Goal: Download file/media

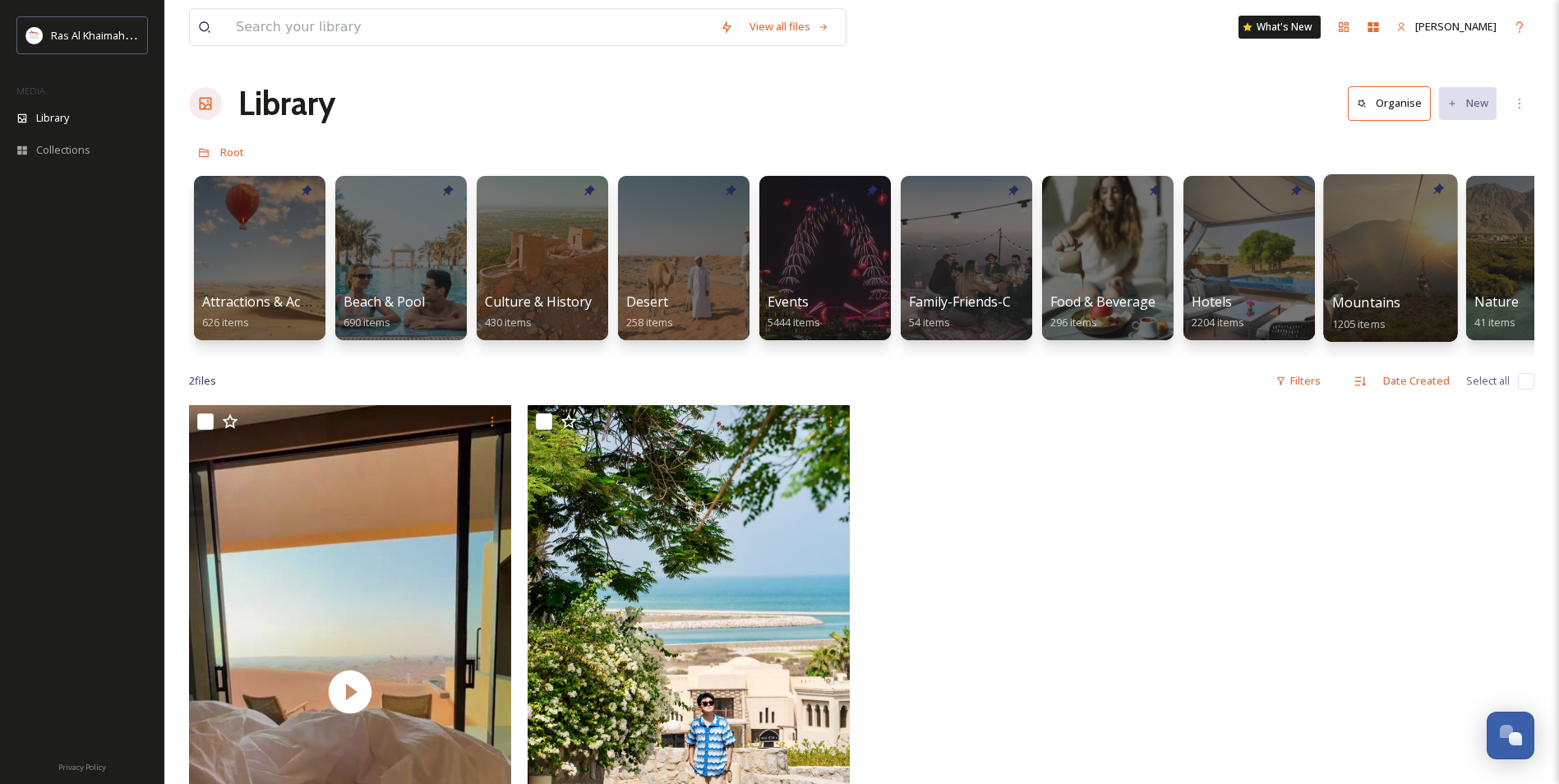
click at [1397, 252] on div at bounding box center [1389, 258] width 134 height 168
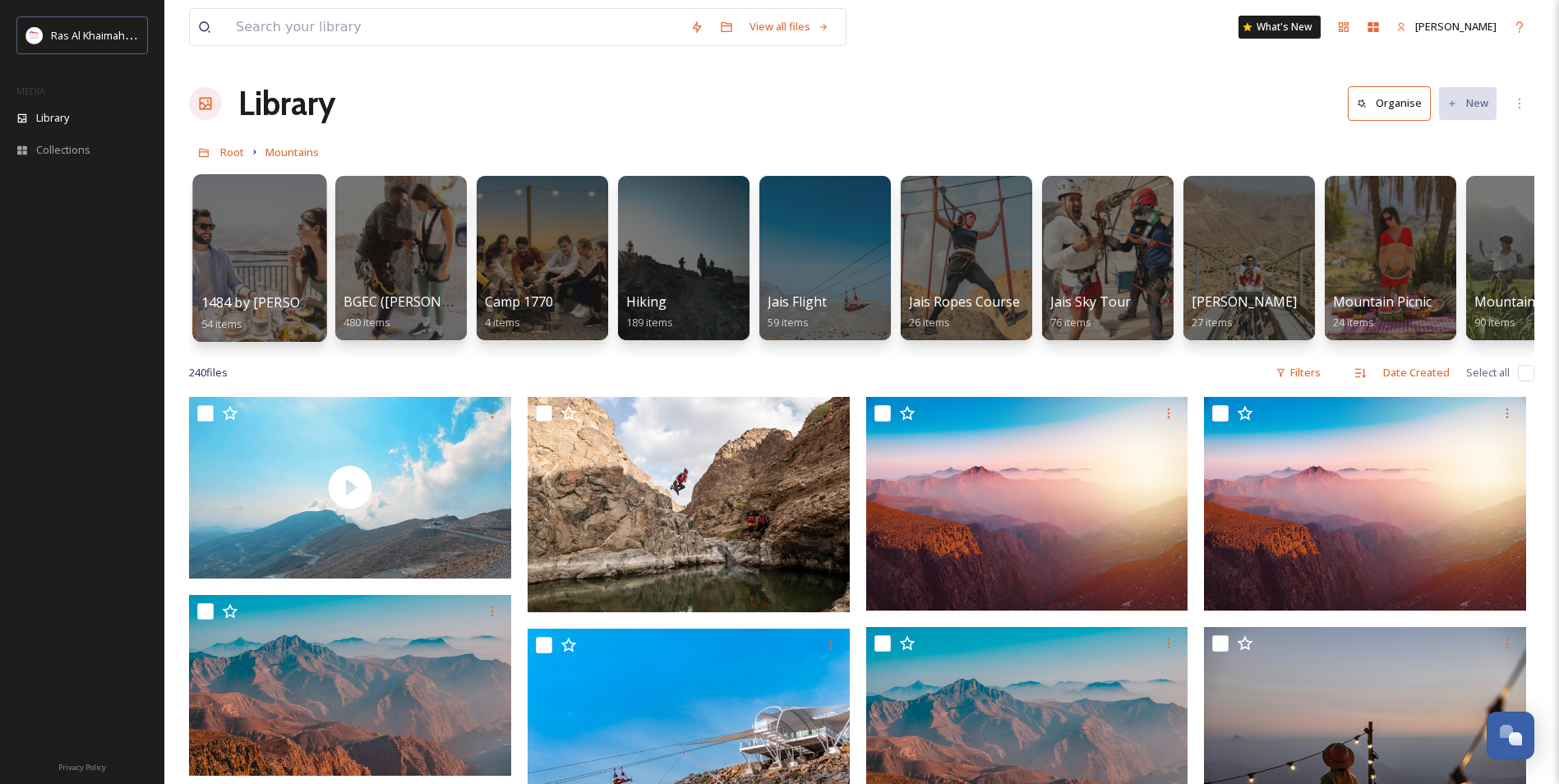
click at [279, 247] on div at bounding box center [259, 258] width 134 height 168
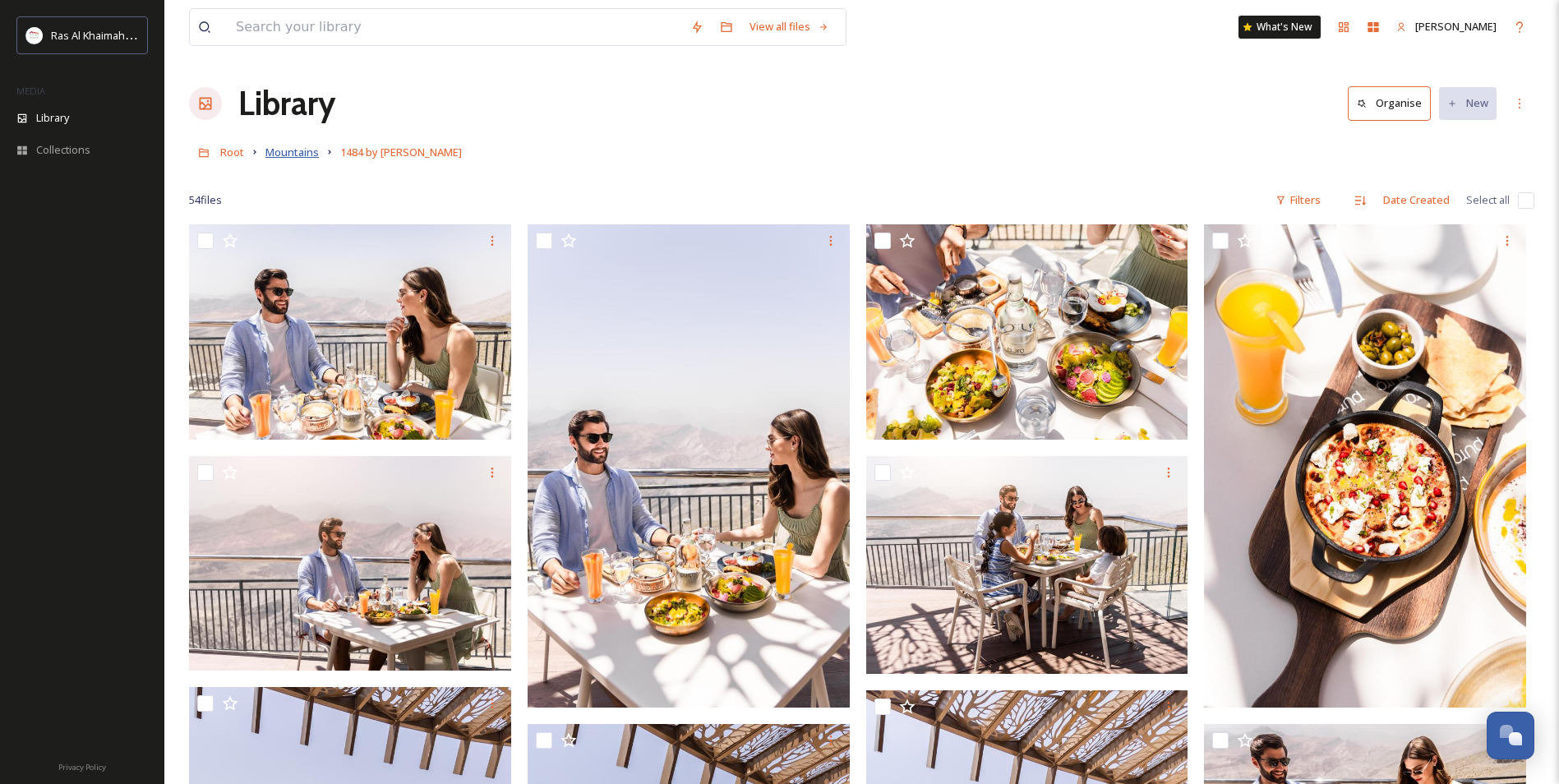
click at [300, 152] on span "Mountains" at bounding box center [291, 152] width 53 height 14
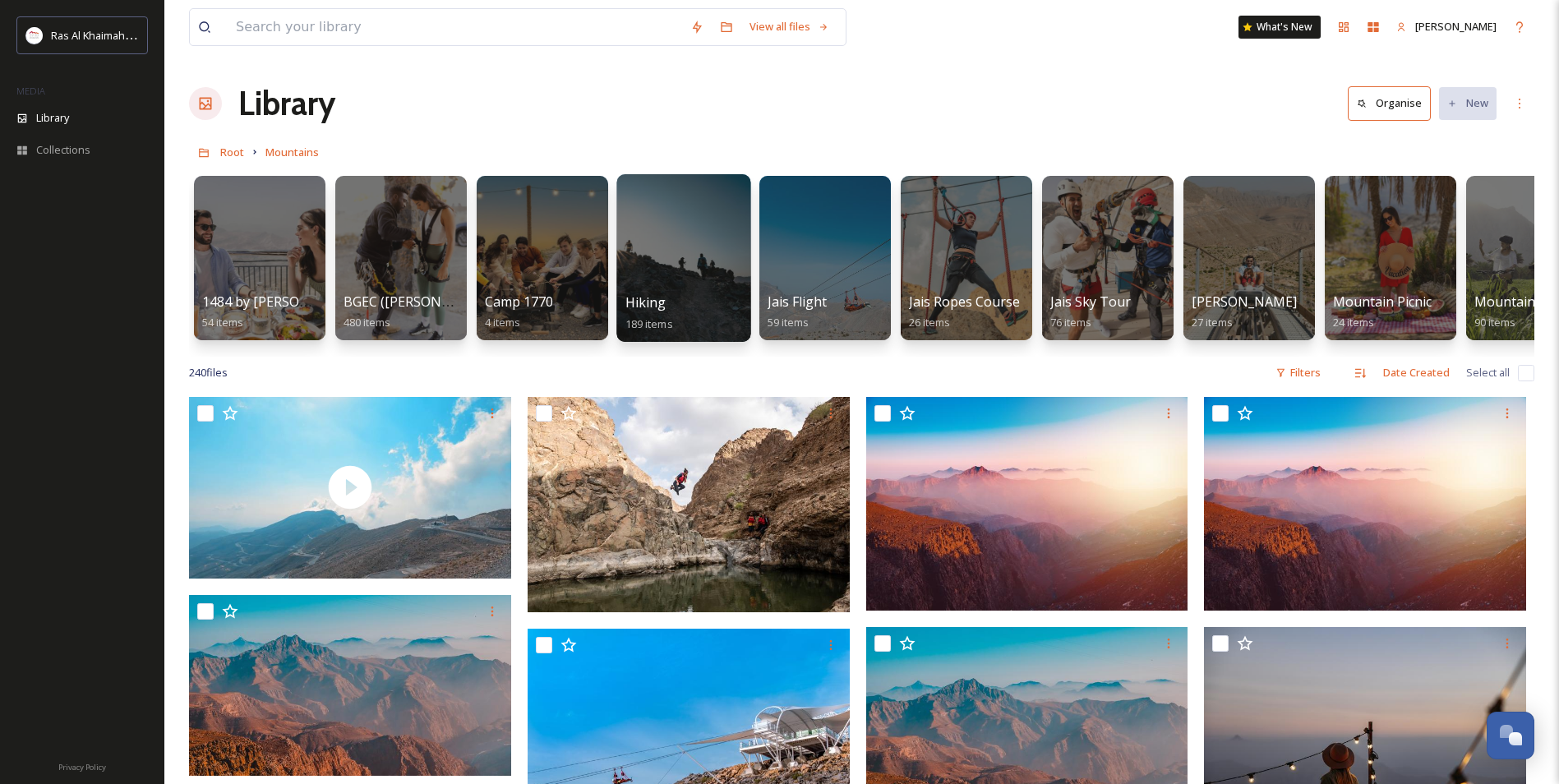
click at [688, 253] on div at bounding box center [683, 258] width 134 height 168
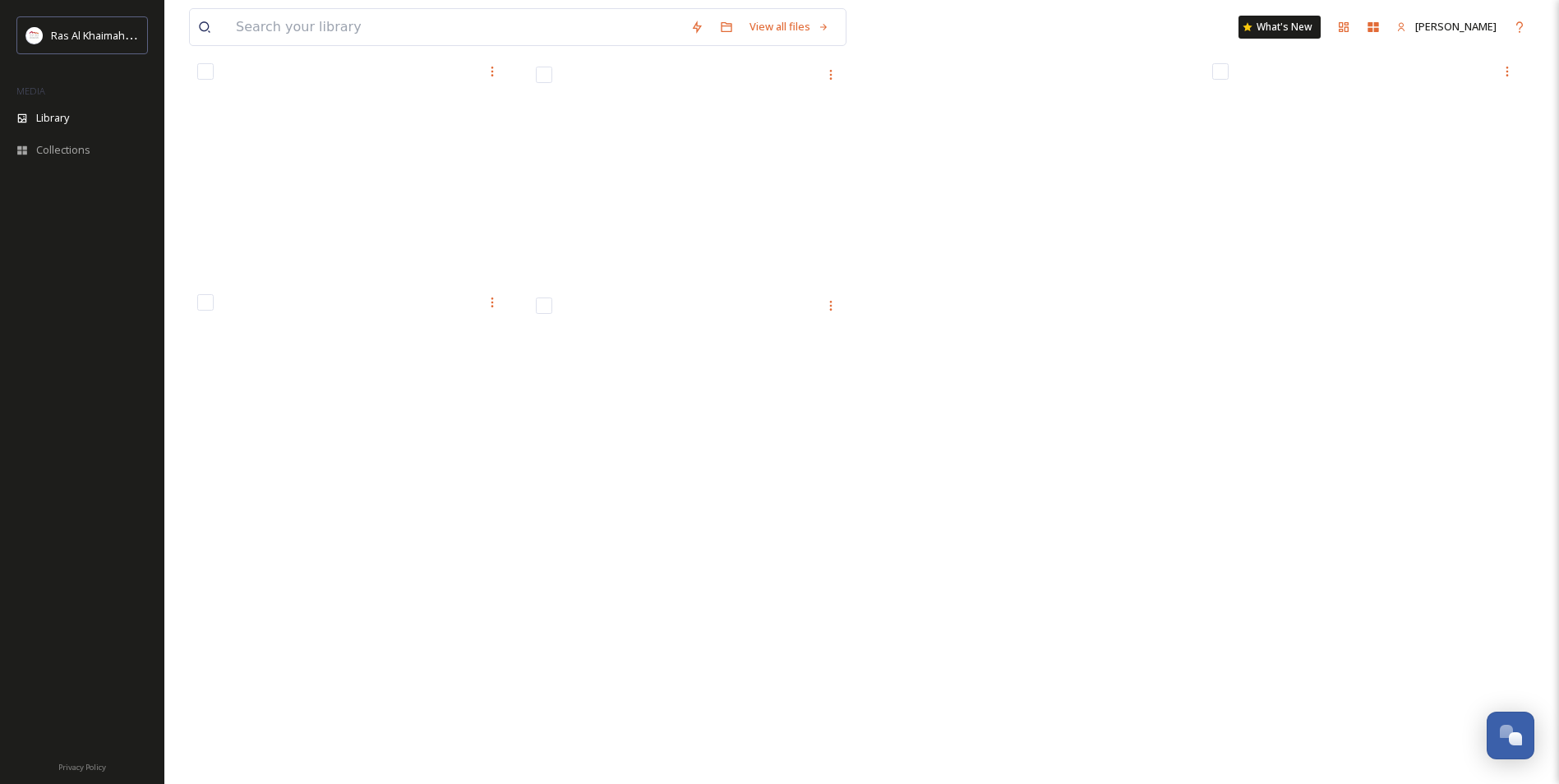
scroll to position [12696, 0]
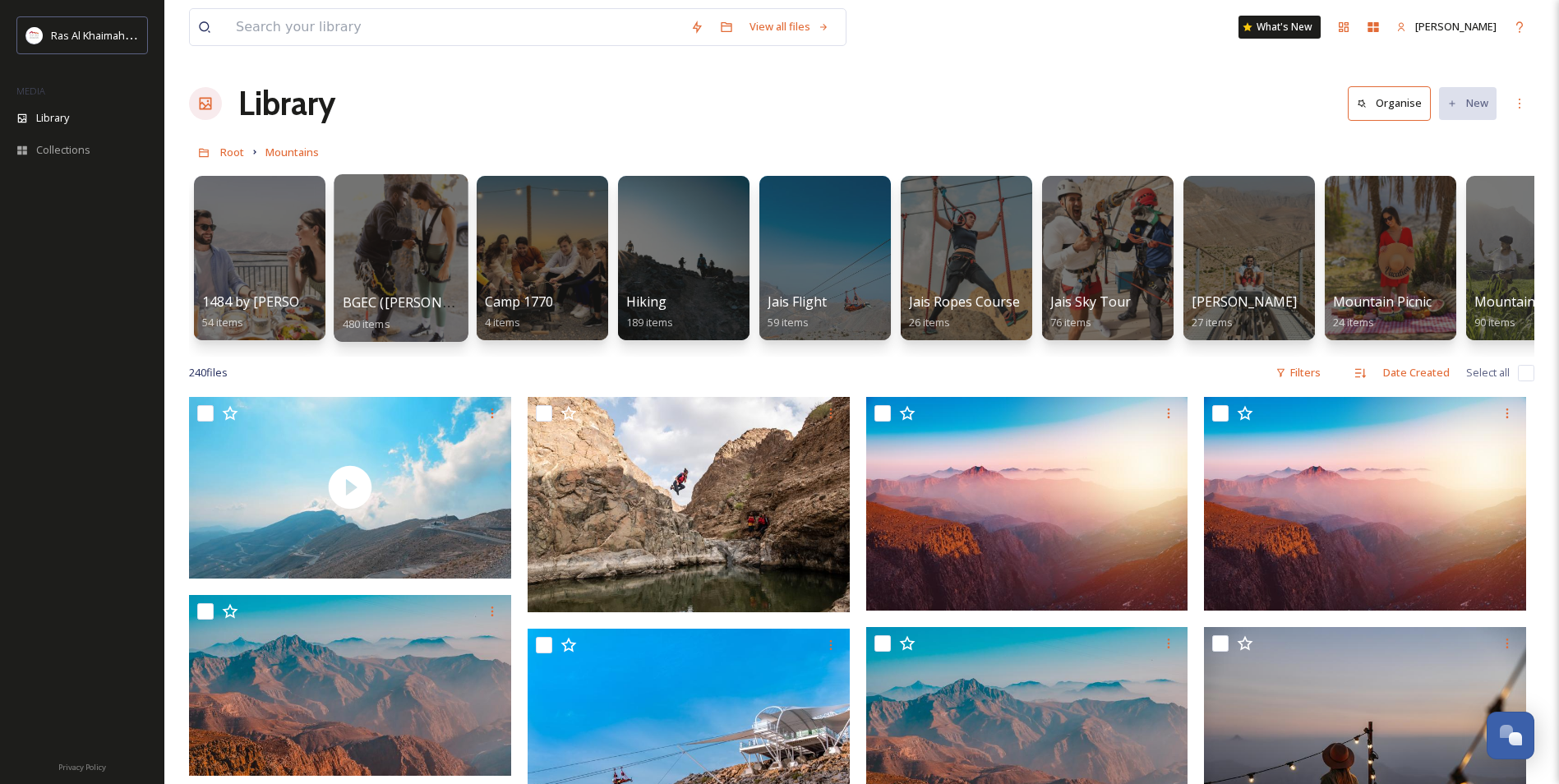
click at [417, 254] on div at bounding box center [401, 258] width 134 height 168
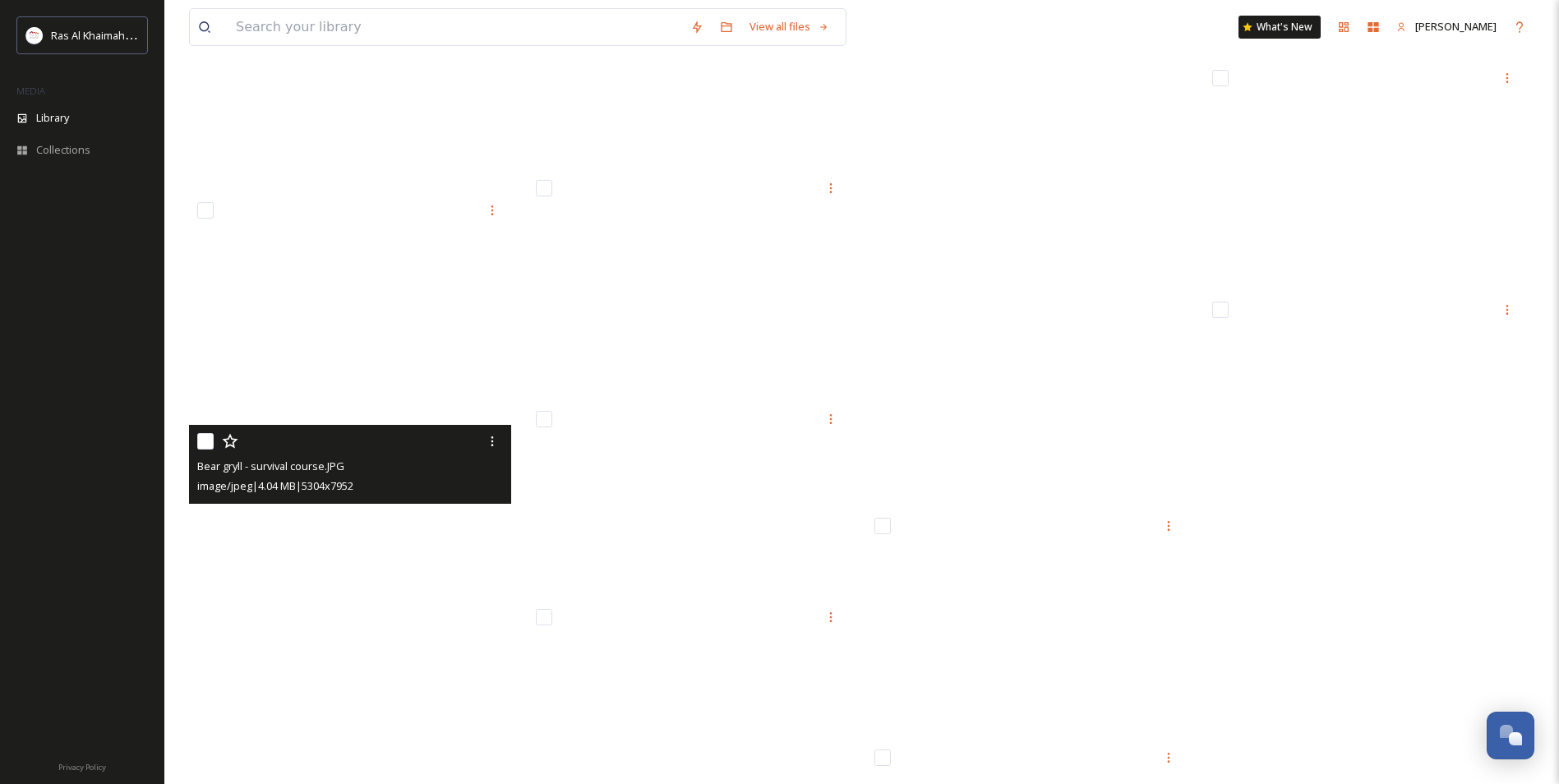
scroll to position [14215, 0]
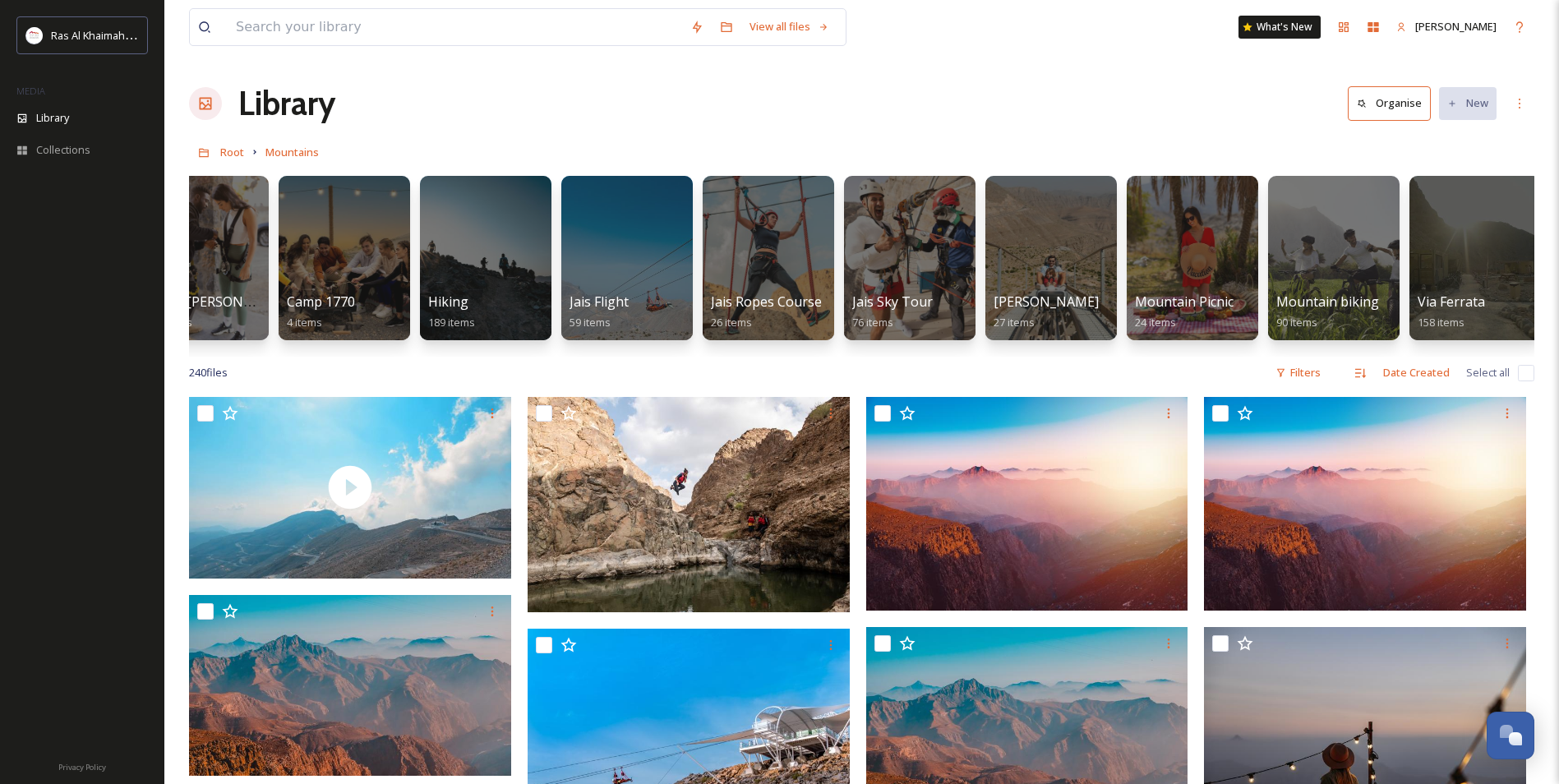
scroll to position [0, 209]
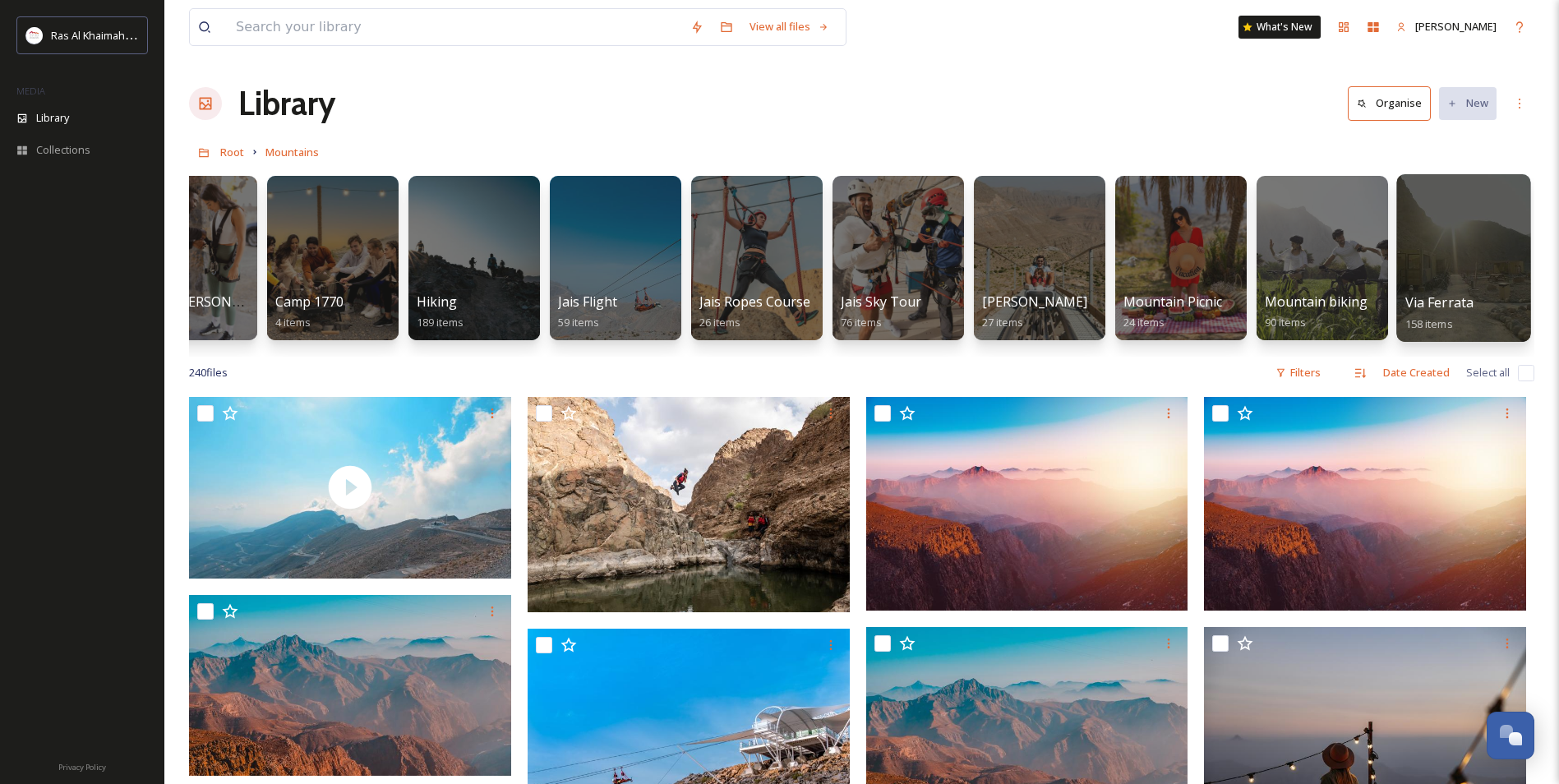
click at [1469, 238] on div at bounding box center [1462, 258] width 134 height 168
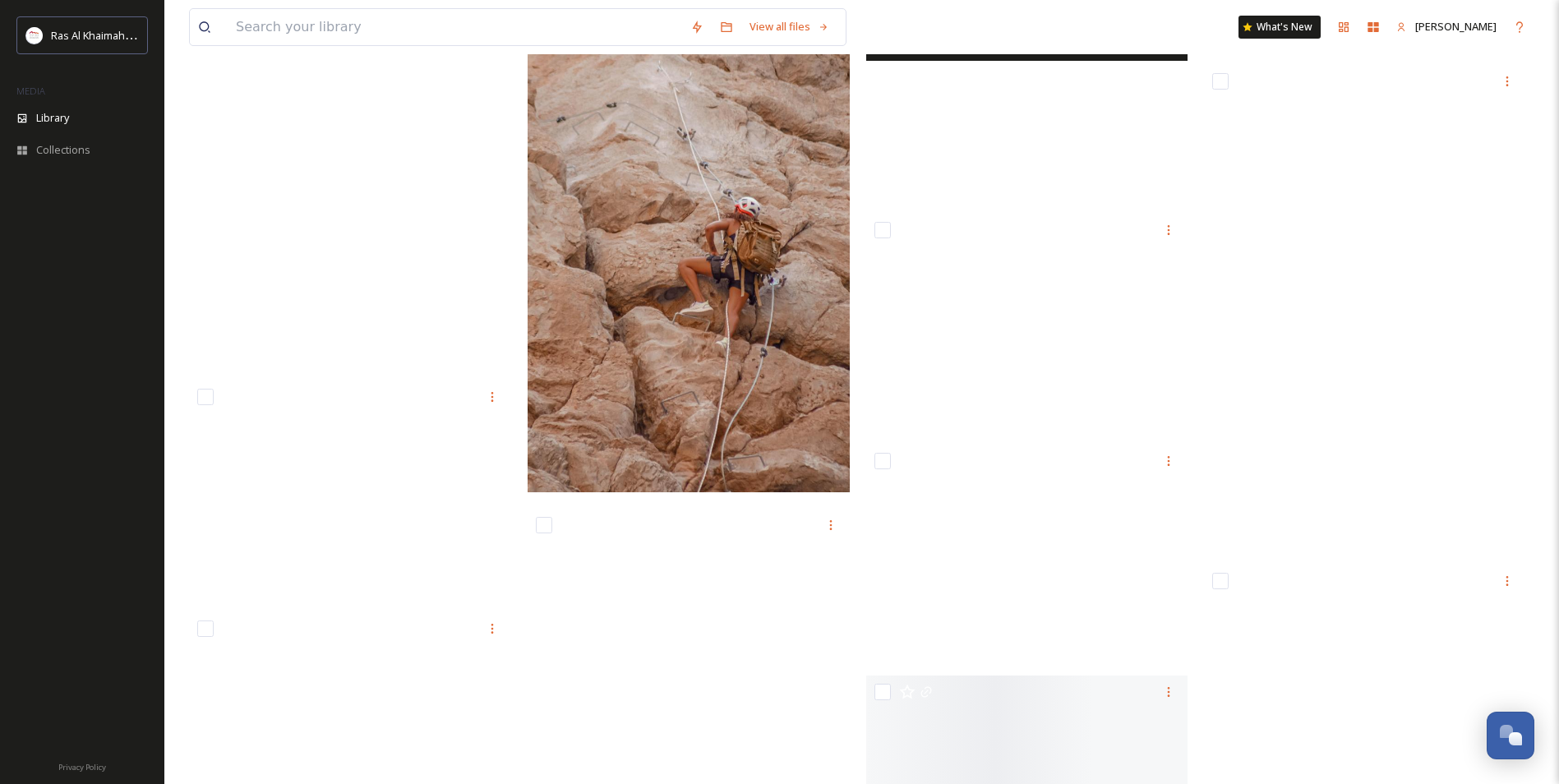
scroll to position [9284, 0]
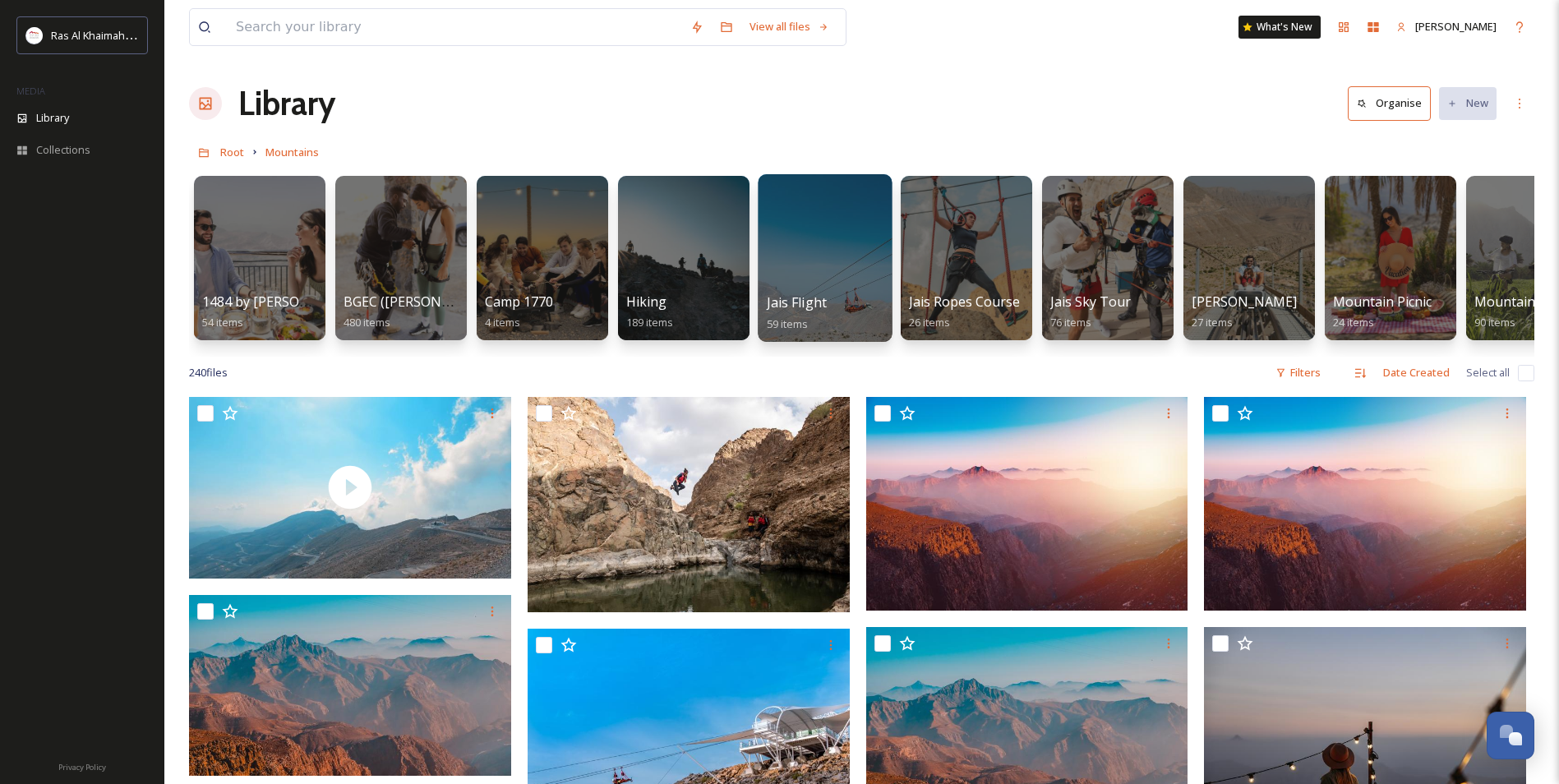
click at [795, 267] on div at bounding box center [825, 258] width 134 height 168
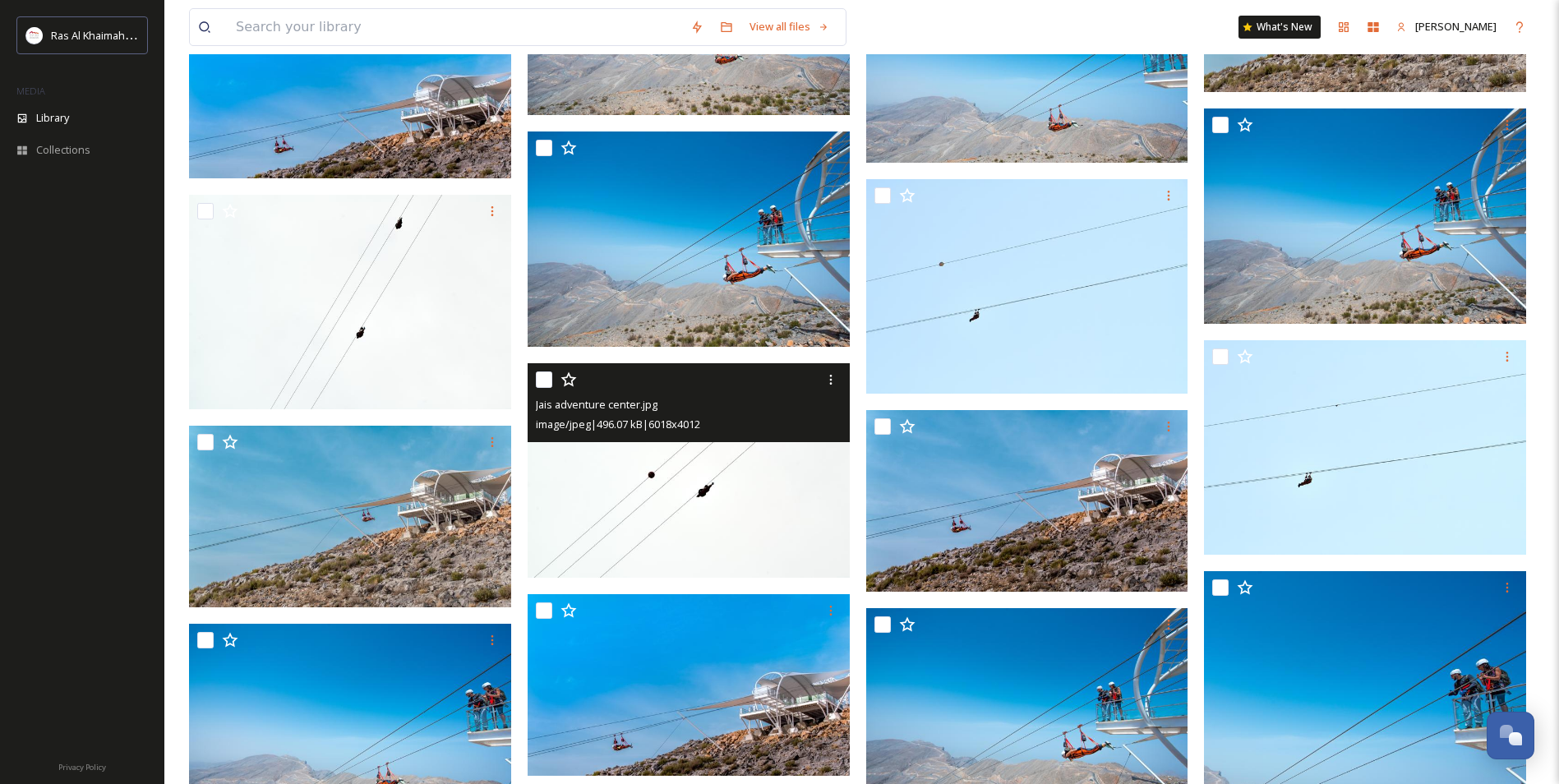
scroll to position [2944, 0]
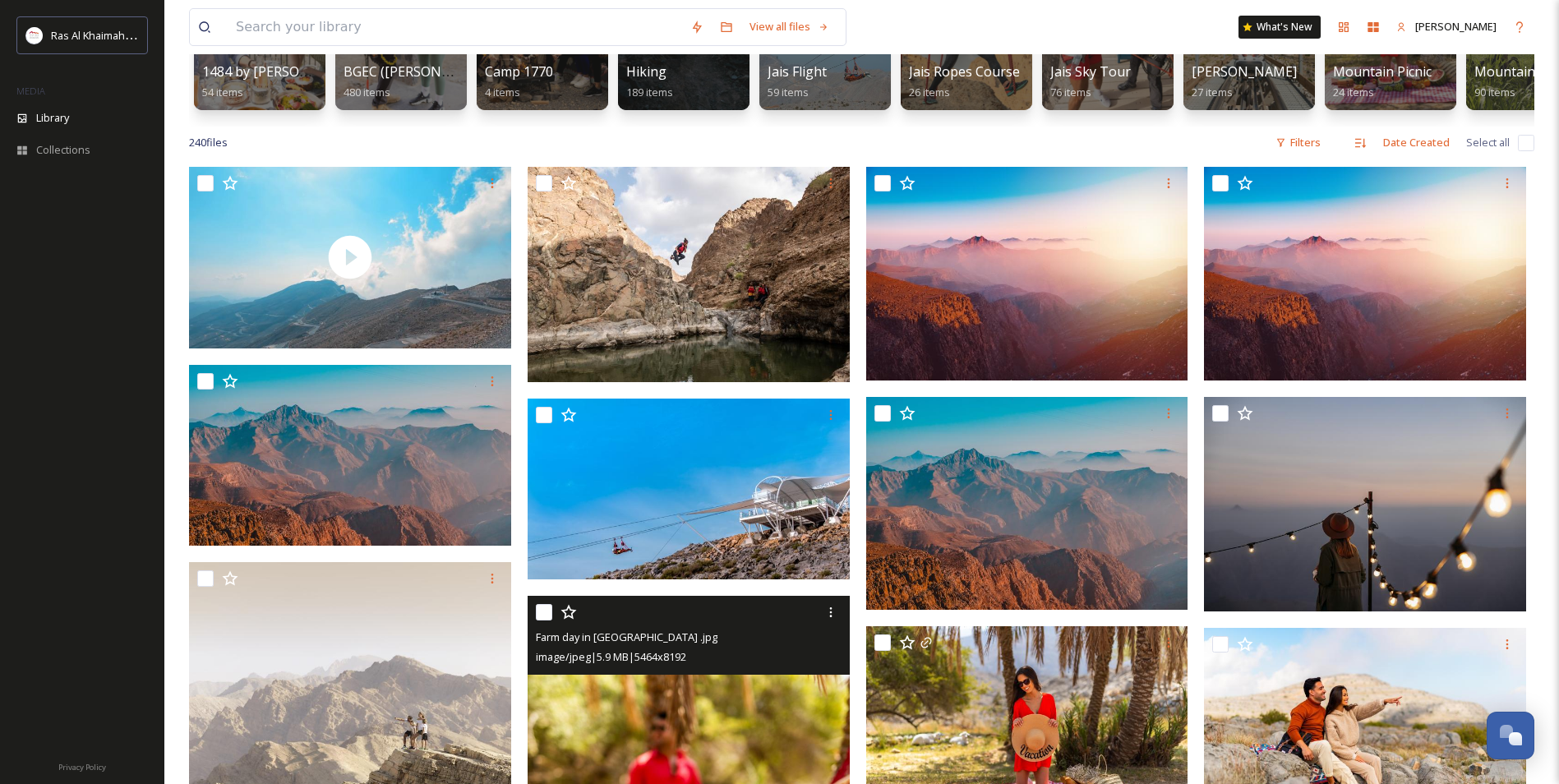
scroll to position [328, 0]
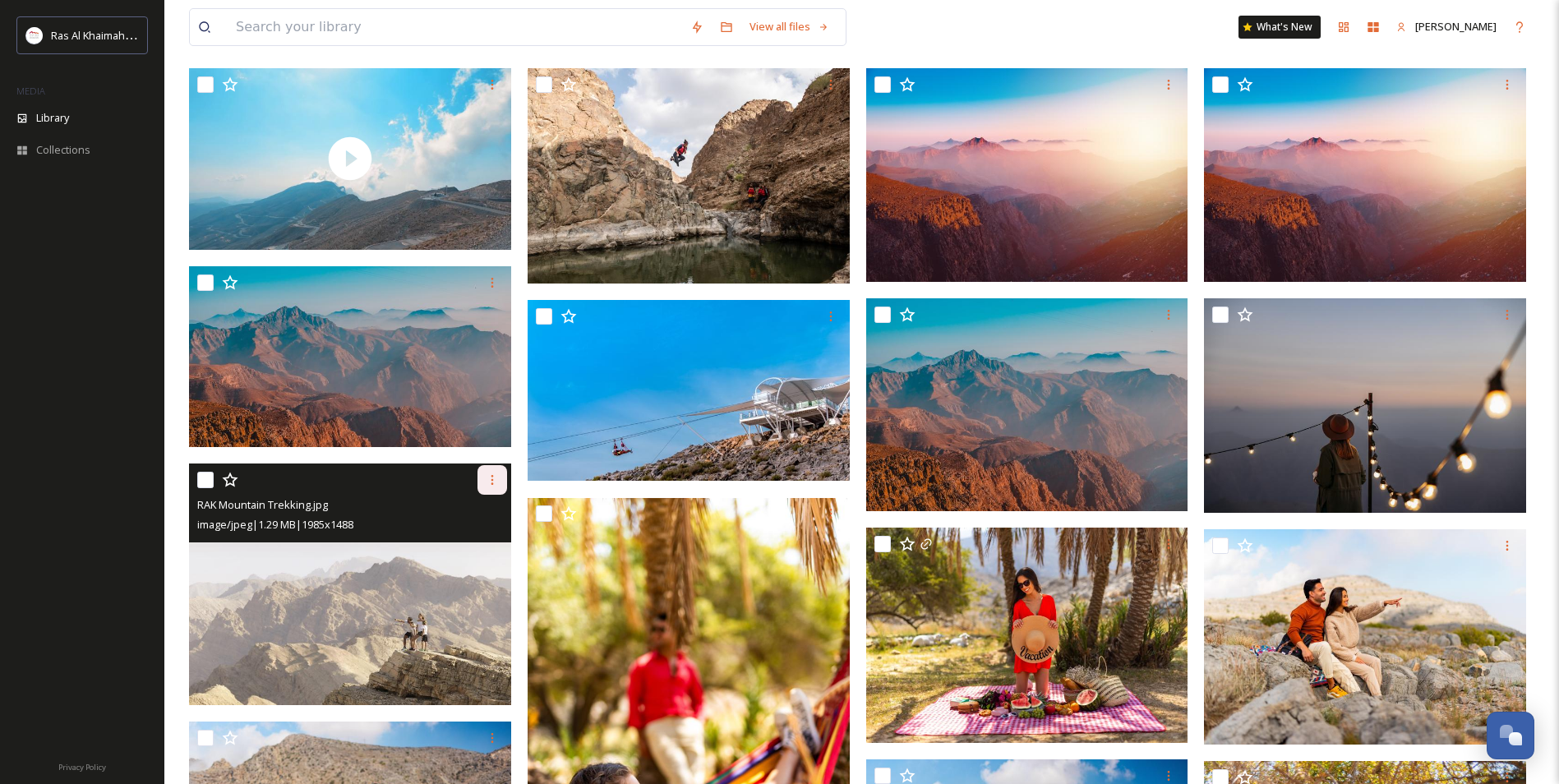
click at [488, 494] on div at bounding box center [492, 479] width 30 height 30
click at [481, 556] on span "Download" at bounding box center [473, 547] width 51 height 15
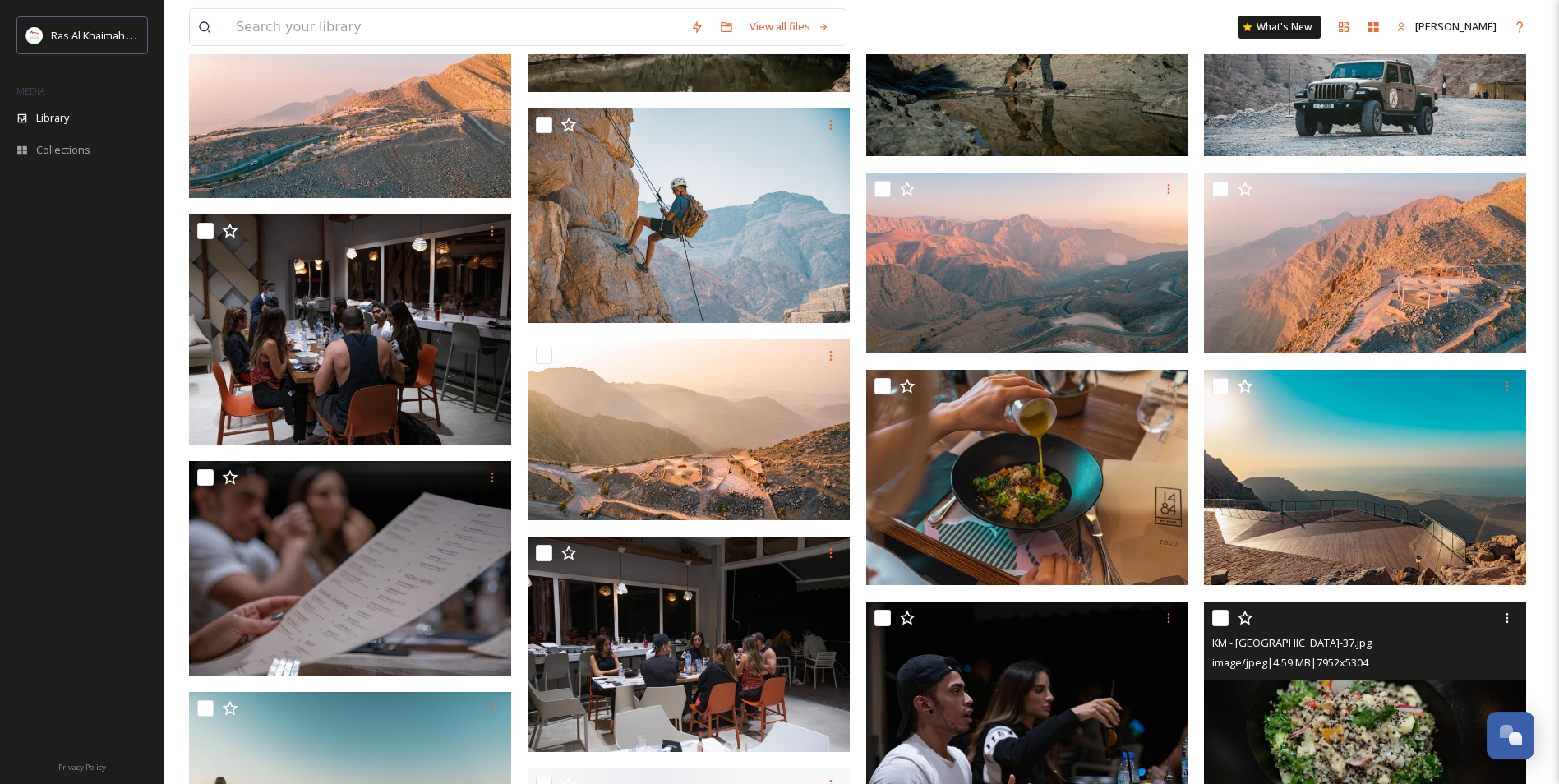
scroll to position [5259, 0]
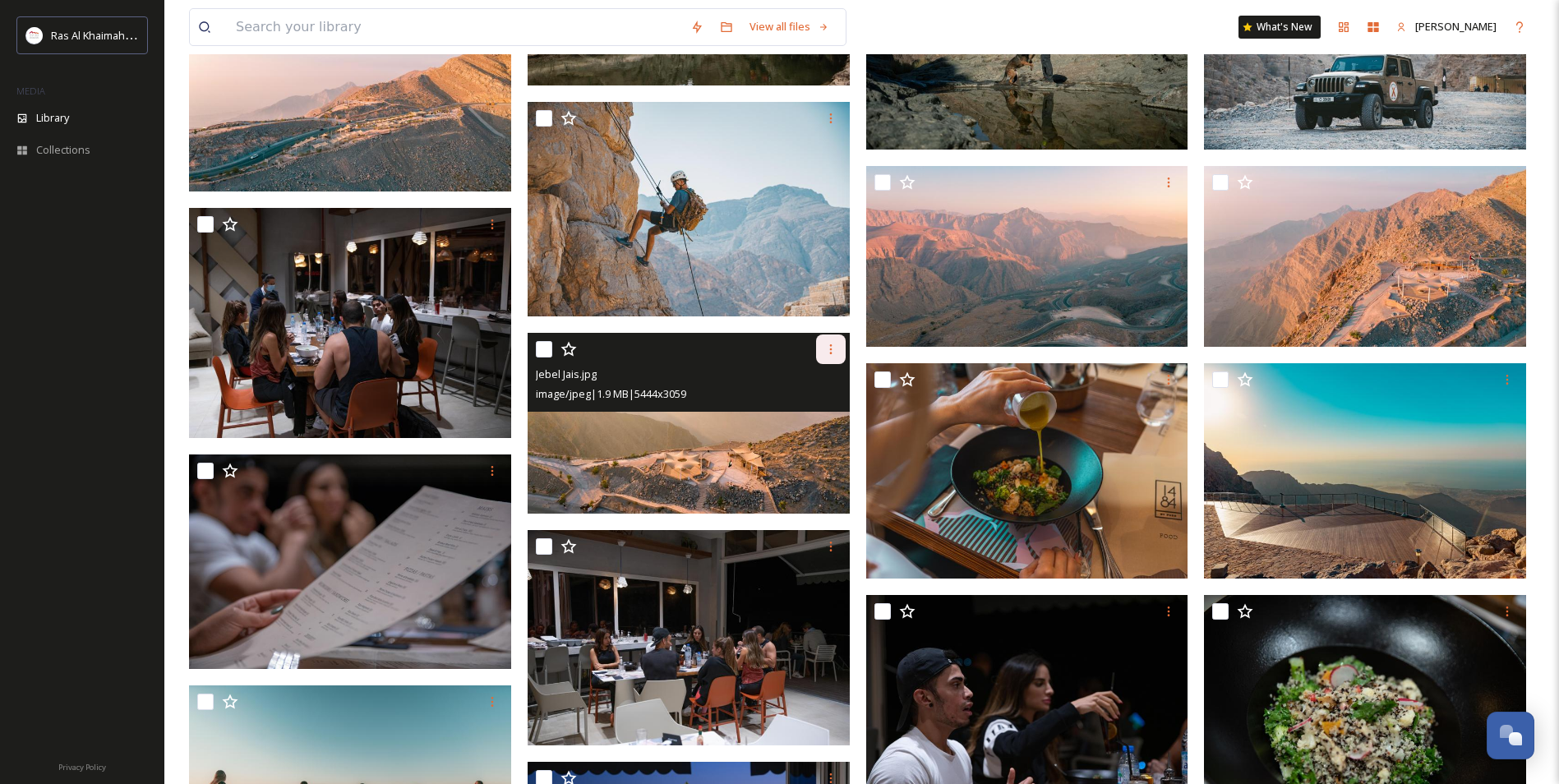
click at [824, 355] on icon at bounding box center [830, 349] width 14 height 14
click at [816, 424] on span "Download" at bounding box center [812, 417] width 51 height 15
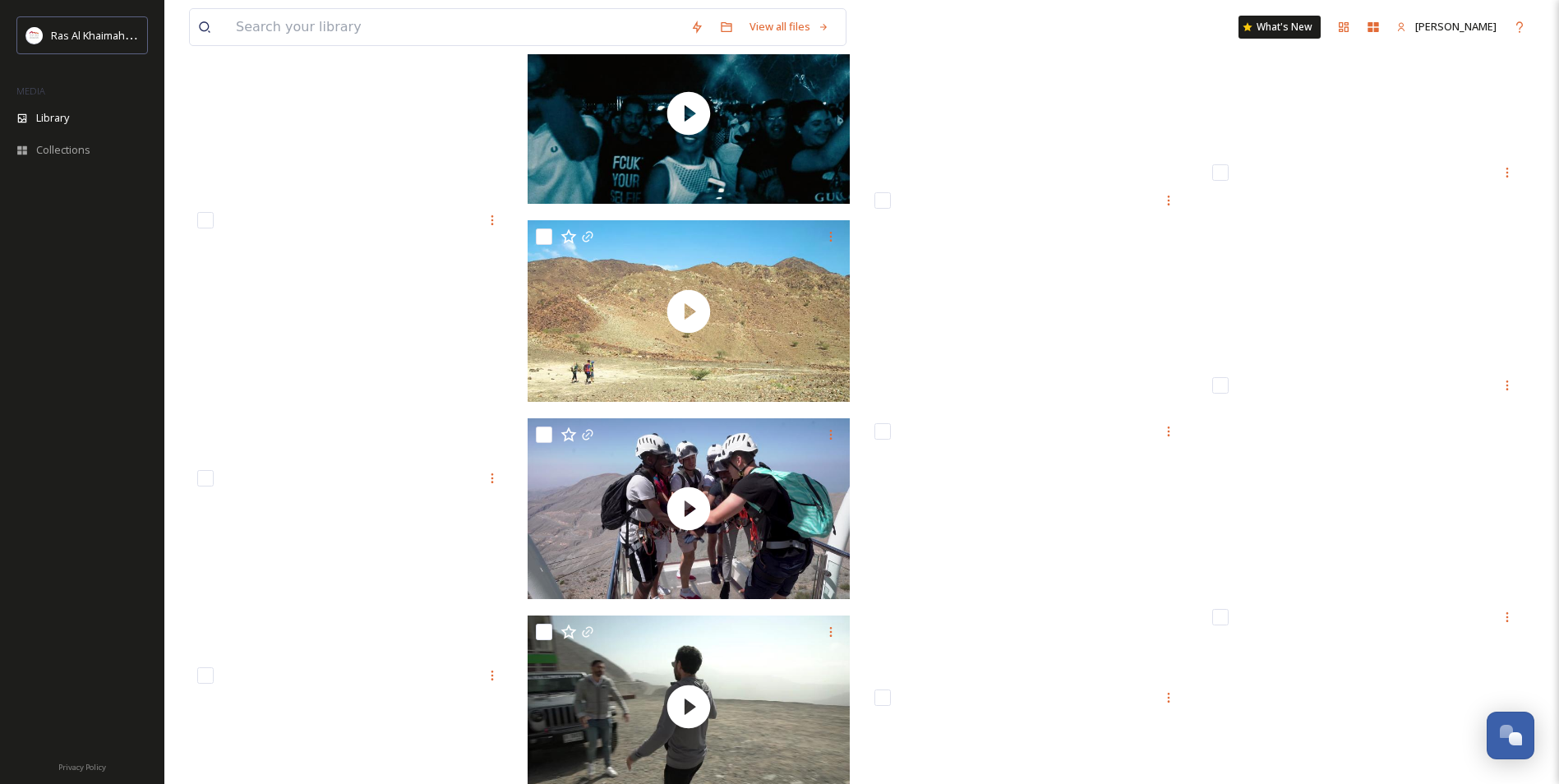
scroll to position [14040, 0]
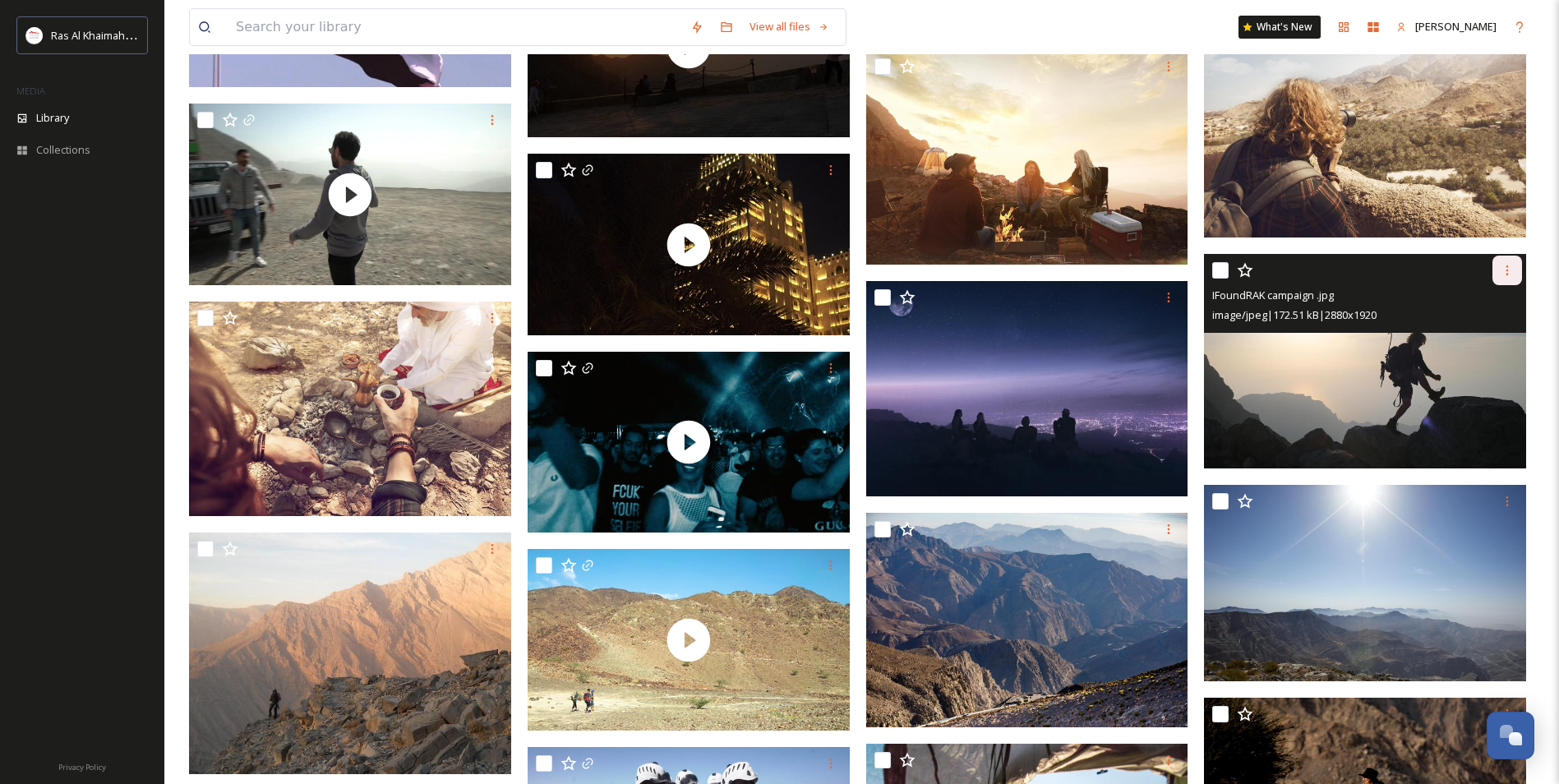
click at [1499, 279] on div at bounding box center [1507, 270] width 30 height 30
click at [1488, 346] on span "Download" at bounding box center [1488, 337] width 51 height 15
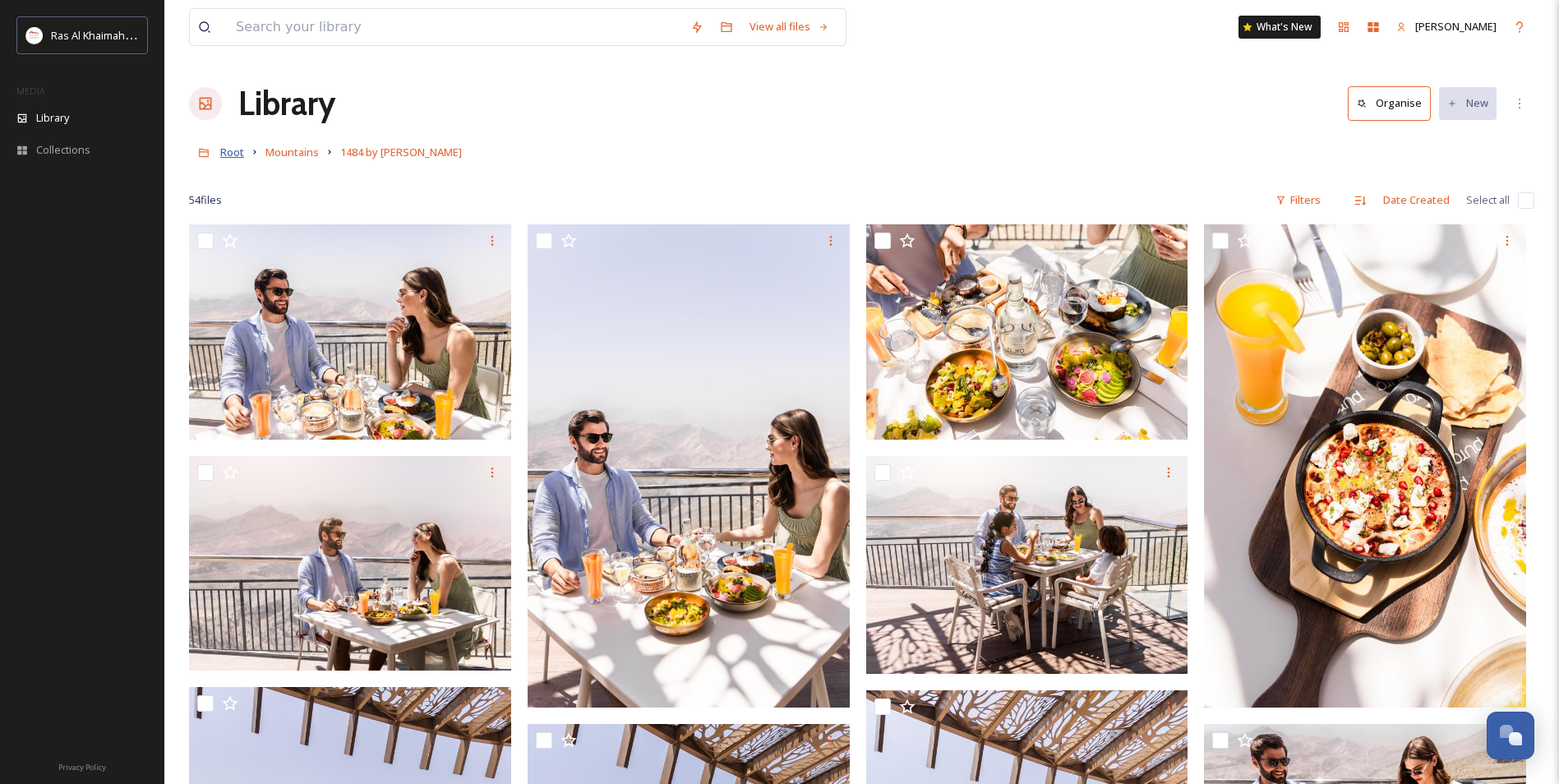
click at [230, 152] on span "Root" at bounding box center [232, 152] width 23 height 14
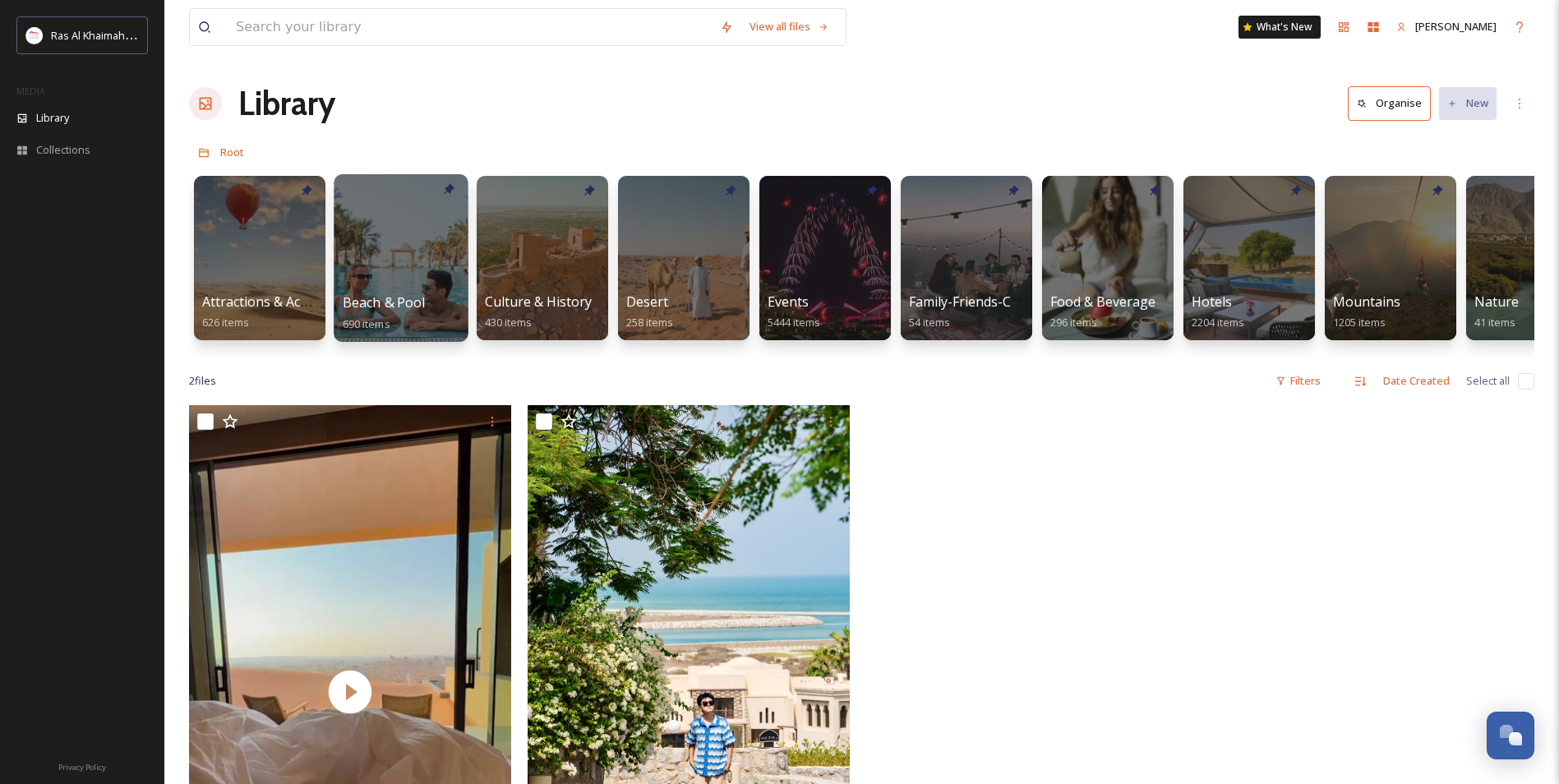
click at [385, 282] on div at bounding box center [401, 258] width 134 height 168
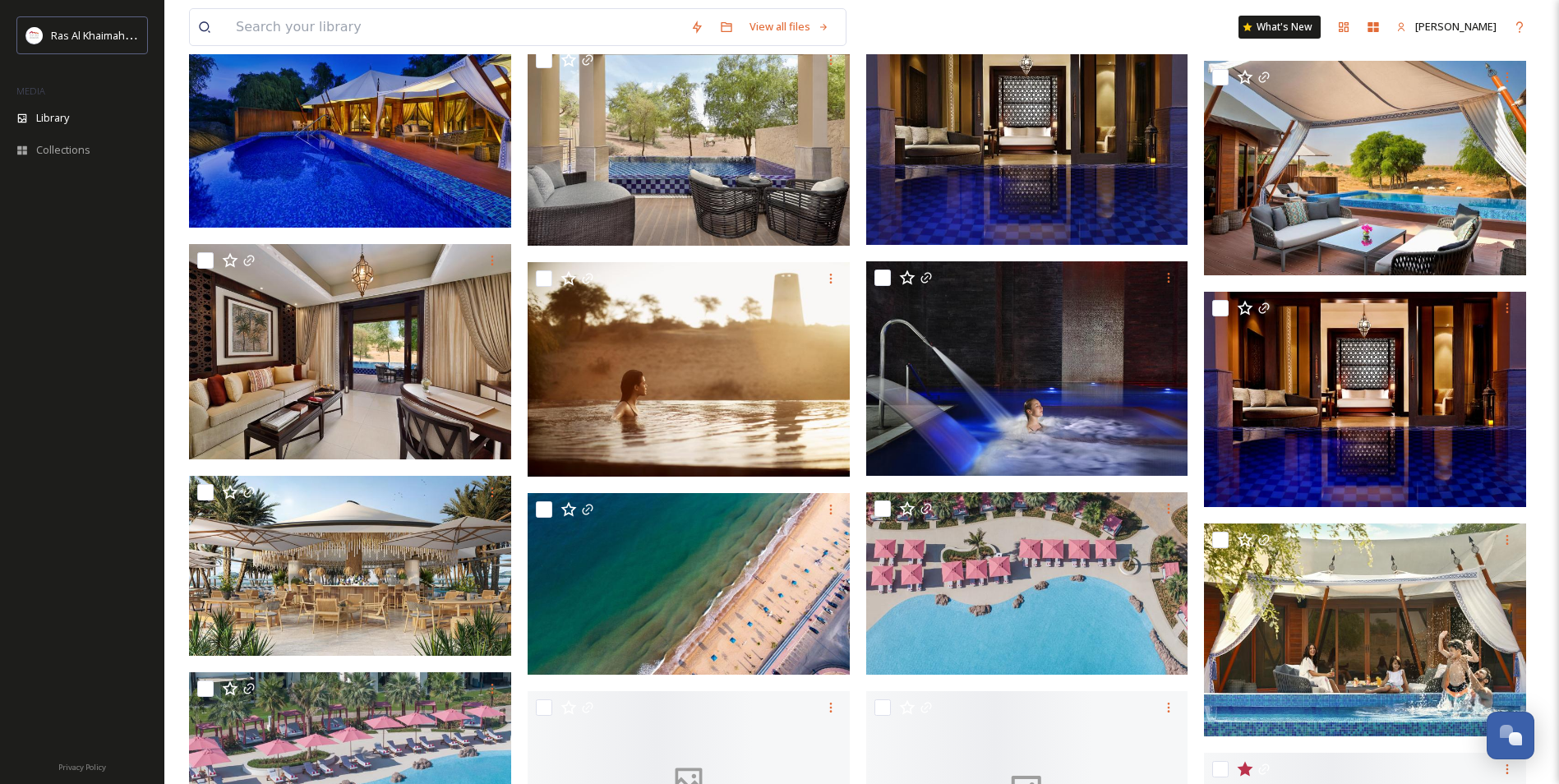
scroll to position [2547, 0]
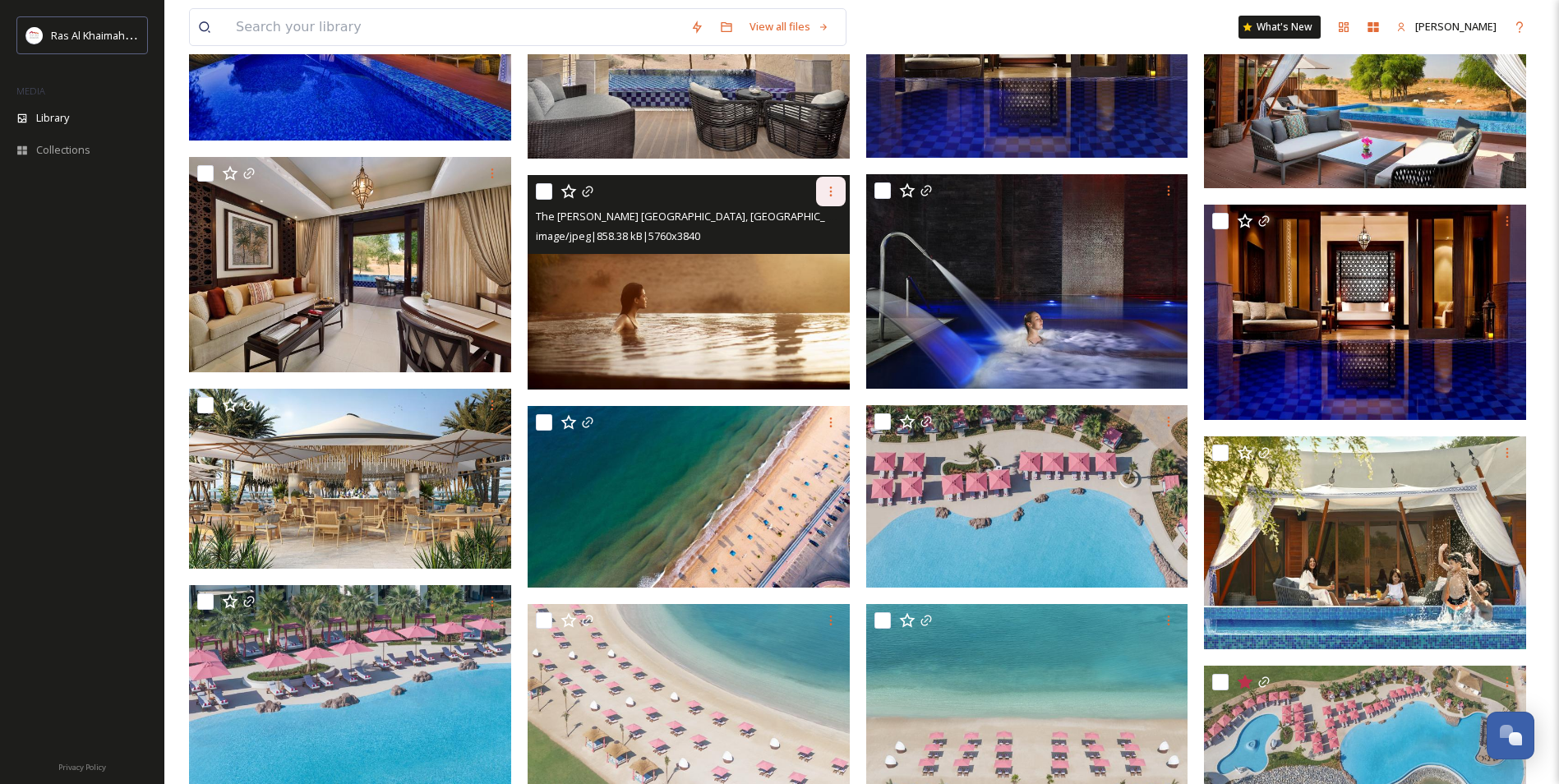
click at [835, 196] on icon at bounding box center [830, 191] width 14 height 14
click at [846, 257] on img at bounding box center [688, 282] width 322 height 216
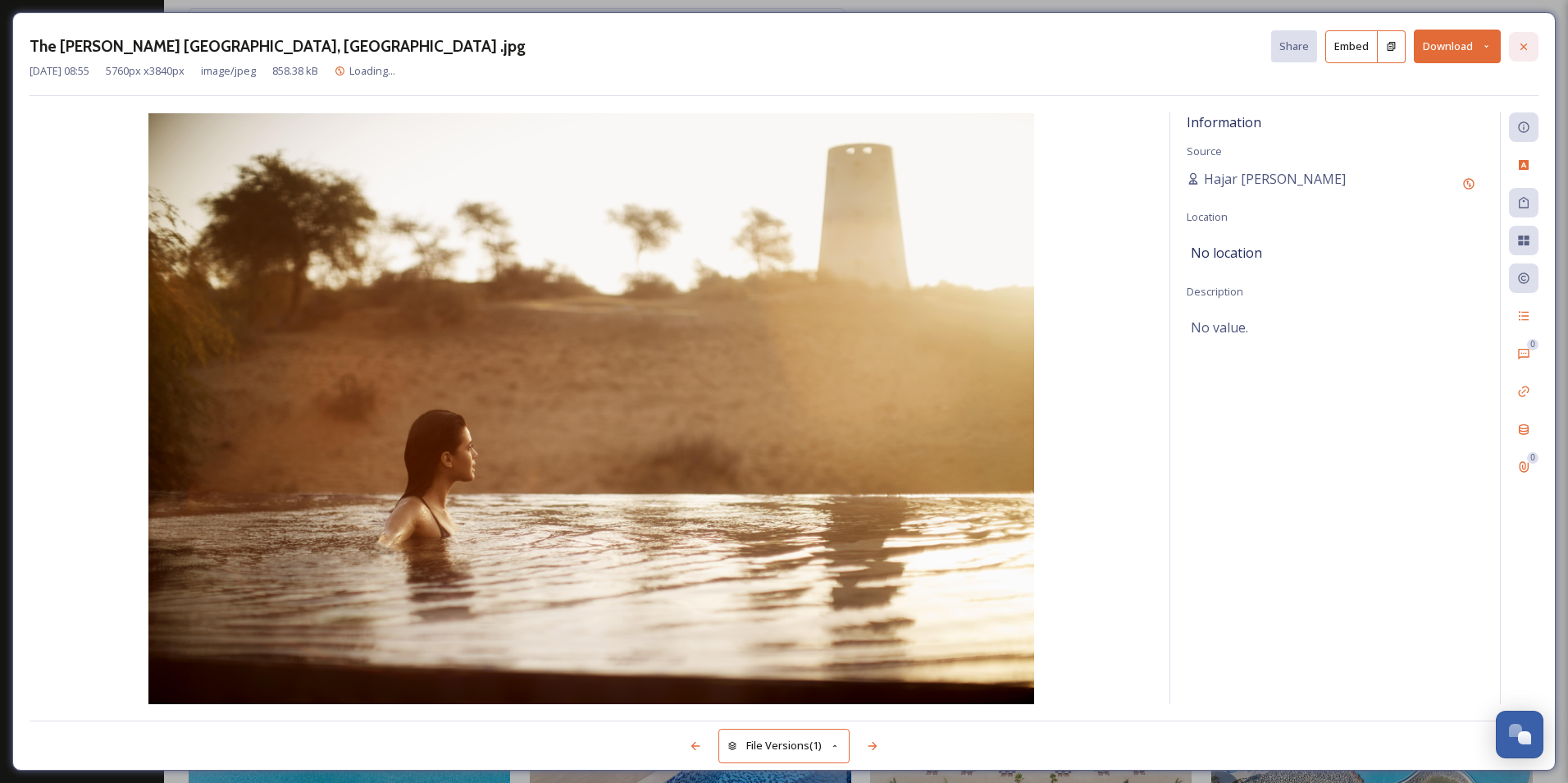
click at [1519, 54] on div at bounding box center [1524, 47] width 30 height 30
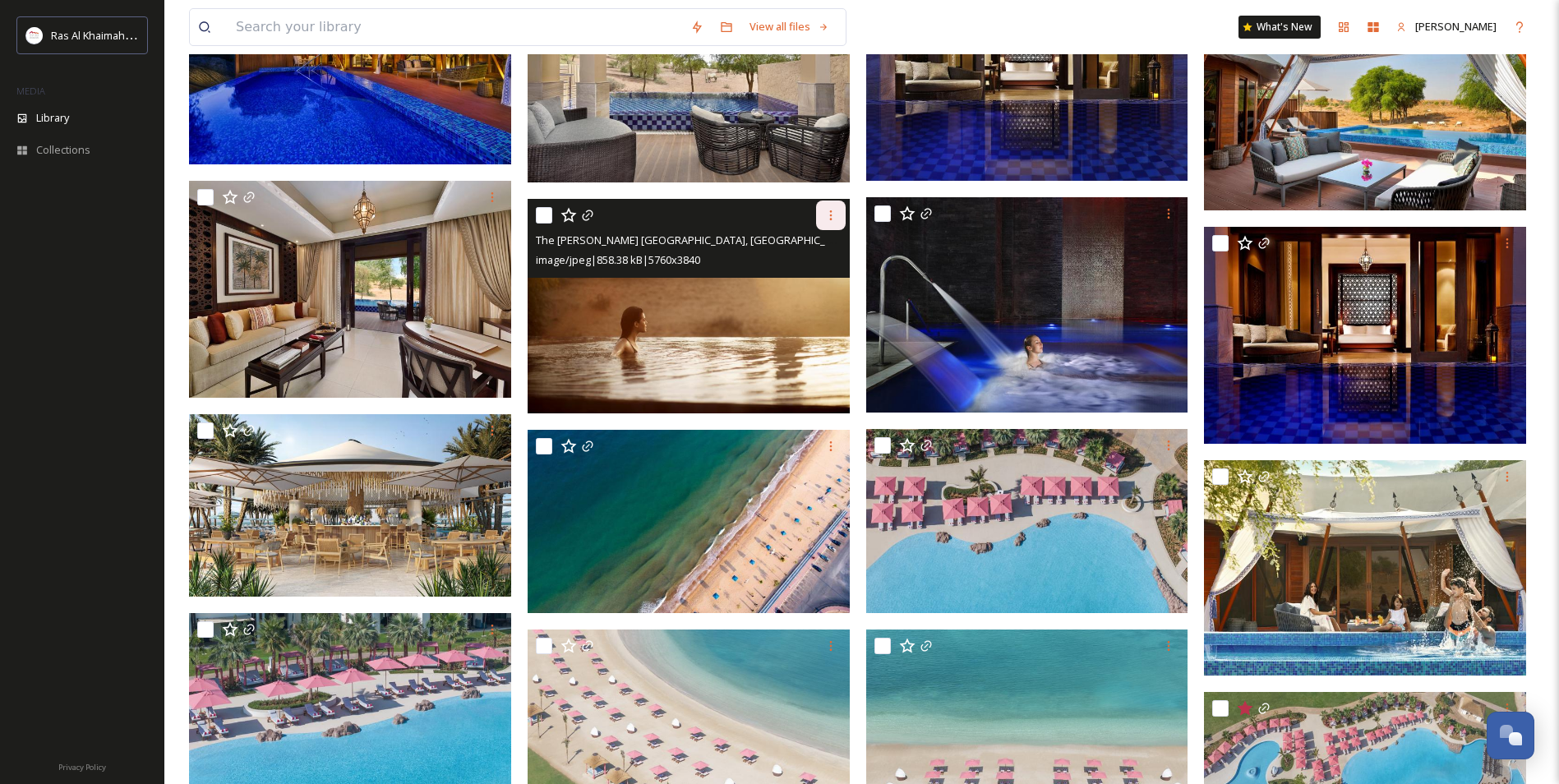
click at [832, 217] on icon at bounding box center [830, 215] width 14 height 14
click at [825, 290] on span "Download" at bounding box center [812, 282] width 51 height 15
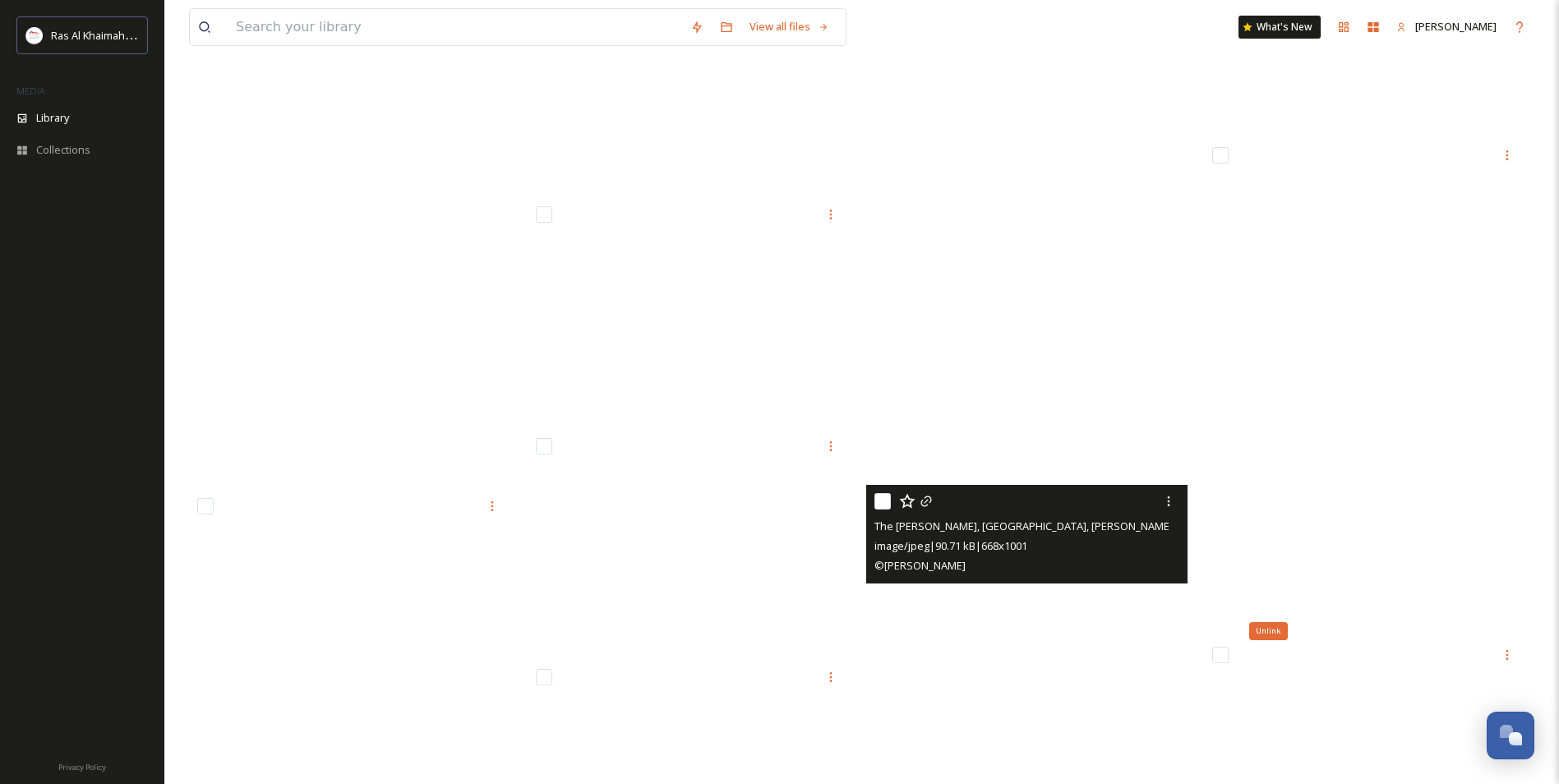
scroll to position [42866, 0]
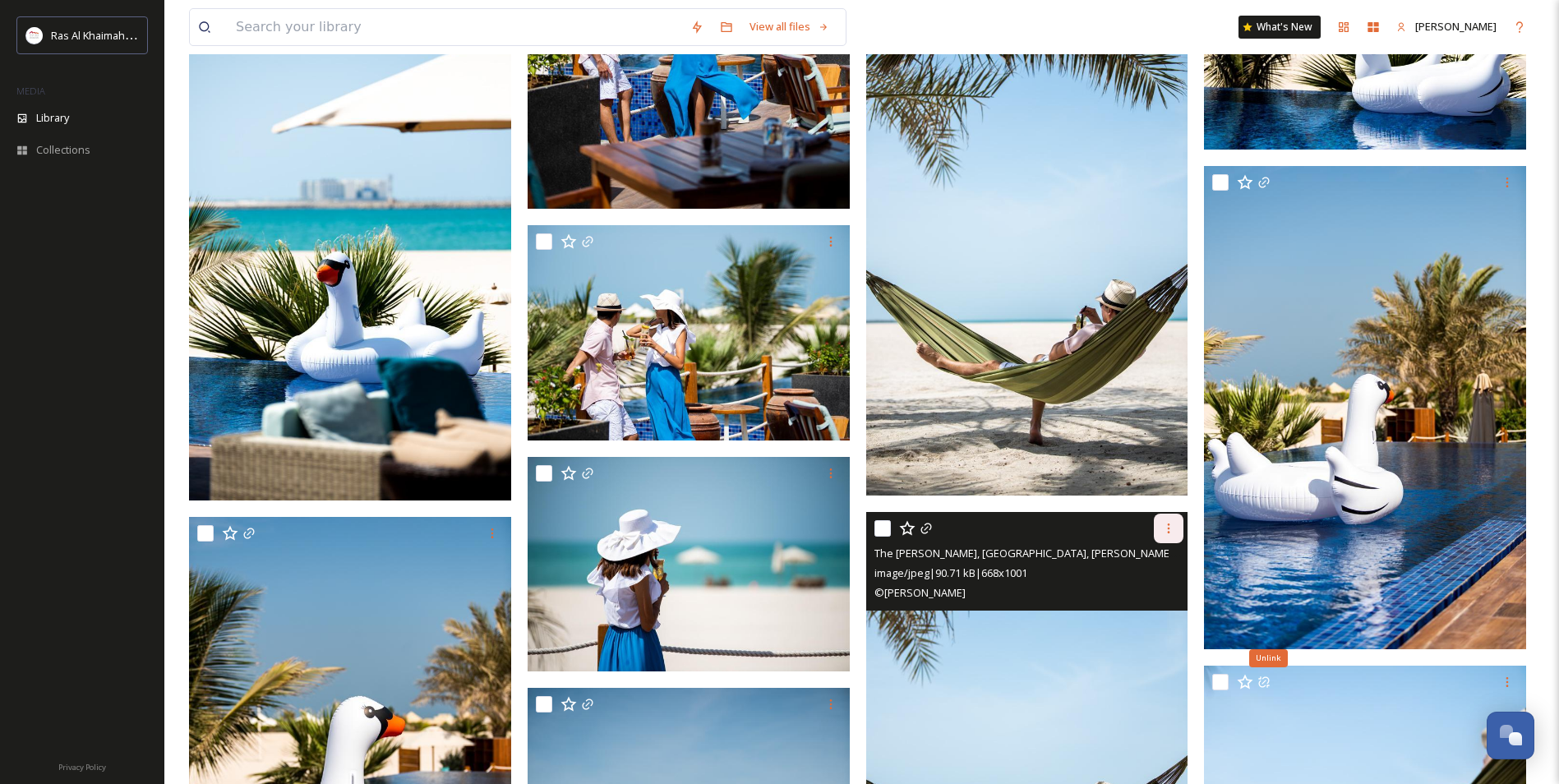
click at [1168, 540] on div at bounding box center [1168, 528] width 30 height 30
click at [1160, 595] on span "Download" at bounding box center [1149, 596] width 51 height 15
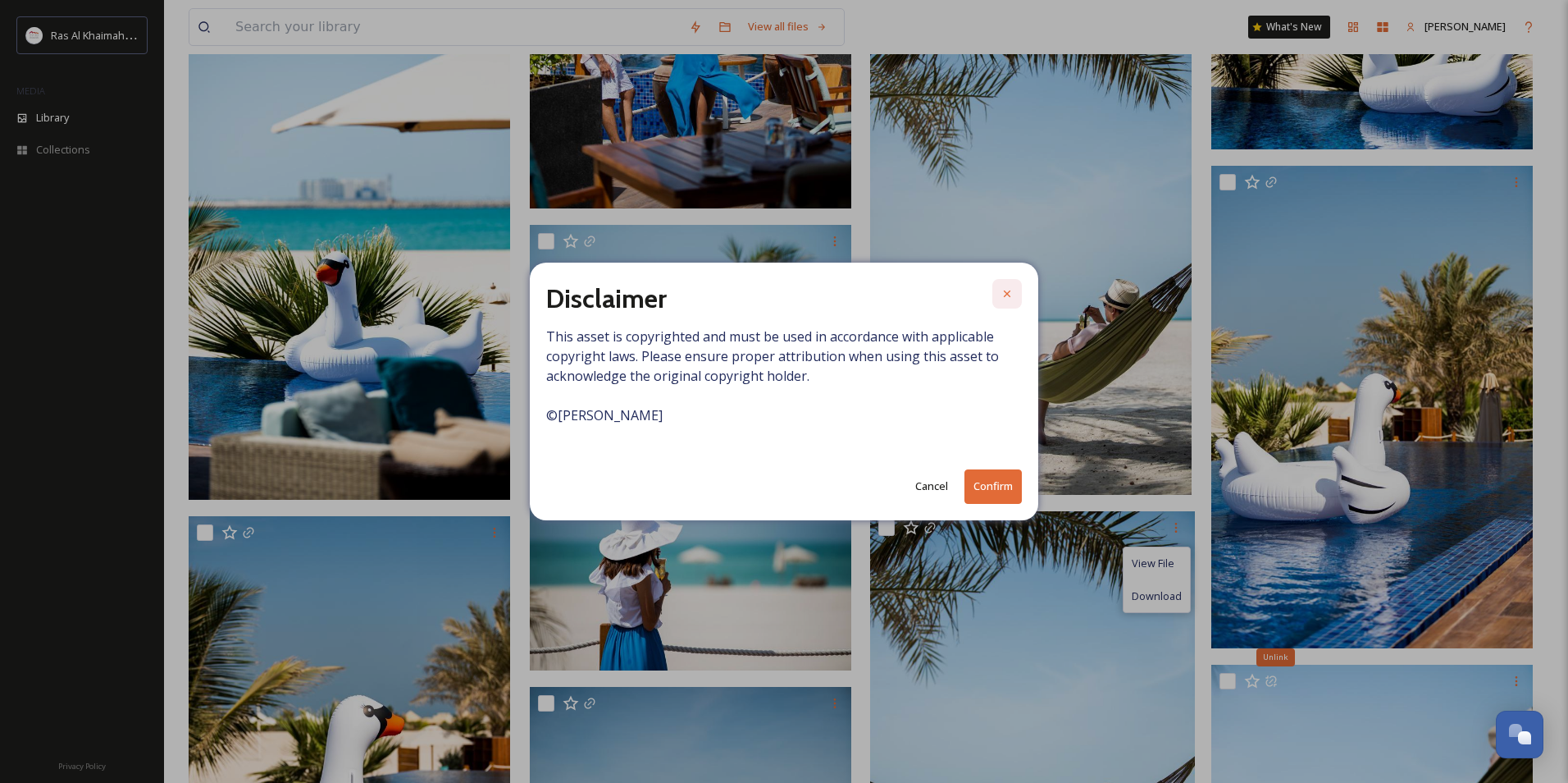
click at [1012, 299] on icon at bounding box center [1007, 294] width 14 height 14
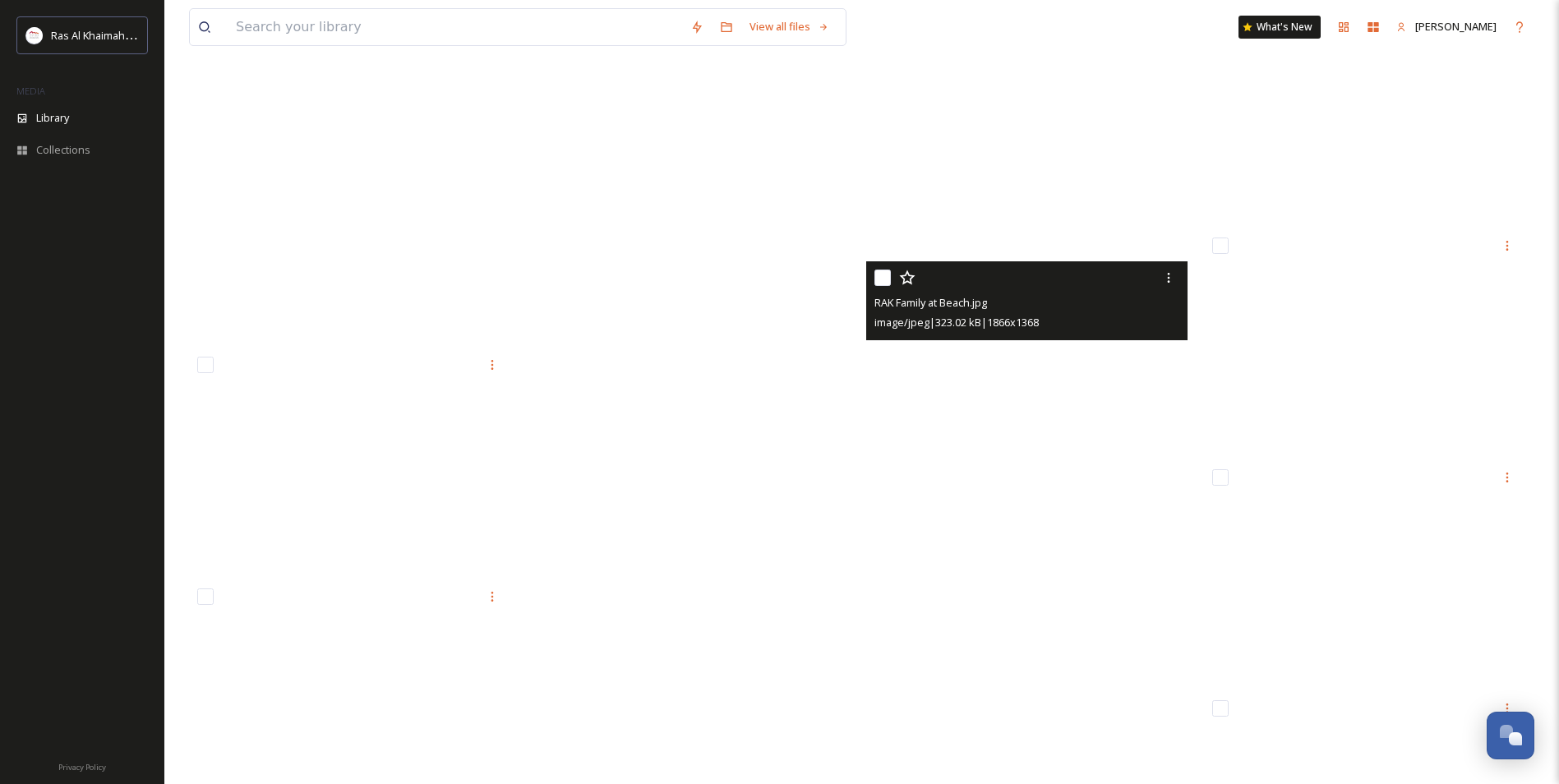
scroll to position [49111, 0]
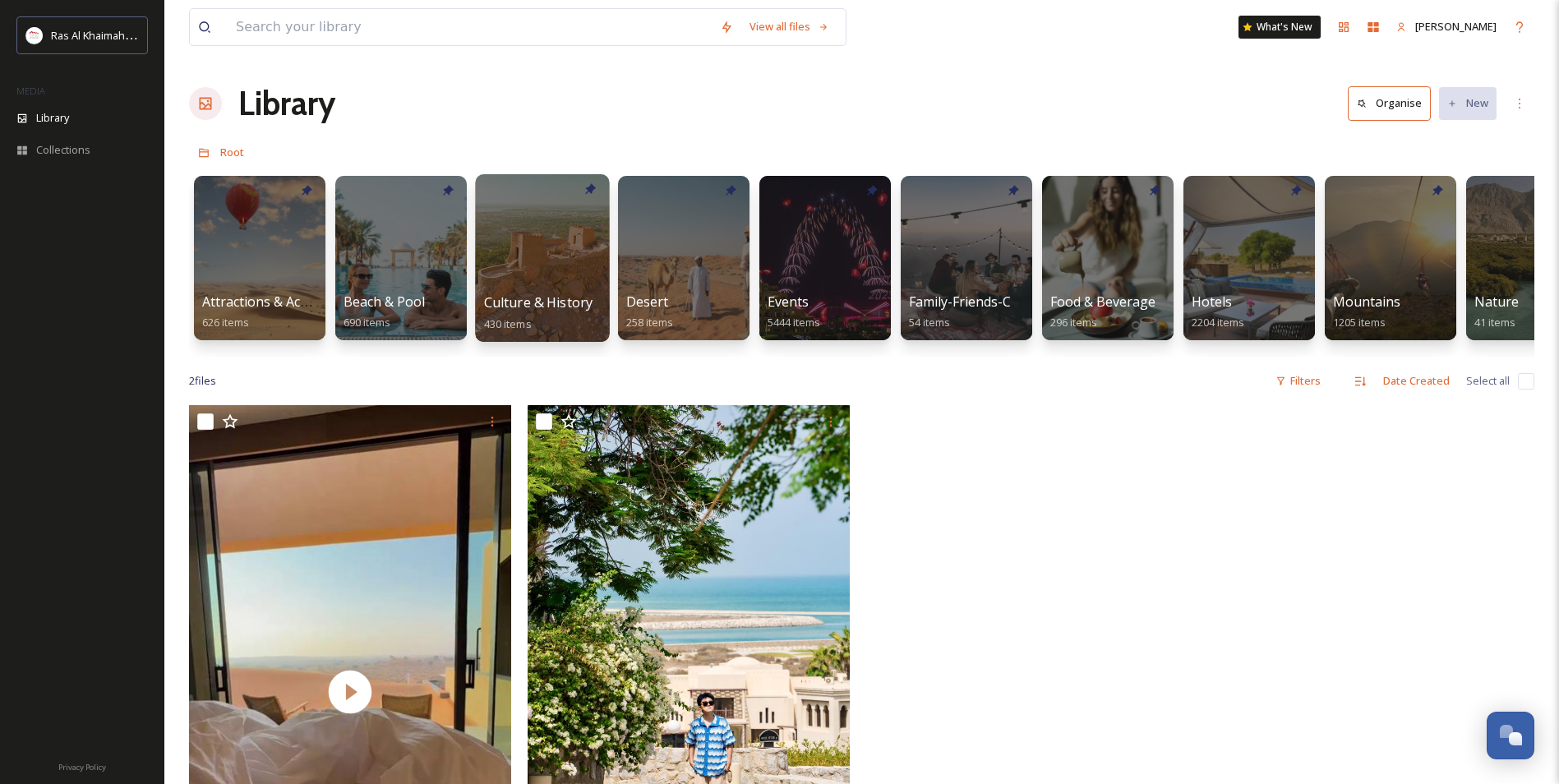
click at [533, 282] on div at bounding box center [541, 258] width 134 height 168
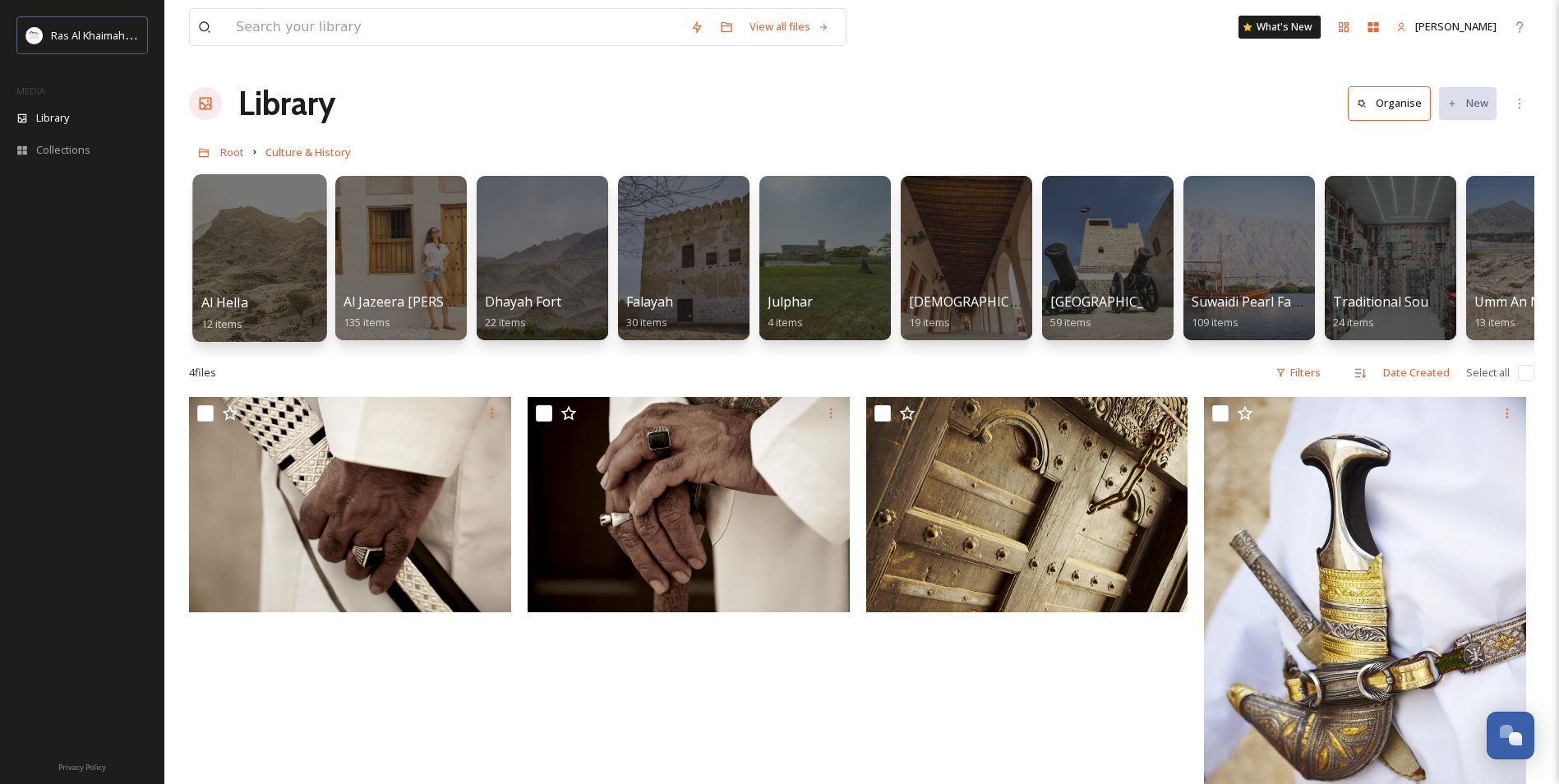
click at [246, 297] on span "Al Hella" at bounding box center [225, 302] width 47 height 18
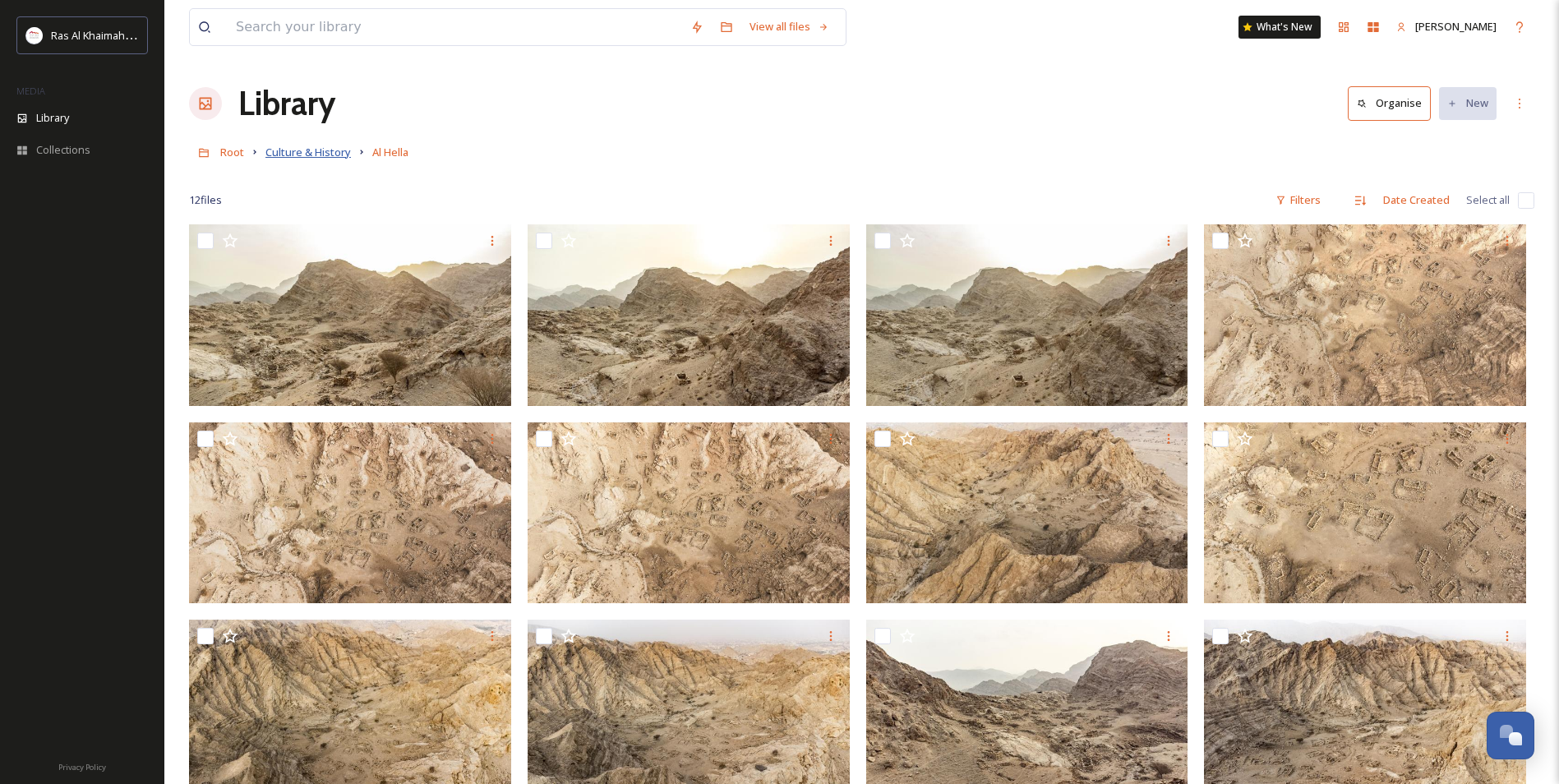
click at [306, 160] on span "Culture & History" at bounding box center [308, 152] width 86 height 14
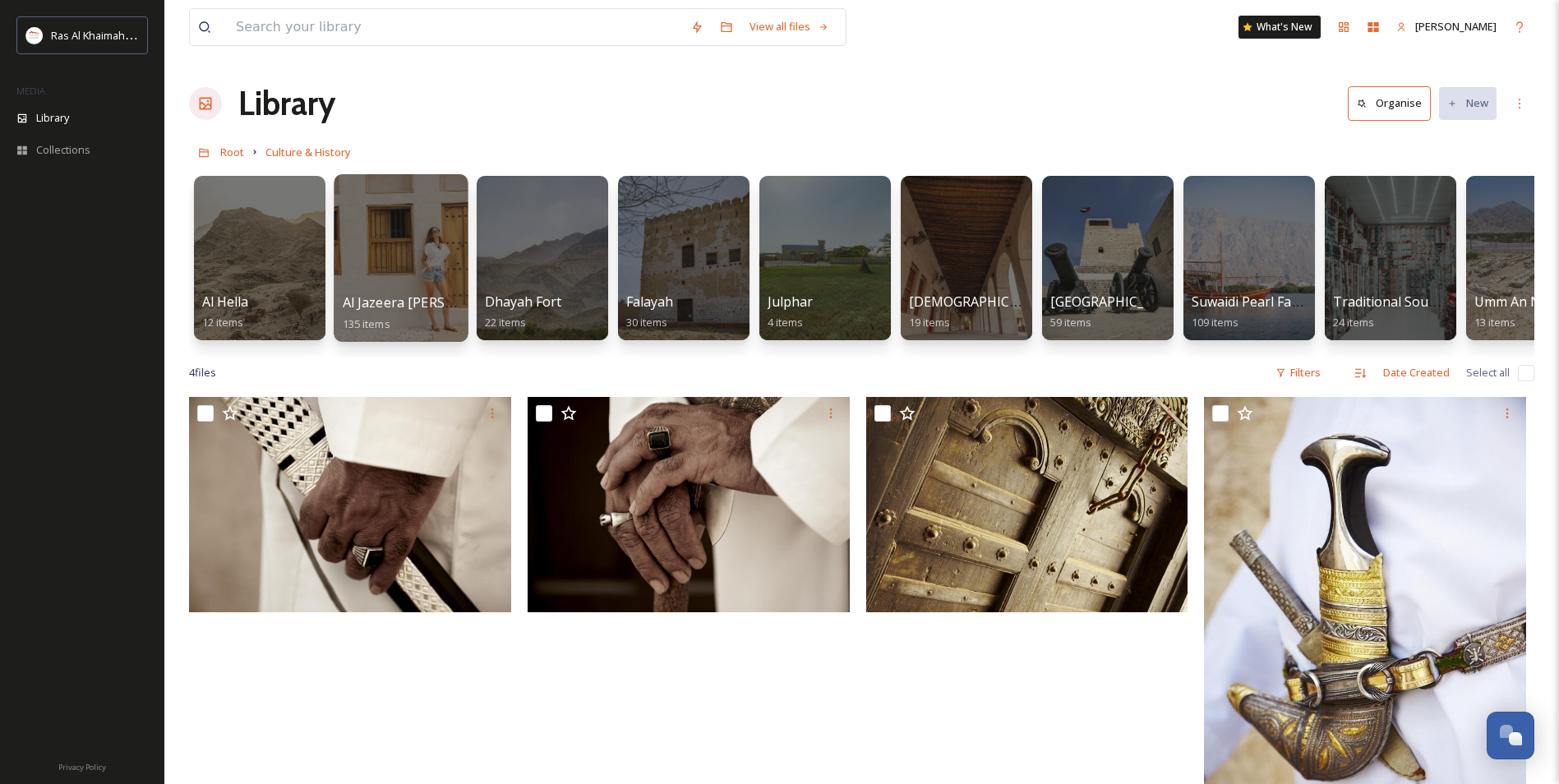
click at [374, 280] on div at bounding box center [401, 258] width 134 height 168
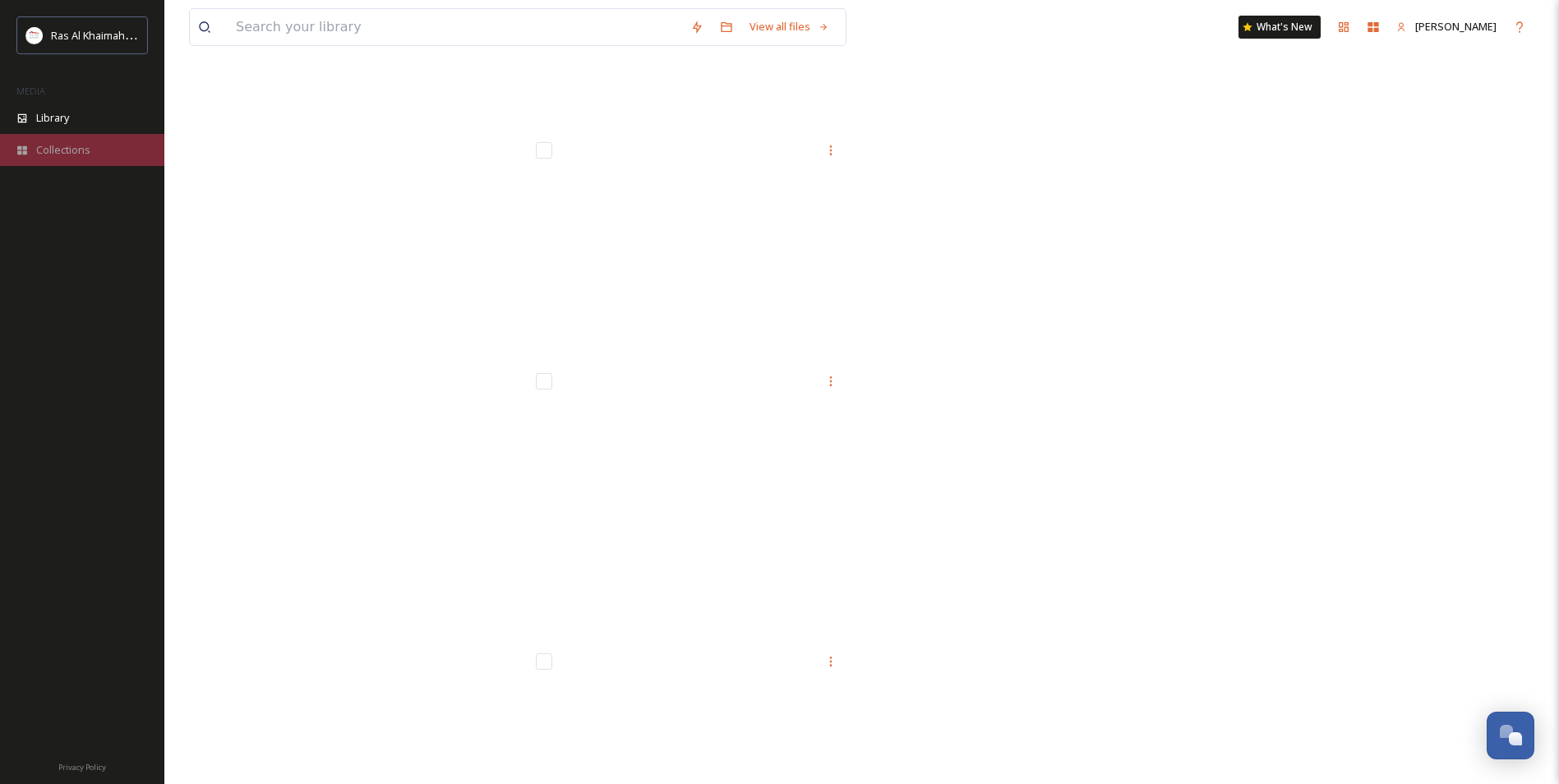
scroll to position [9200, 0]
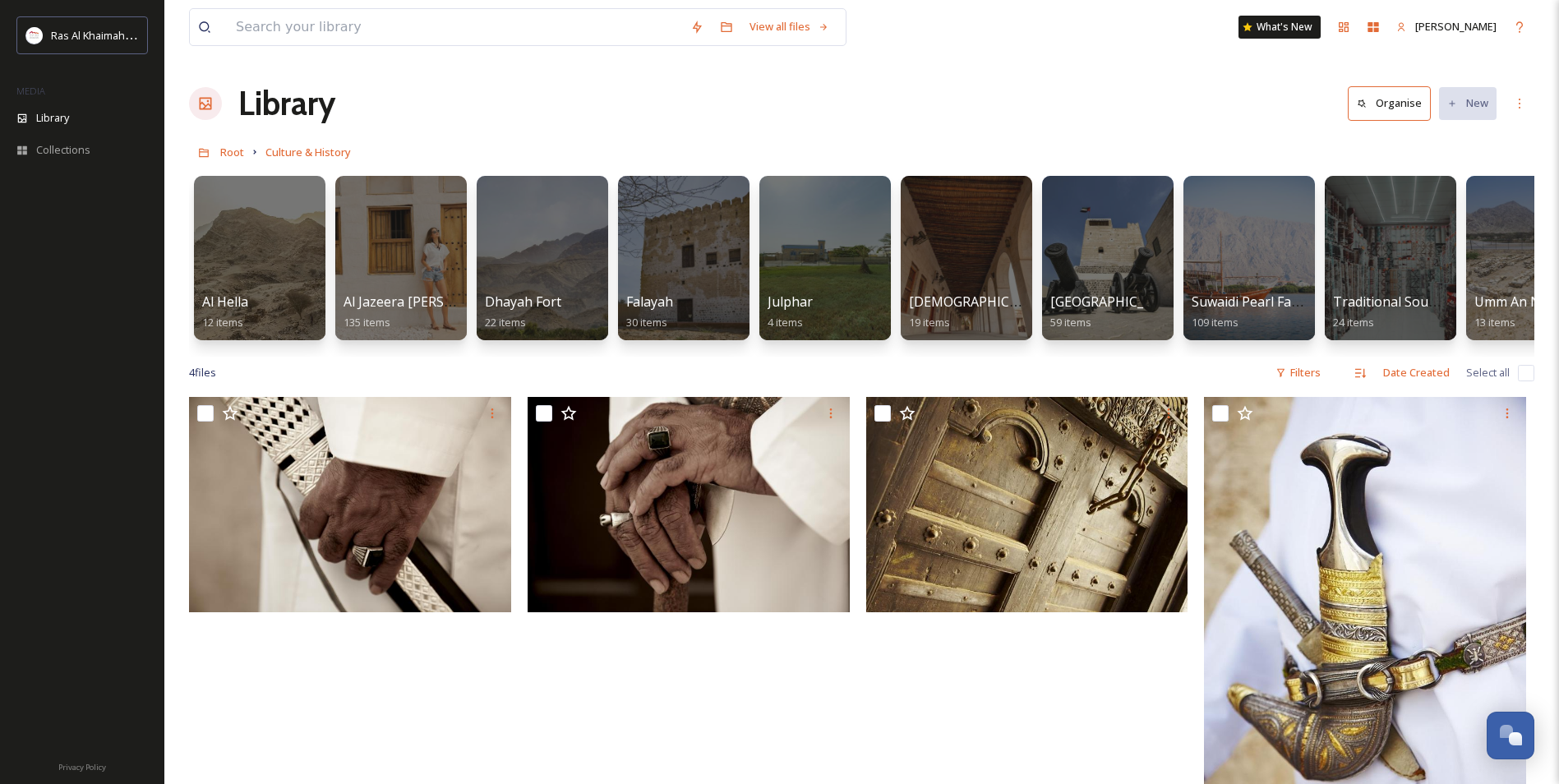
scroll to position [0, 69]
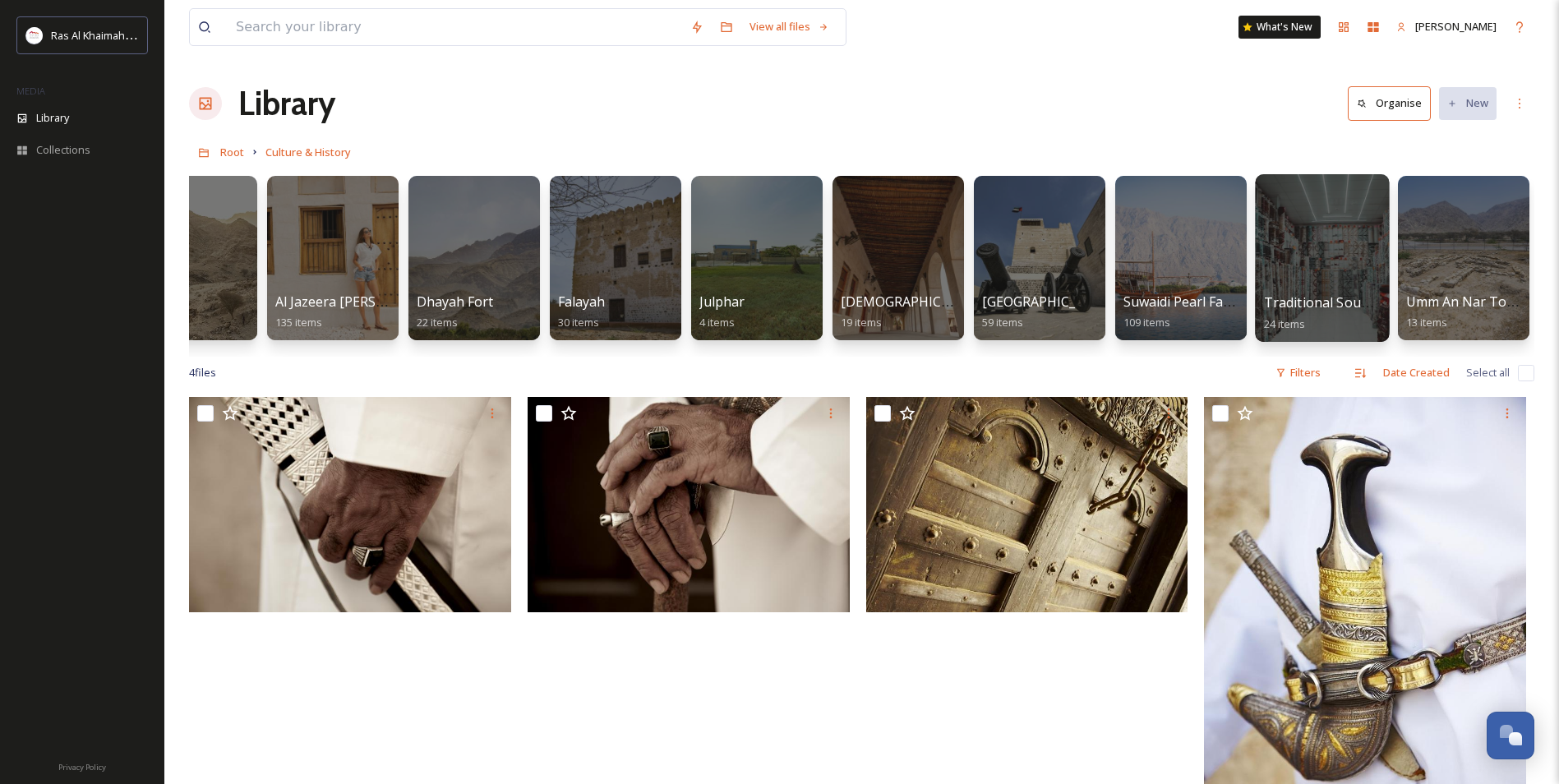
click at [1332, 256] on div at bounding box center [1322, 258] width 134 height 168
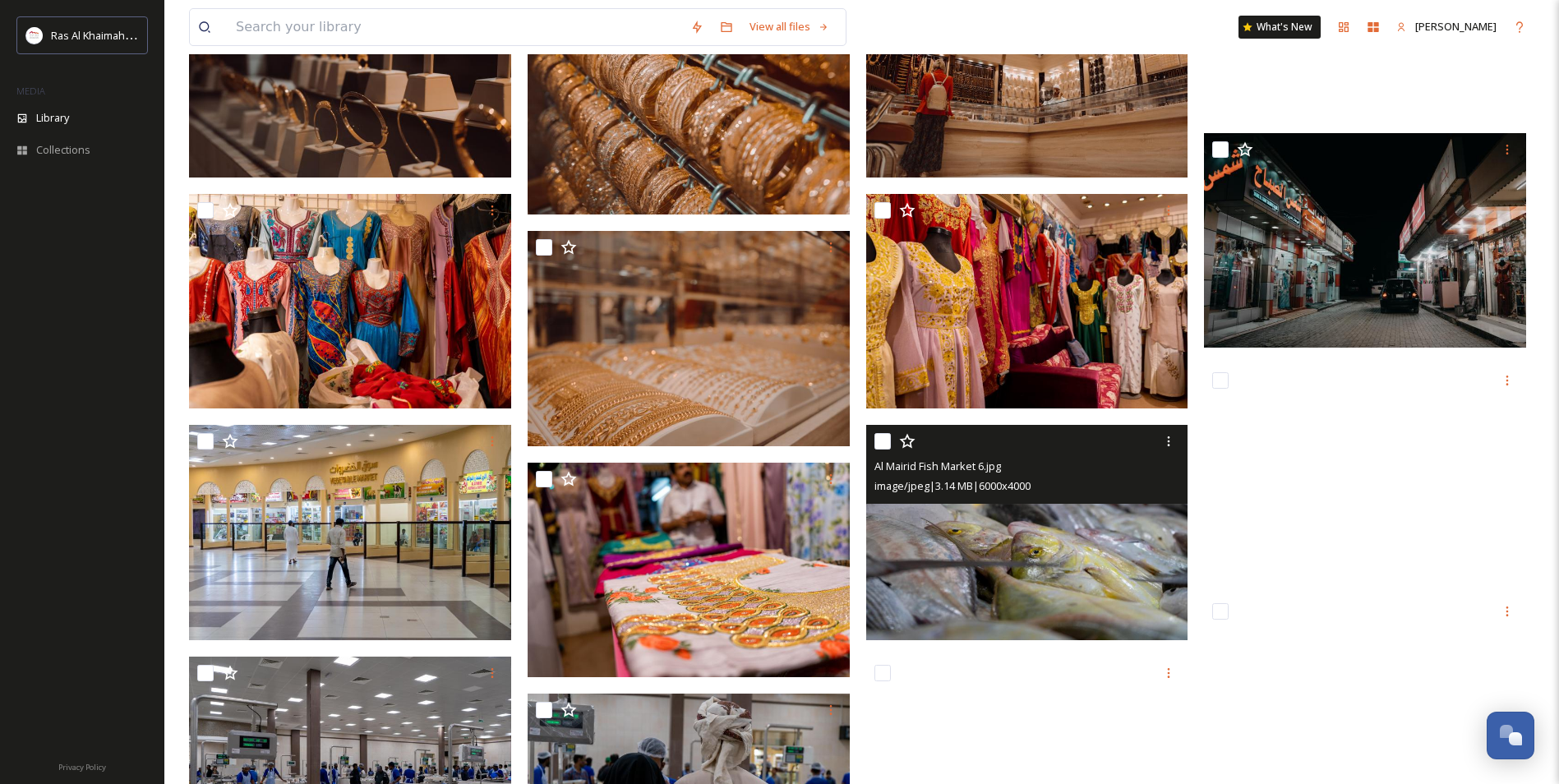
scroll to position [410, 0]
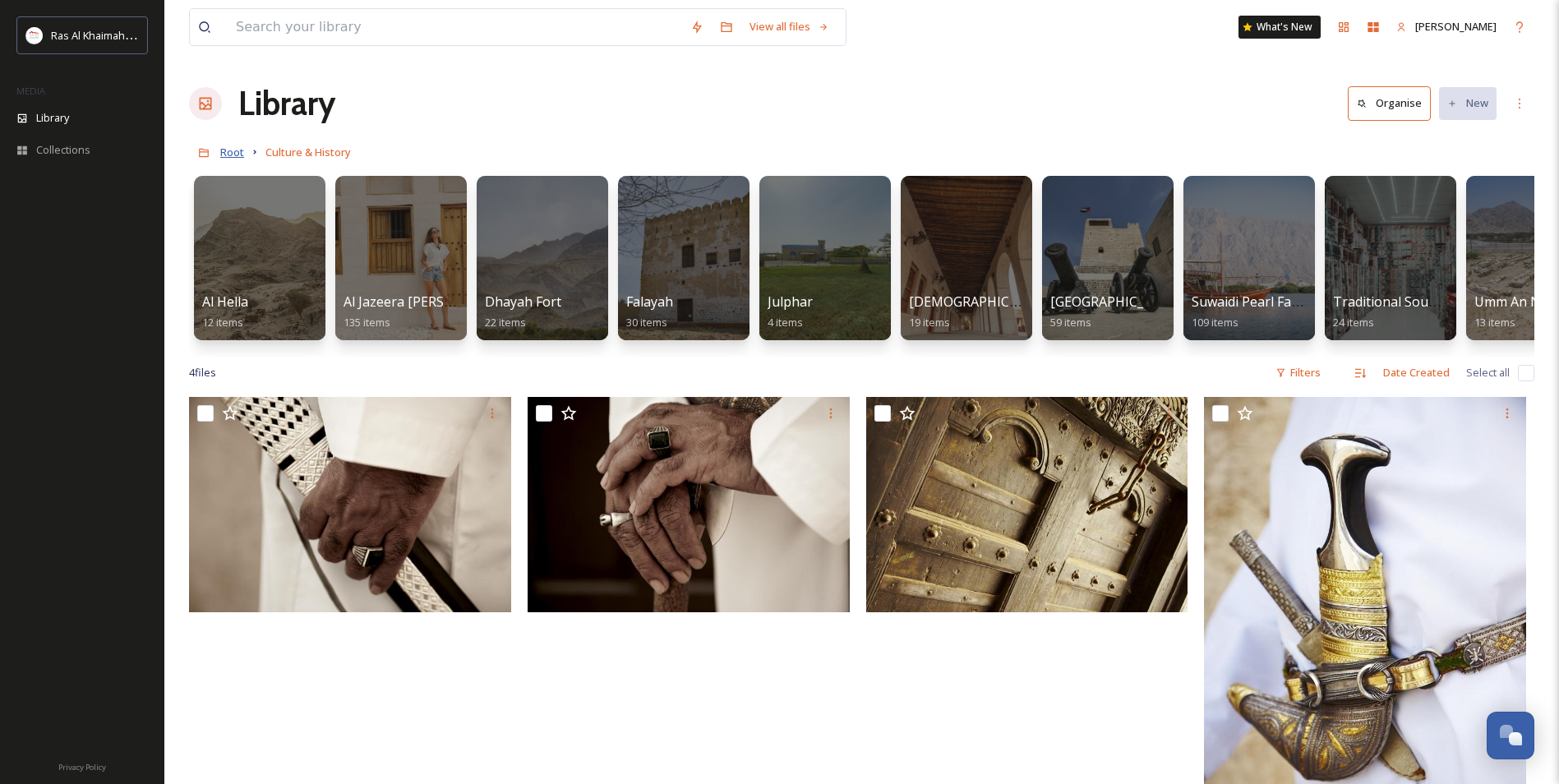
click at [243, 148] on span "Root" at bounding box center [232, 152] width 23 height 14
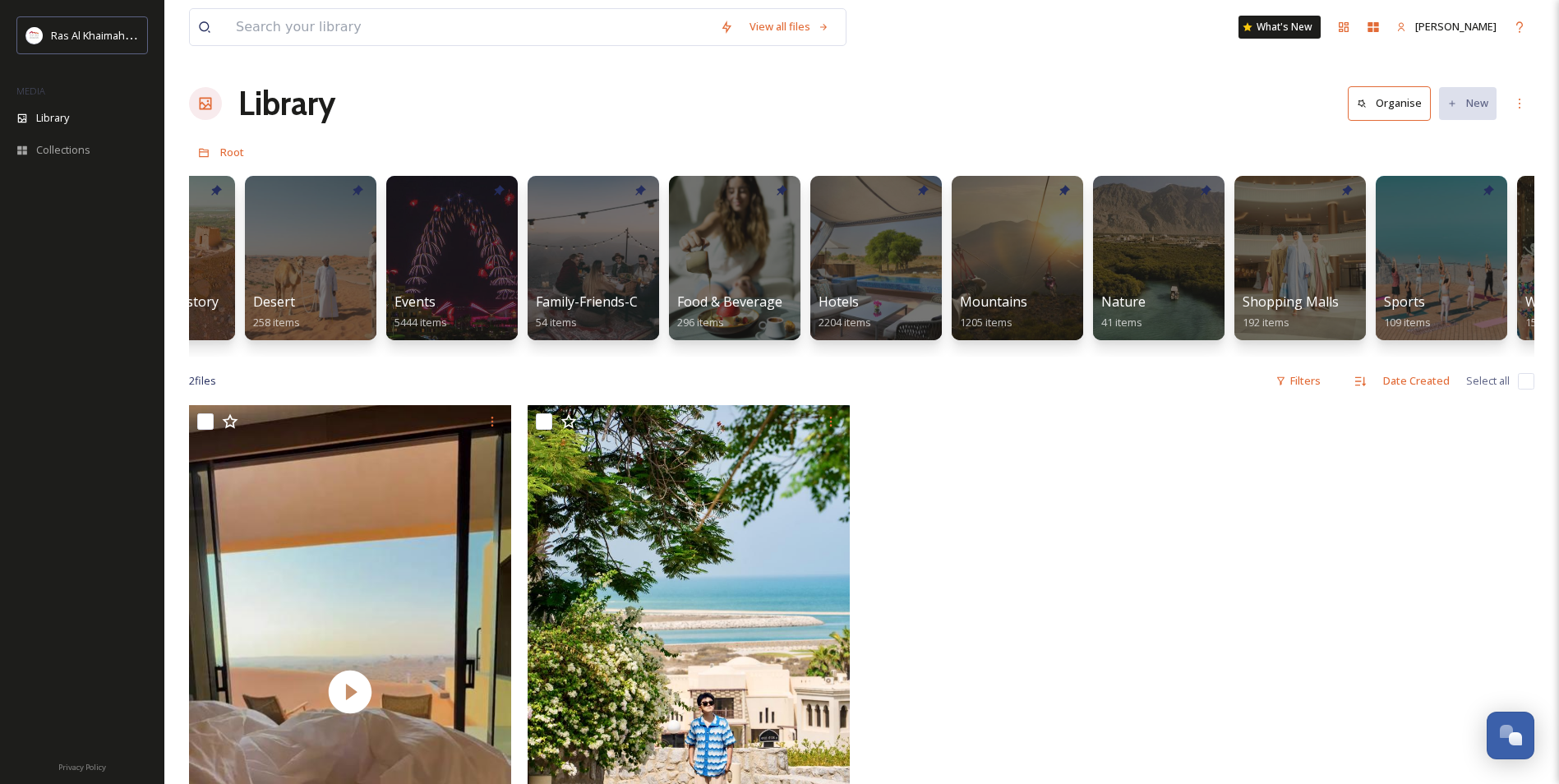
scroll to position [0, 269]
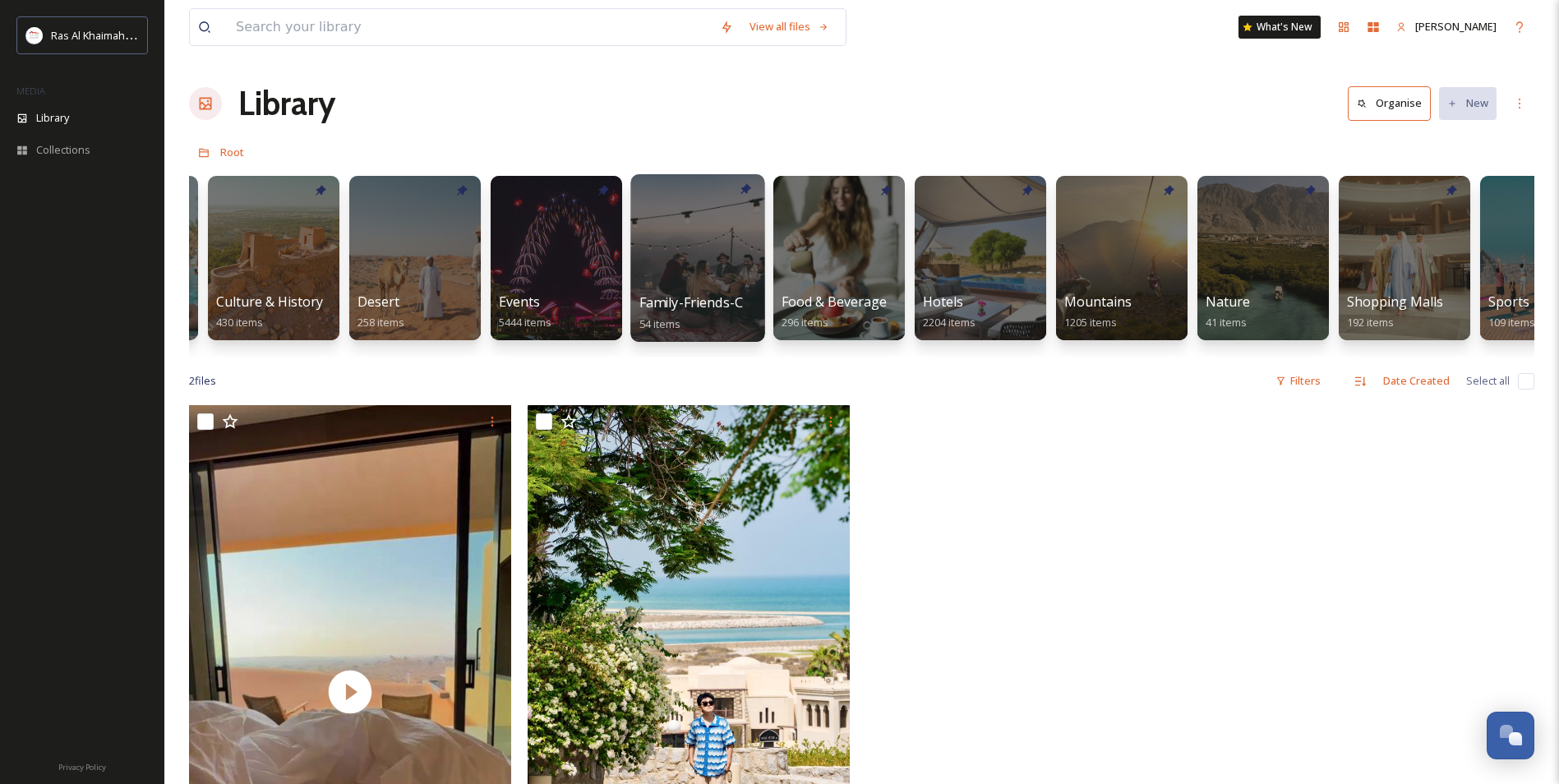
click at [653, 309] on span "Family-Friends-Couple-Solo" at bounding box center [725, 302] width 172 height 18
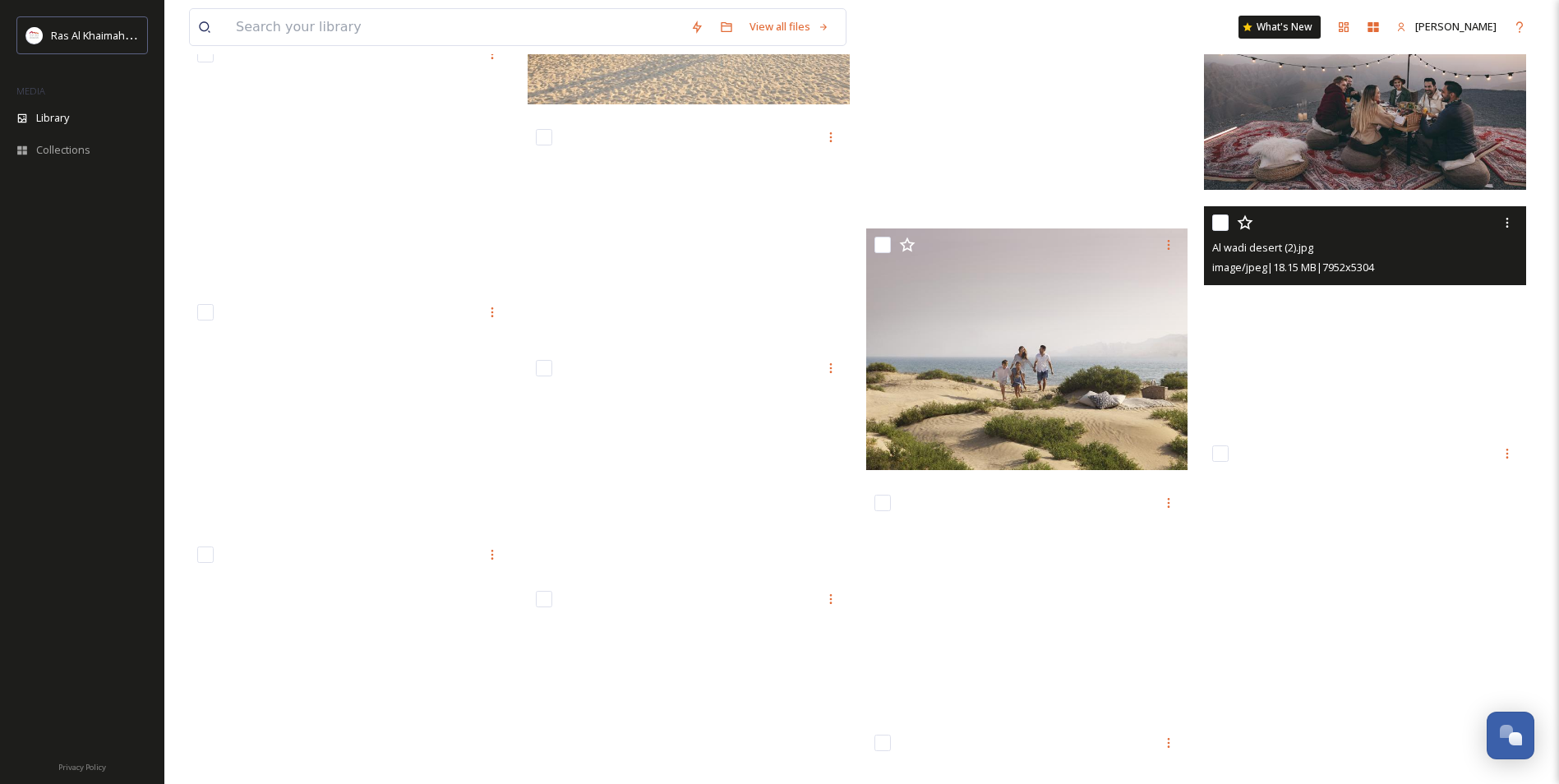
scroll to position [3040, 0]
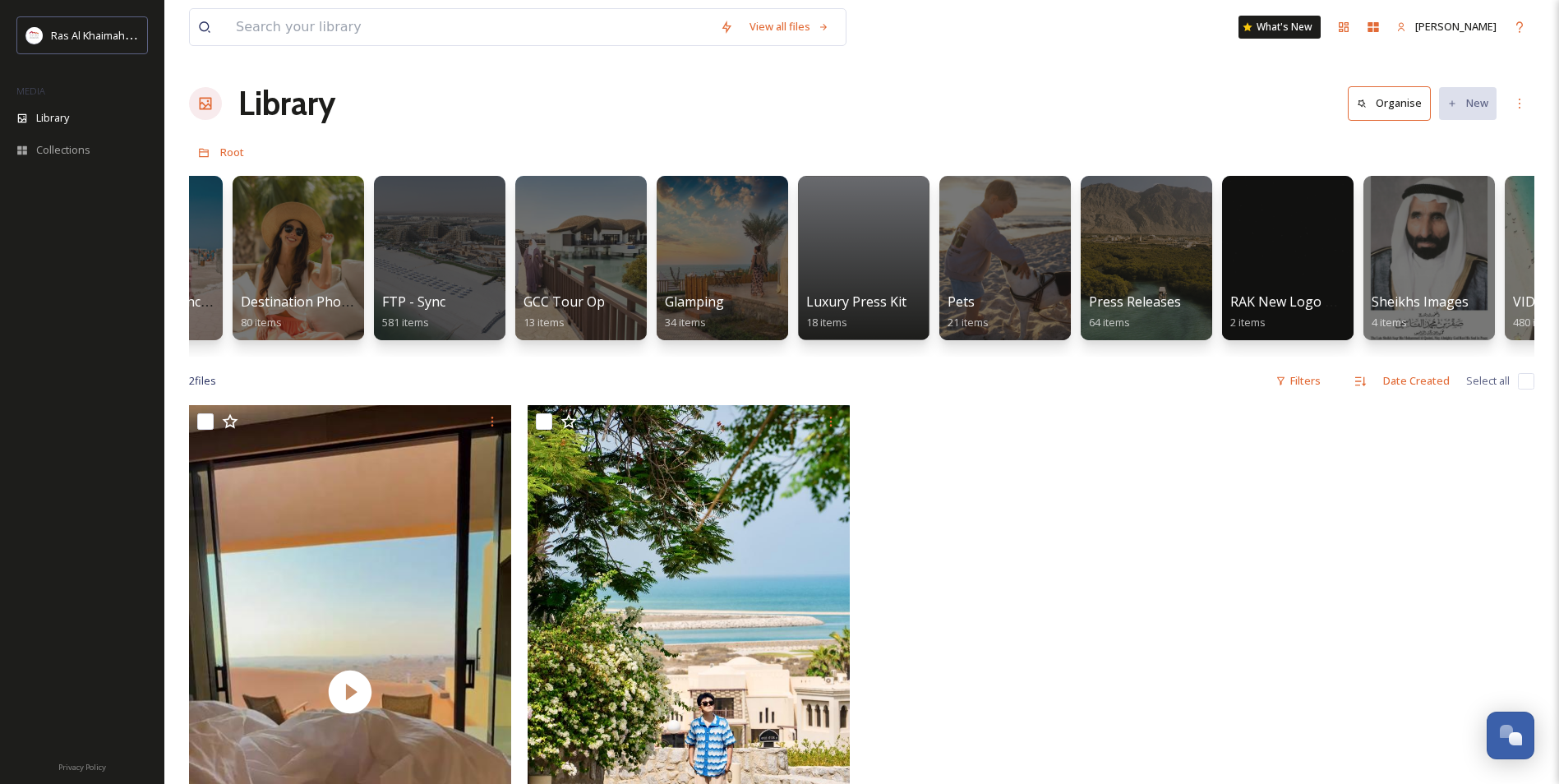
scroll to position [0, 2612]
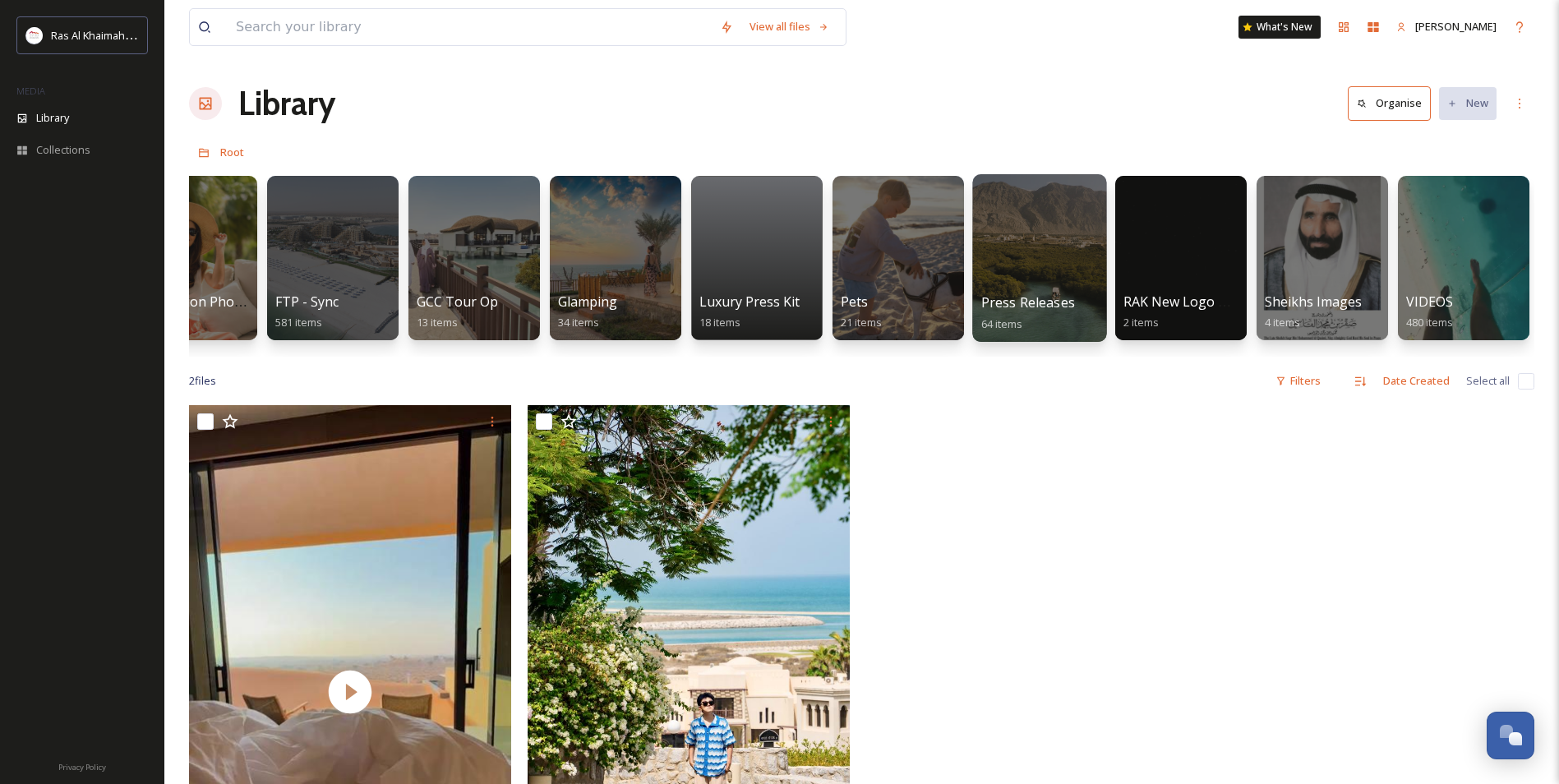
click at [1055, 281] on div at bounding box center [1038, 258] width 134 height 168
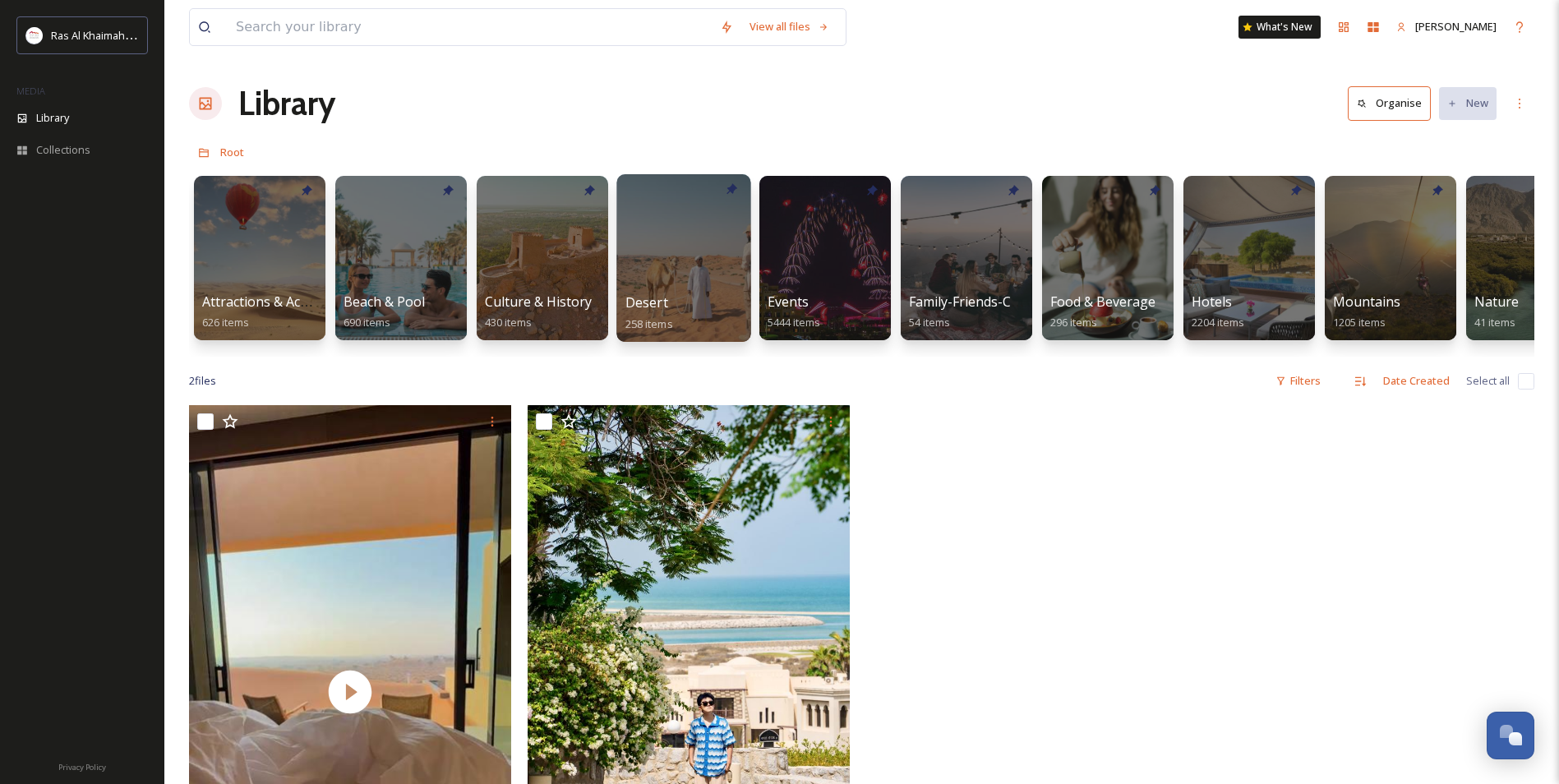
click at [678, 235] on div at bounding box center [683, 258] width 134 height 168
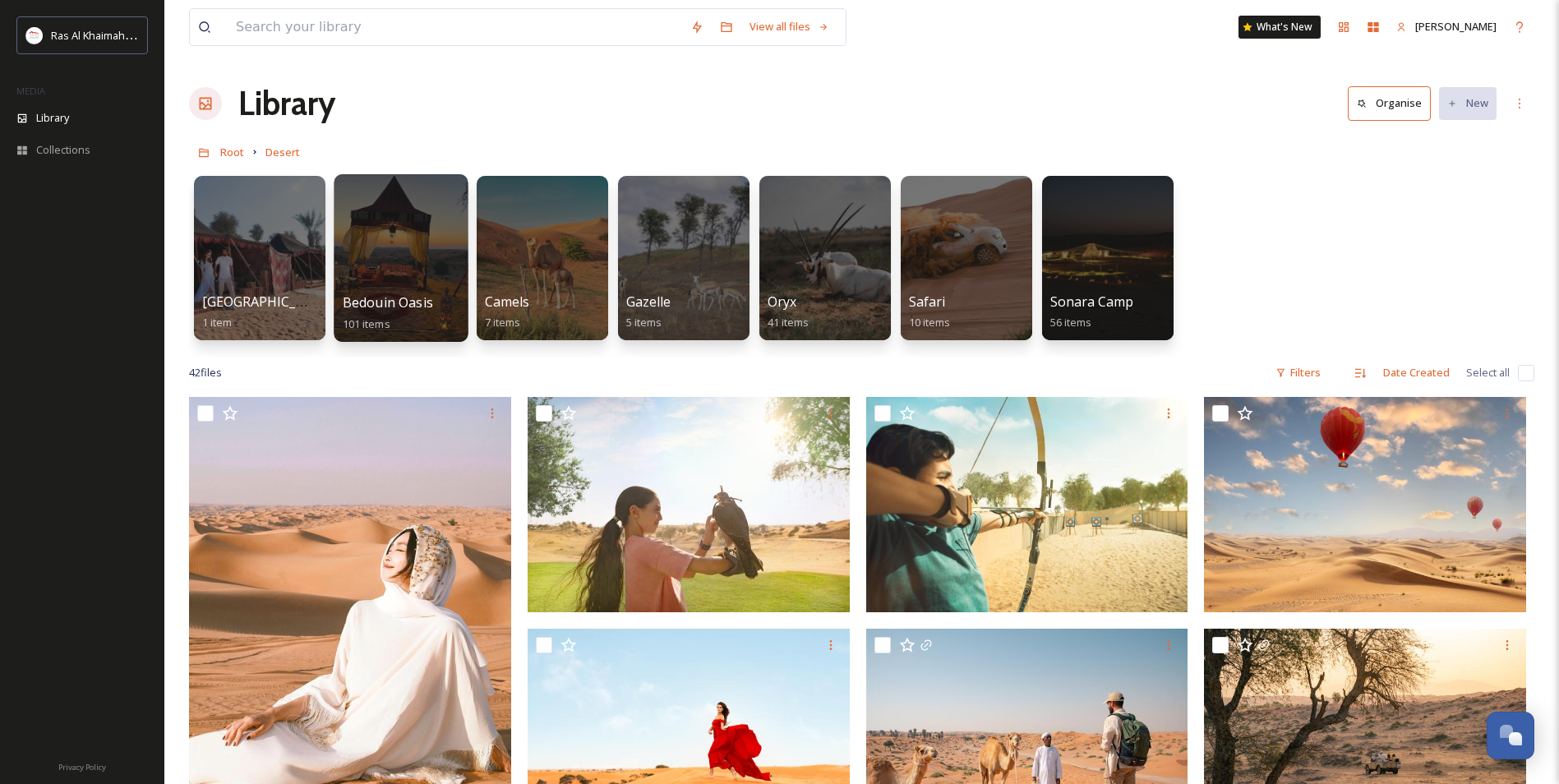
click at [396, 224] on div at bounding box center [401, 258] width 134 height 168
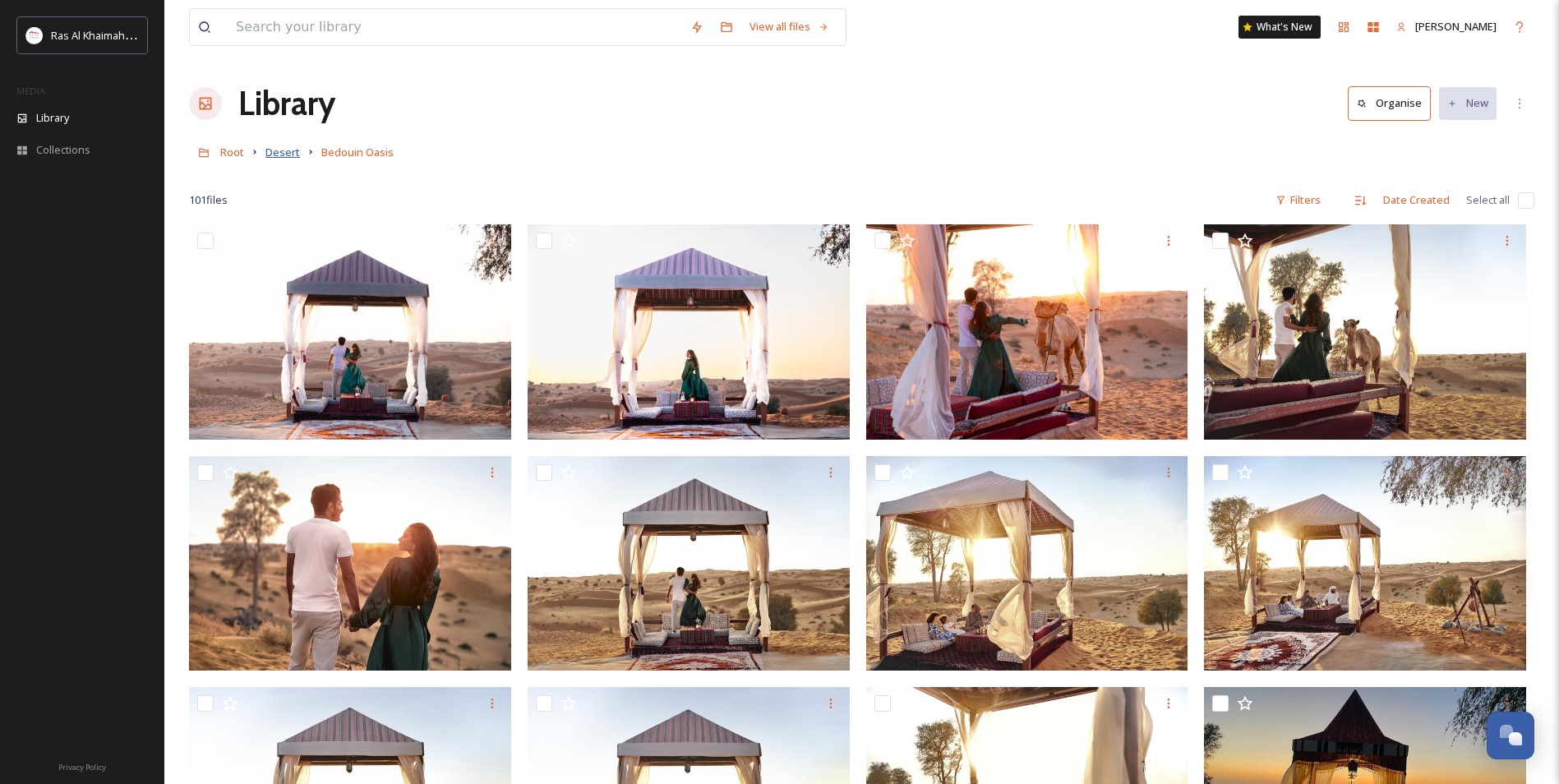
click at [279, 157] on span "Desert" at bounding box center [282, 152] width 34 height 14
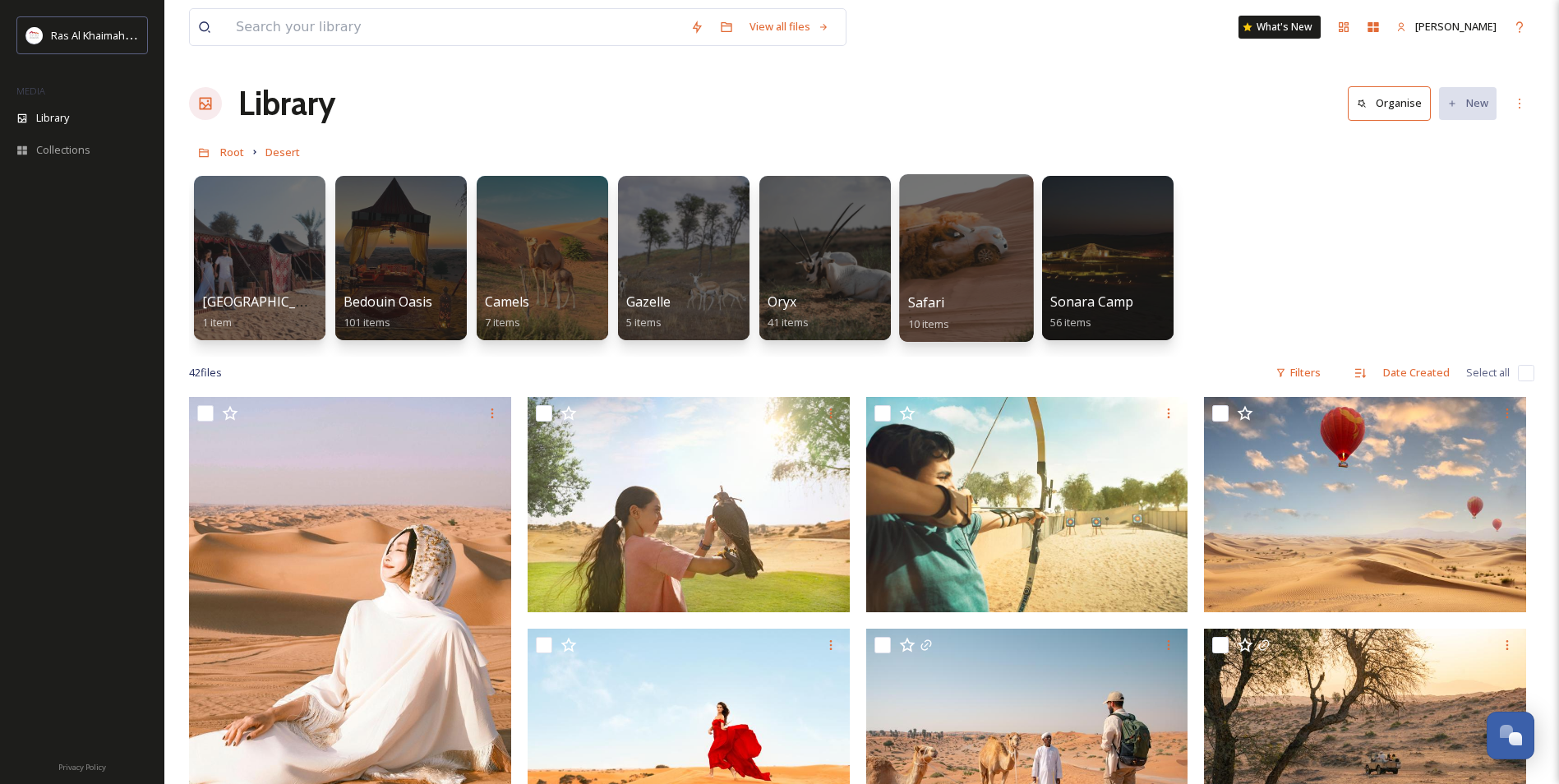
click at [956, 218] on div at bounding box center [965, 258] width 134 height 168
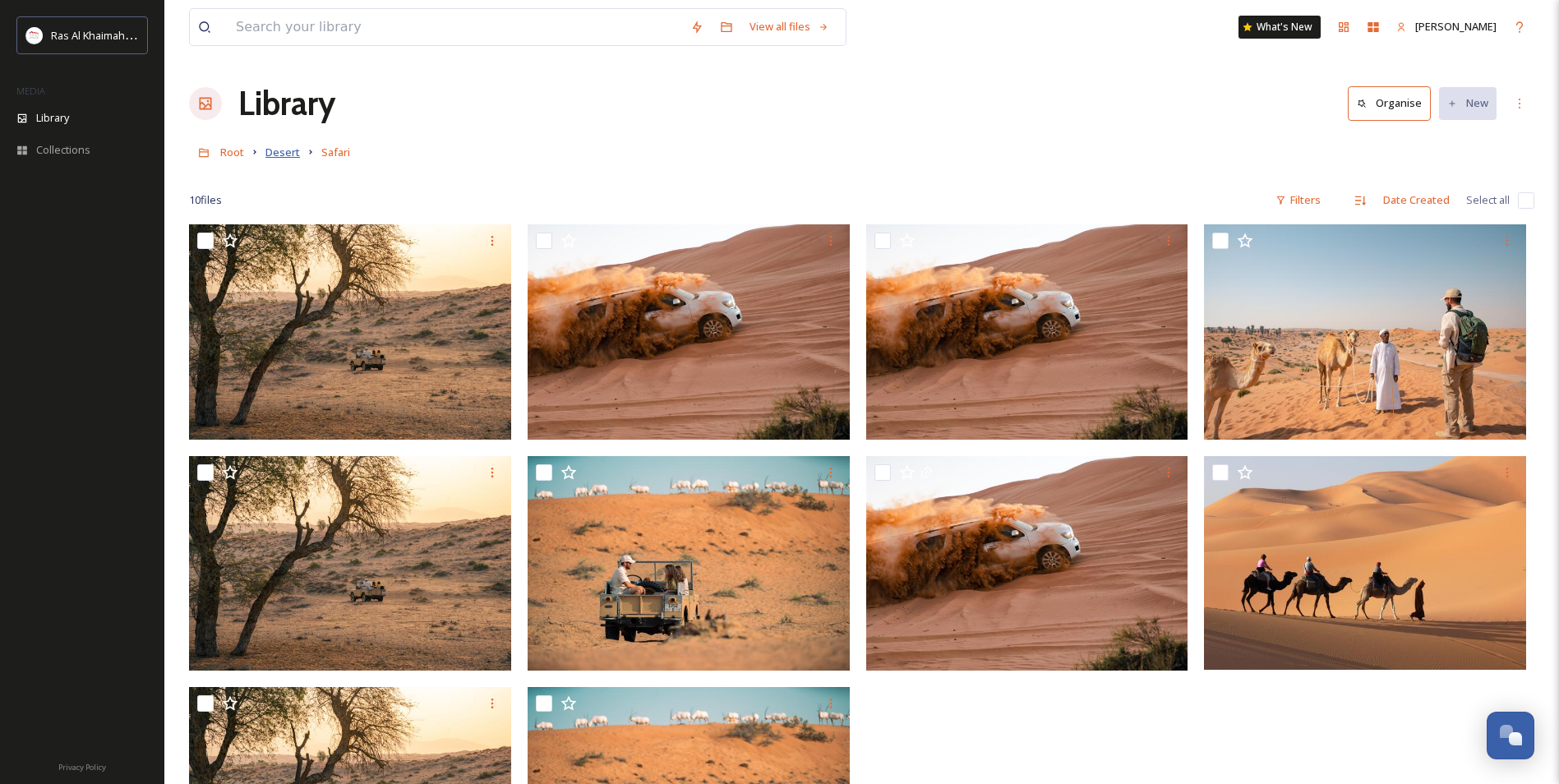
click at [281, 160] on span "Desert" at bounding box center [282, 152] width 34 height 14
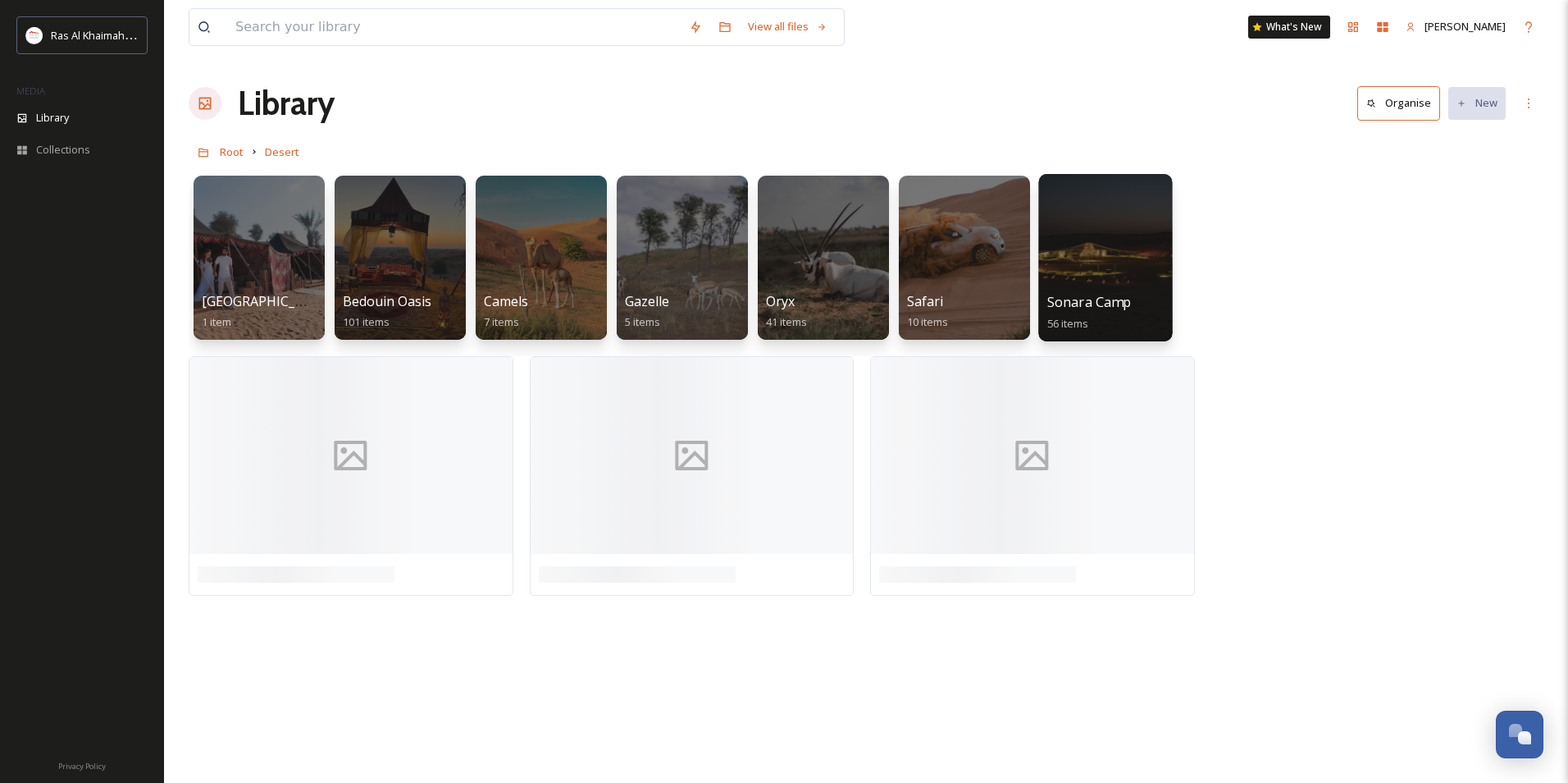
click at [1087, 253] on div at bounding box center [1105, 258] width 133 height 168
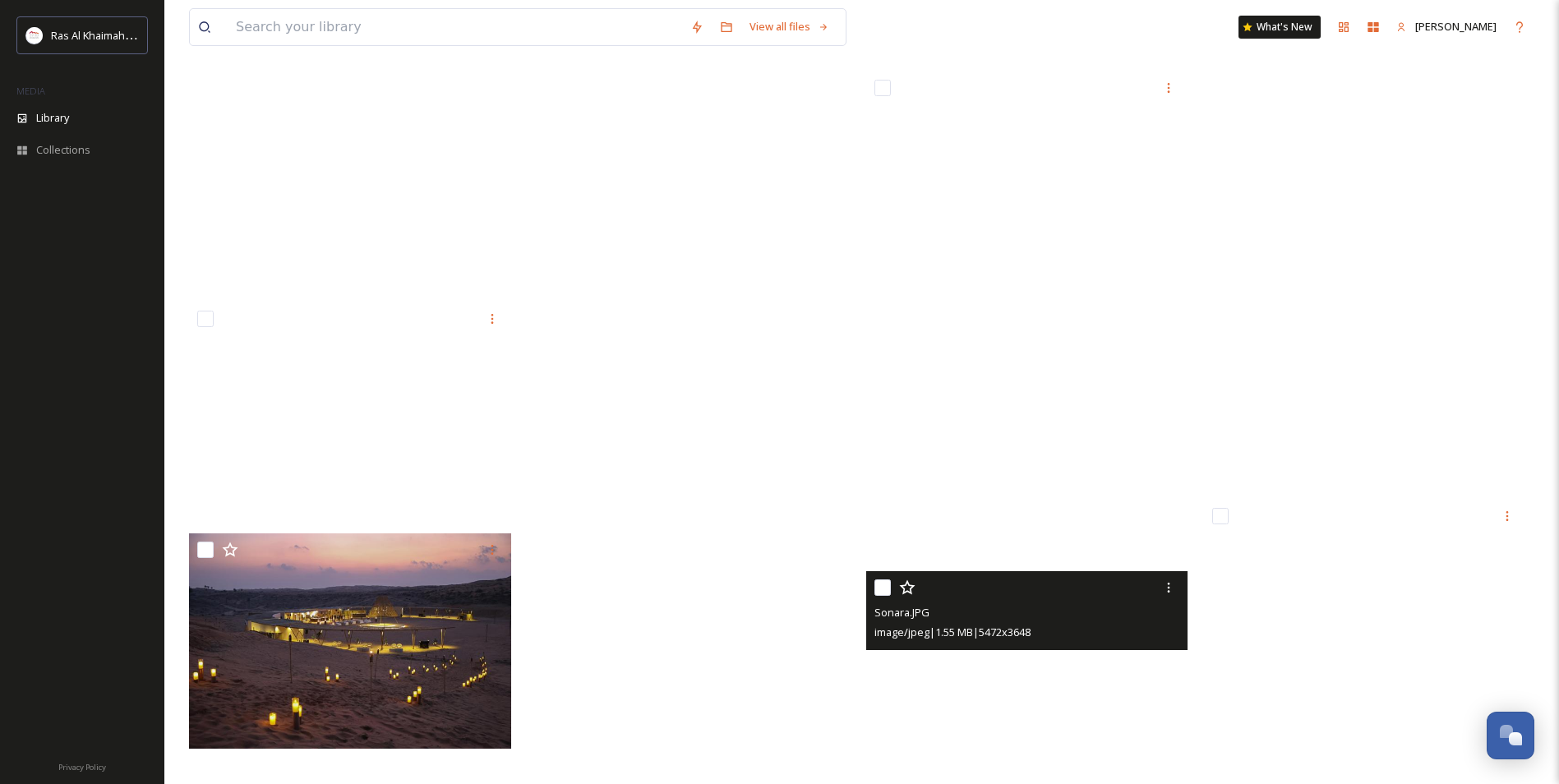
scroll to position [3889, 0]
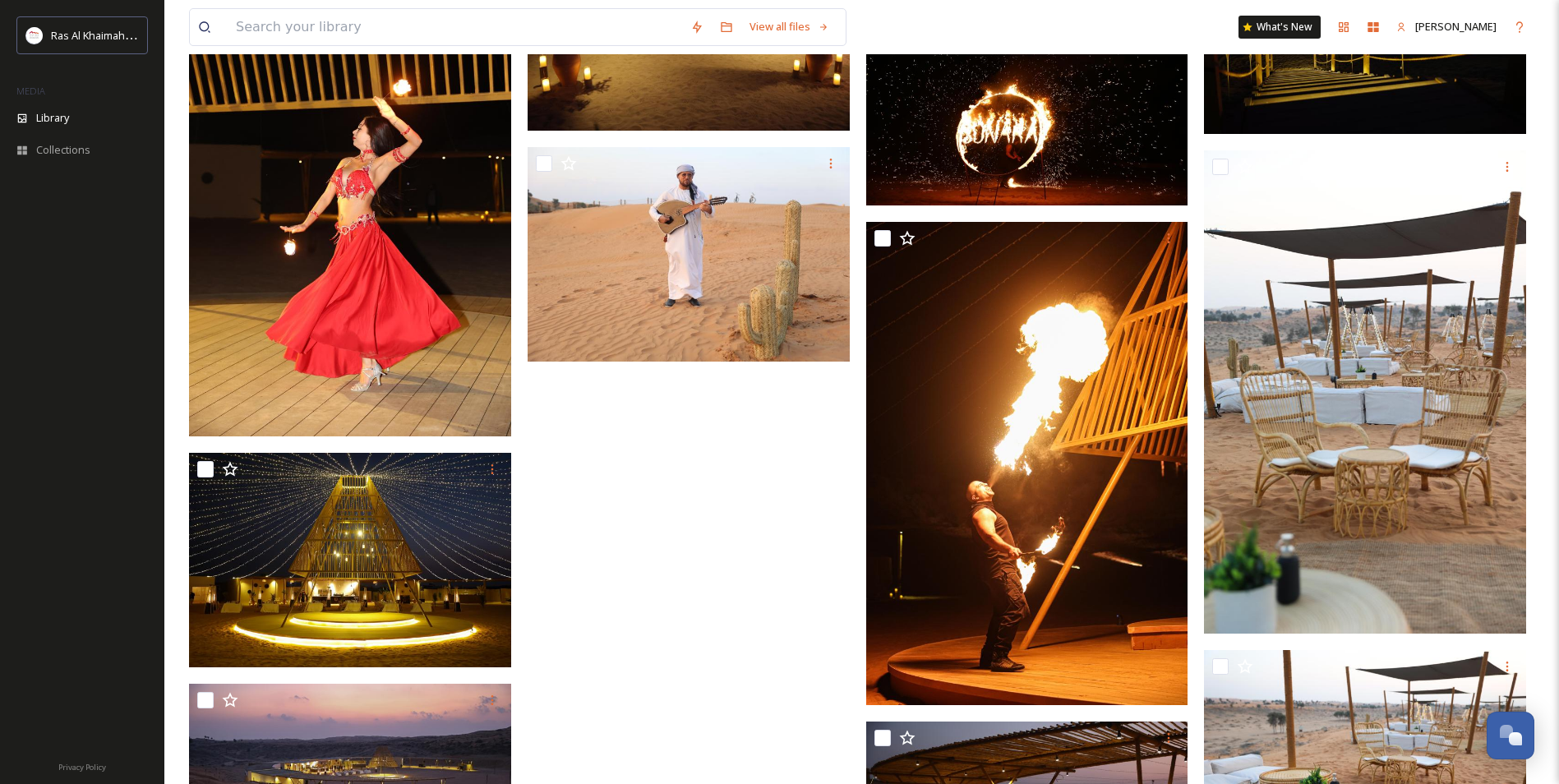
click at [1037, 16] on div "View all files What's New [PERSON_NAME]" at bounding box center [861, 27] width 1345 height 54
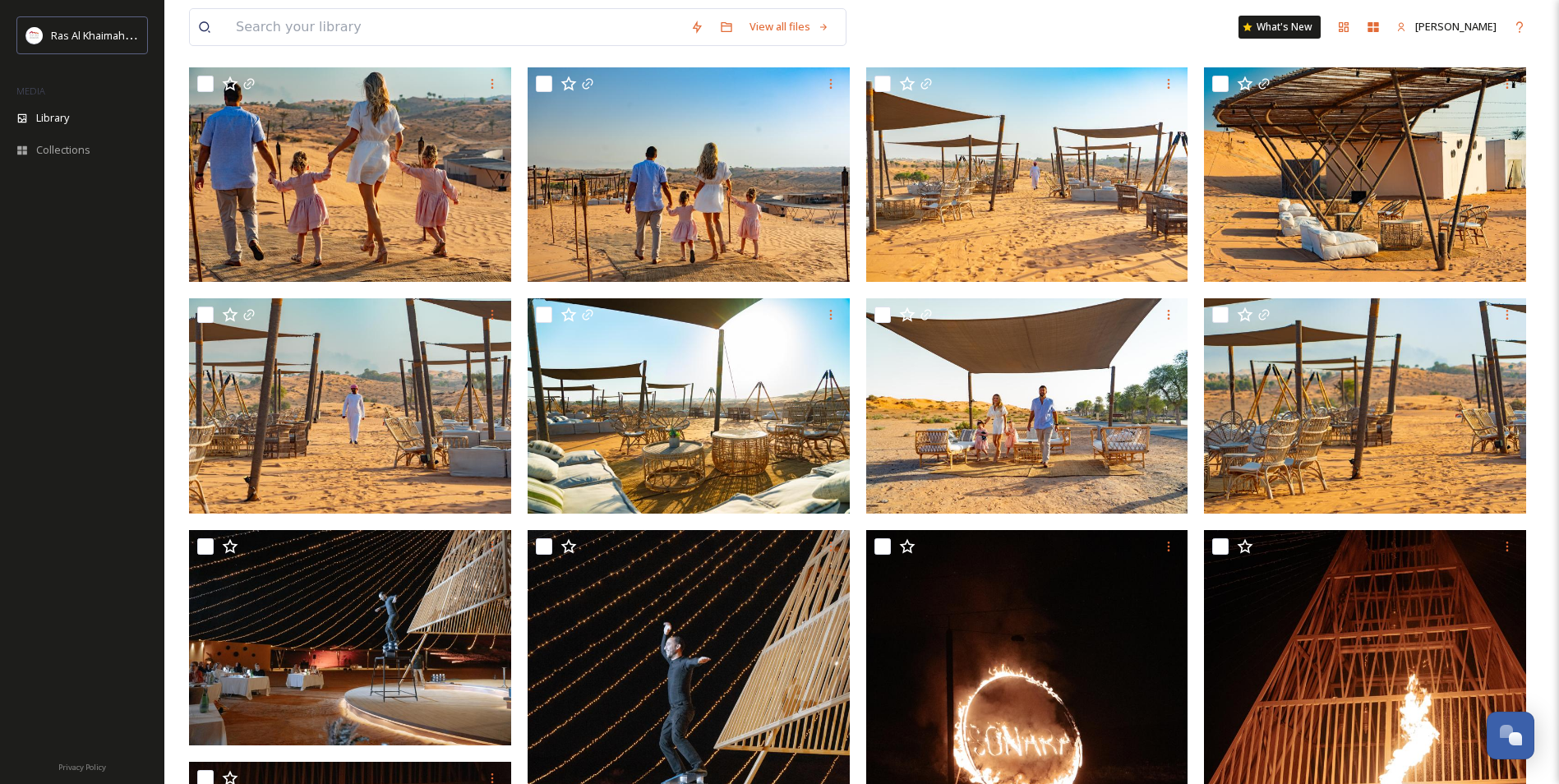
scroll to position [850, 0]
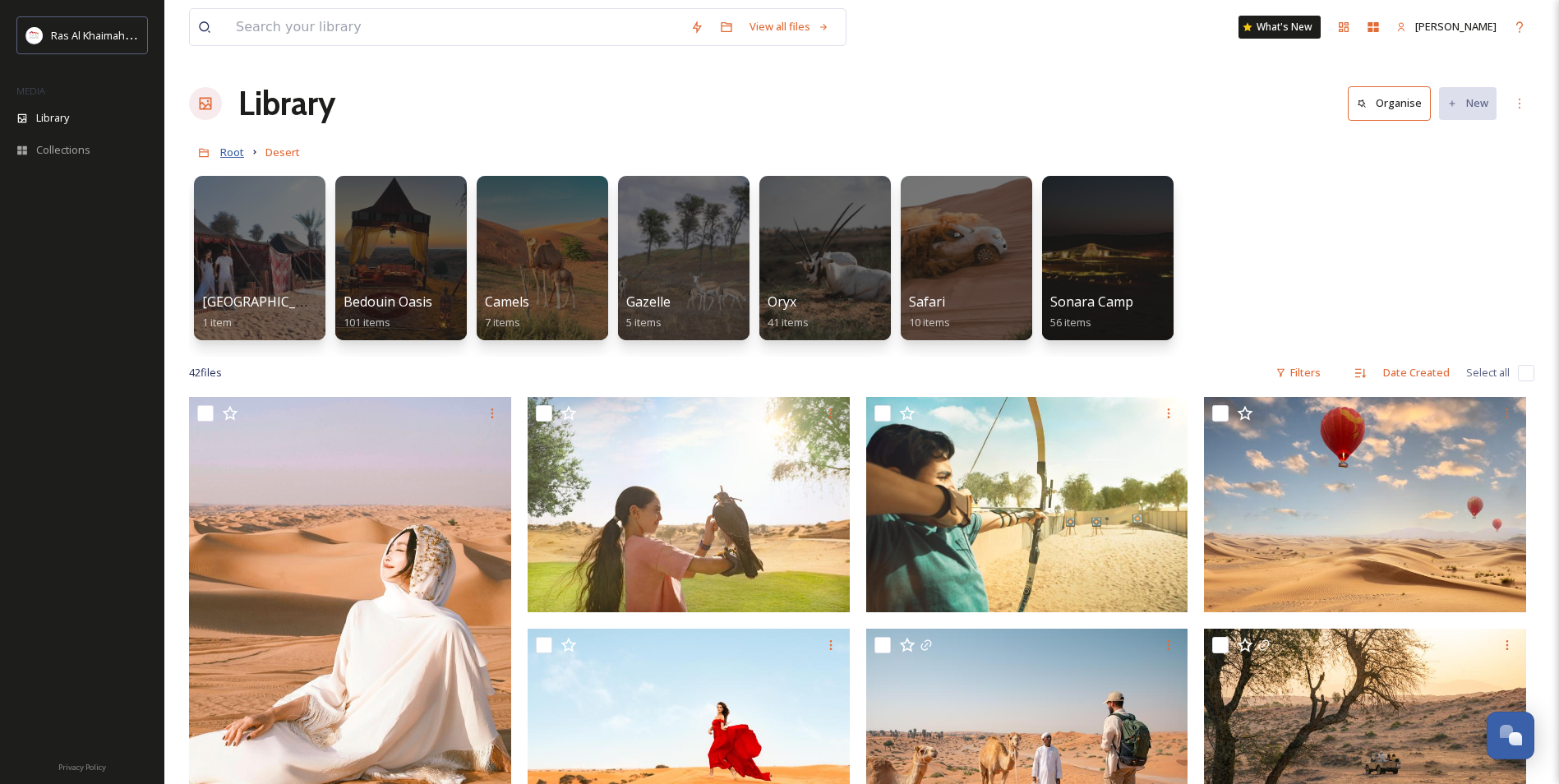
click at [235, 153] on span "Root" at bounding box center [232, 152] width 23 height 14
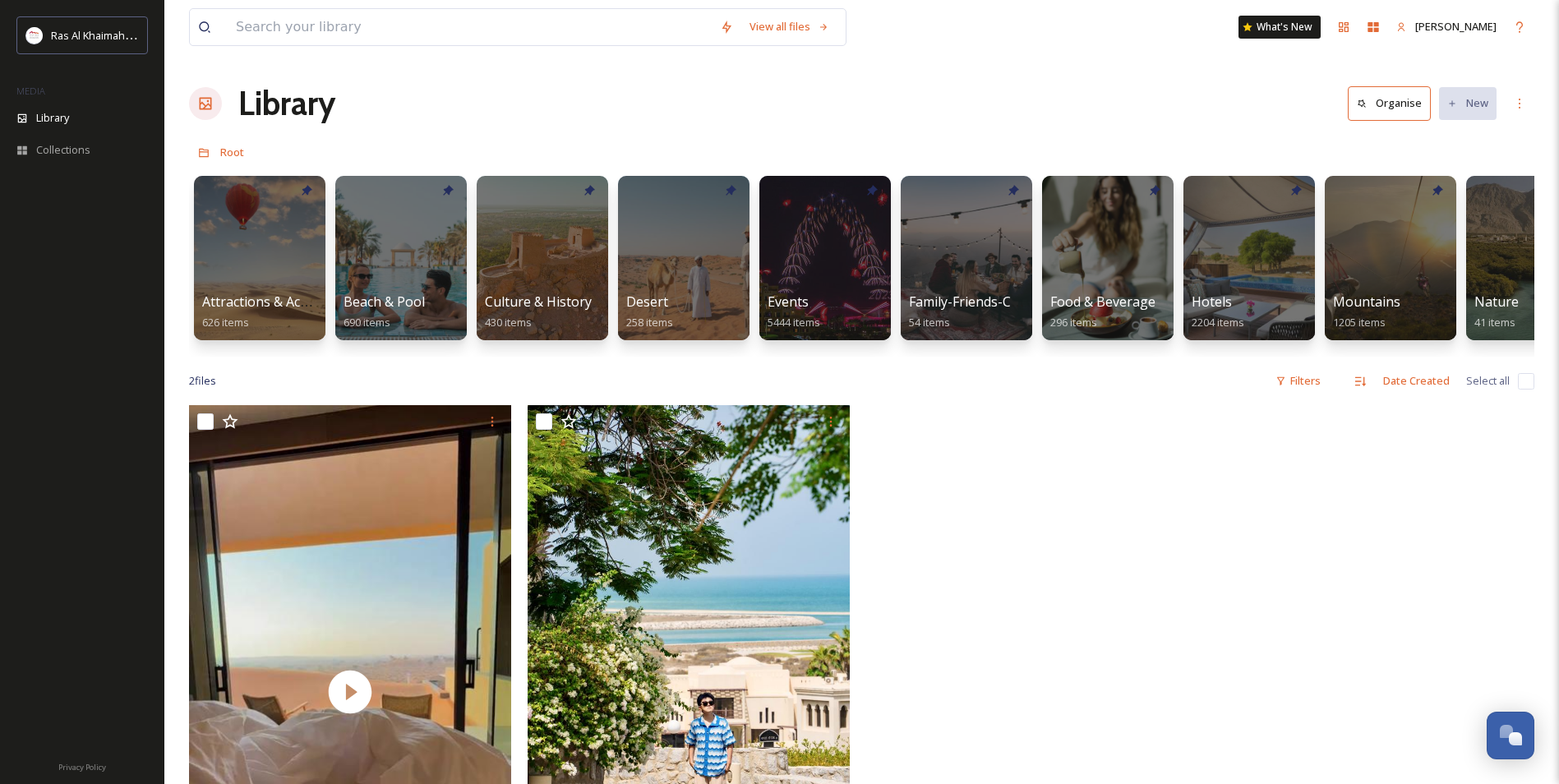
drag, startPoint x: 480, startPoint y: 374, endPoint x: 525, endPoint y: 375, distance: 45.0
click at [525, 375] on div "View all files What's New [PERSON_NAME] Library Organise New Root Your Selectio…" at bounding box center [862, 595] width 1395 height 1189
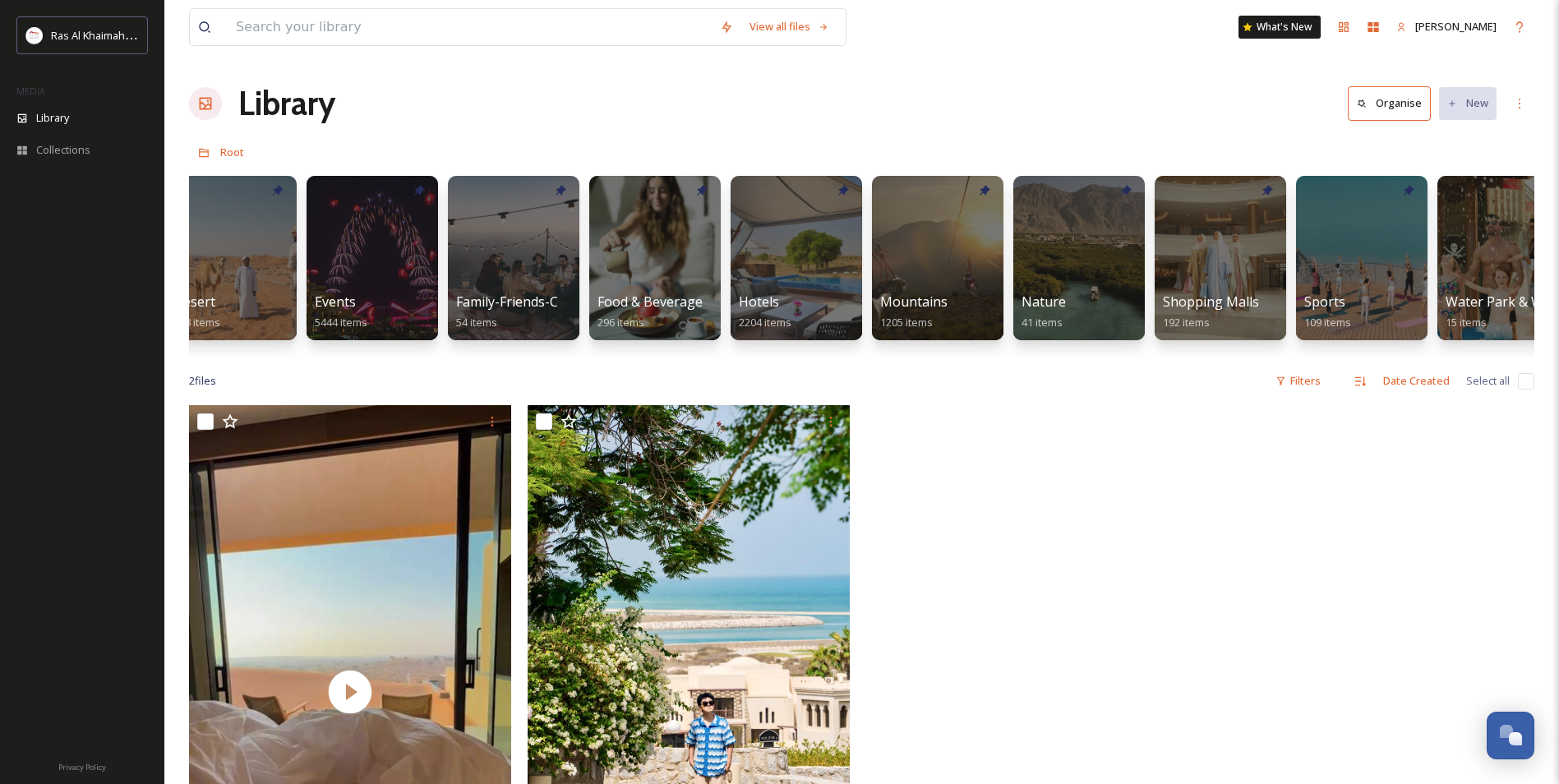
scroll to position [0, 532]
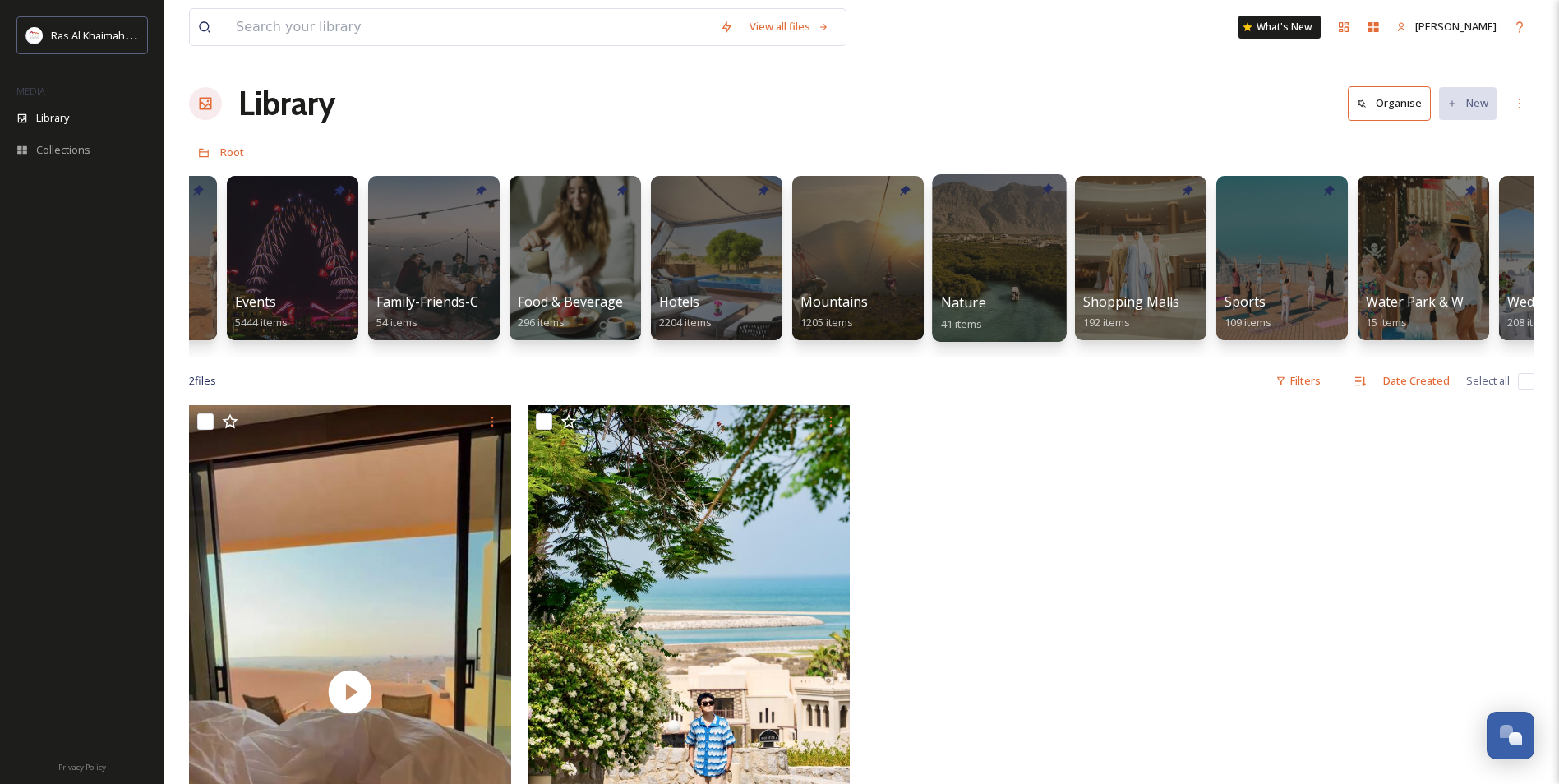
click at [961, 254] on div at bounding box center [999, 258] width 134 height 168
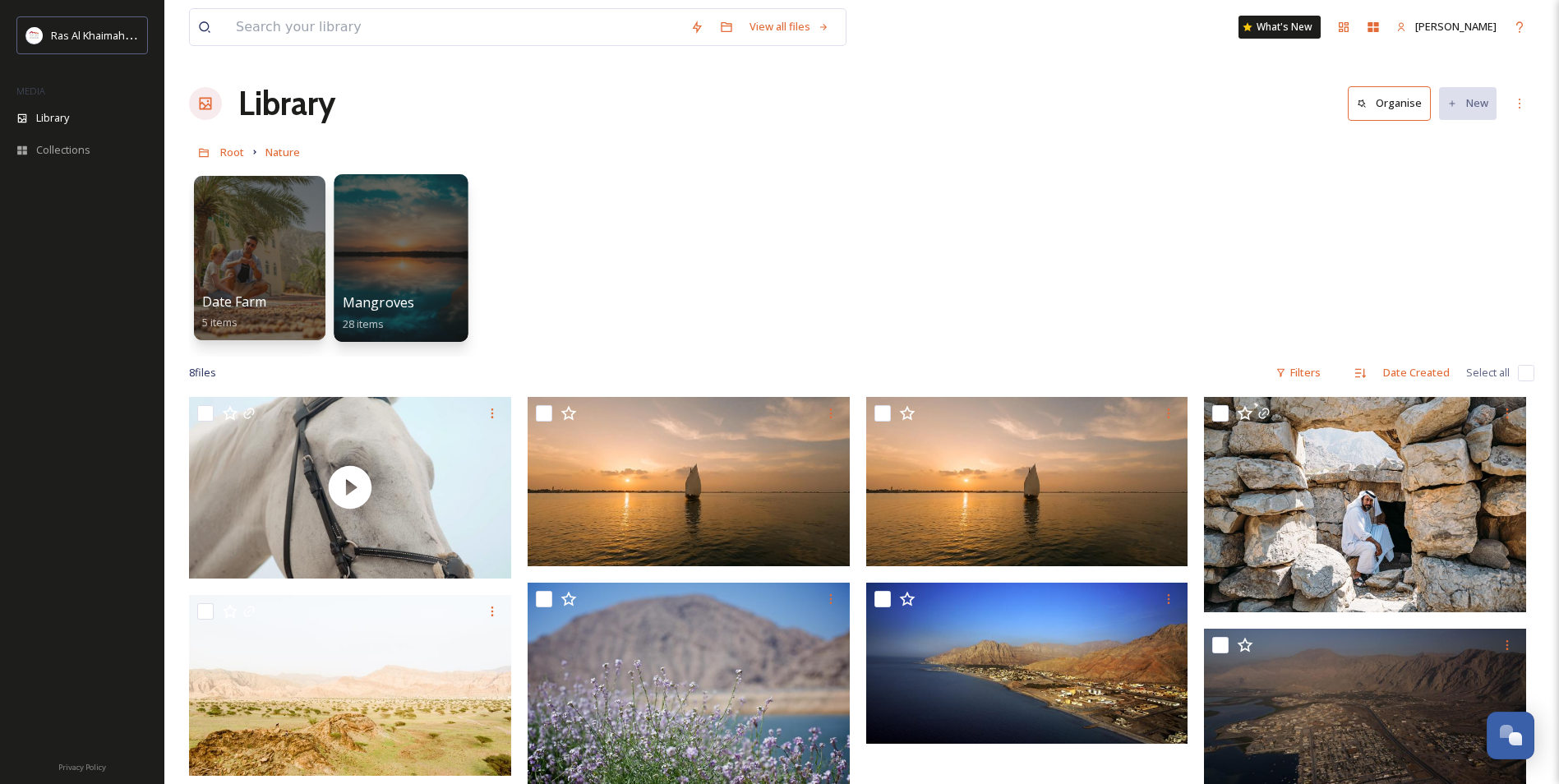
click at [401, 241] on div at bounding box center [401, 258] width 134 height 168
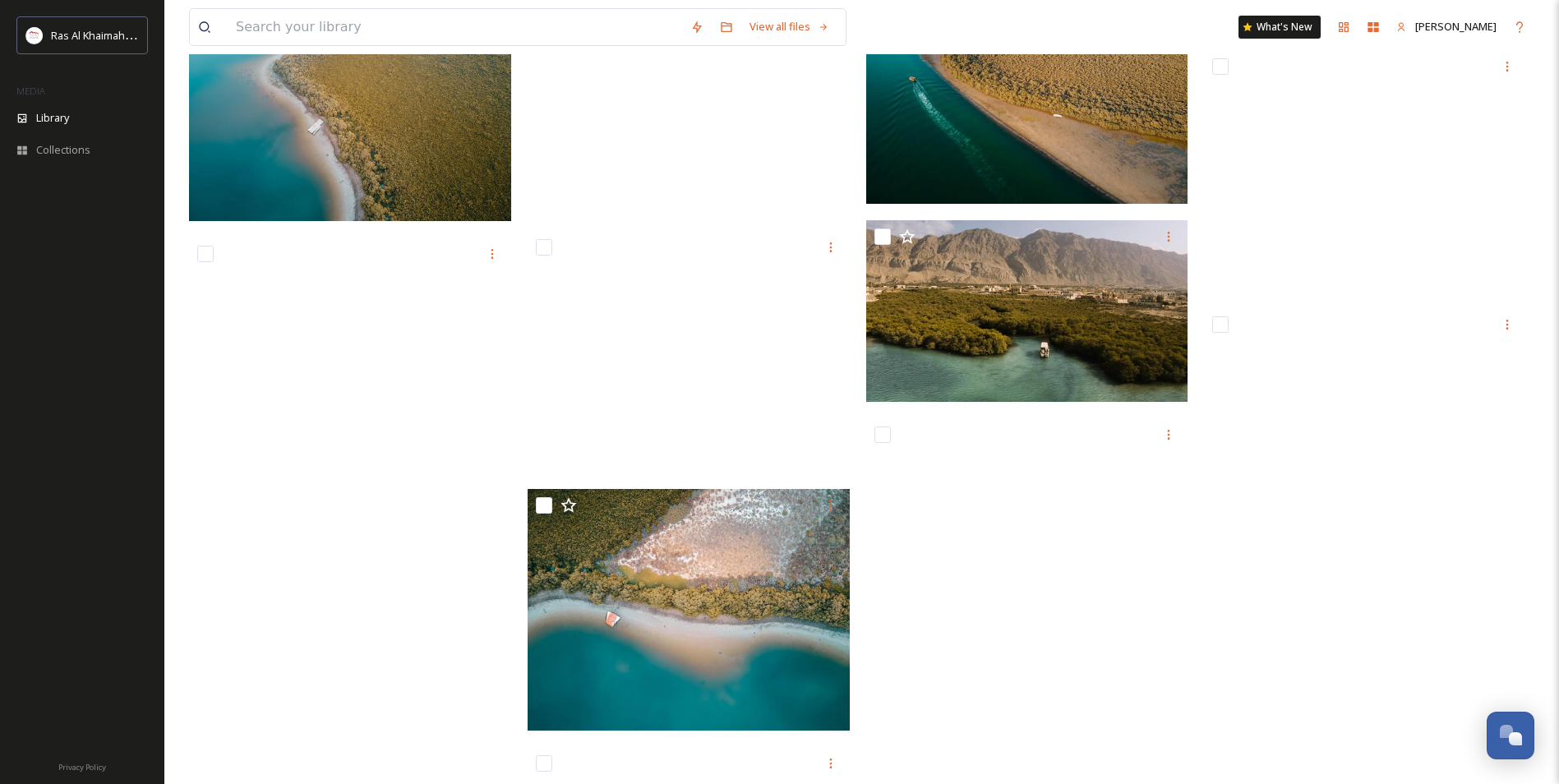
scroll to position [1393, 0]
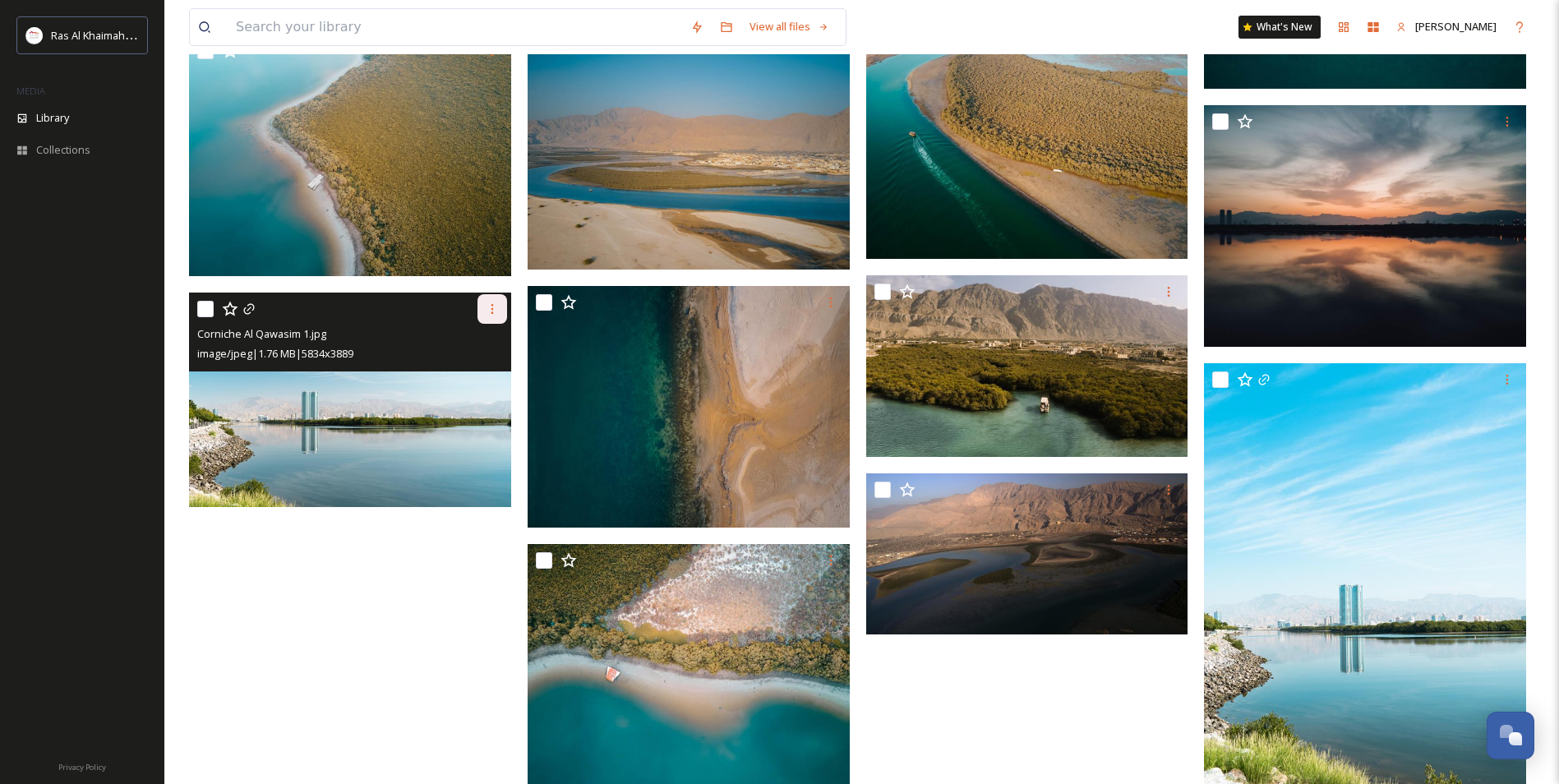
click at [494, 303] on icon at bounding box center [492, 309] width 14 height 14
click at [502, 377] on div "Download" at bounding box center [473, 377] width 67 height 32
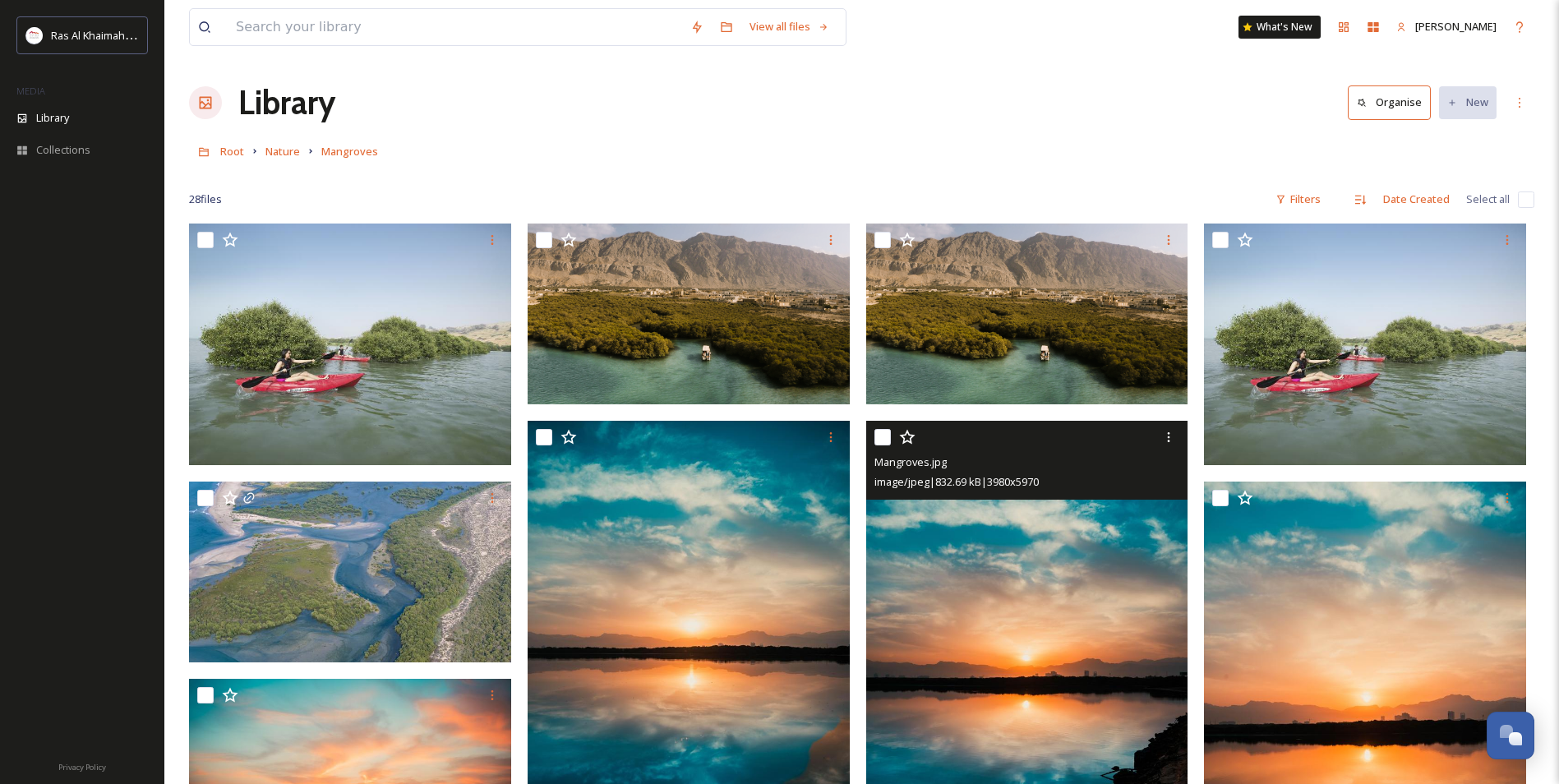
scroll to position [0, 0]
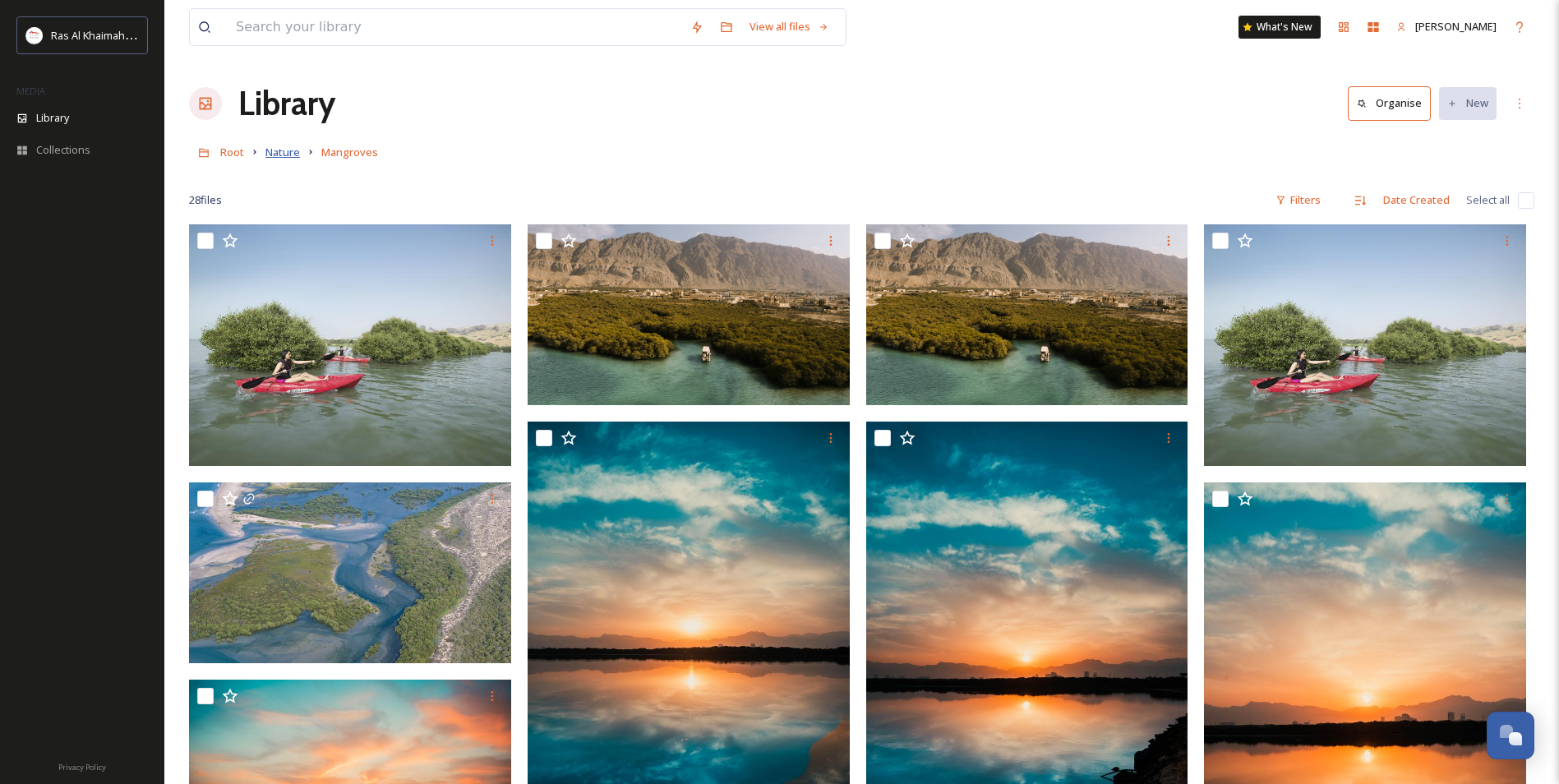
click at [265, 157] on span "Nature" at bounding box center [282, 152] width 34 height 14
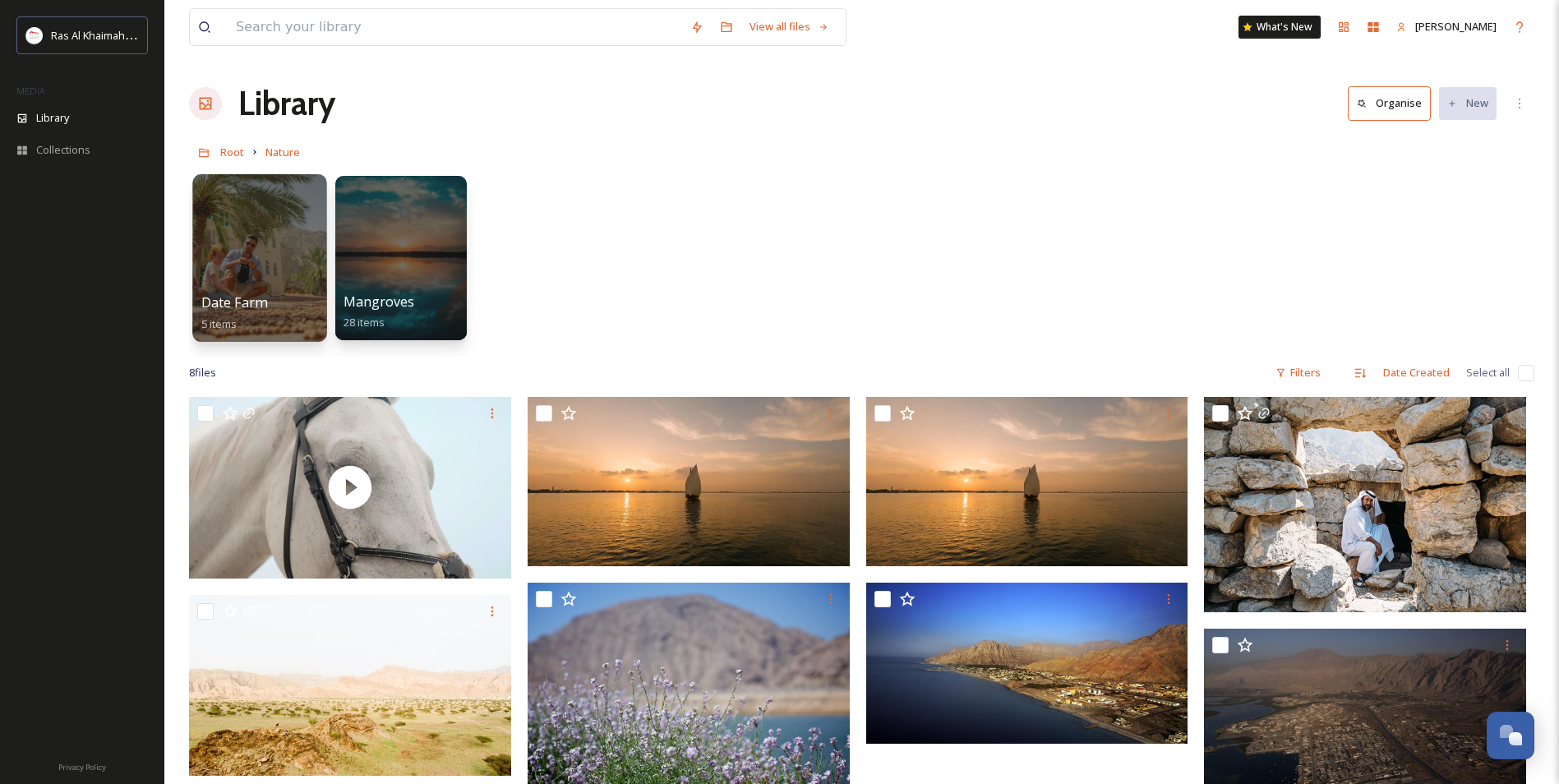
click at [233, 272] on div at bounding box center [259, 258] width 134 height 168
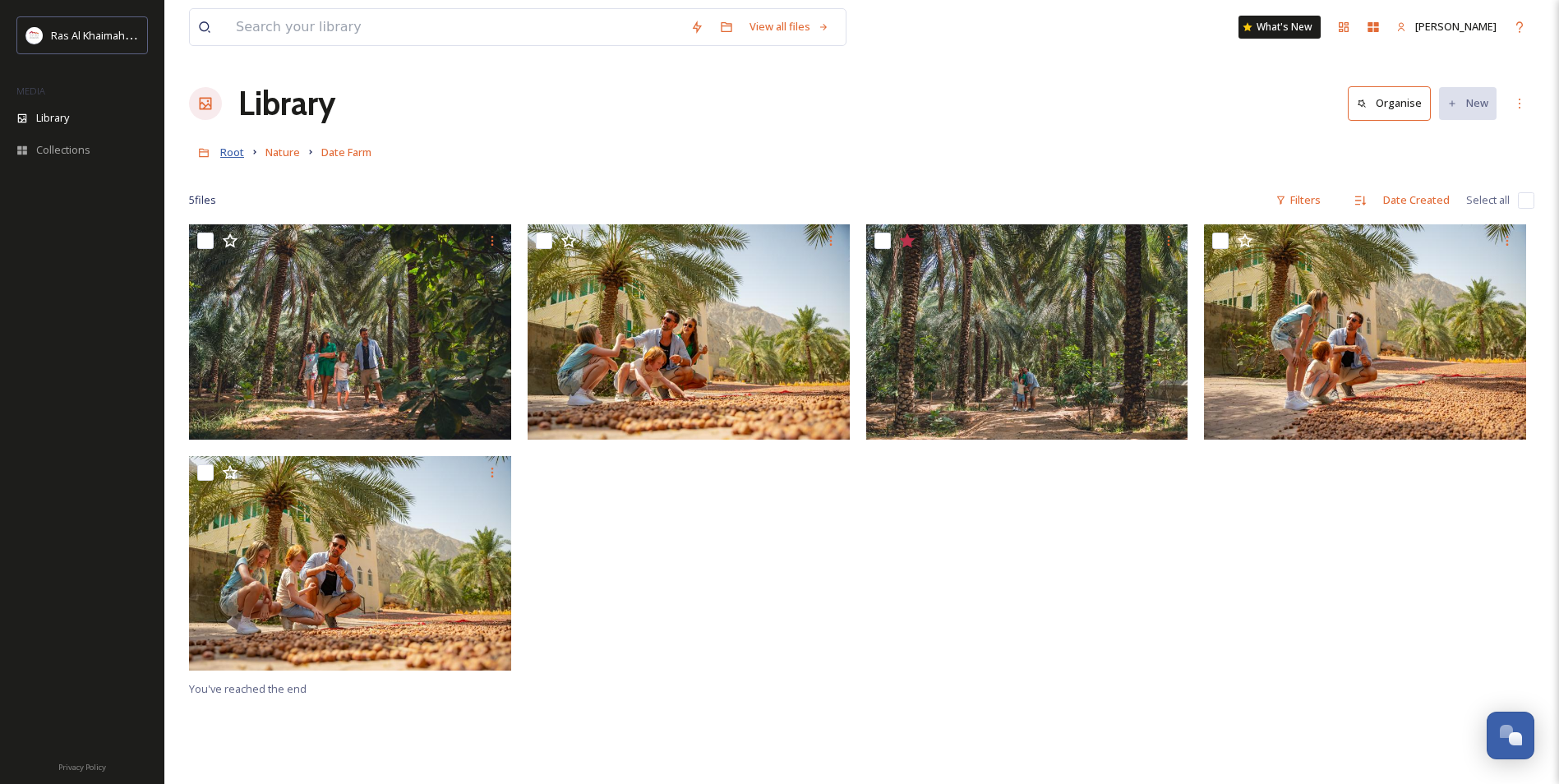
click at [230, 152] on span "Root" at bounding box center [232, 152] width 23 height 14
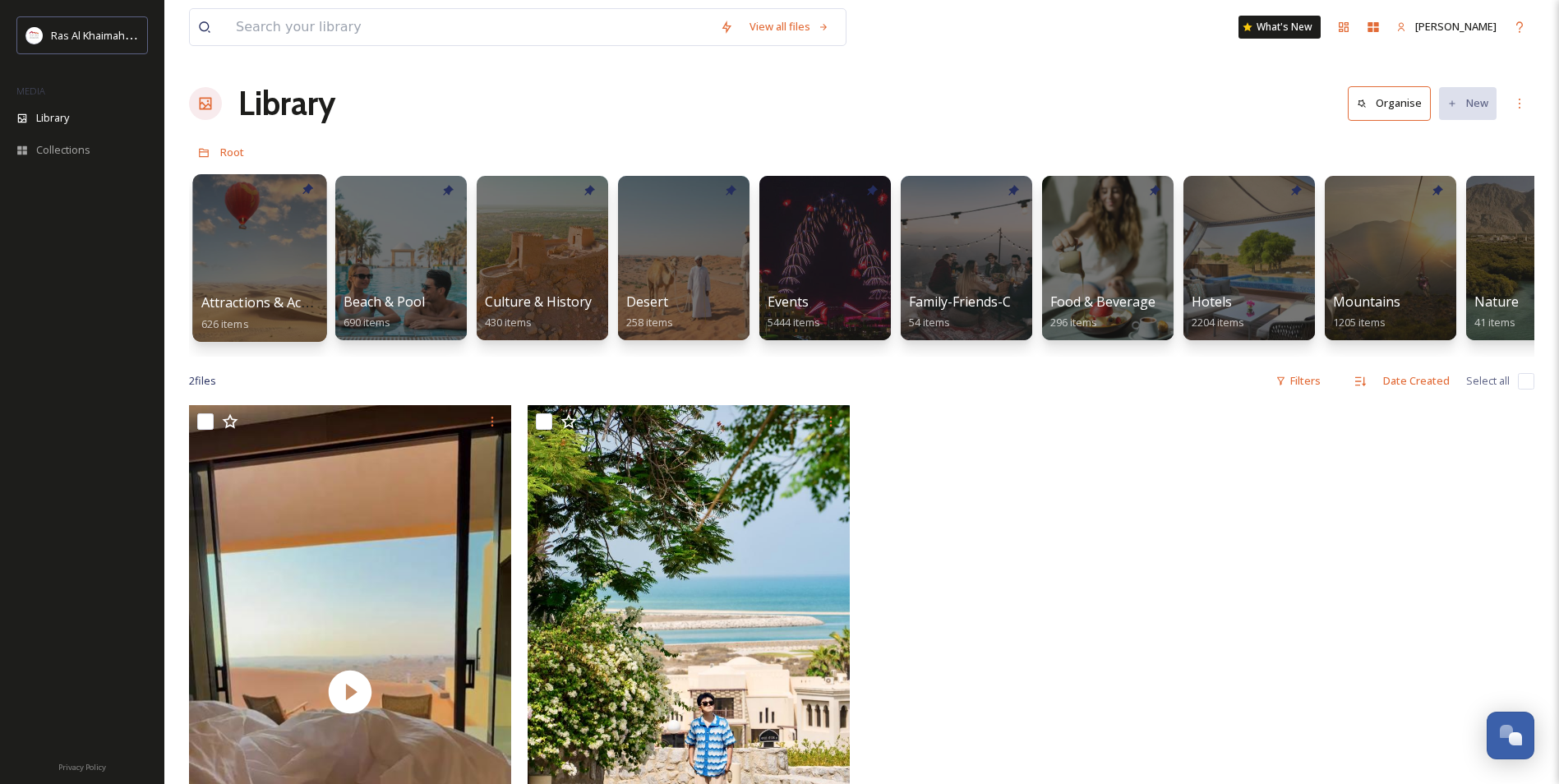
click at [227, 229] on div at bounding box center [259, 258] width 134 height 168
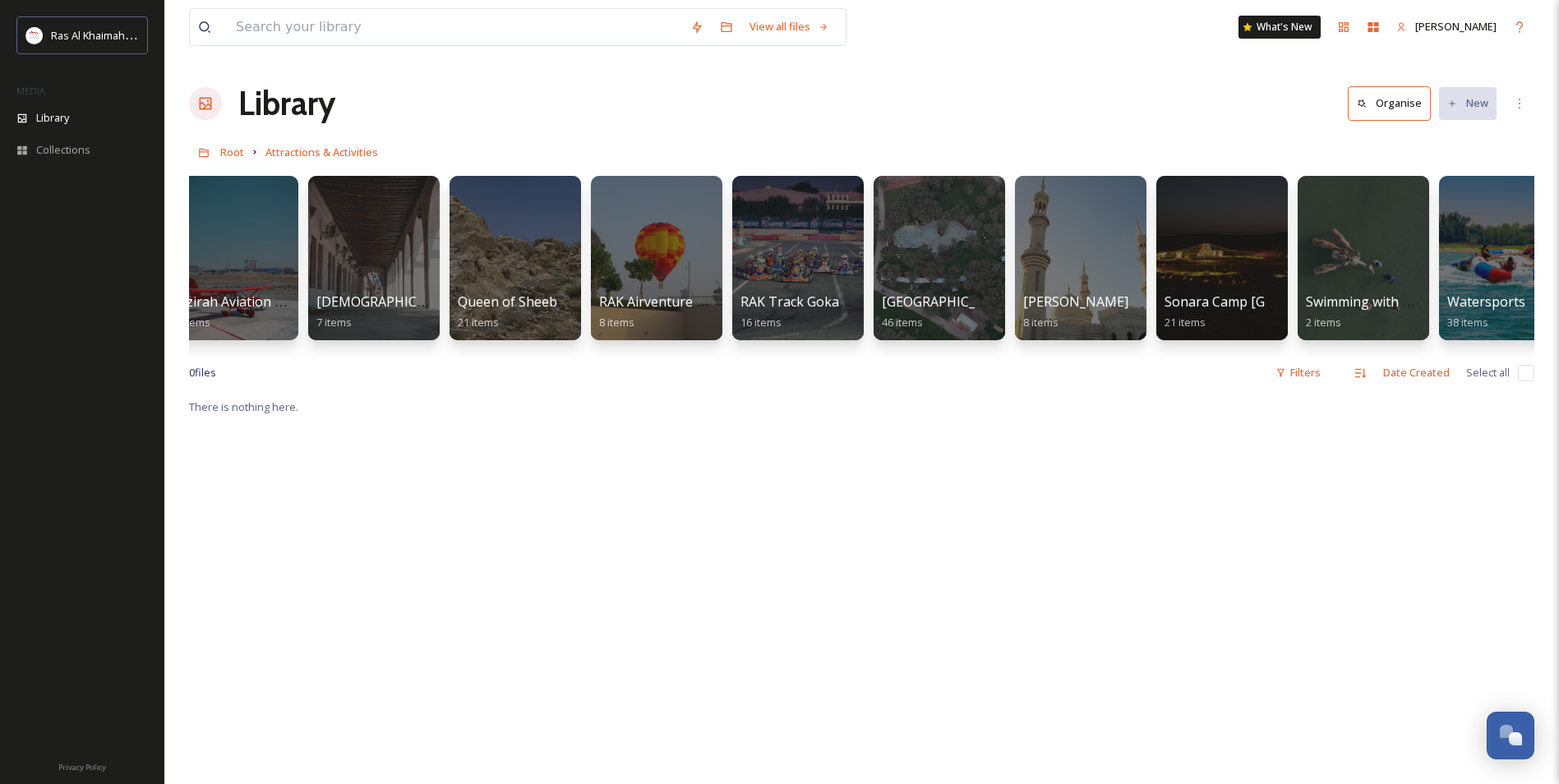
scroll to position [0, 1764]
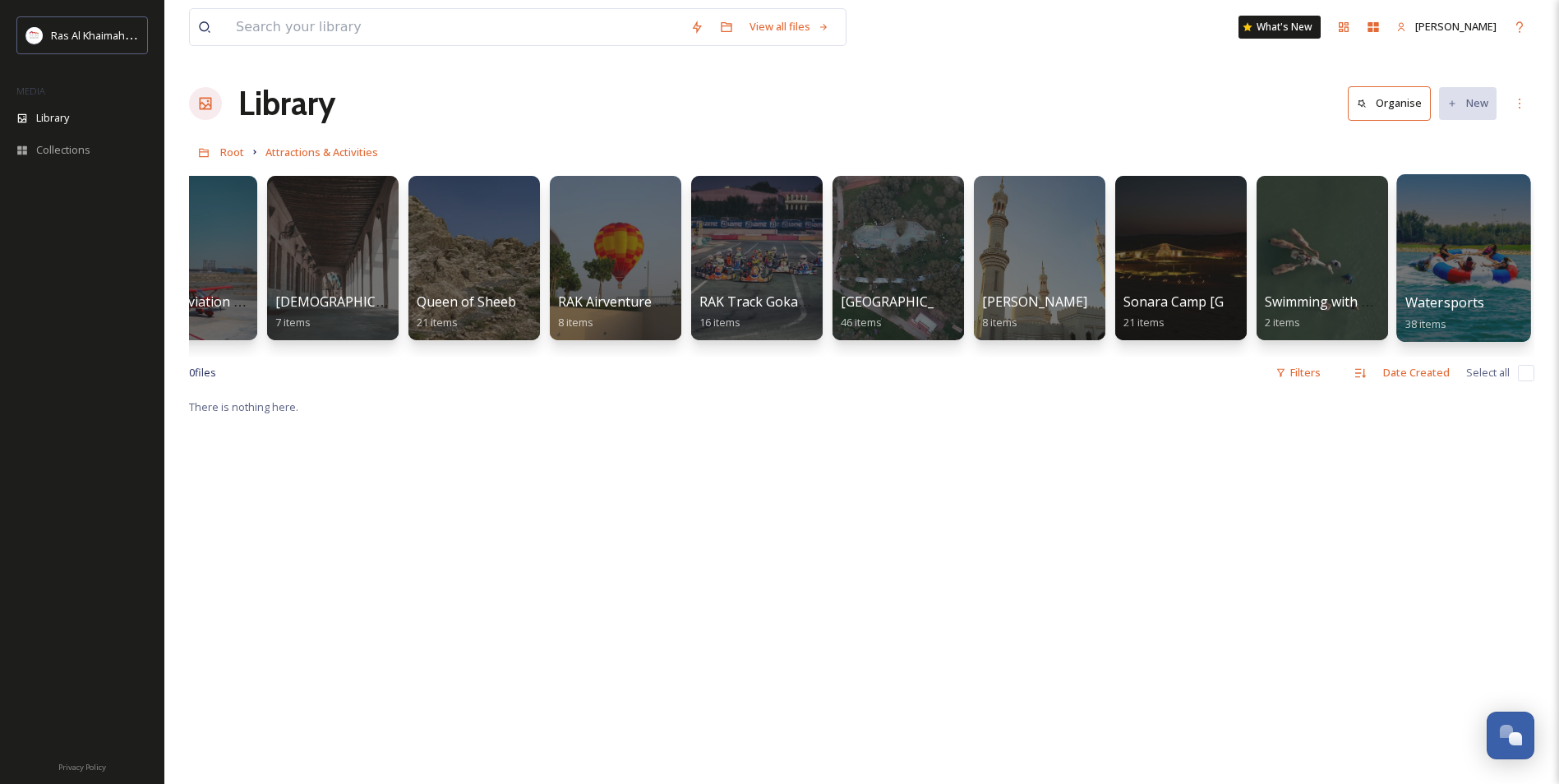
click at [1450, 285] on div at bounding box center [1462, 258] width 134 height 168
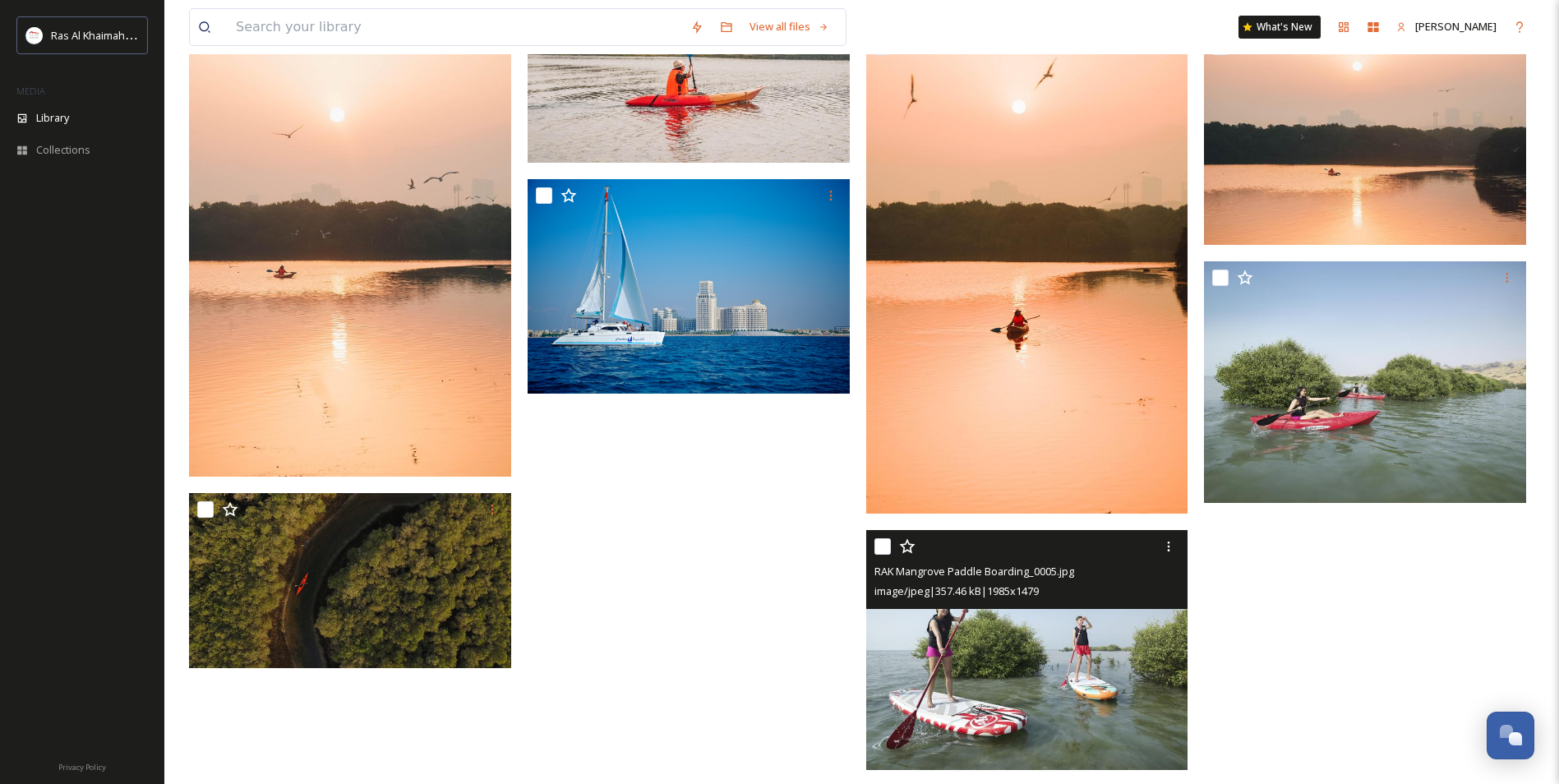
scroll to position [3436, 0]
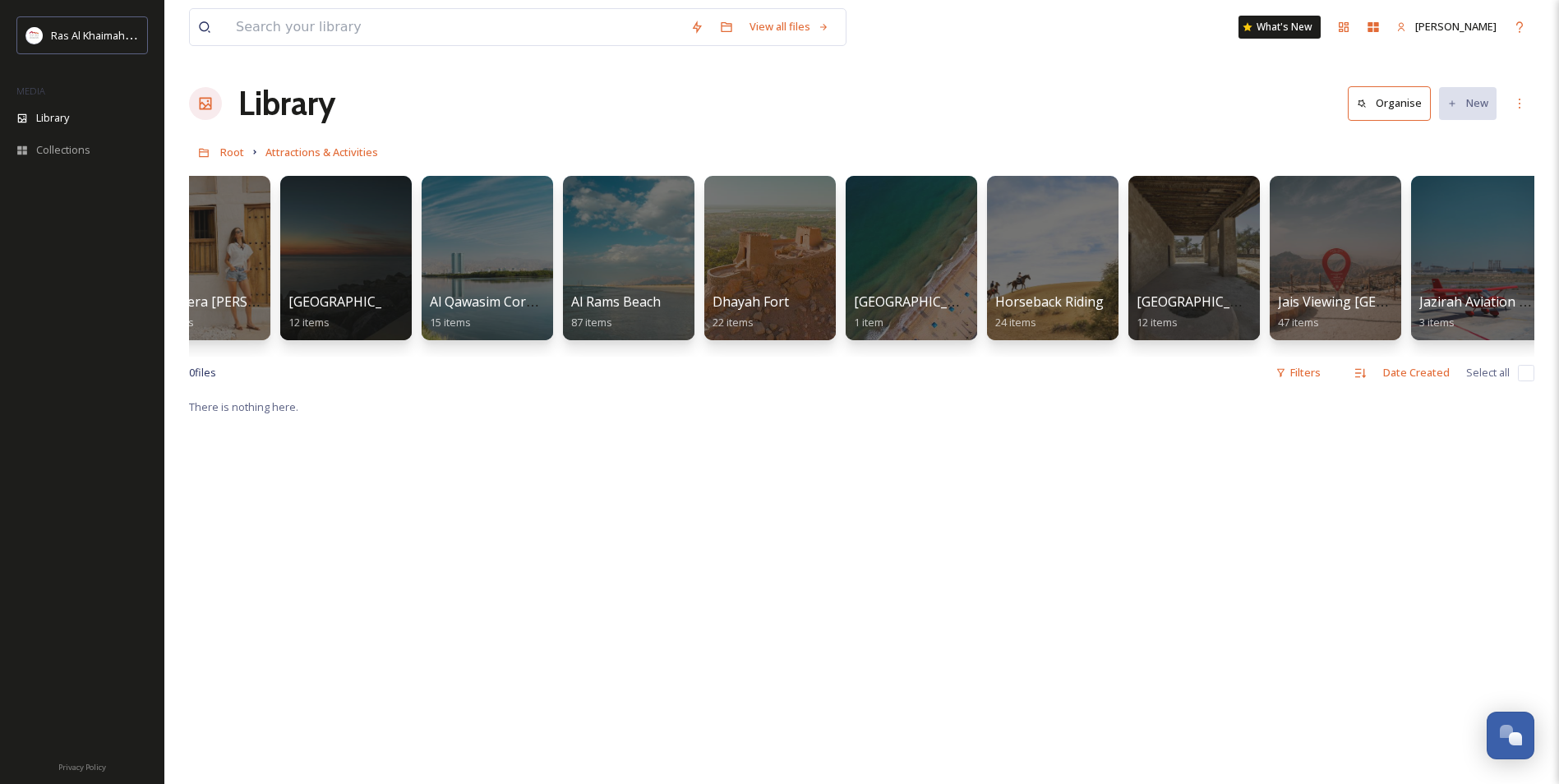
scroll to position [0, 520]
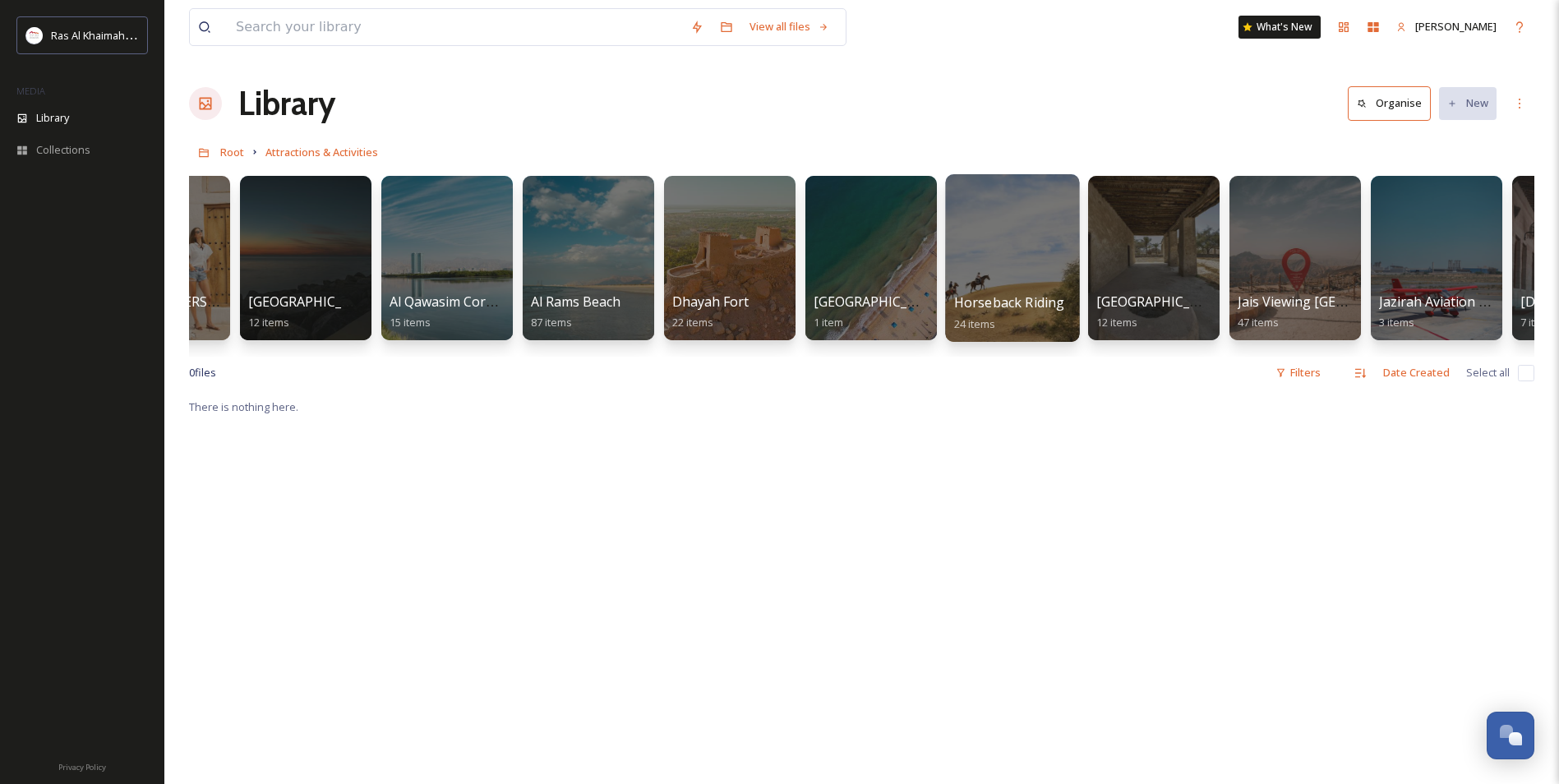
click at [1016, 290] on div at bounding box center [1011, 258] width 134 height 168
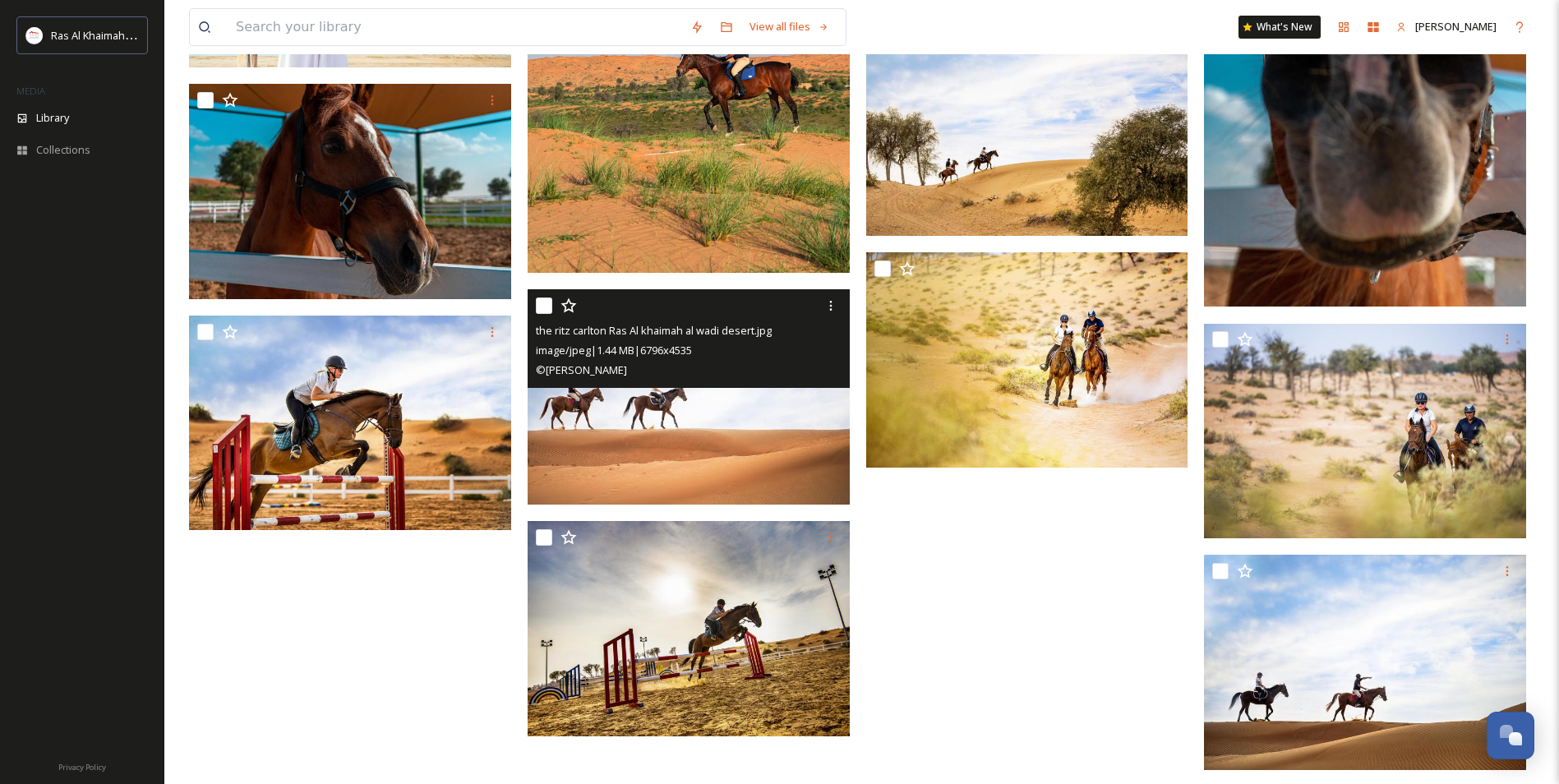
scroll to position [1109, 0]
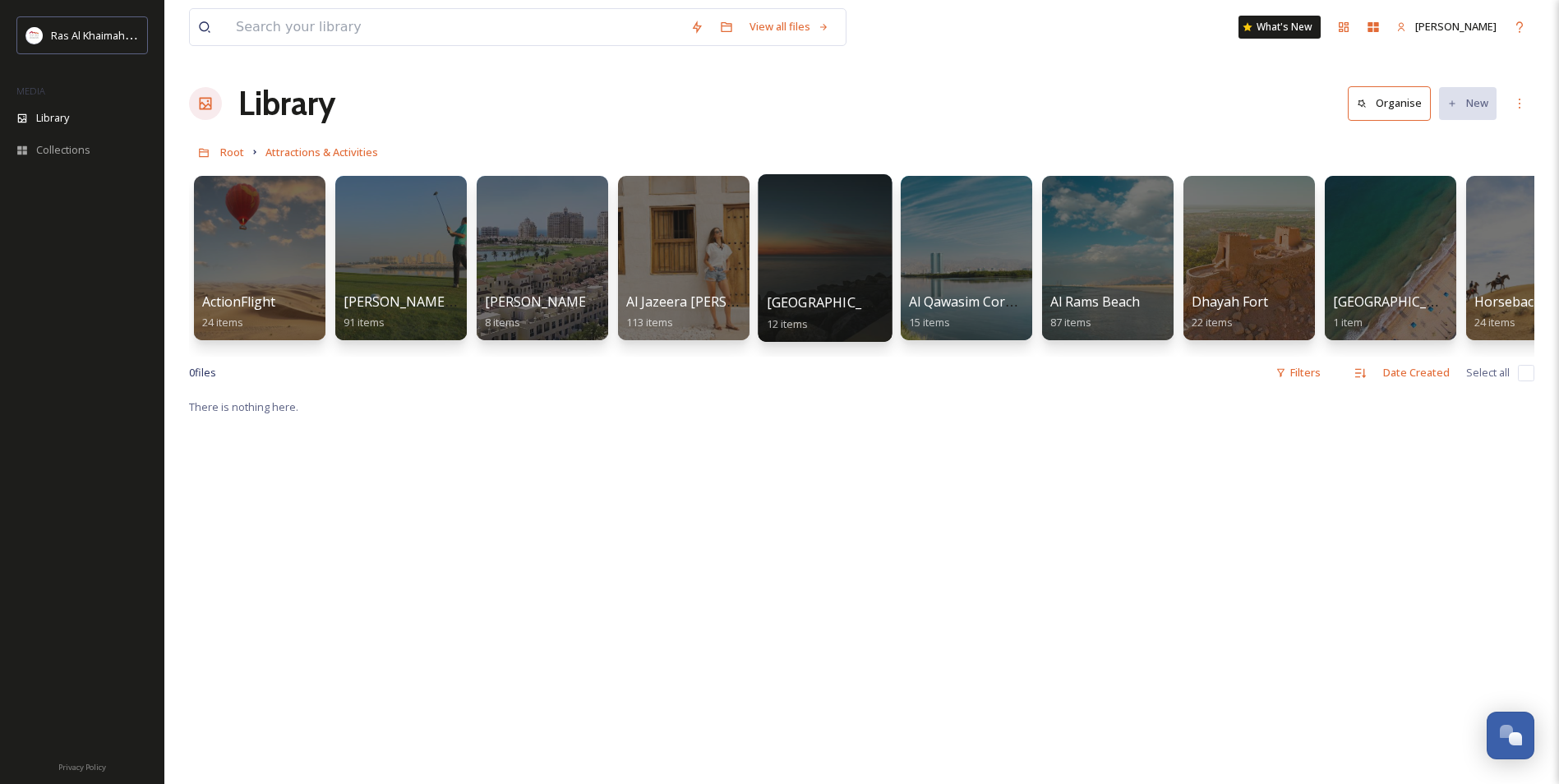
click at [801, 202] on div at bounding box center [825, 258] width 134 height 168
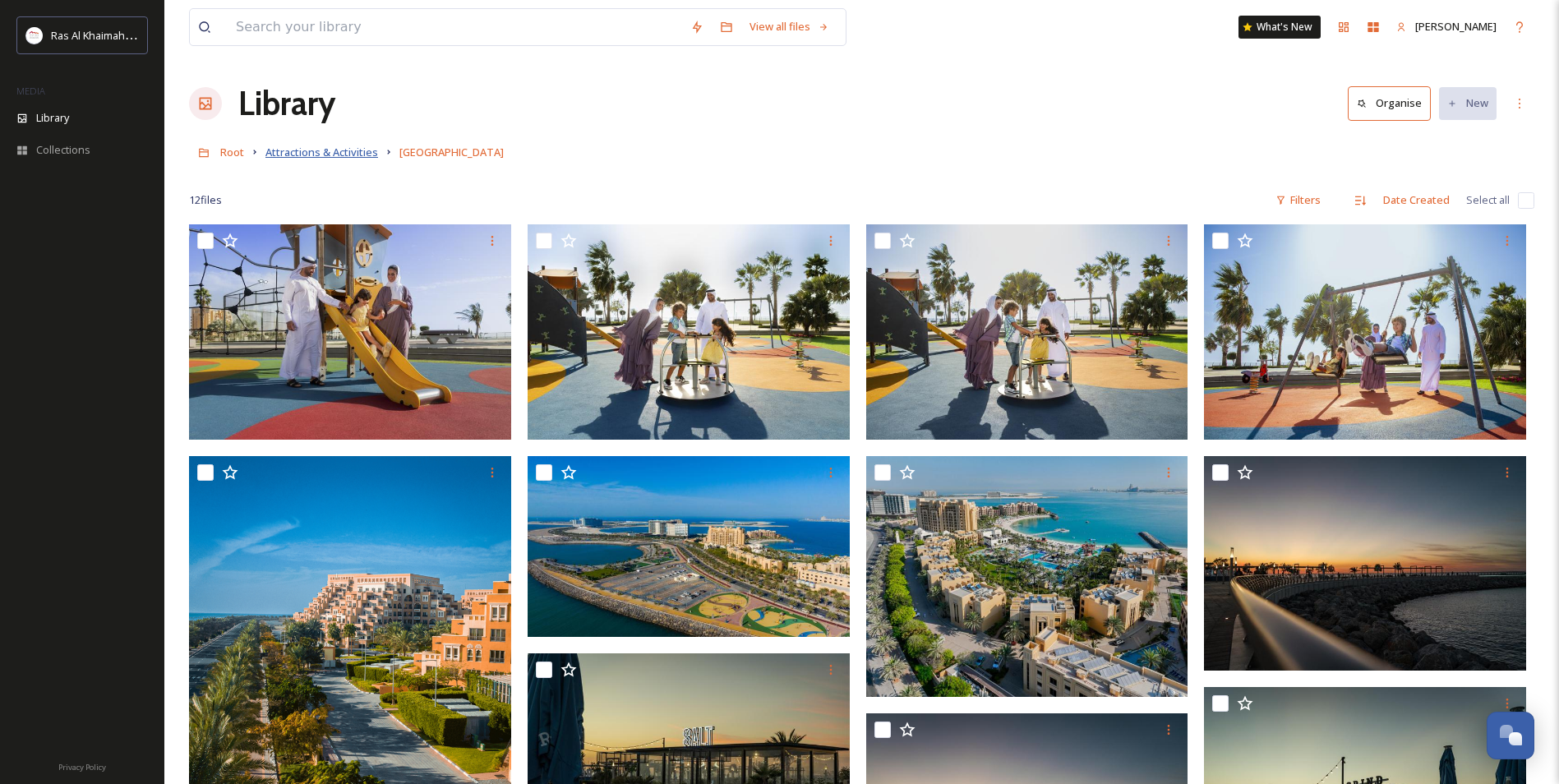
click at [332, 153] on span "Attractions & Activities" at bounding box center [321, 152] width 113 height 14
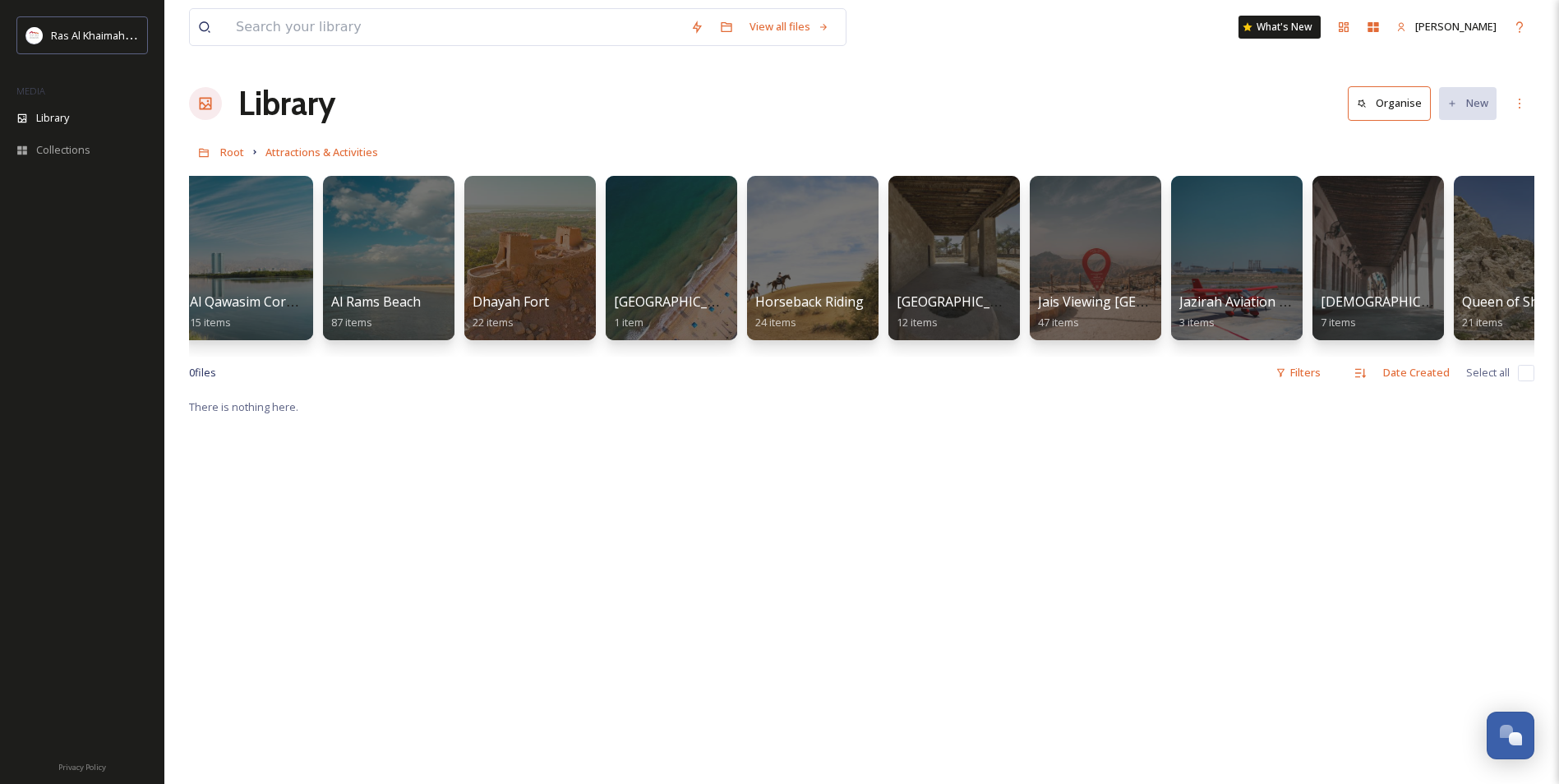
scroll to position [0, 714]
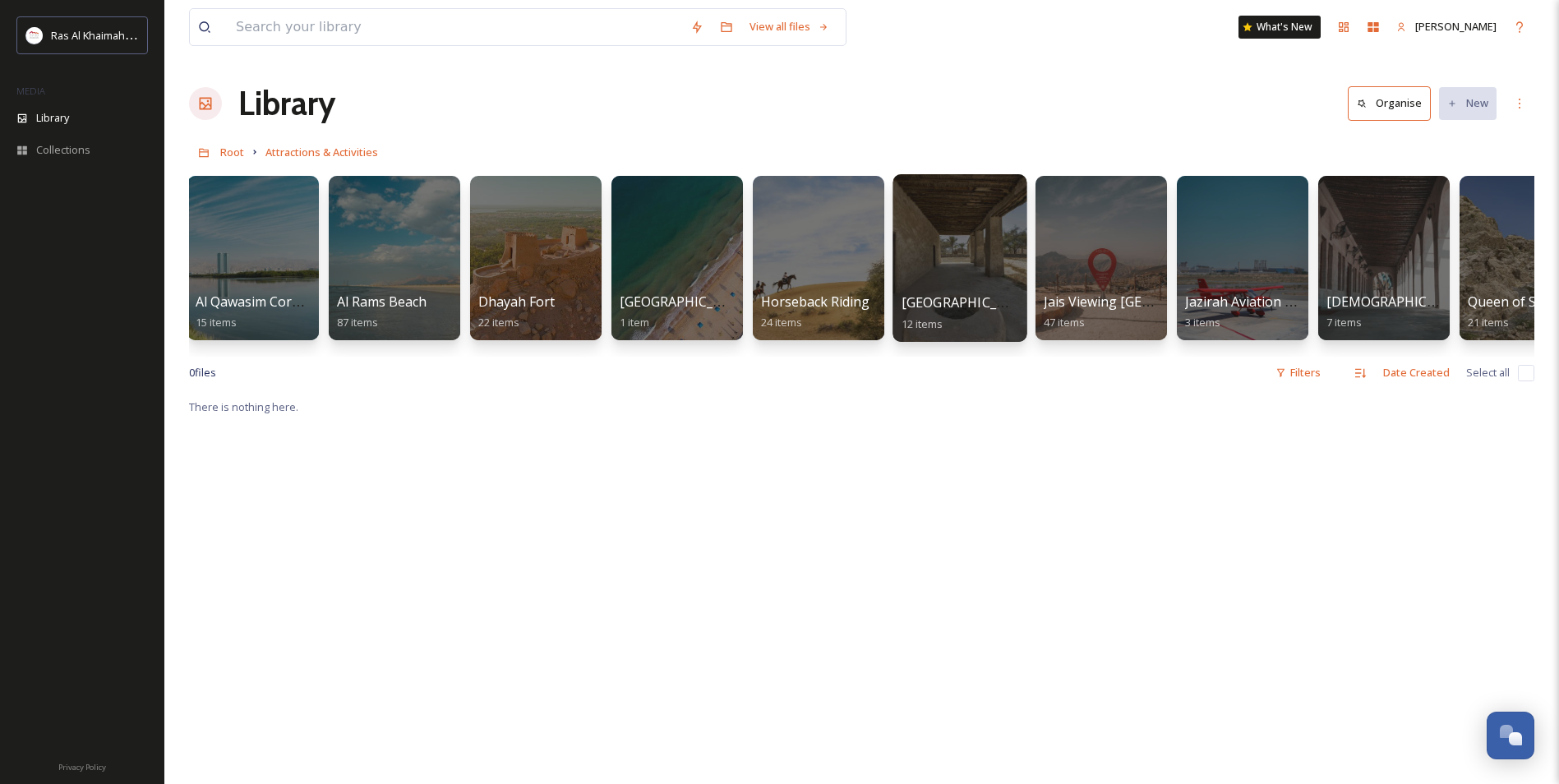
click at [978, 281] on div at bounding box center [959, 258] width 134 height 168
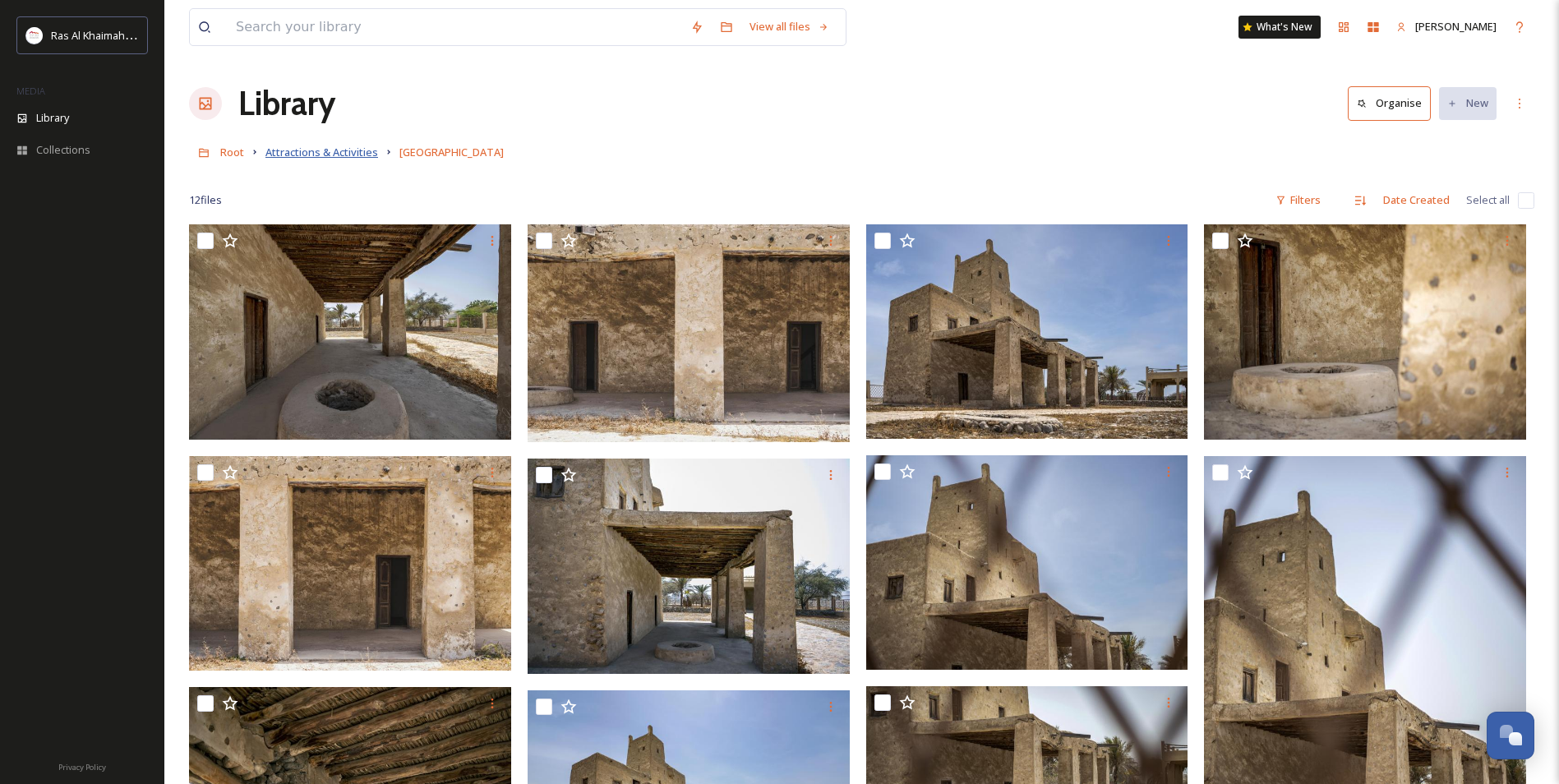
click at [284, 155] on span "Attractions & Activities" at bounding box center [321, 152] width 113 height 14
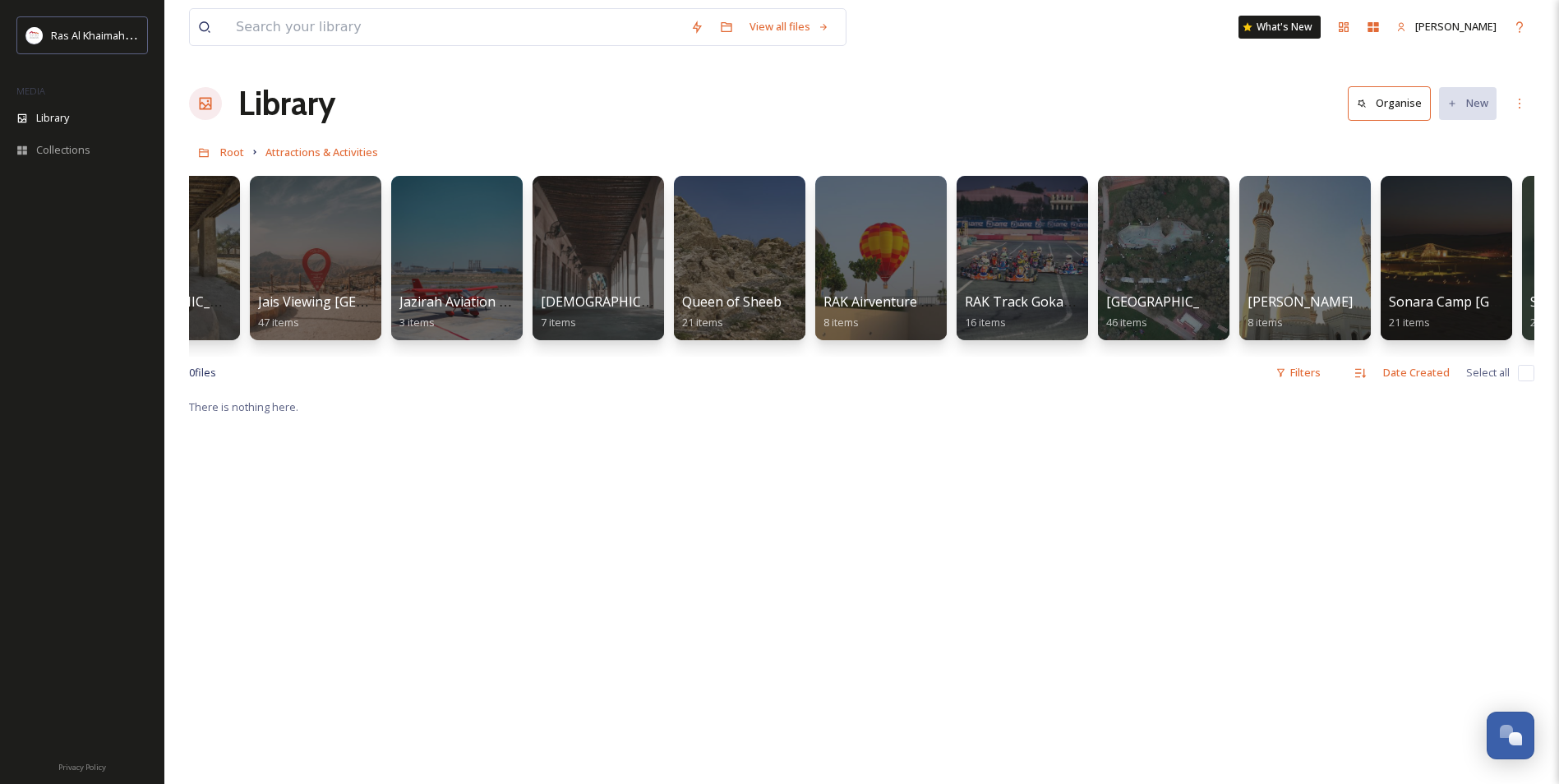
scroll to position [0, 1713]
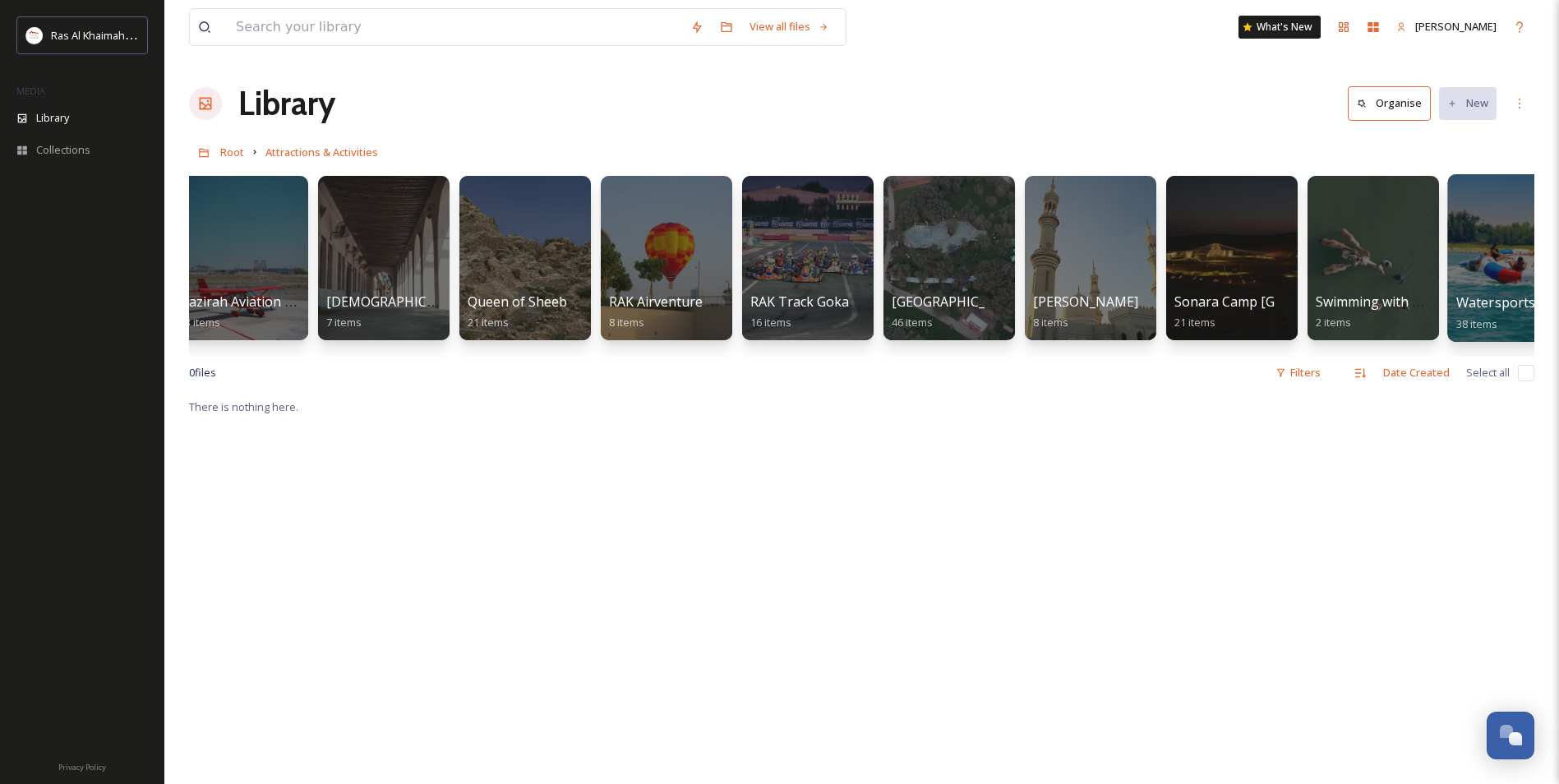
click at [1510, 271] on div at bounding box center [1514, 258] width 134 height 168
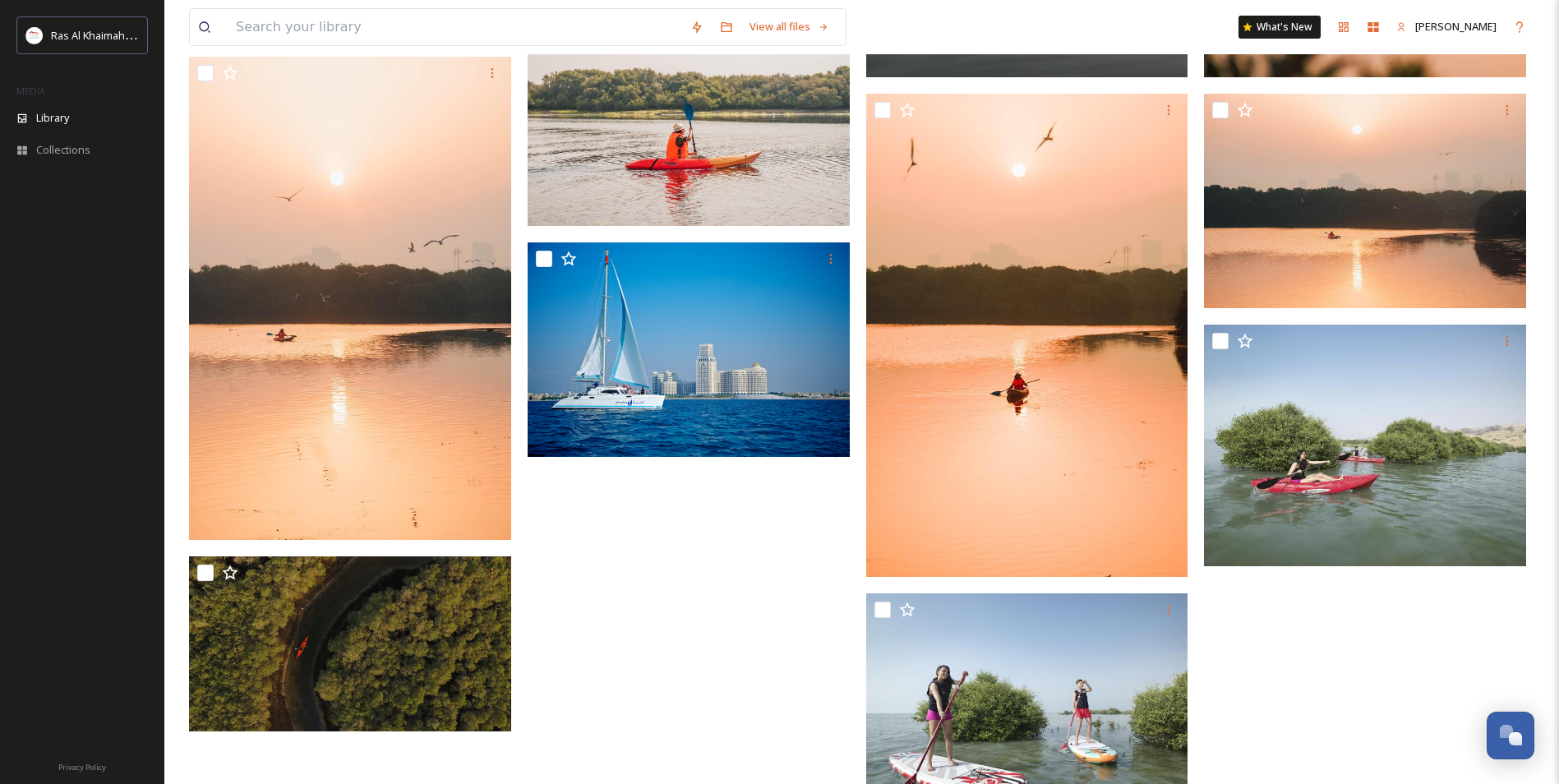
scroll to position [3189, 0]
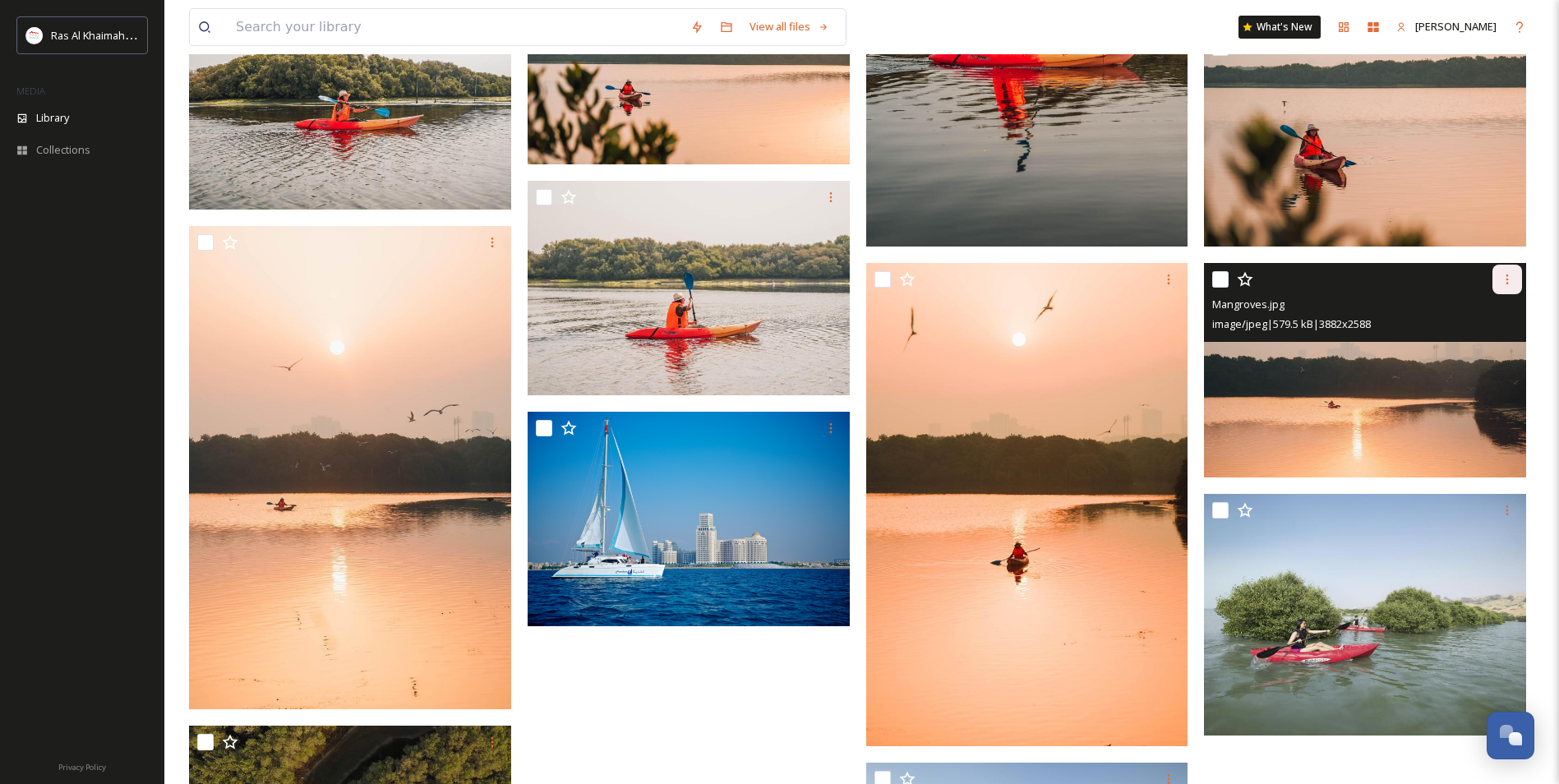
click at [1515, 284] on div at bounding box center [1507, 279] width 30 height 30
click at [1490, 346] on span "Download" at bounding box center [1488, 346] width 51 height 15
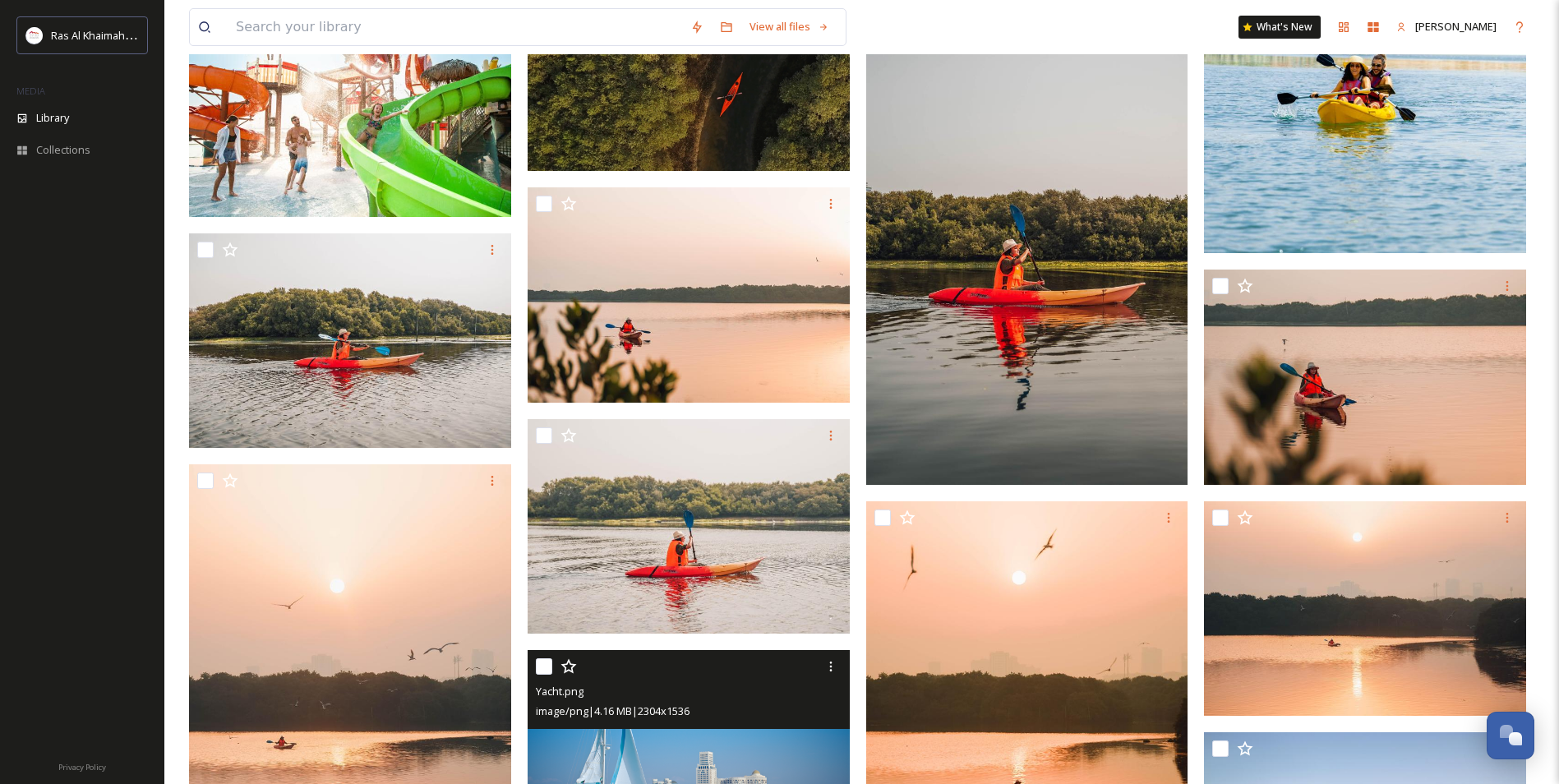
scroll to position [2942, 0]
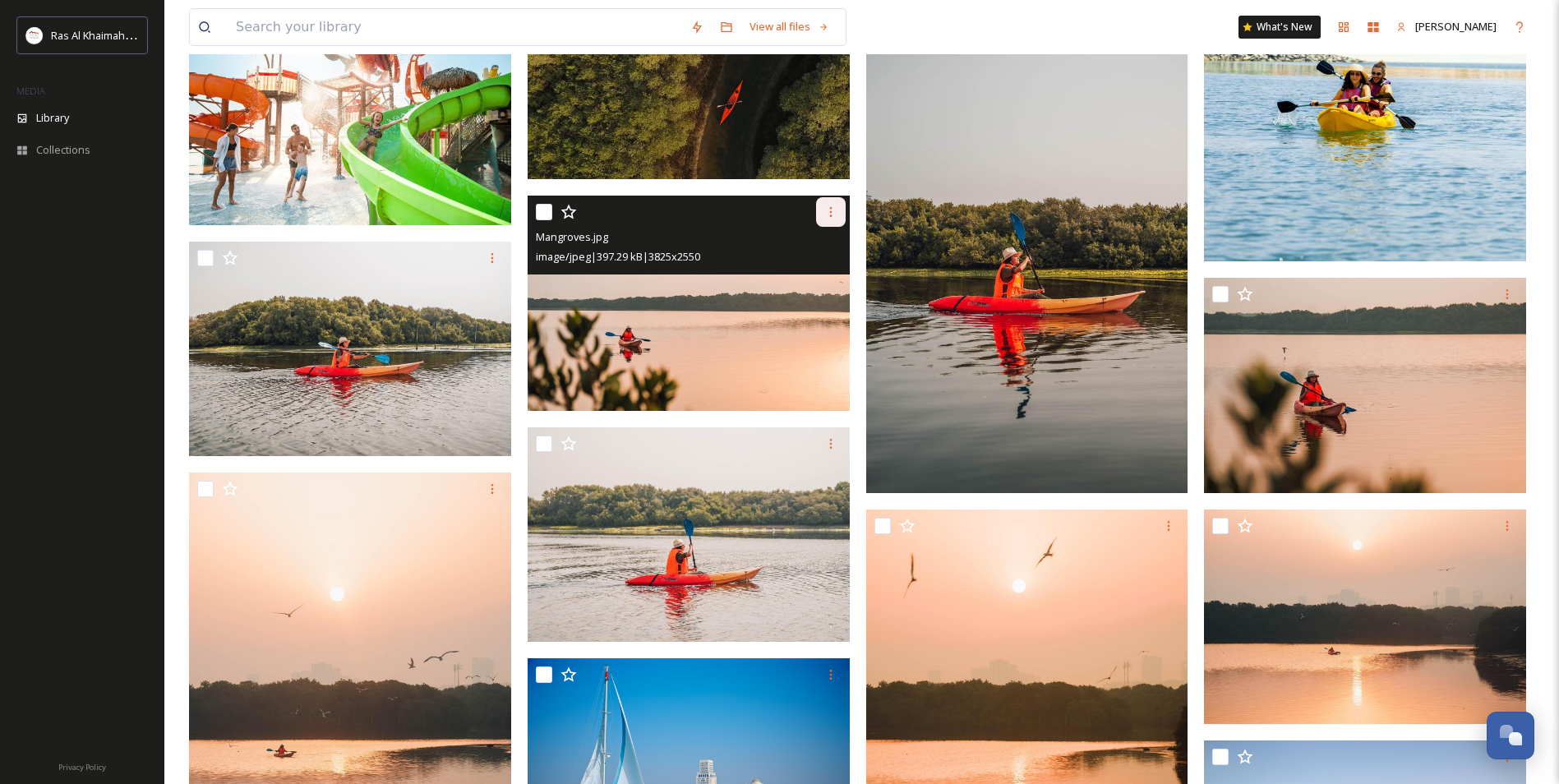
click at [837, 213] on div at bounding box center [830, 212] width 30 height 30
click at [829, 287] on span "Download" at bounding box center [812, 279] width 51 height 15
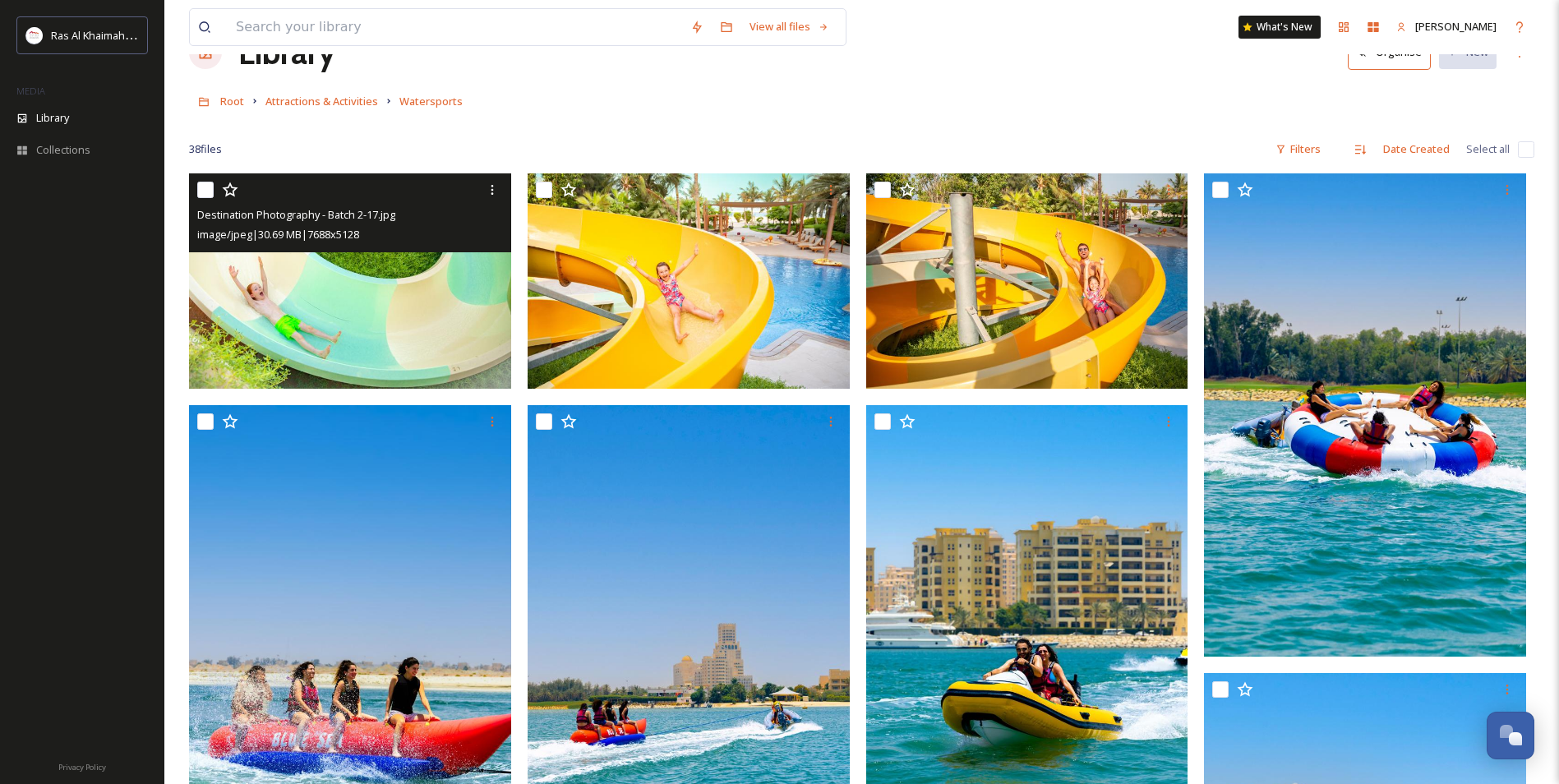
scroll to position [0, 0]
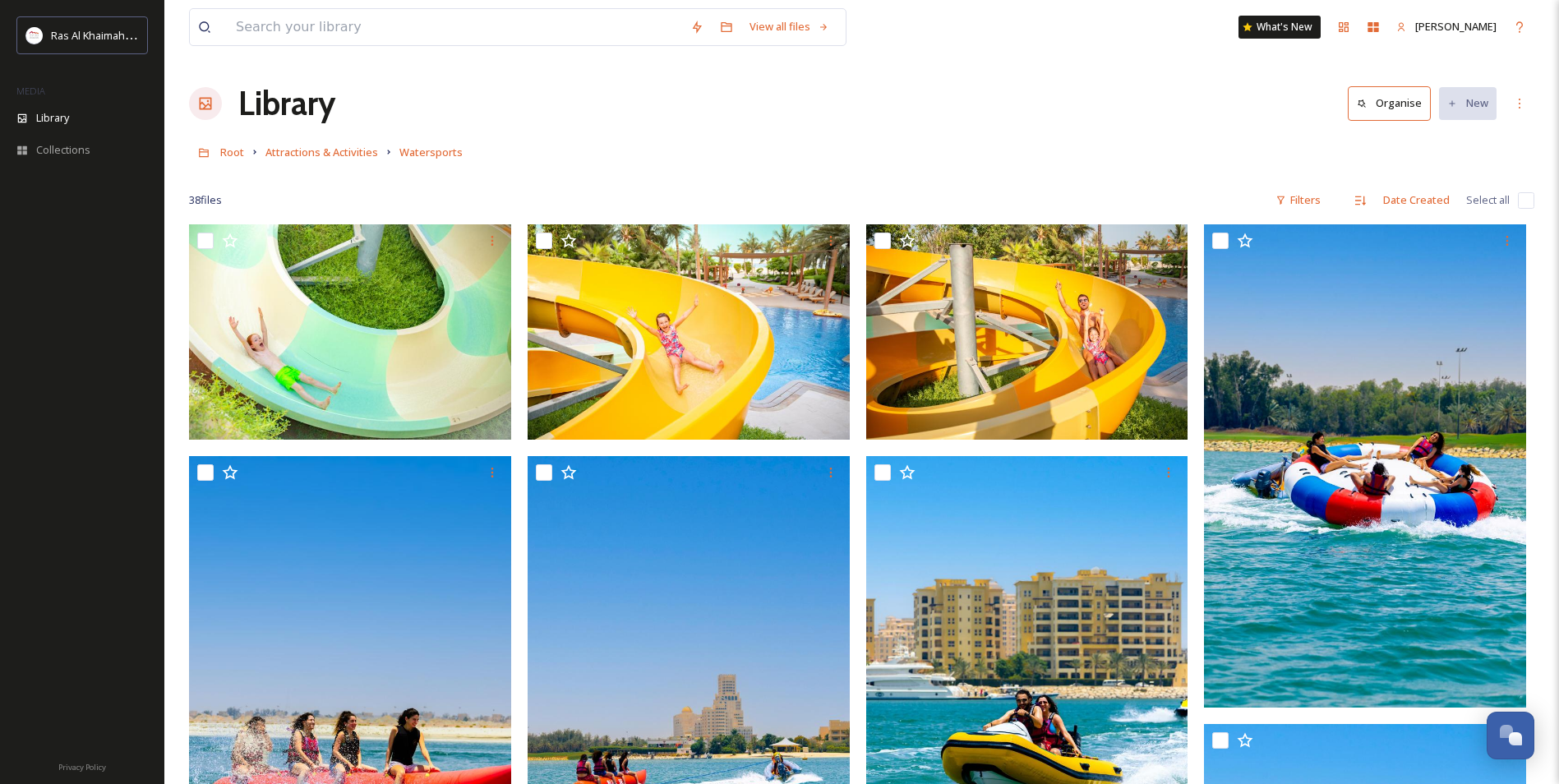
click at [345, 143] on link "Attractions & Activities" at bounding box center [321, 152] width 113 height 20
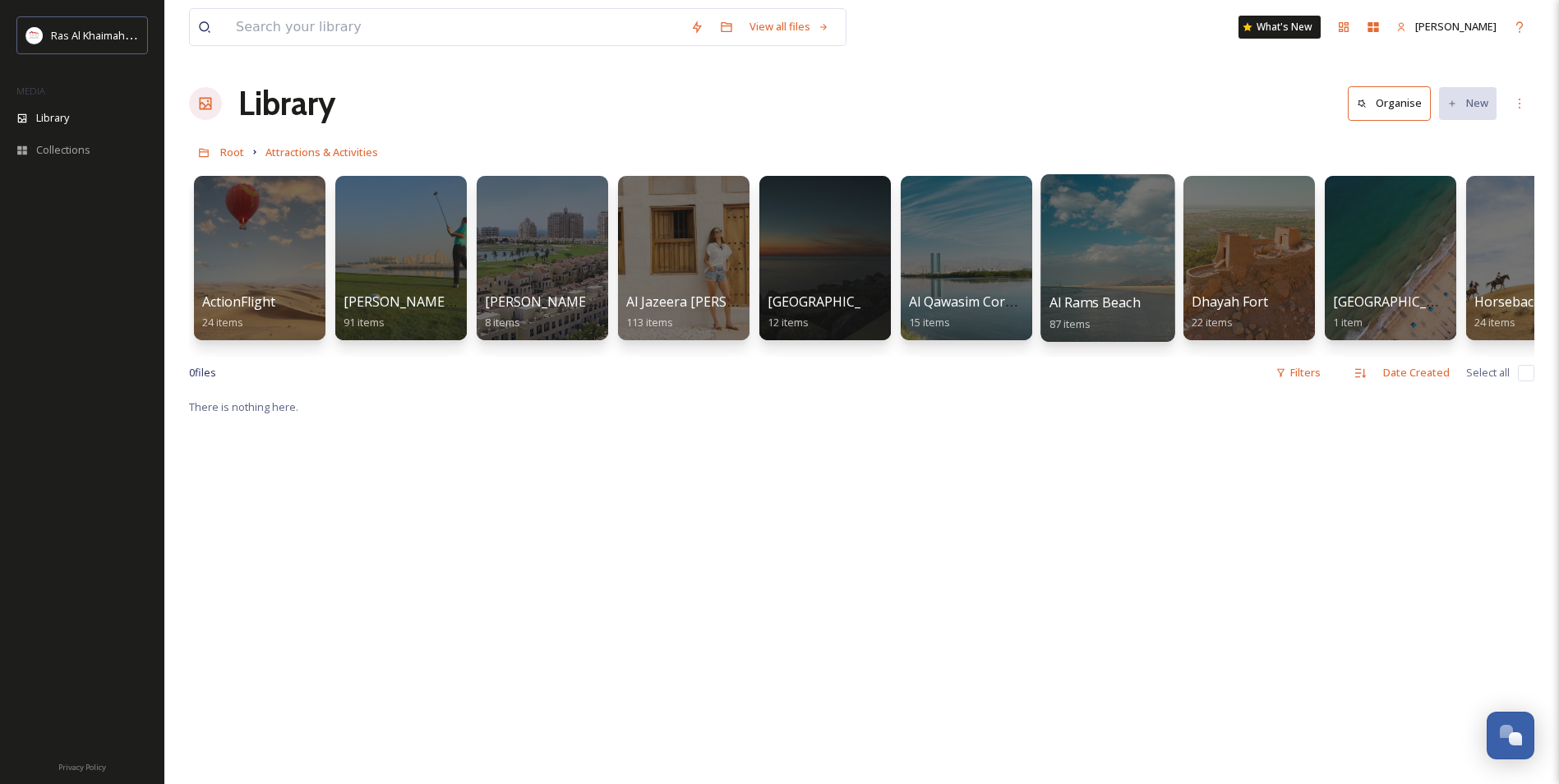
click at [1066, 261] on div at bounding box center [1107, 258] width 134 height 168
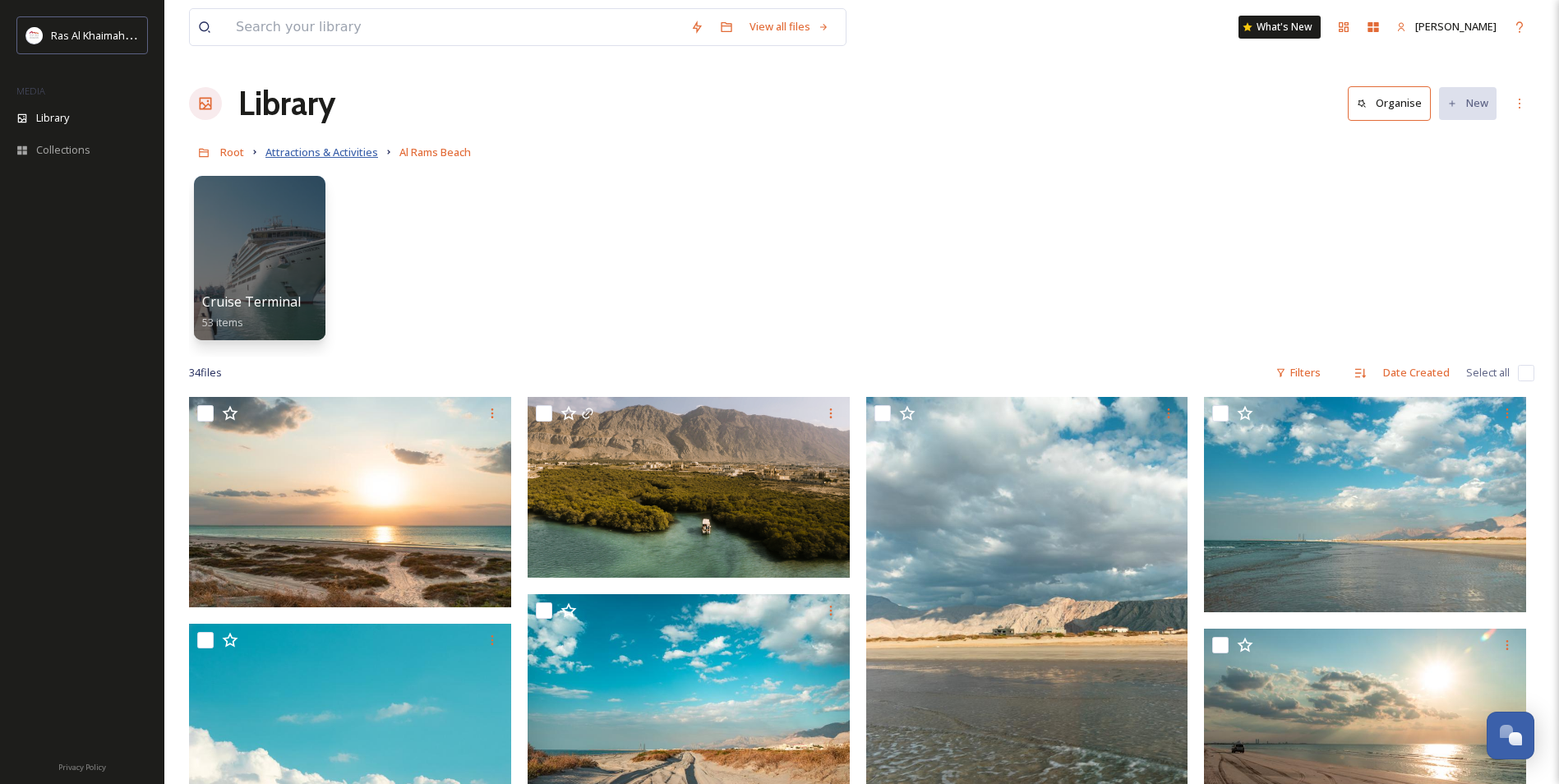
click at [351, 160] on span "Attractions & Activities" at bounding box center [321, 152] width 113 height 14
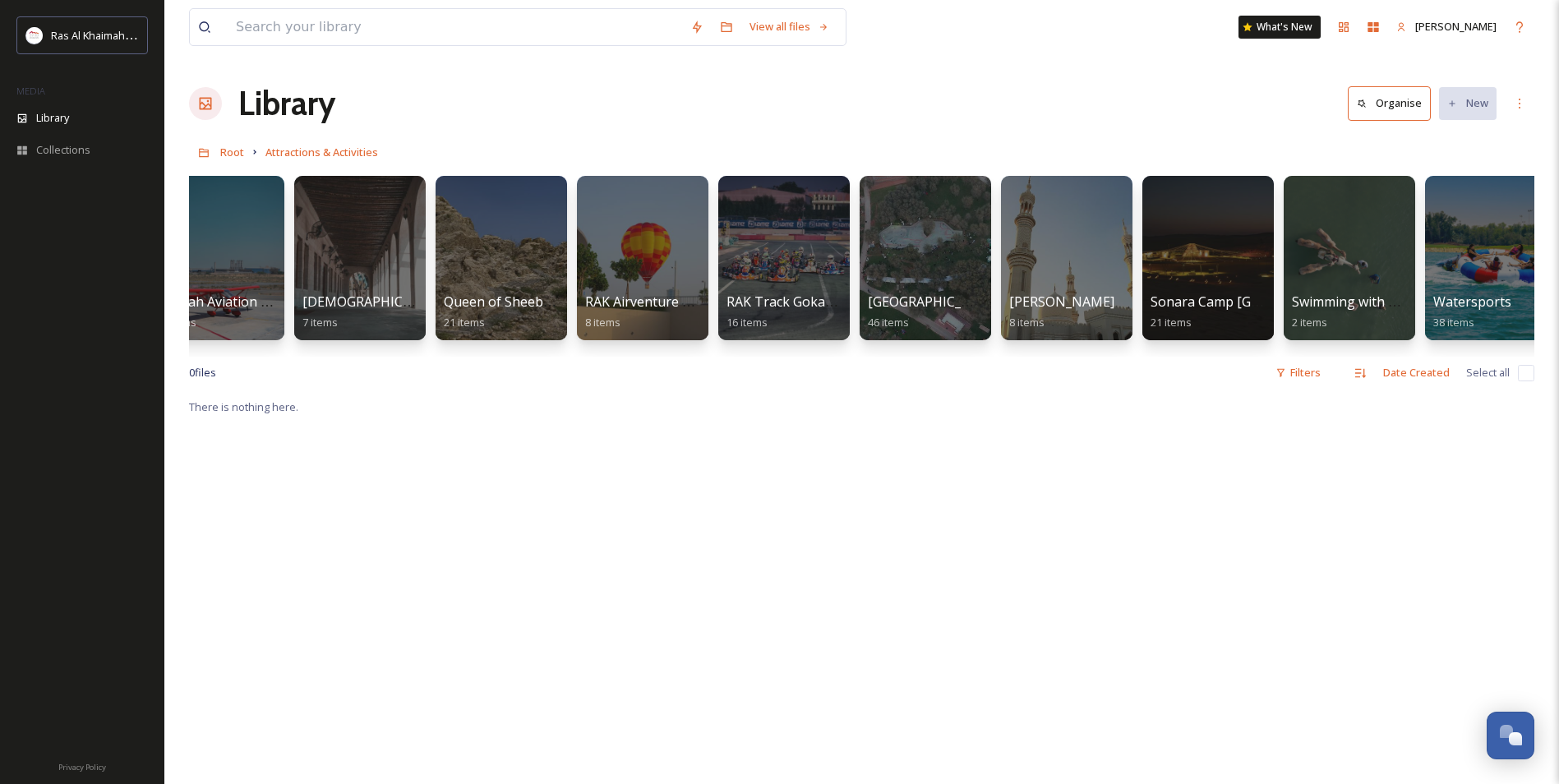
scroll to position [0, 1764]
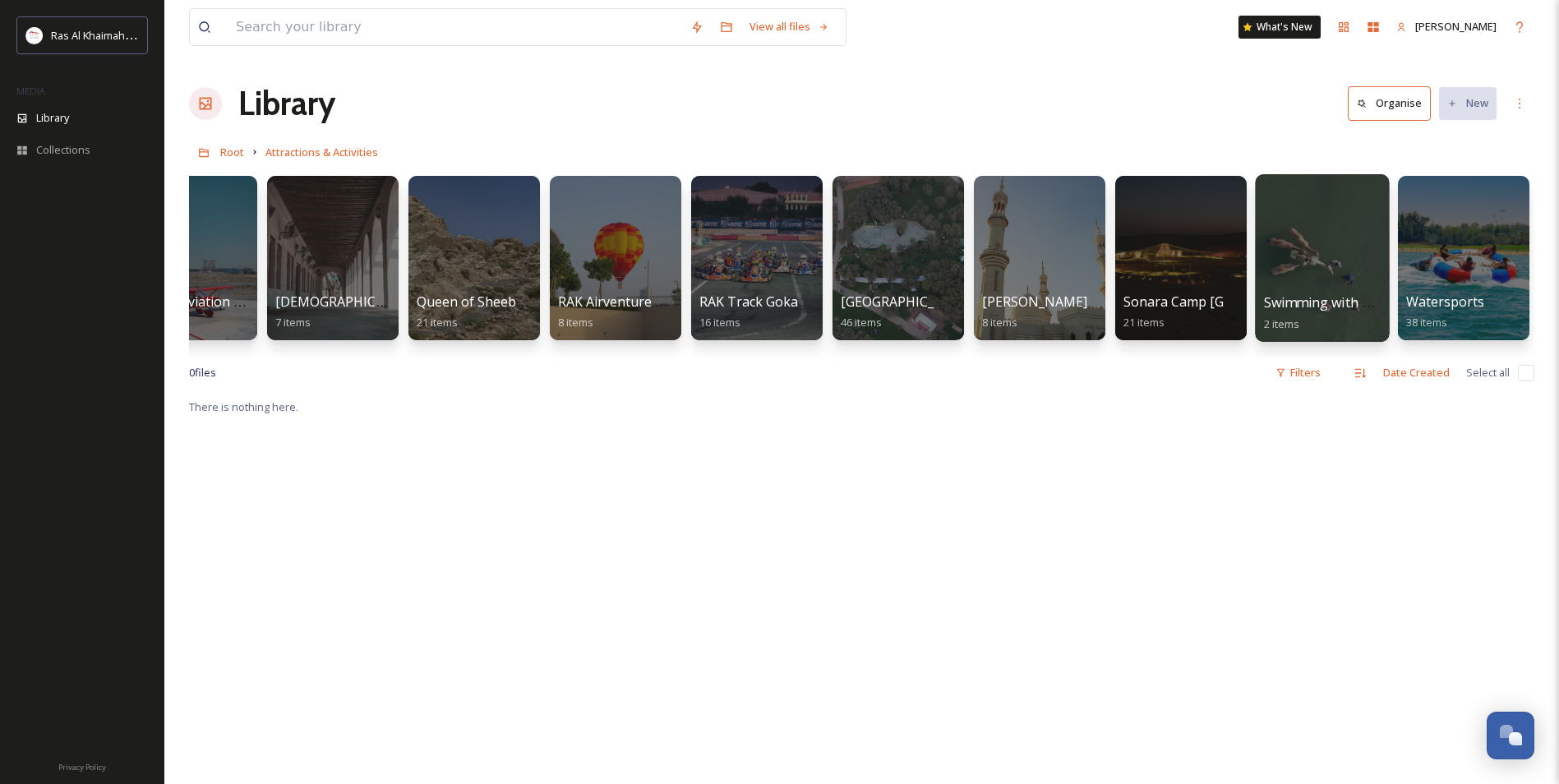
click at [1306, 315] on div "Swimming with Camels 2 items" at bounding box center [1323, 313] width 117 height 42
click at [1305, 279] on div at bounding box center [1322, 258] width 134 height 168
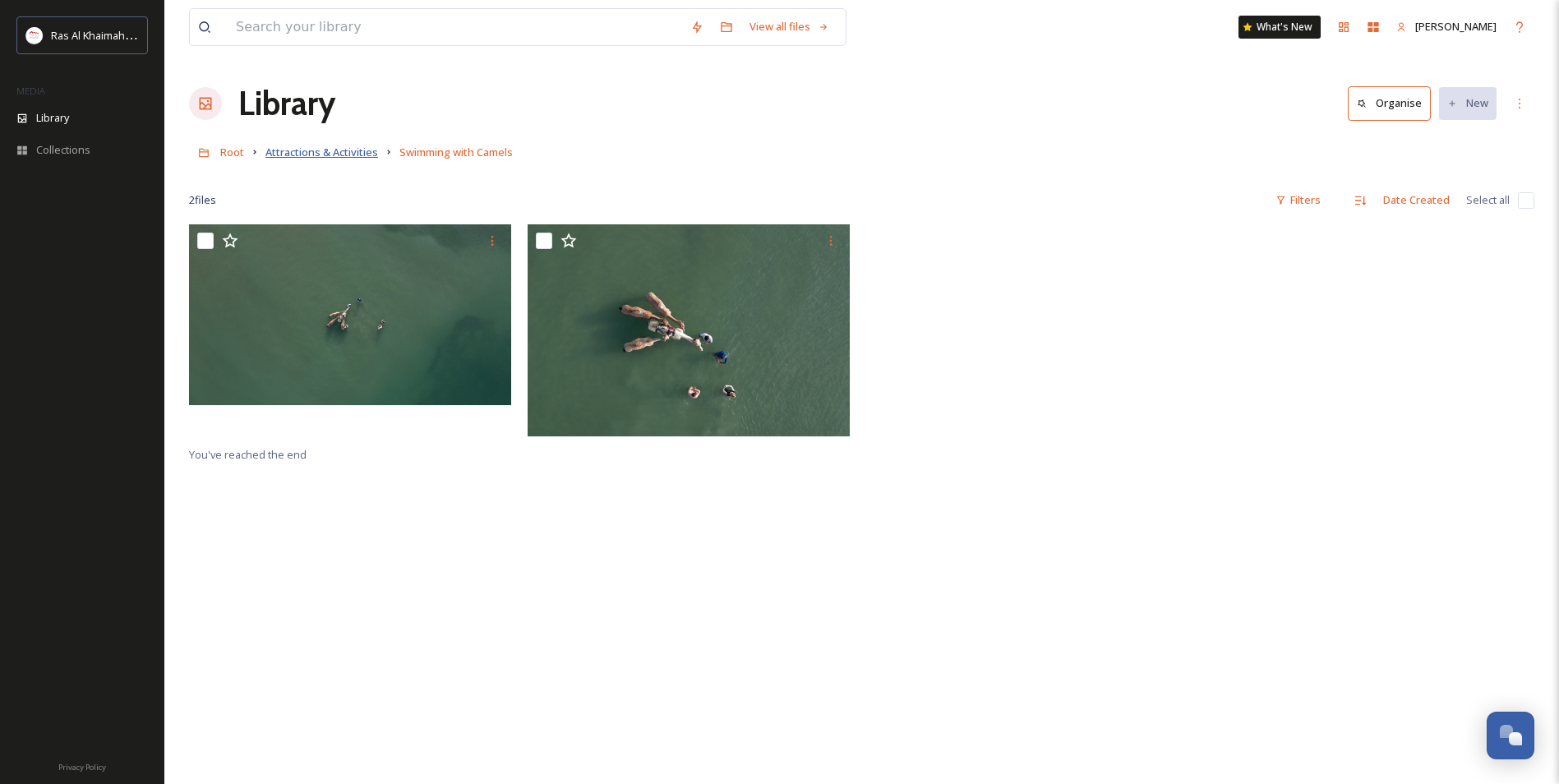
click at [340, 156] on span "Attractions & Activities" at bounding box center [321, 152] width 113 height 14
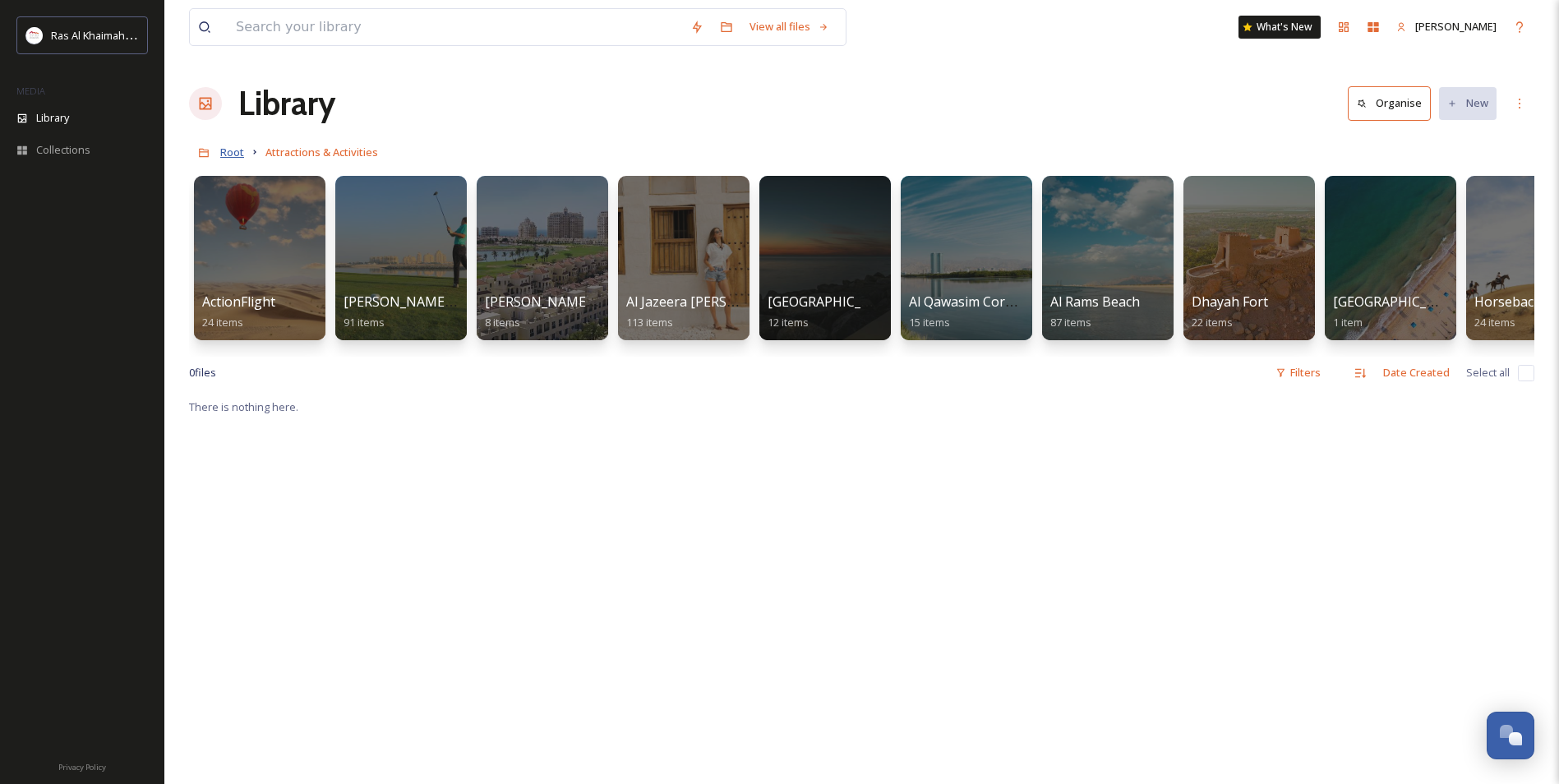
click at [243, 152] on span "Root" at bounding box center [232, 152] width 23 height 14
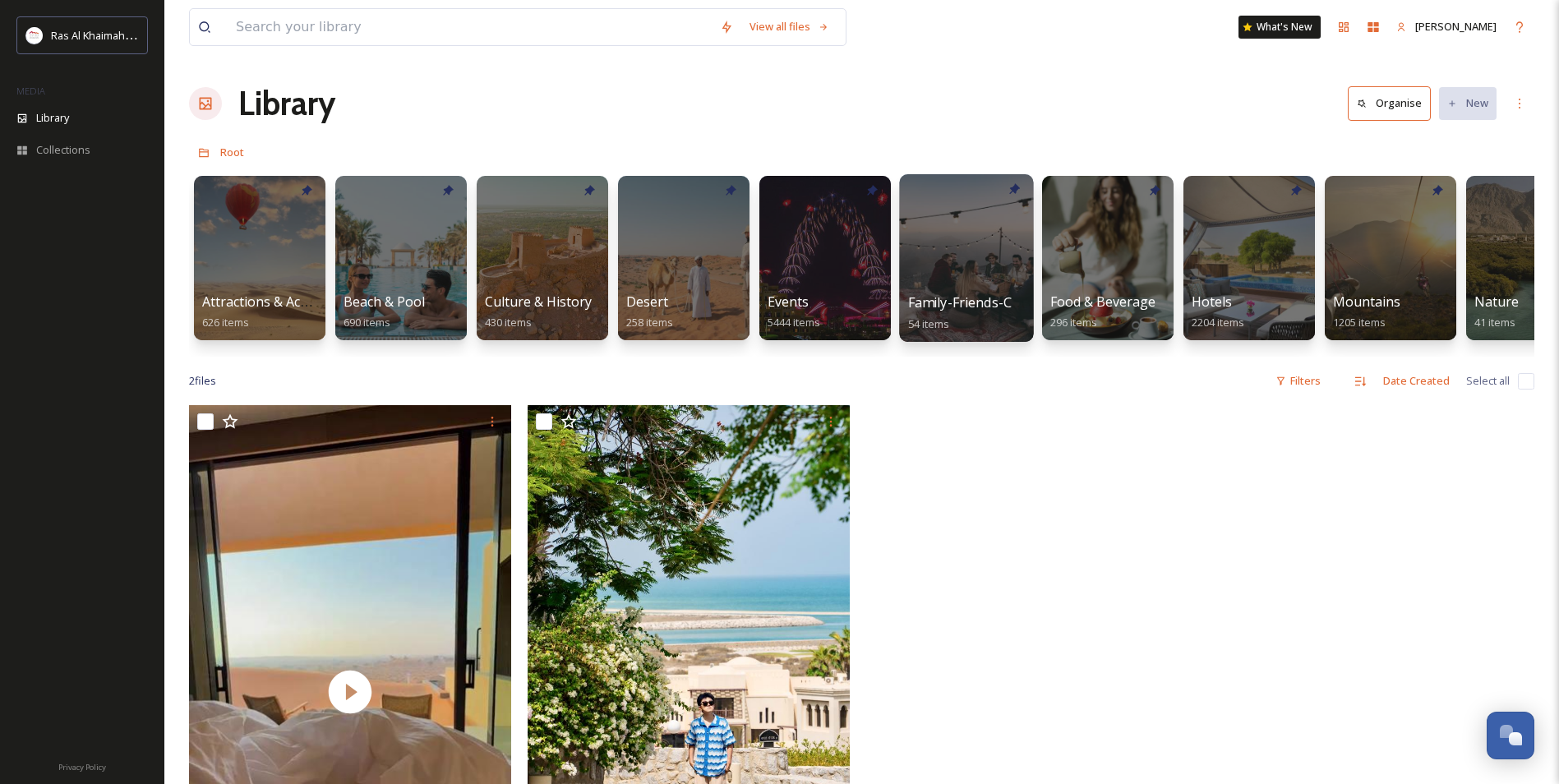
click at [955, 239] on div at bounding box center [965, 258] width 134 height 168
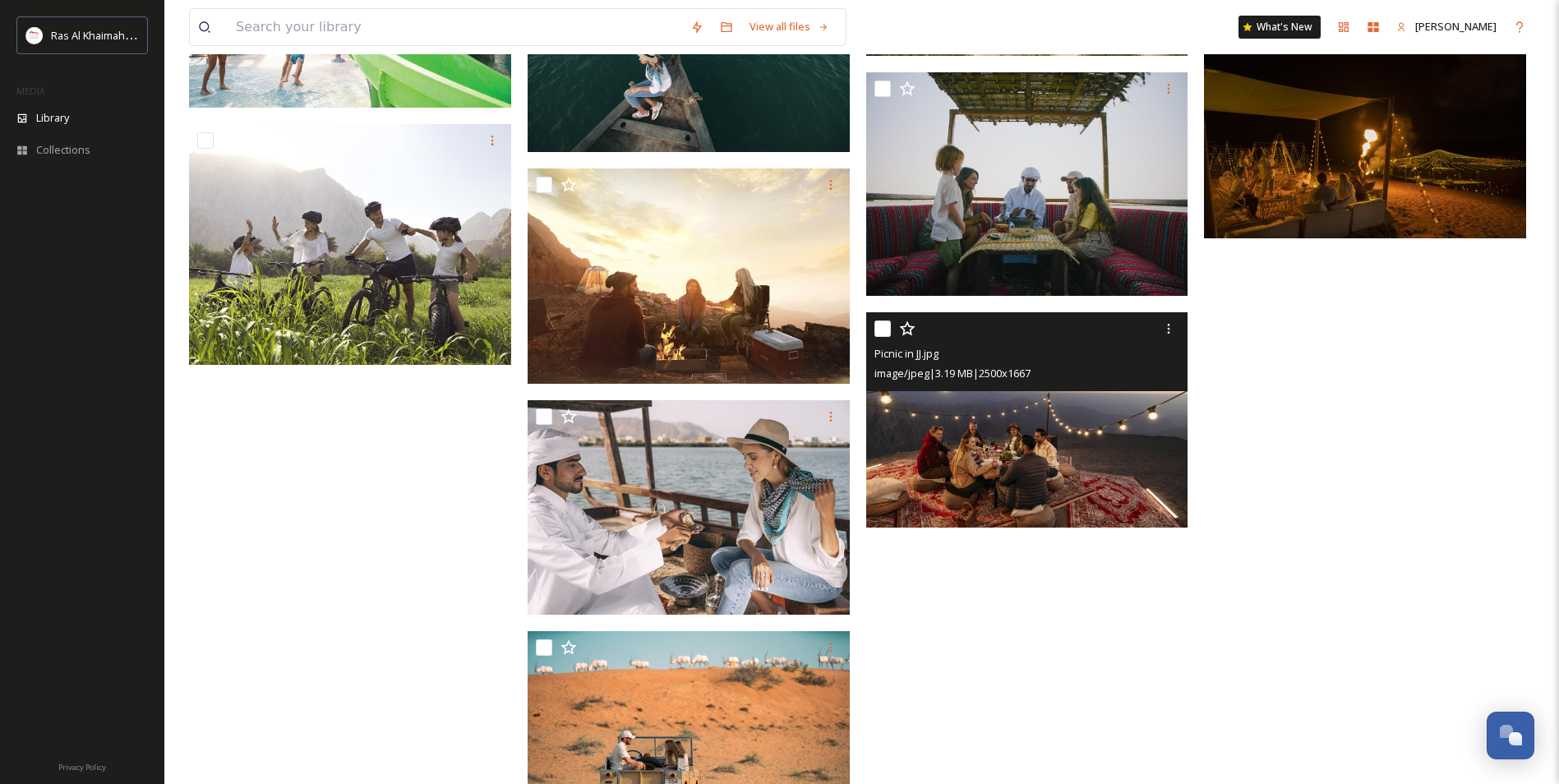
scroll to position [3235, 0]
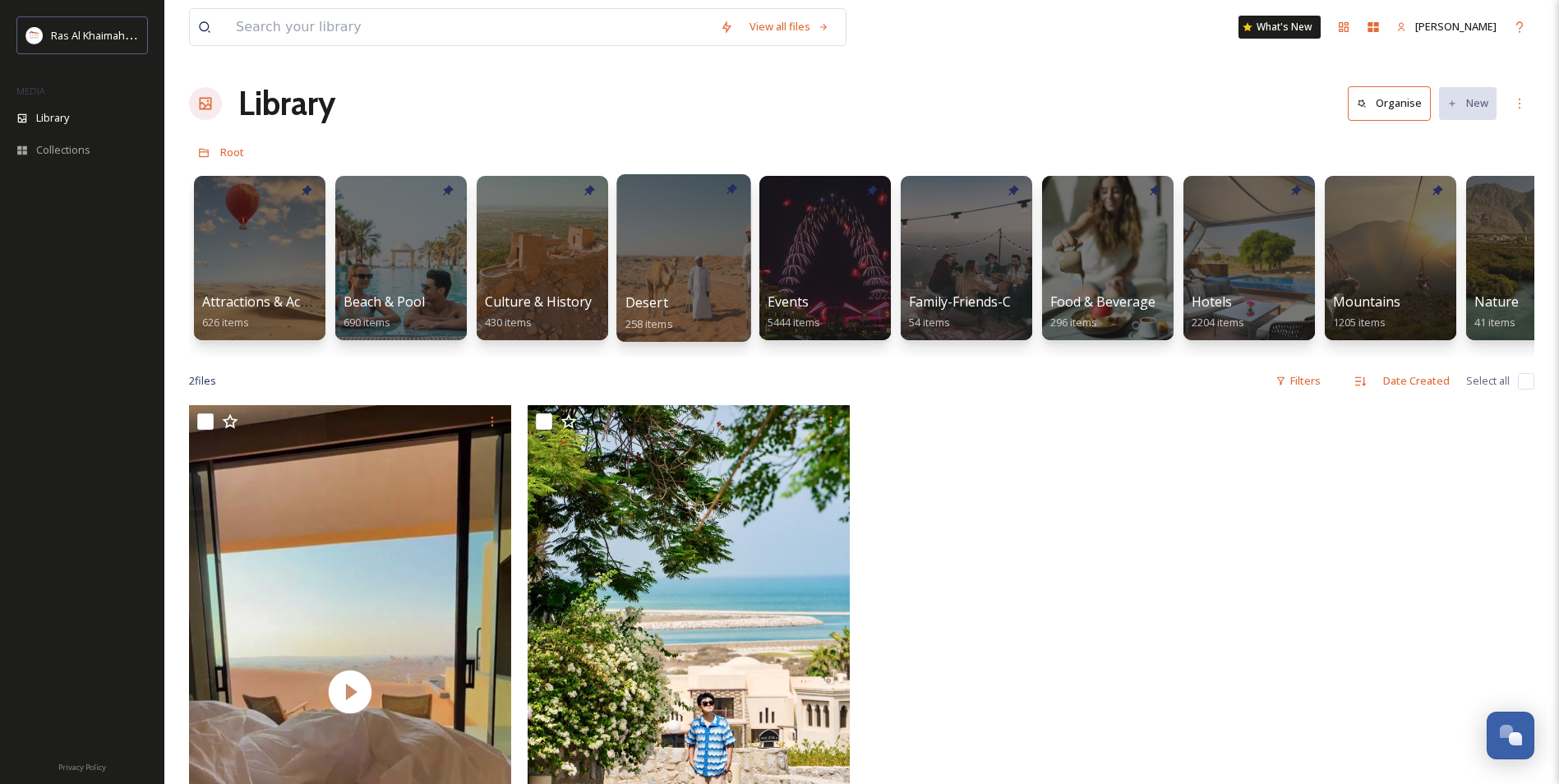
click at [668, 281] on div at bounding box center [683, 258] width 134 height 168
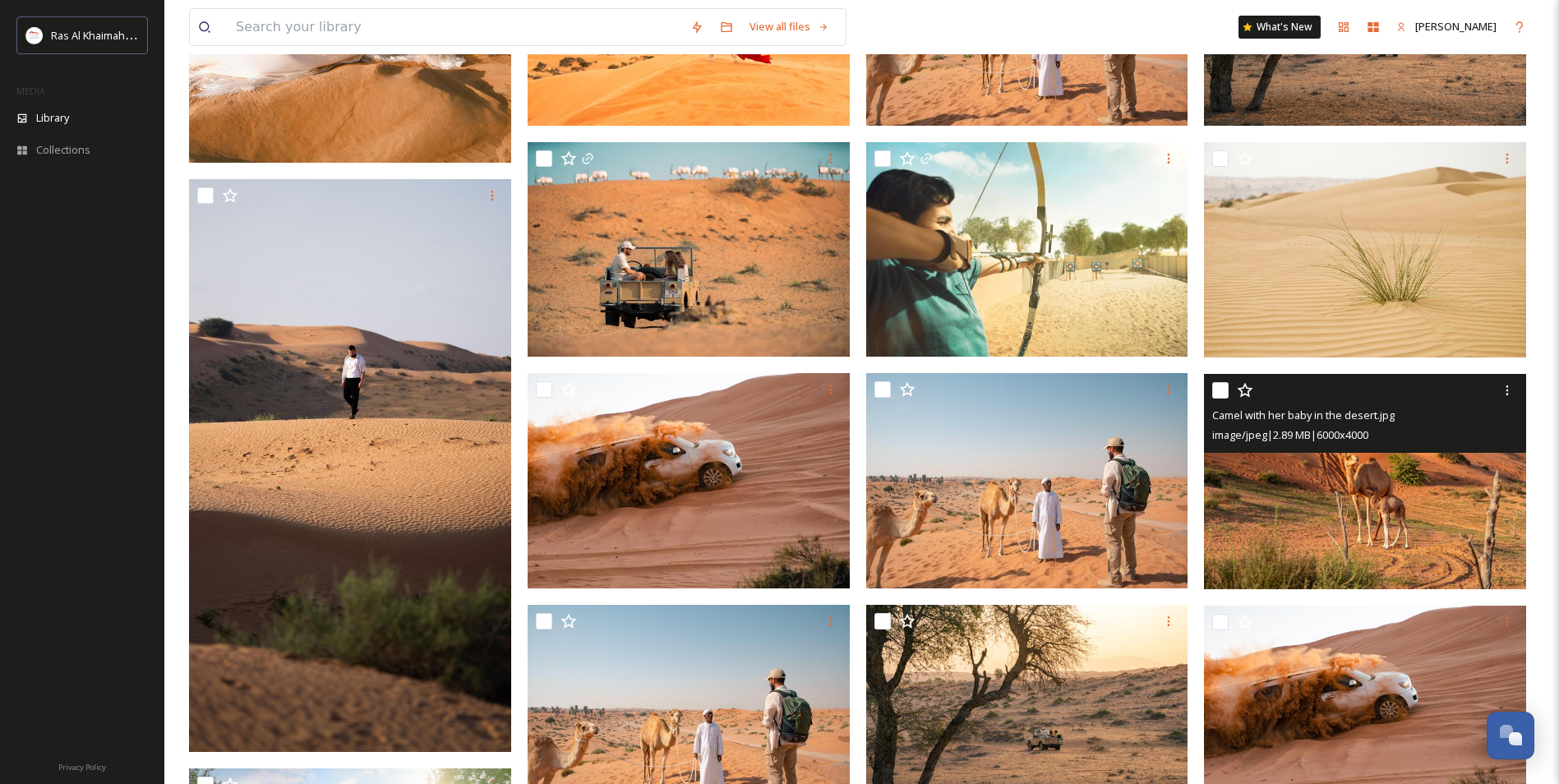
scroll to position [904, 0]
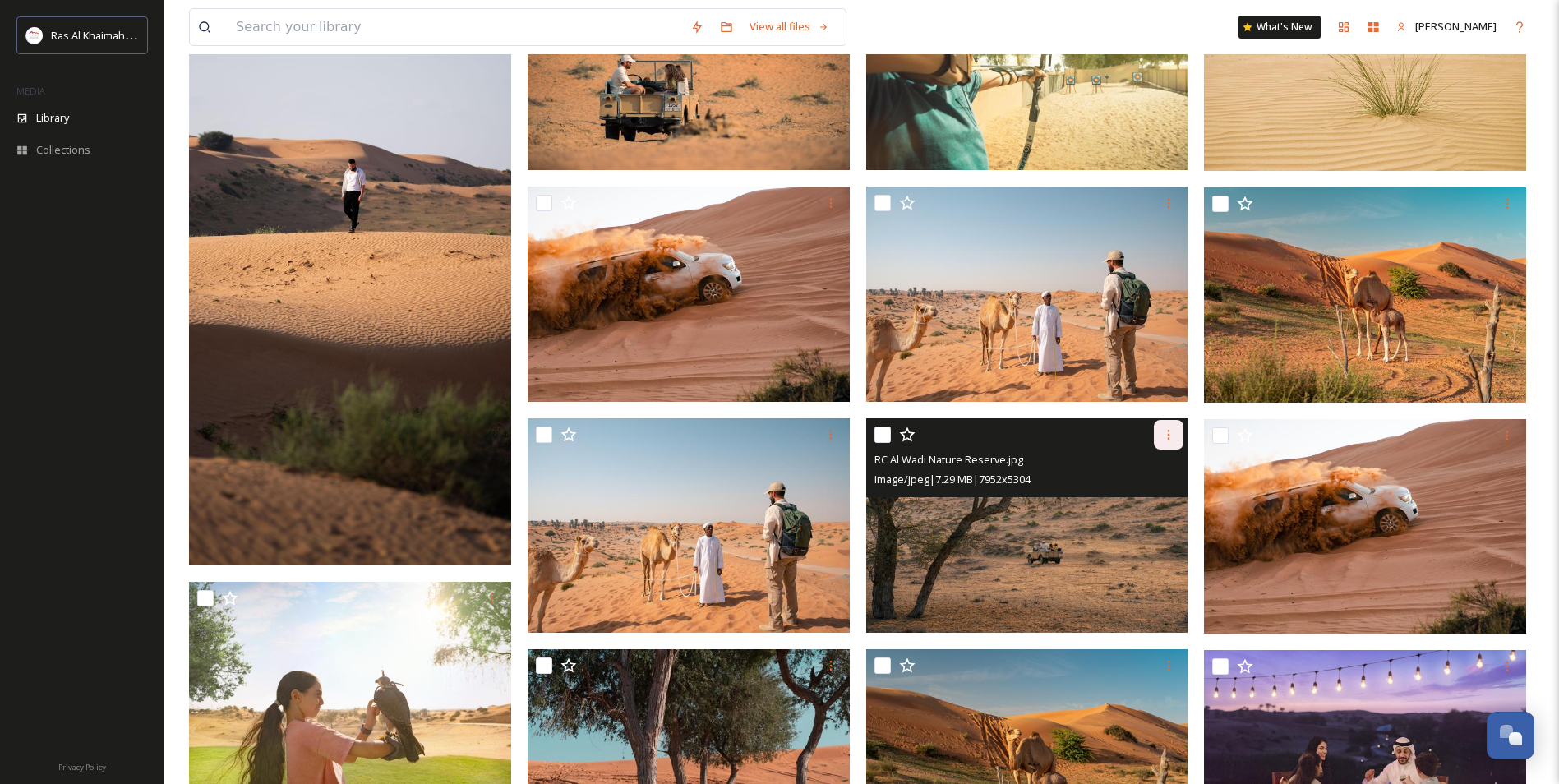
click at [1168, 445] on div at bounding box center [1168, 434] width 30 height 30
click at [1159, 510] on span "Download" at bounding box center [1149, 502] width 51 height 15
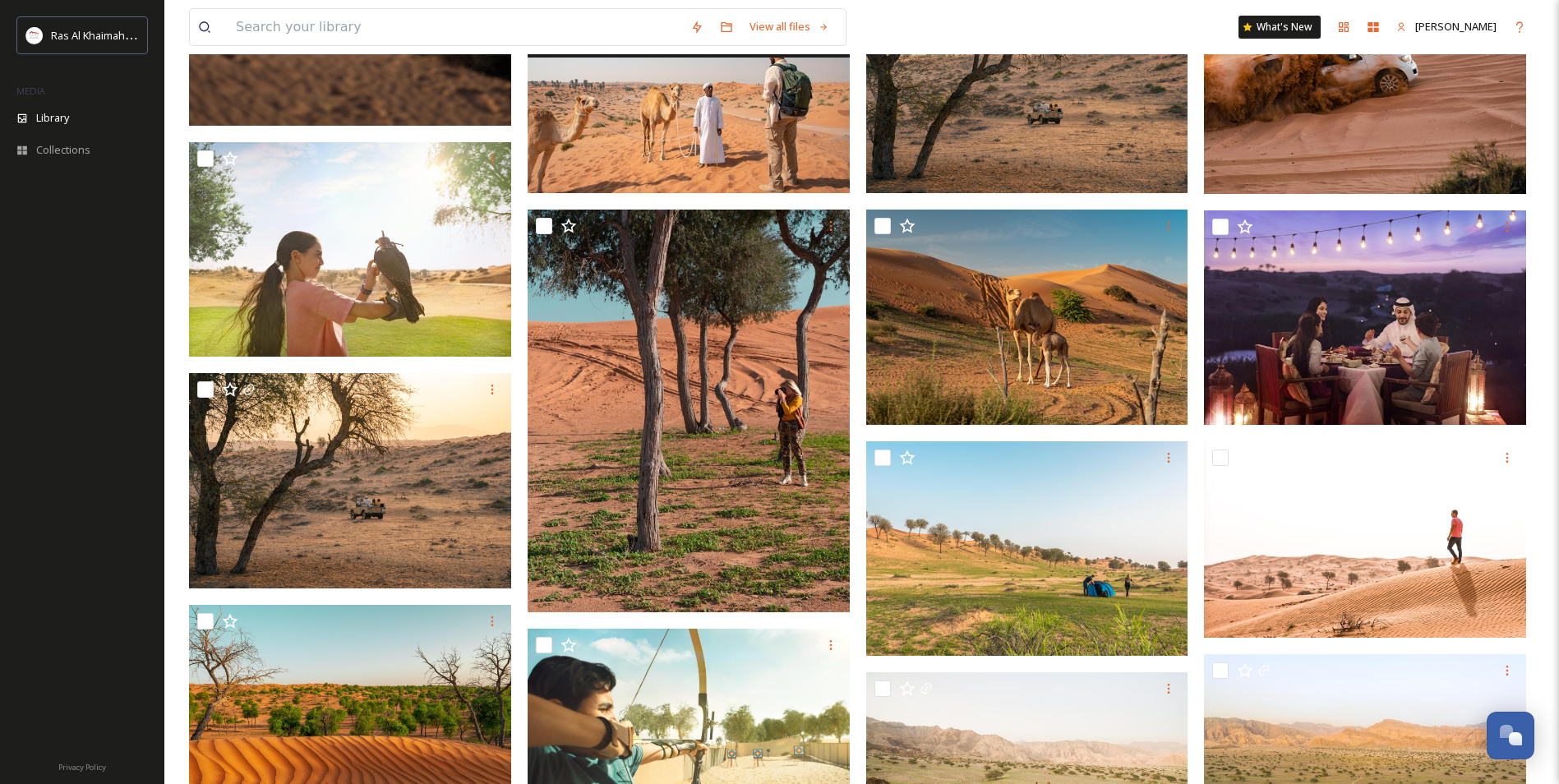
scroll to position [1015, 0]
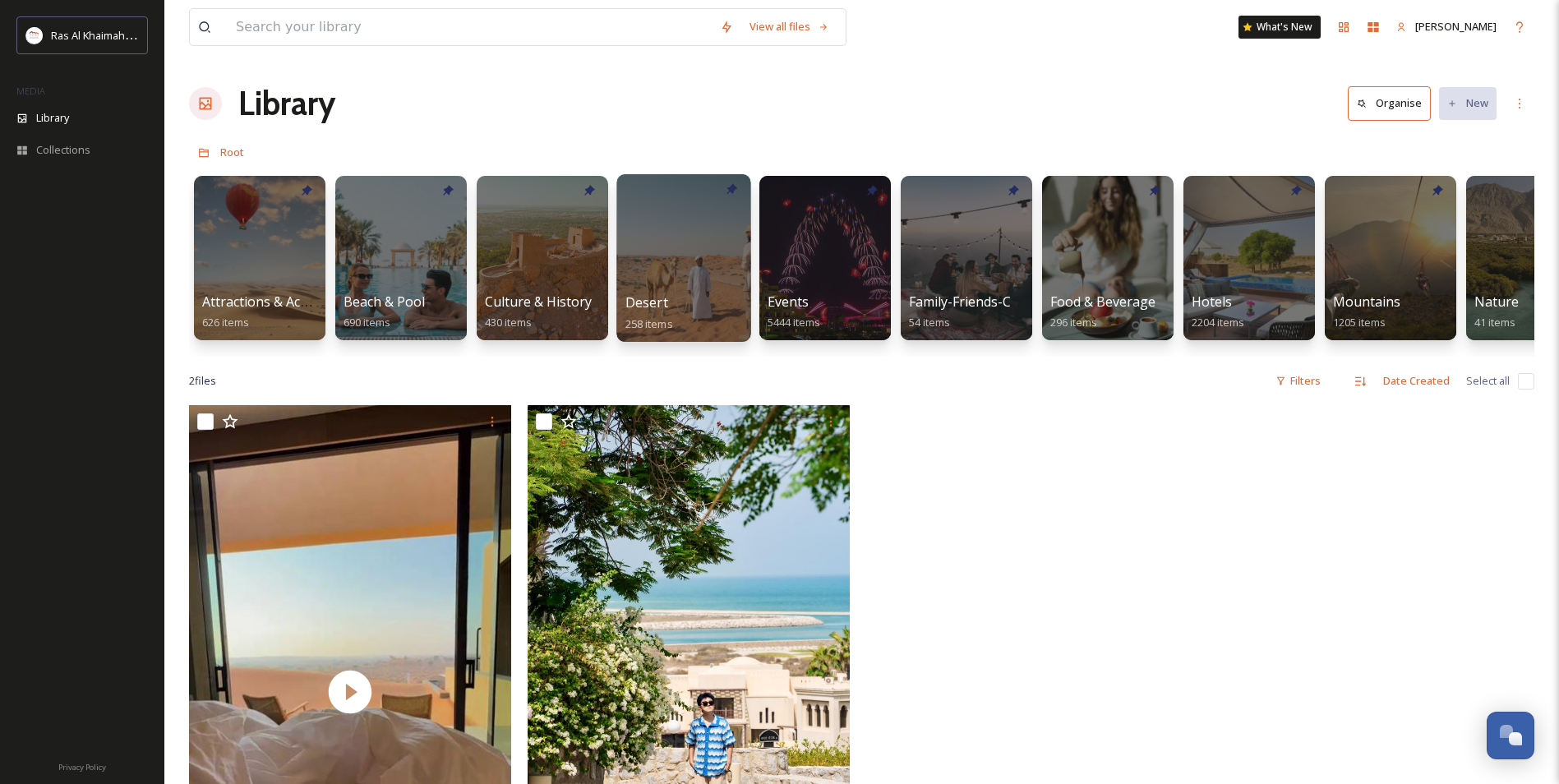
click at [669, 262] on div at bounding box center [683, 258] width 134 height 168
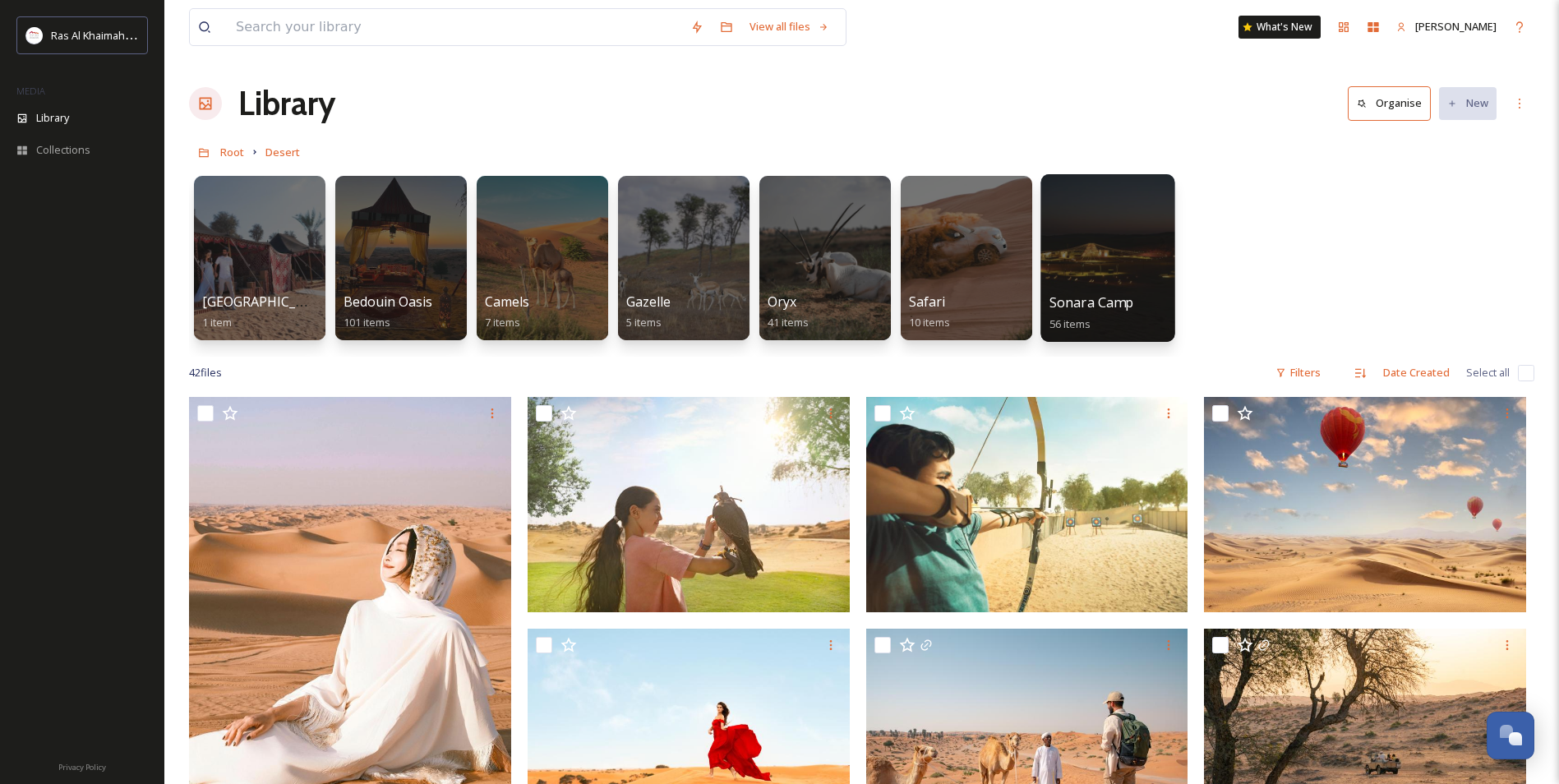
click at [1137, 254] on div at bounding box center [1107, 258] width 134 height 168
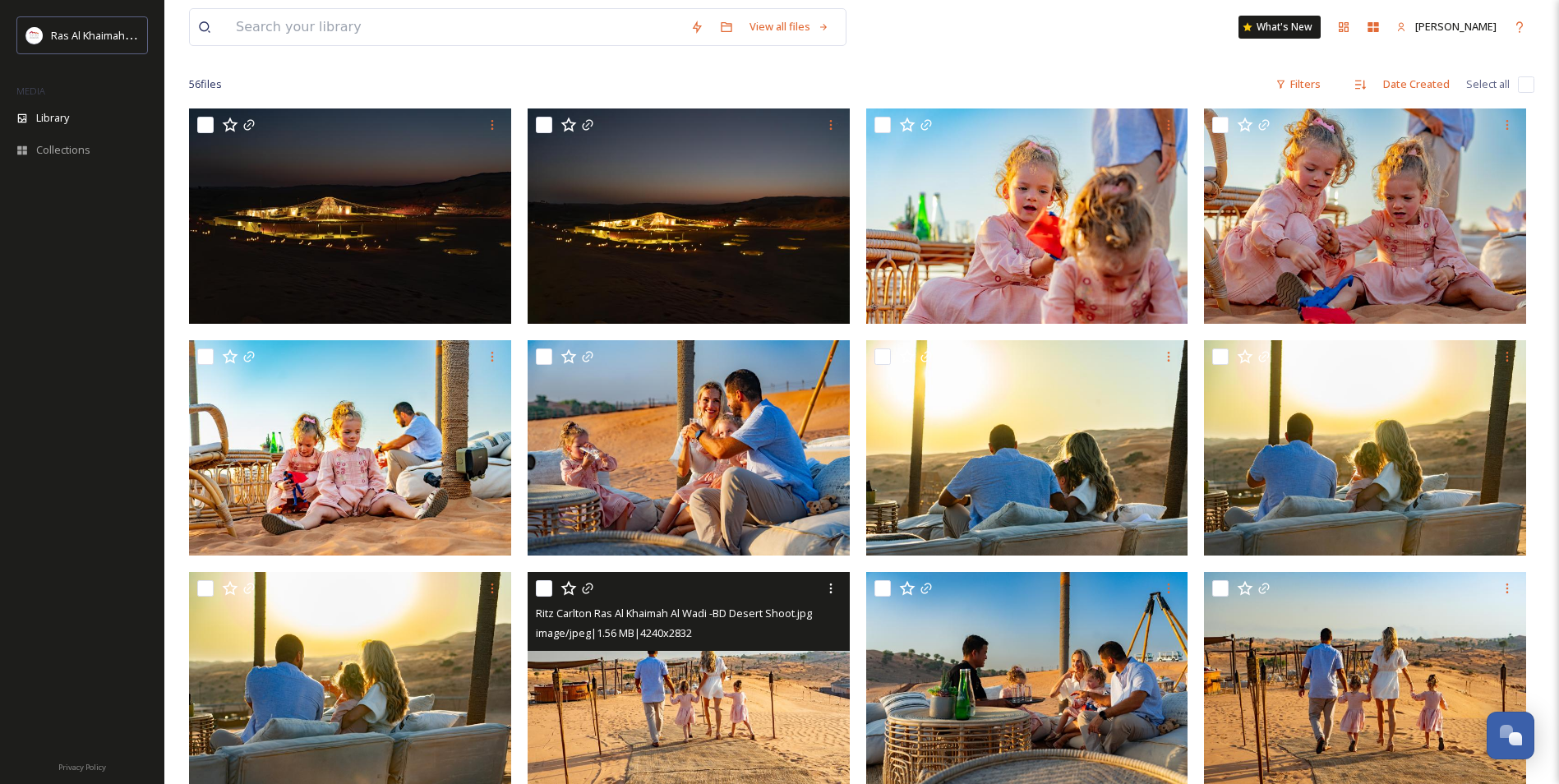
scroll to position [110, 0]
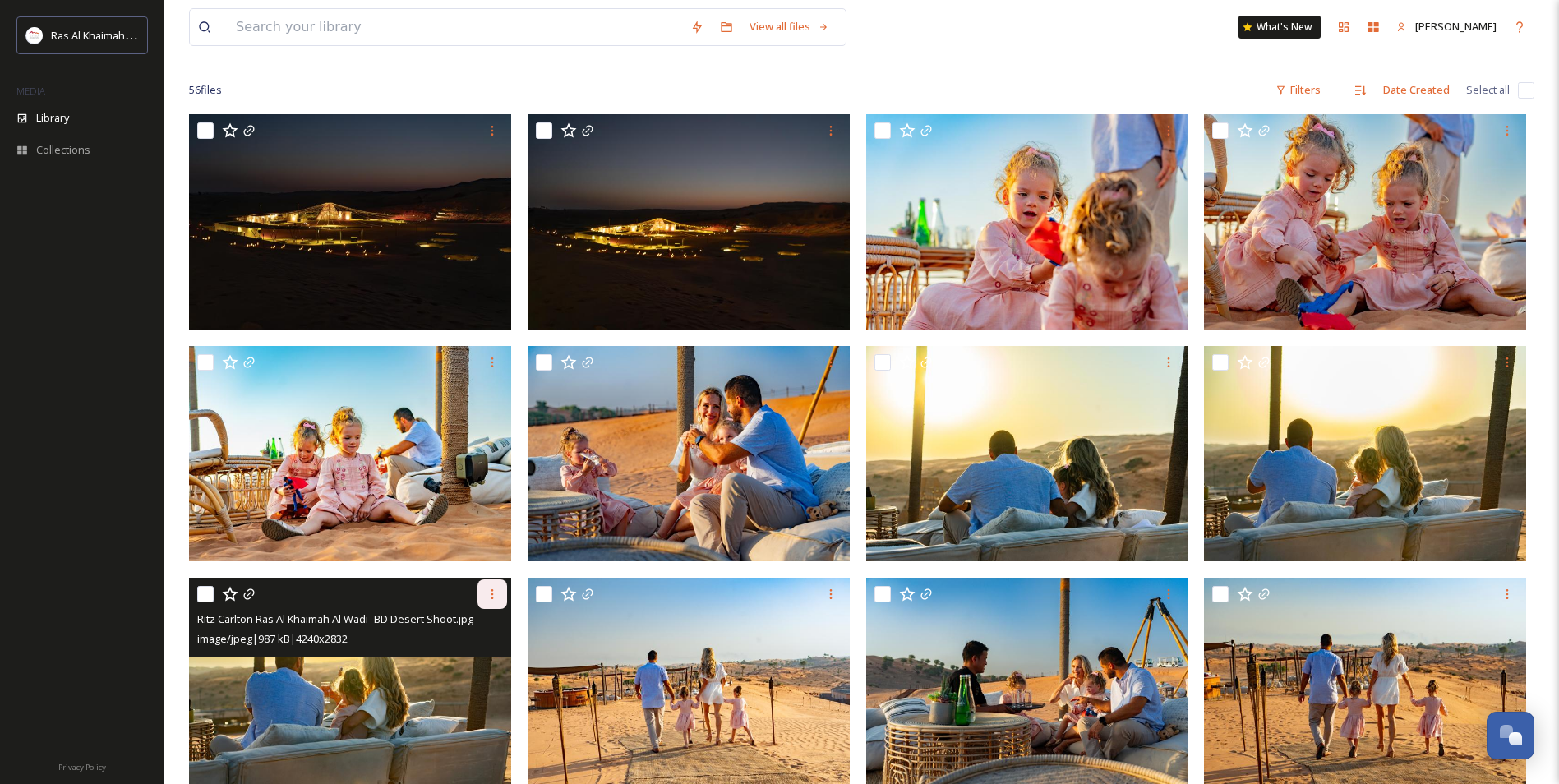
click at [485, 595] on icon at bounding box center [492, 594] width 14 height 14
click at [494, 658] on span "Download" at bounding box center [473, 661] width 51 height 15
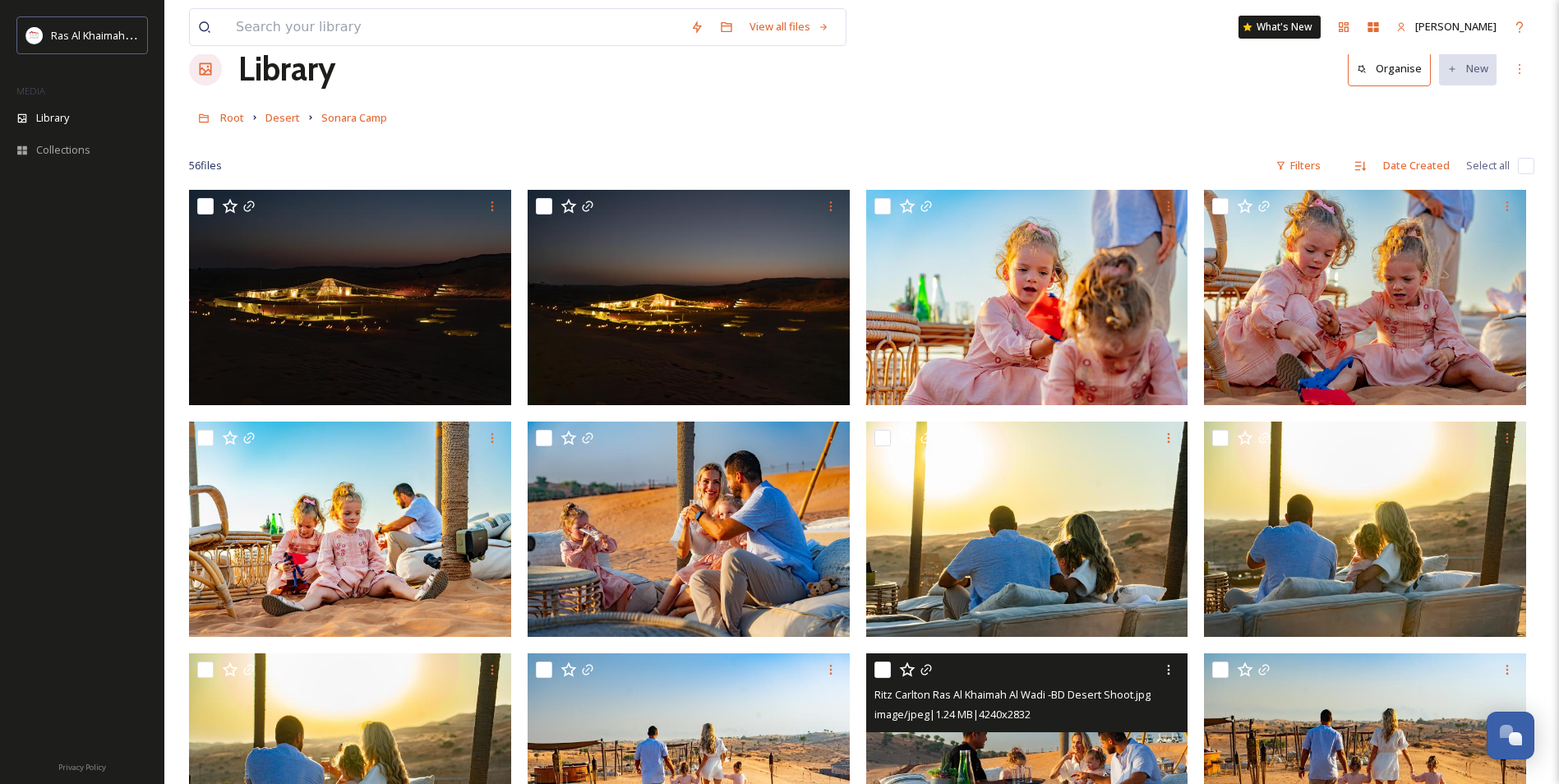
scroll to position [0, 0]
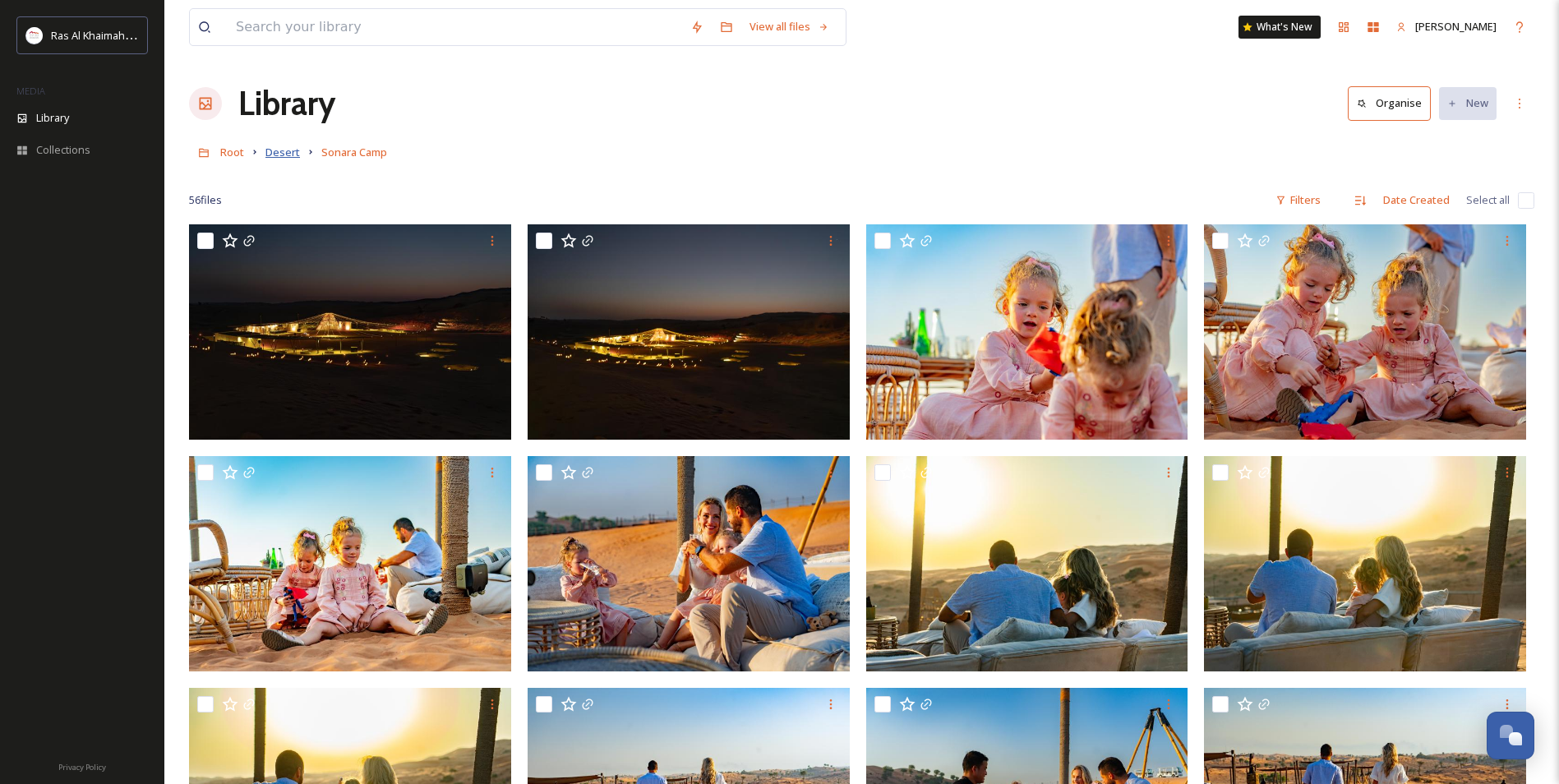
click at [281, 146] on span "Desert" at bounding box center [282, 152] width 34 height 14
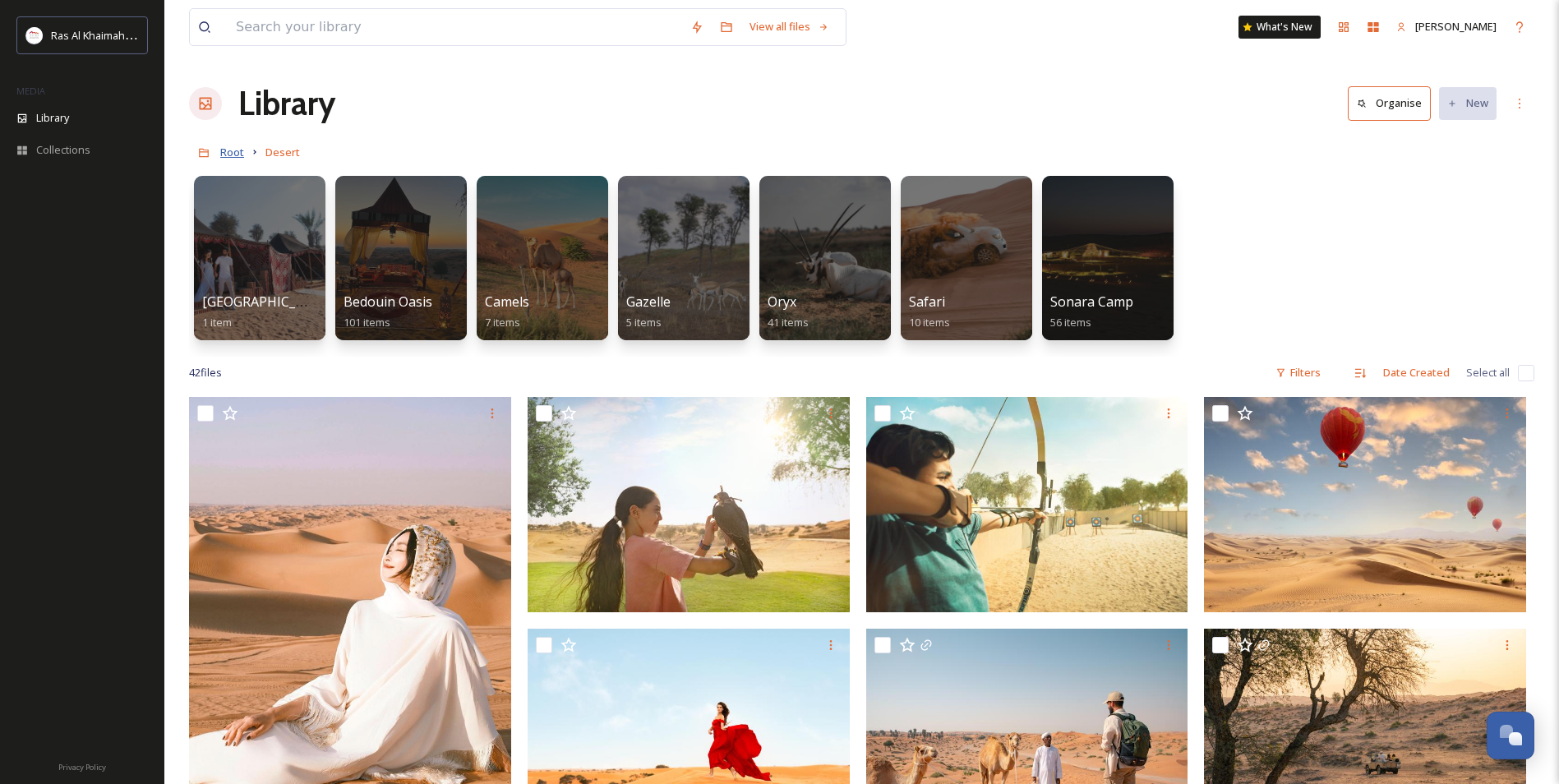
click at [235, 153] on span "Root" at bounding box center [232, 152] width 23 height 14
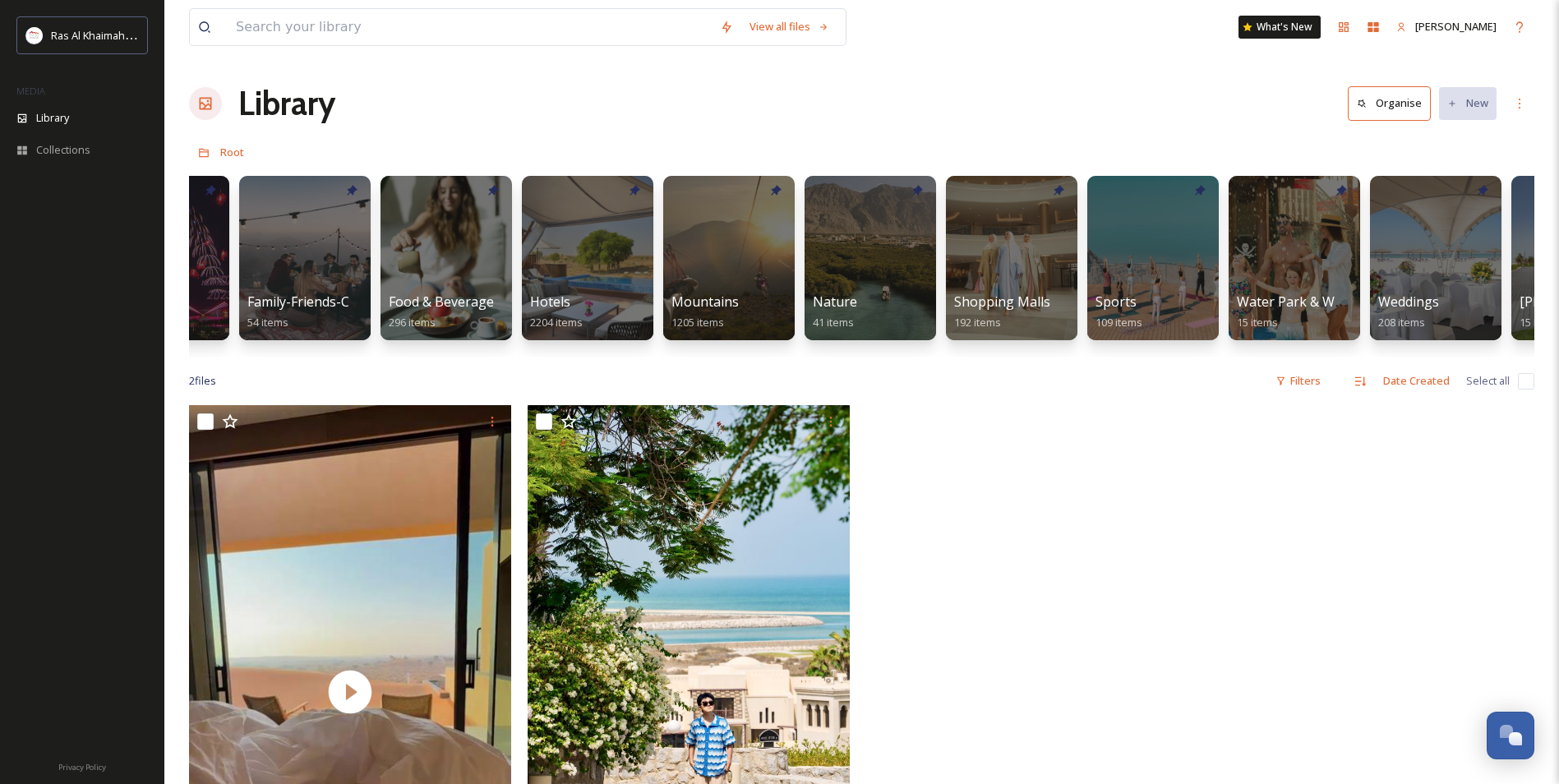
scroll to position [0, 674]
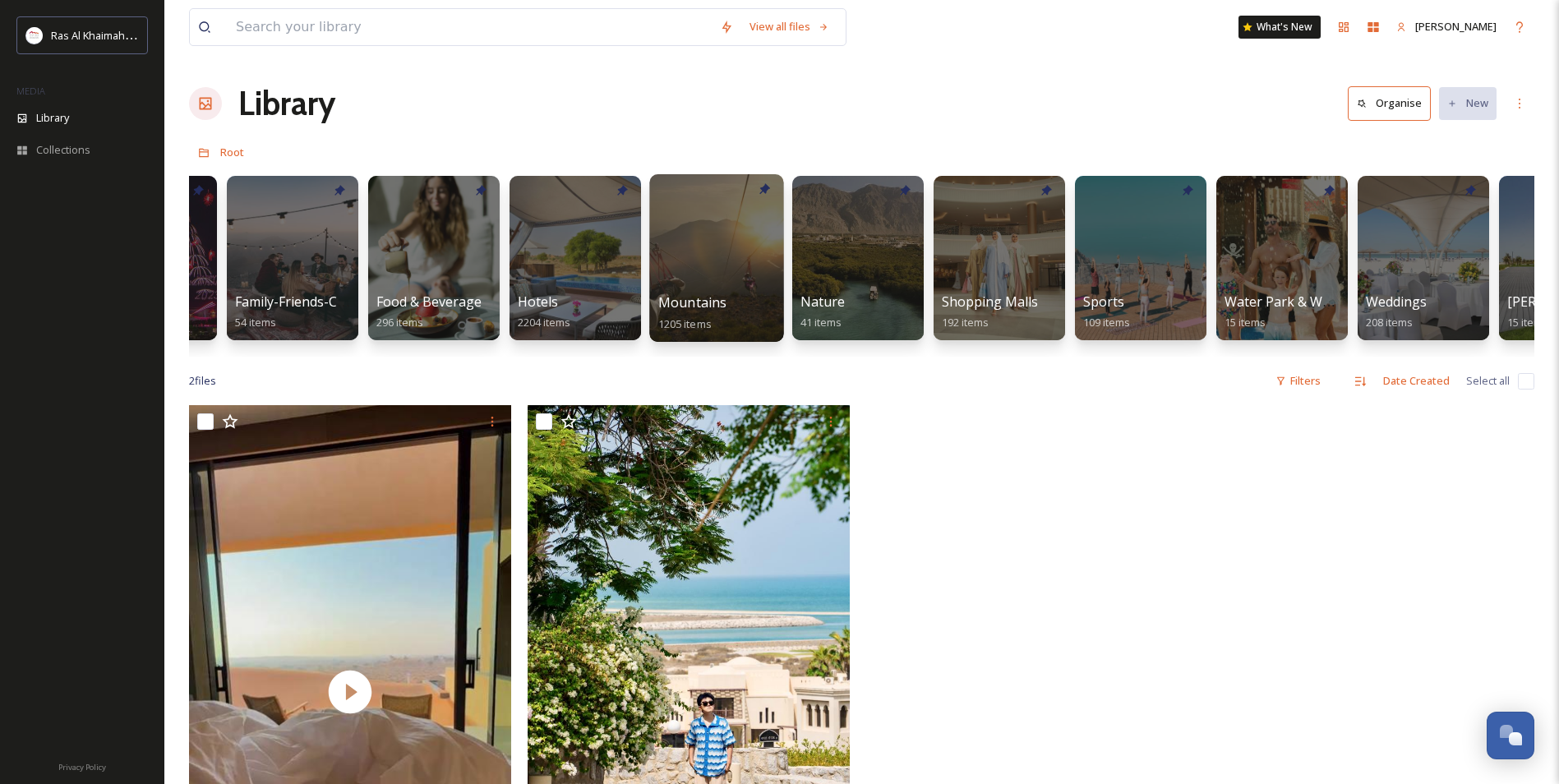
click at [701, 256] on div at bounding box center [715, 258] width 134 height 168
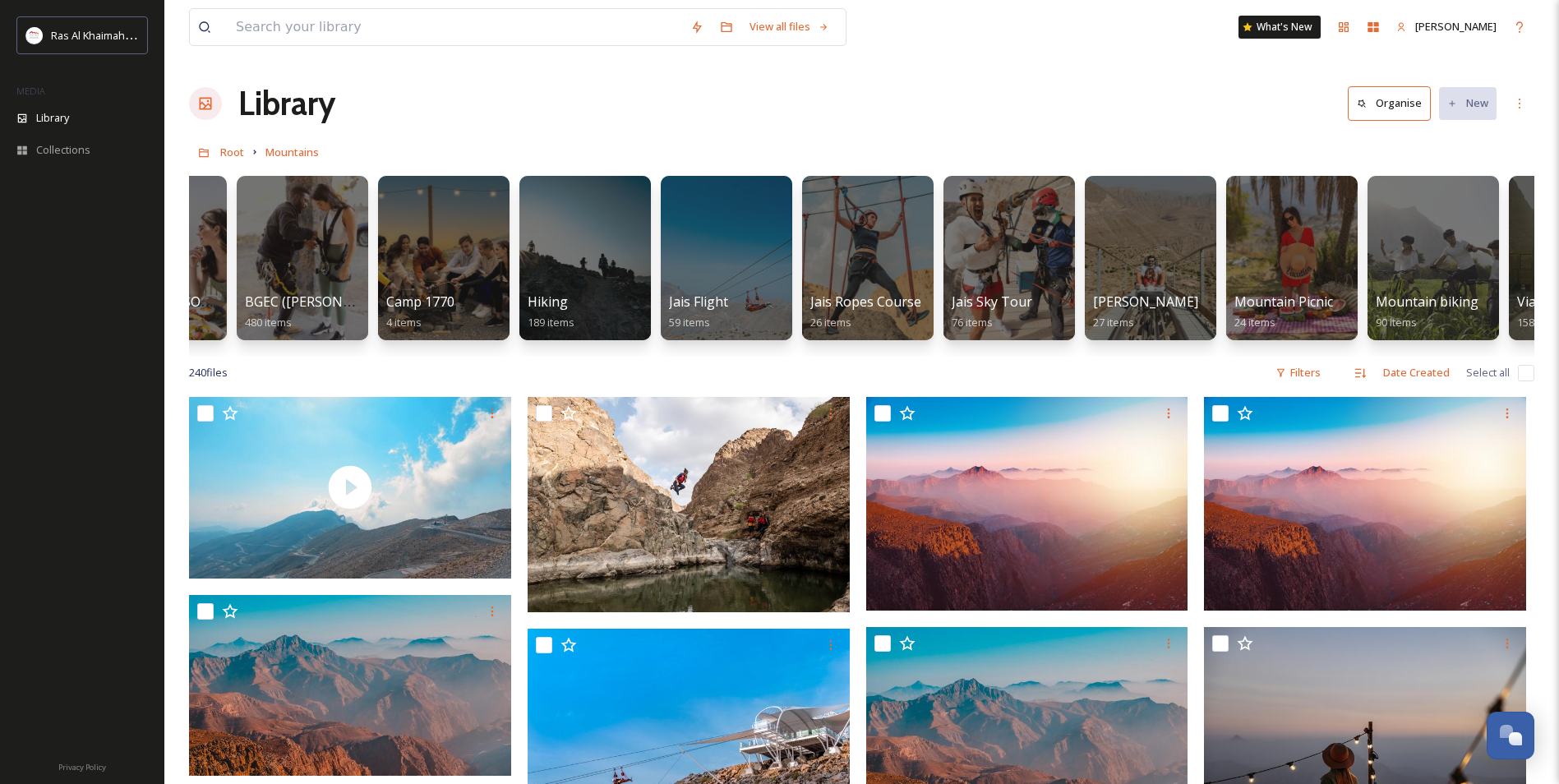
scroll to position [0, 209]
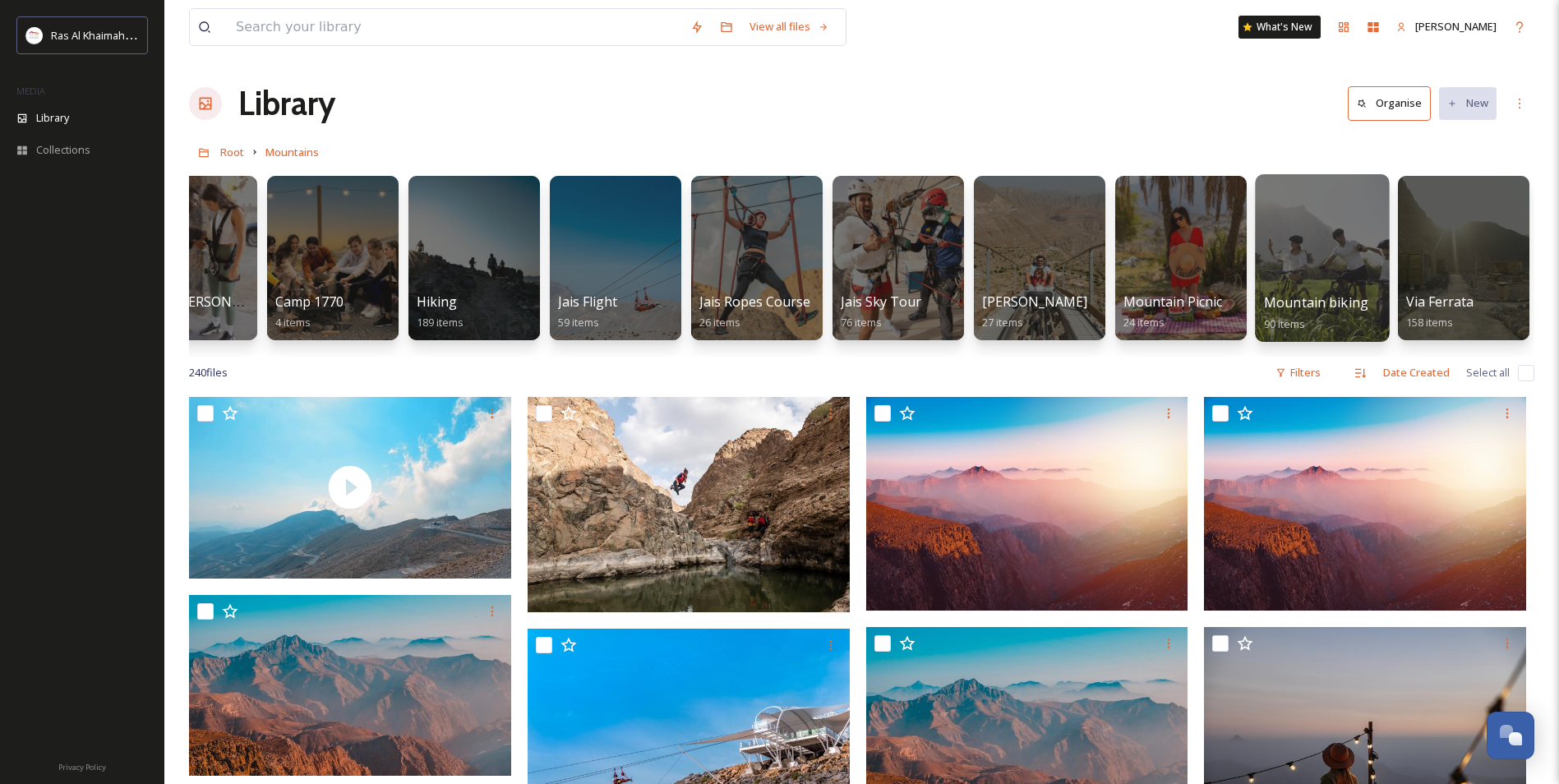
click at [1332, 269] on div at bounding box center [1322, 258] width 134 height 168
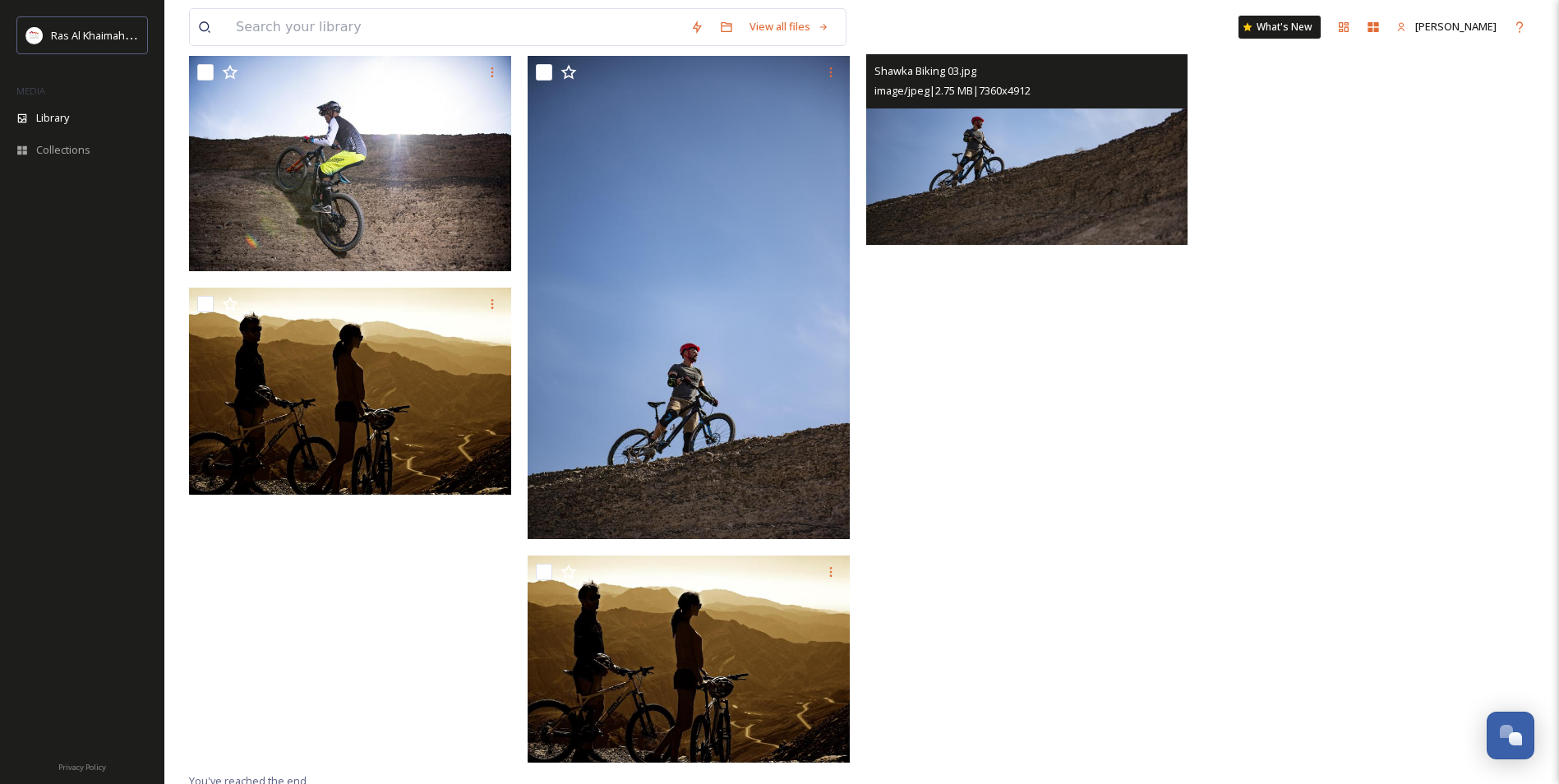
scroll to position [6131, 0]
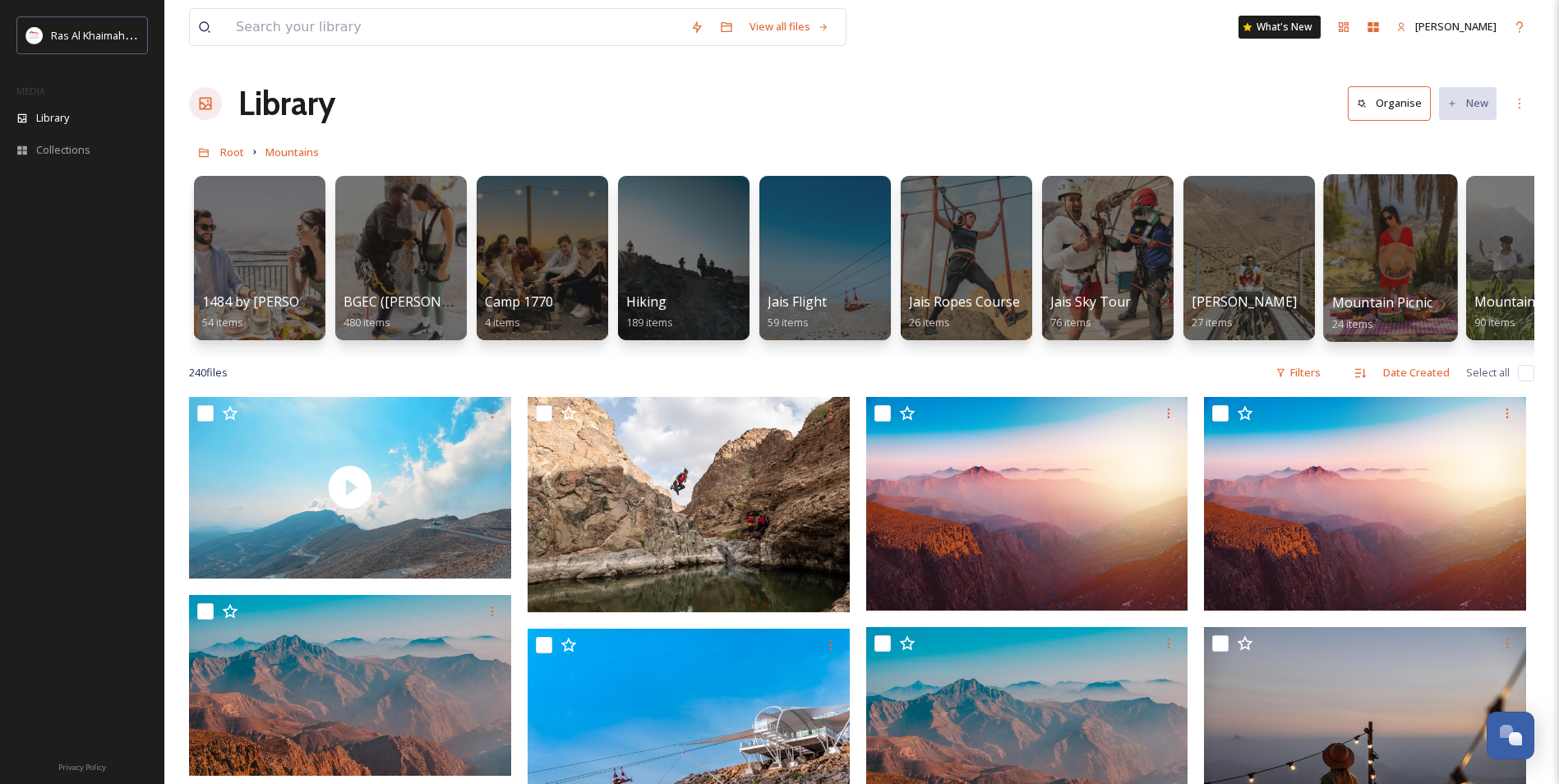
click at [1402, 209] on div at bounding box center [1389, 258] width 134 height 168
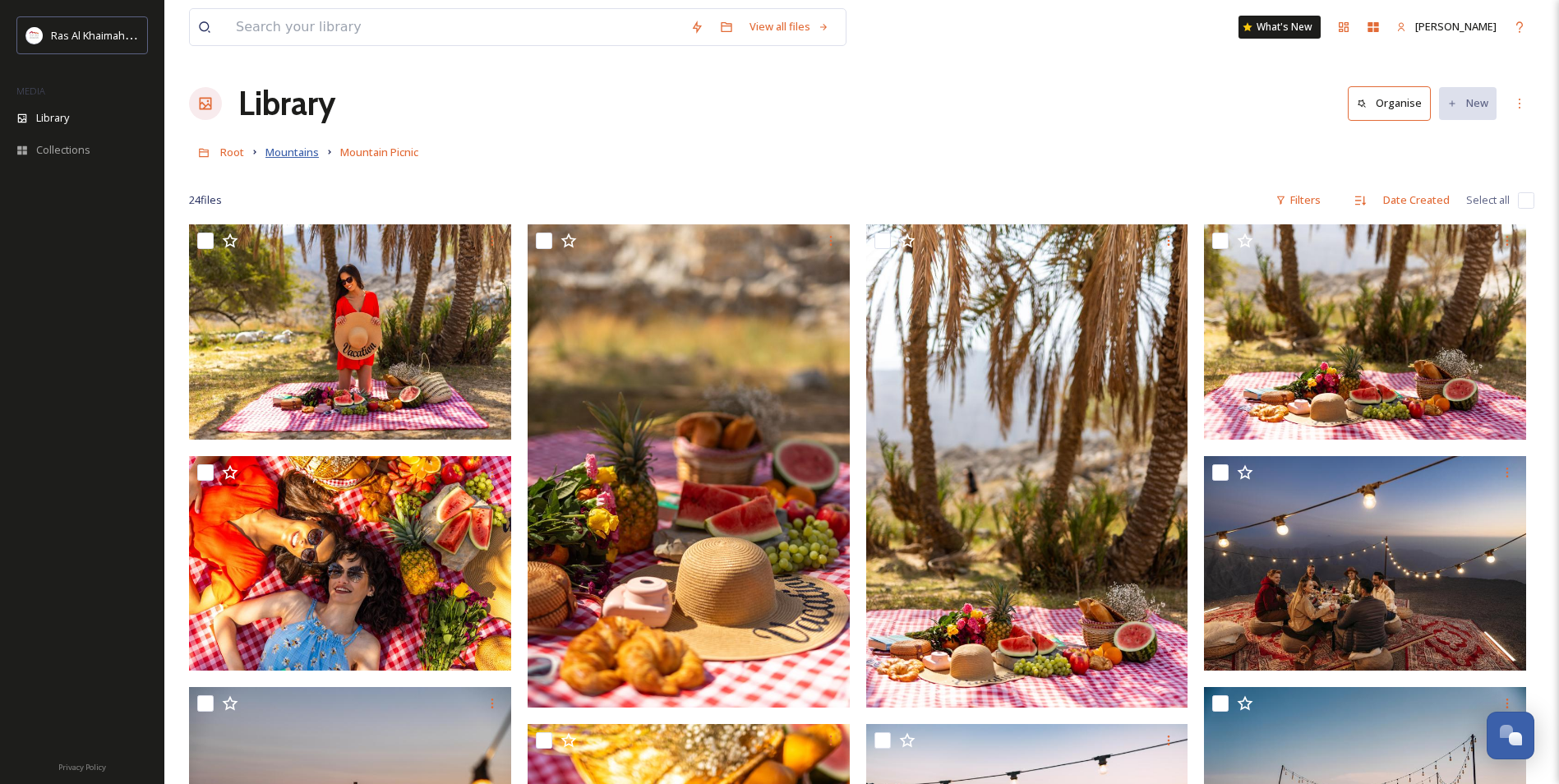
click at [282, 151] on span "Mountains" at bounding box center [291, 152] width 53 height 14
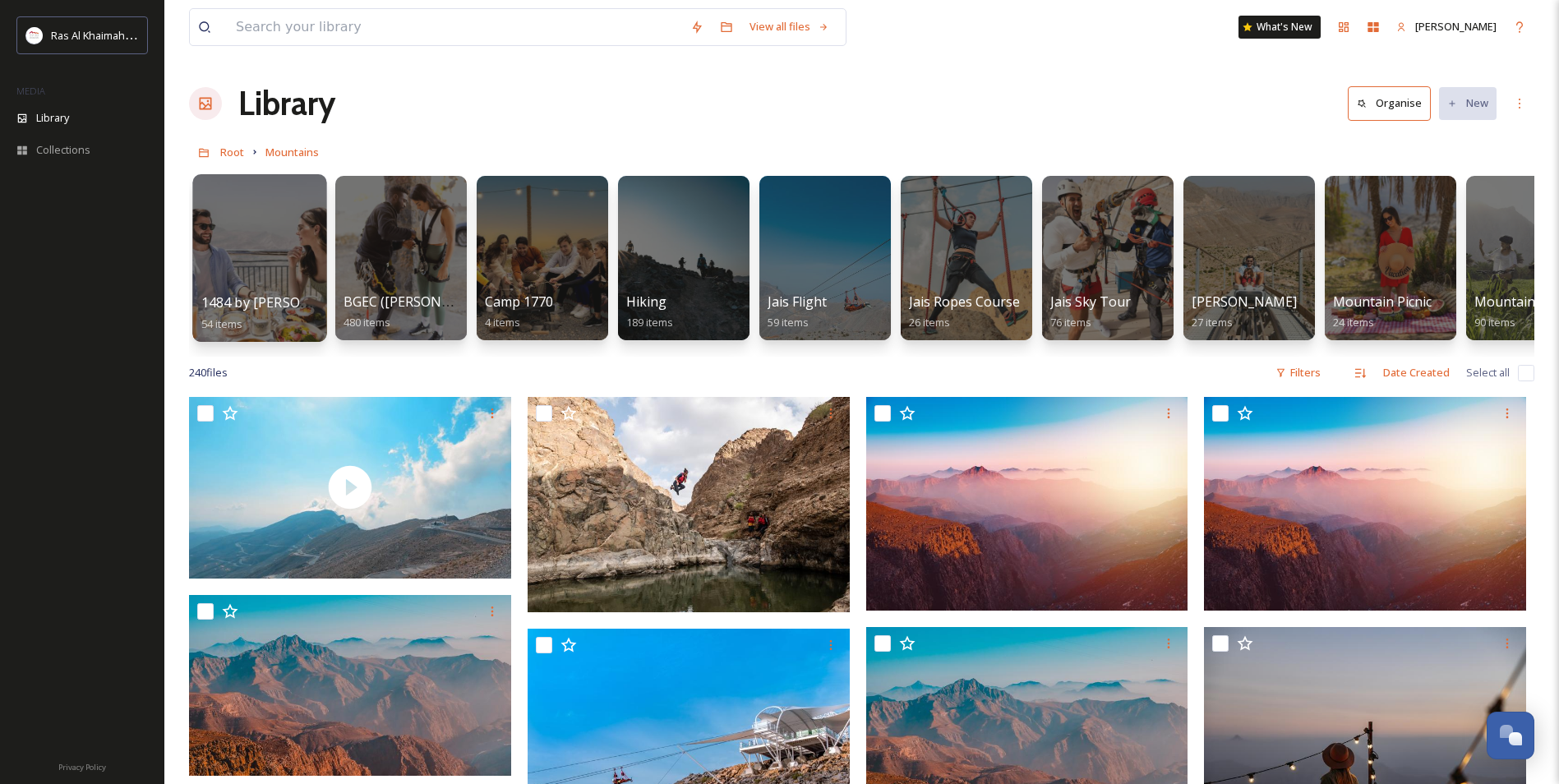
click at [244, 272] on div at bounding box center [259, 258] width 134 height 168
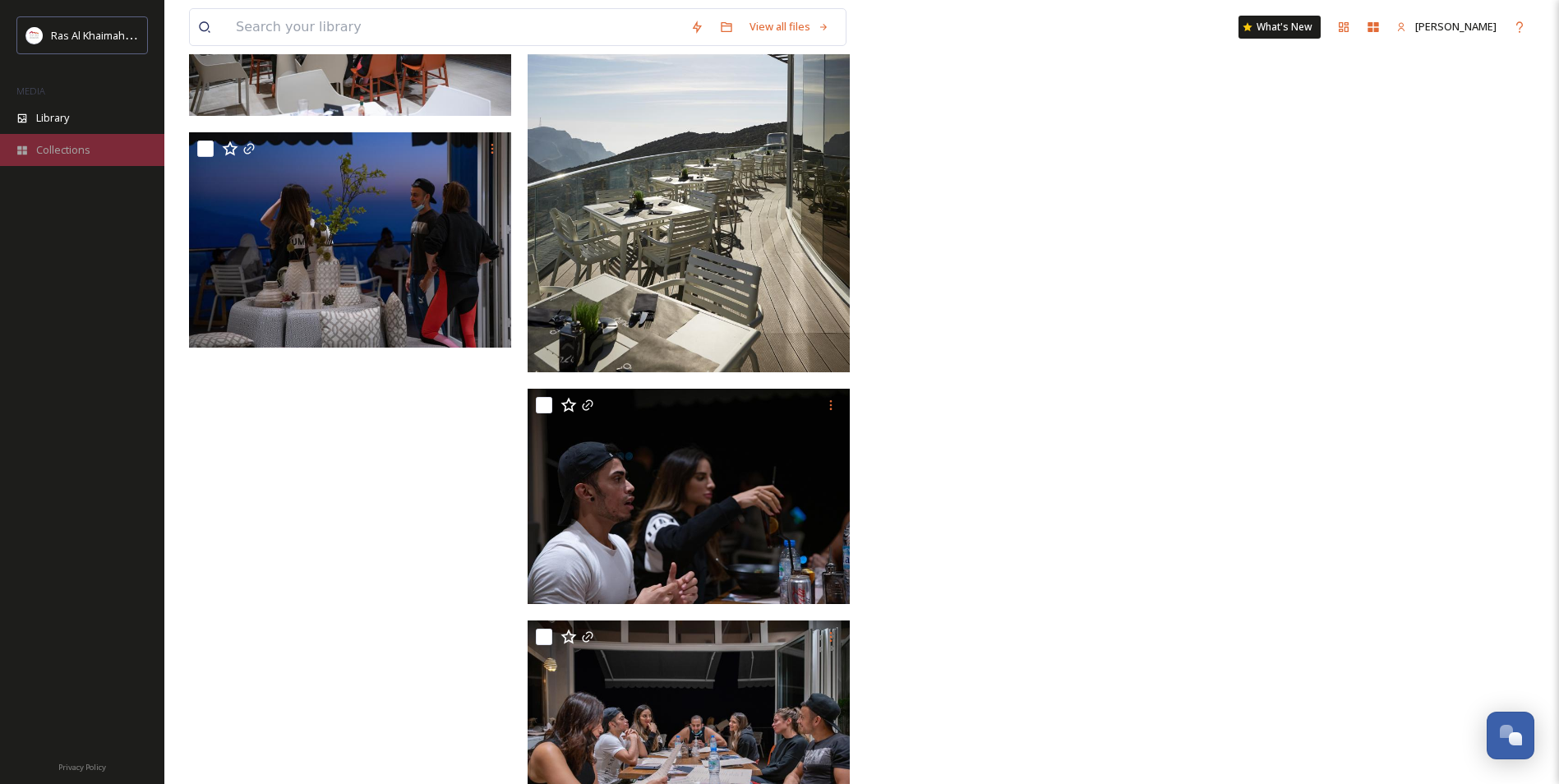
scroll to position [4238, 0]
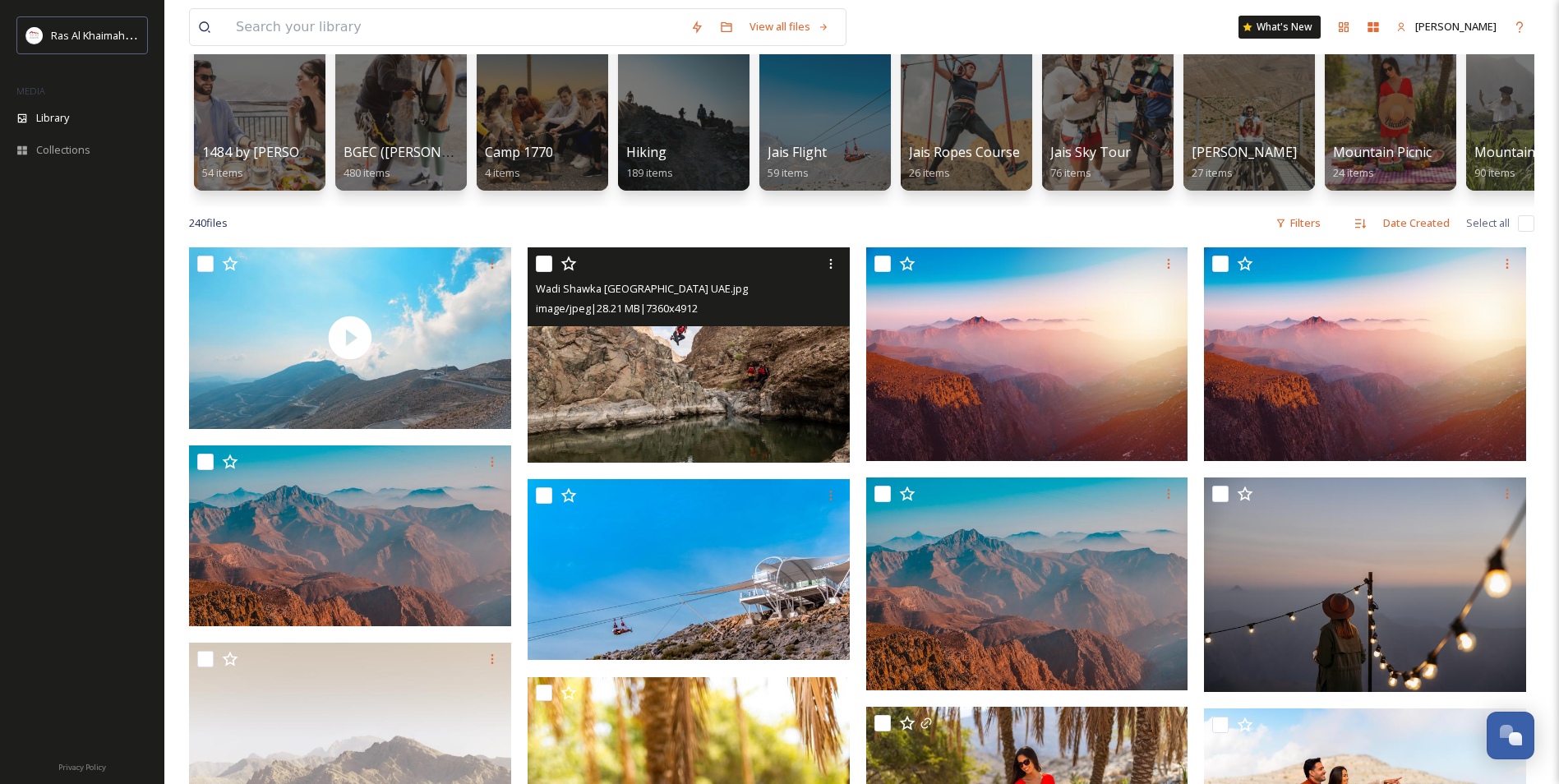
scroll to position [410, 0]
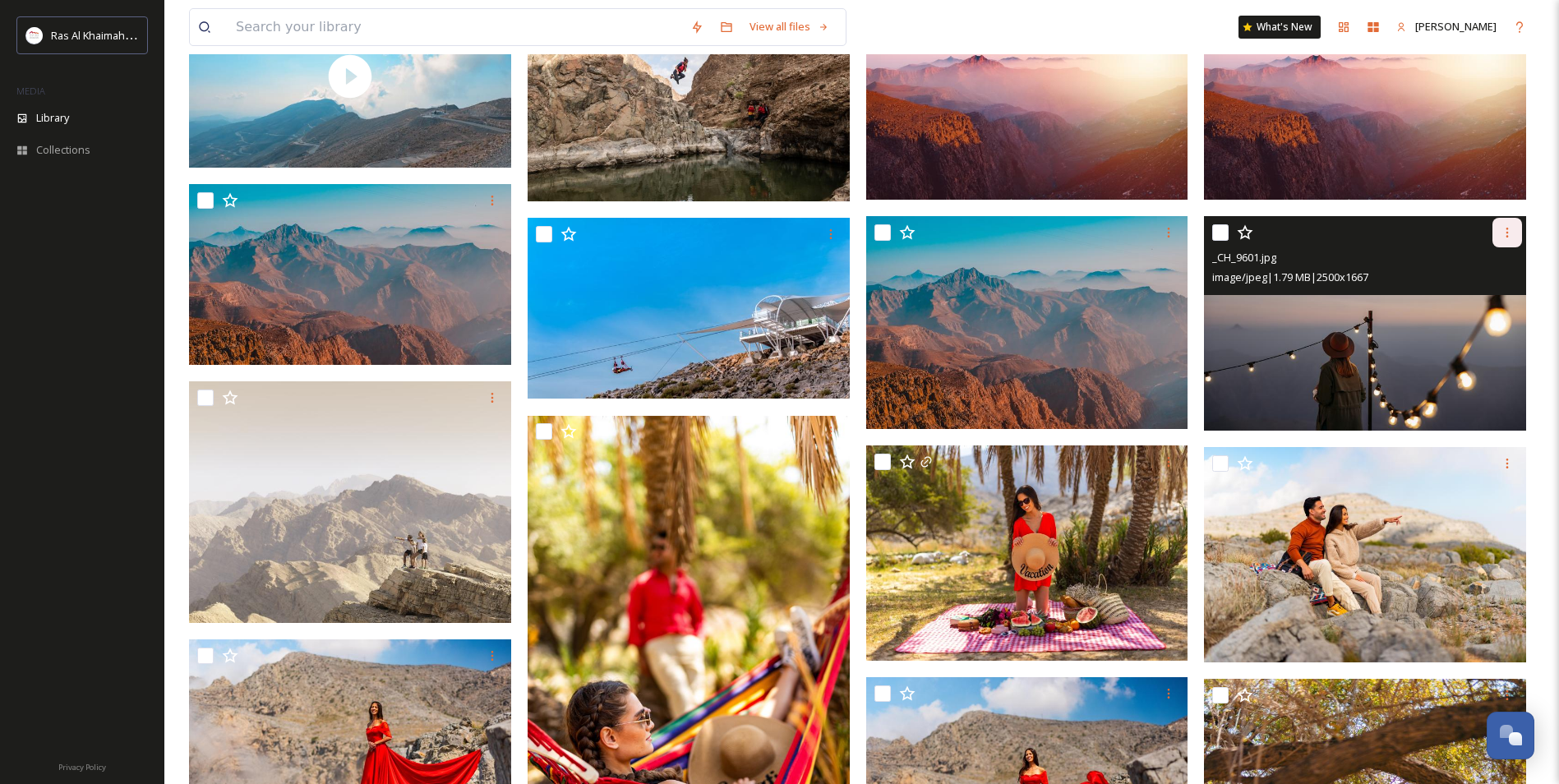
click at [1496, 243] on div at bounding box center [1507, 232] width 30 height 30
click at [1467, 317] on div "Download" at bounding box center [1488, 300] width 67 height 32
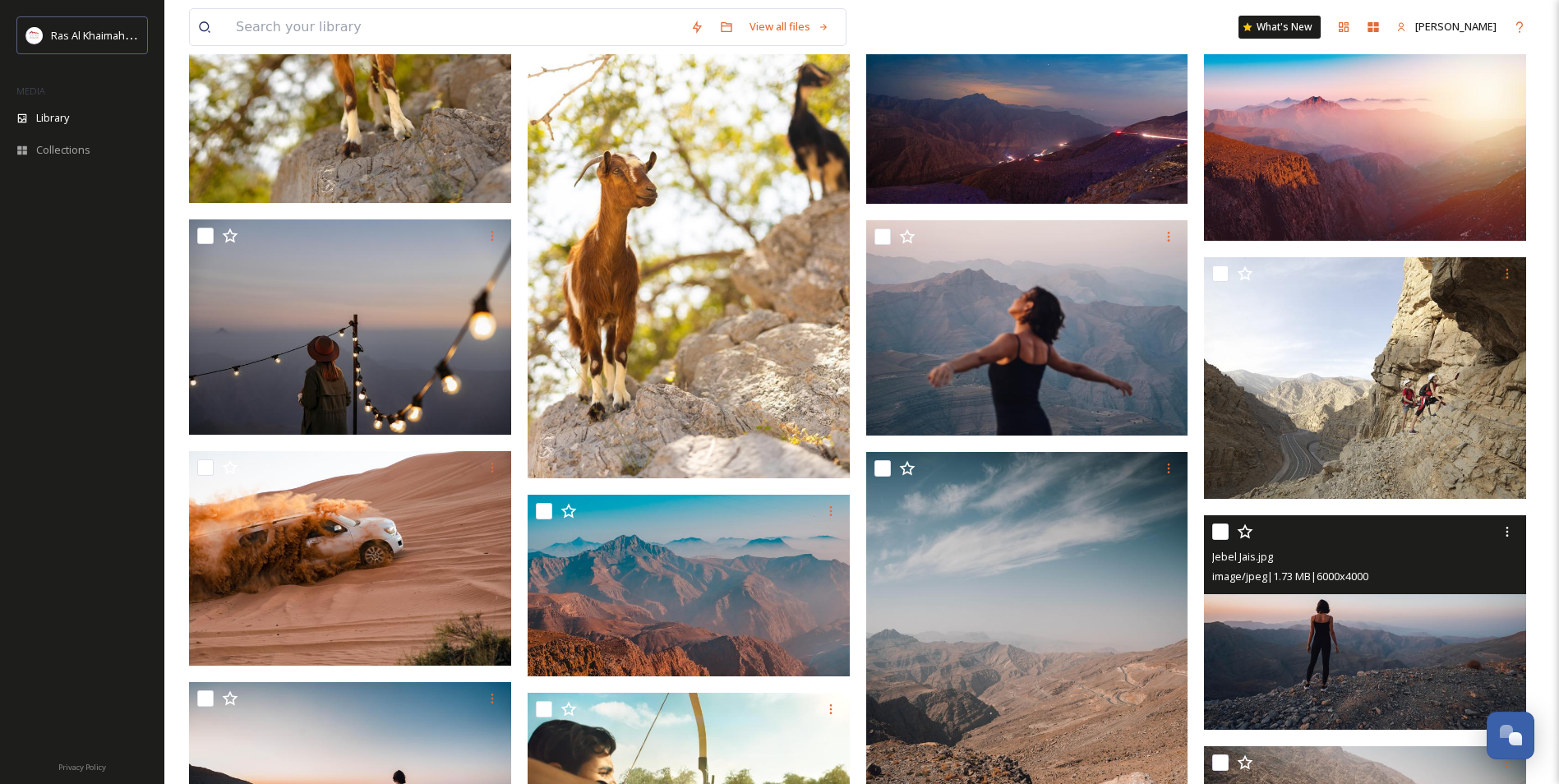
scroll to position [1726, 0]
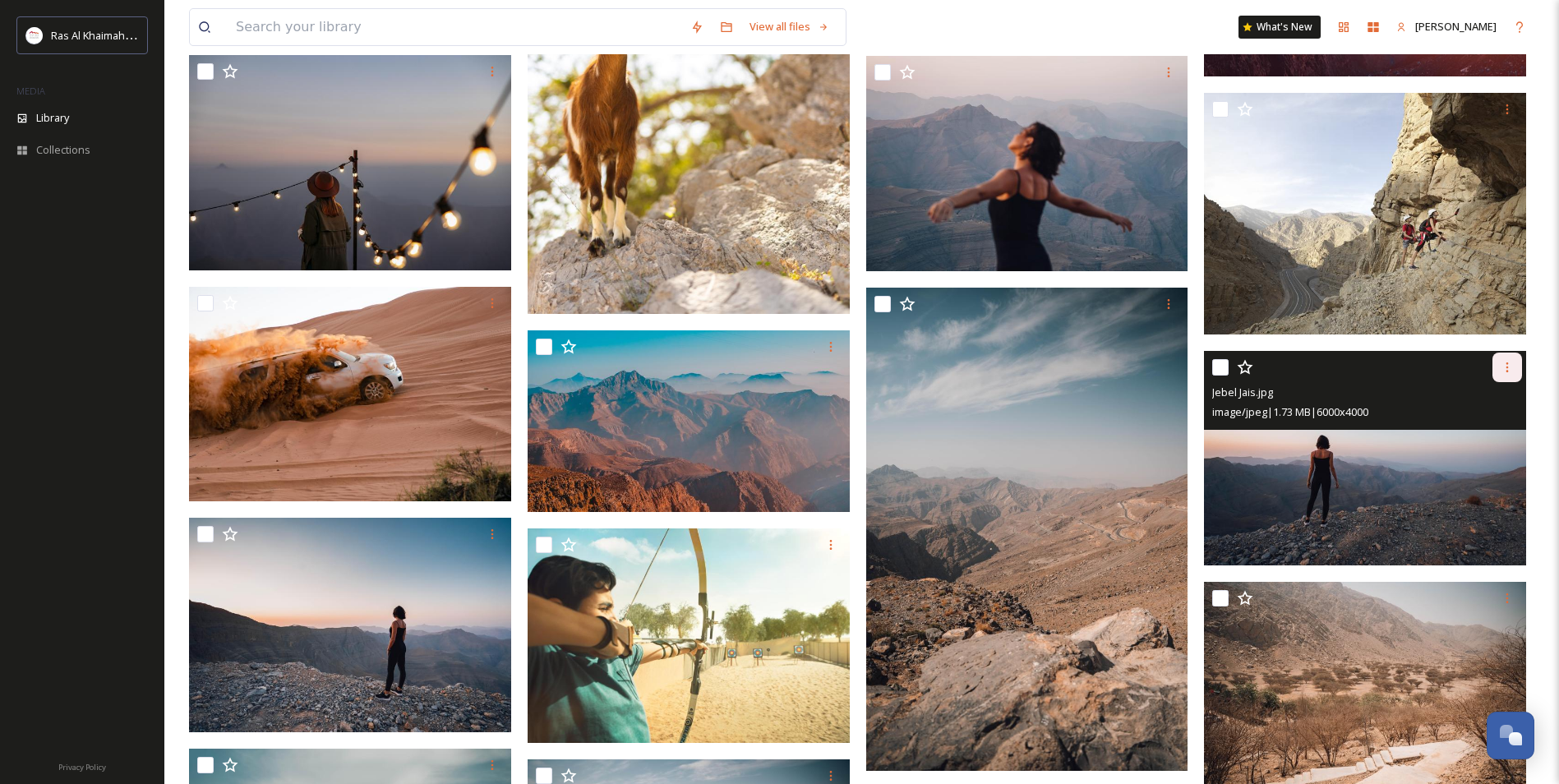
click at [1514, 382] on div at bounding box center [1507, 367] width 30 height 30
click at [1494, 438] on div "Download" at bounding box center [1488, 435] width 67 height 32
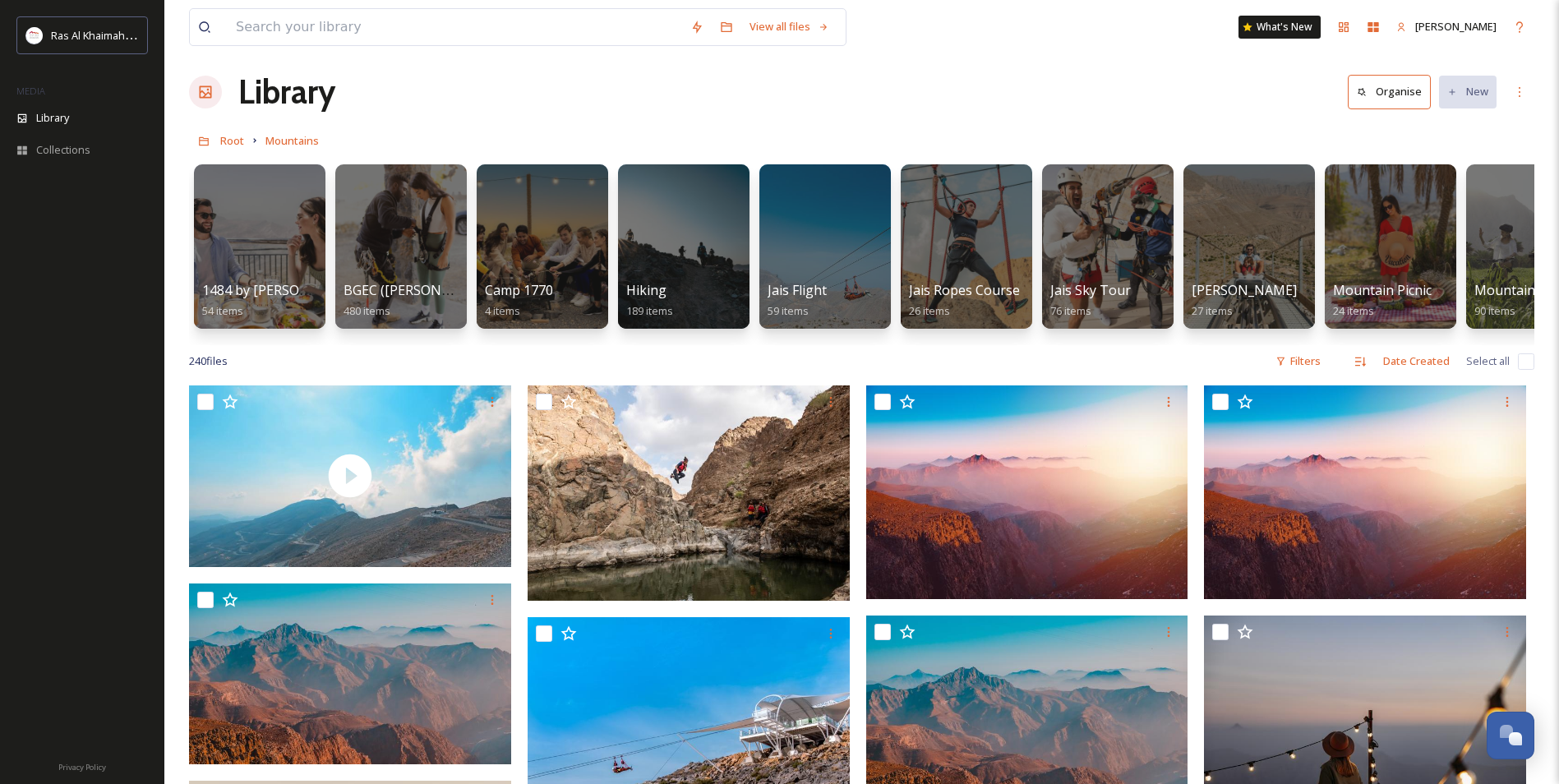
scroll to position [0, 0]
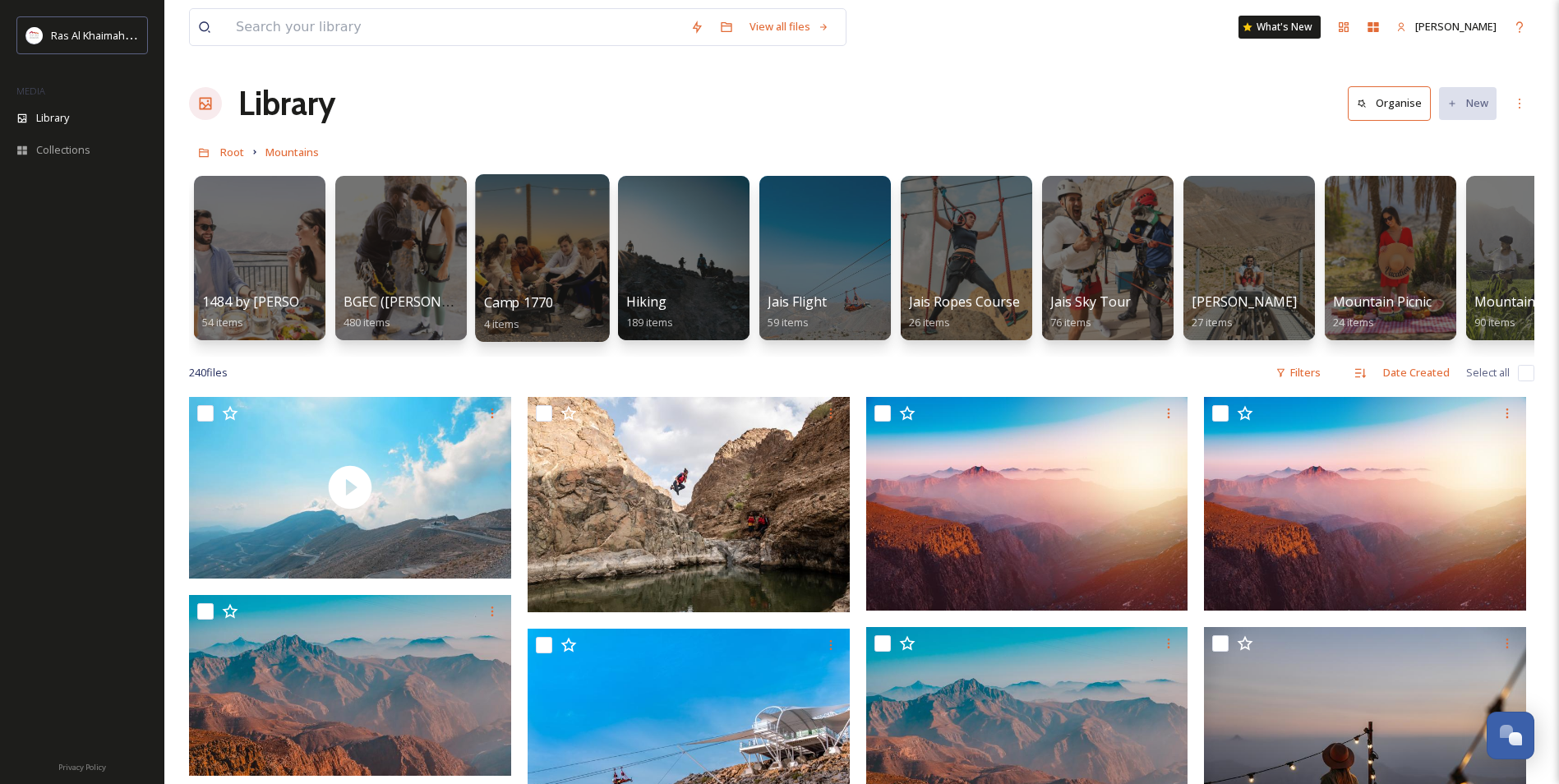
click at [527, 245] on div at bounding box center [541, 258] width 134 height 168
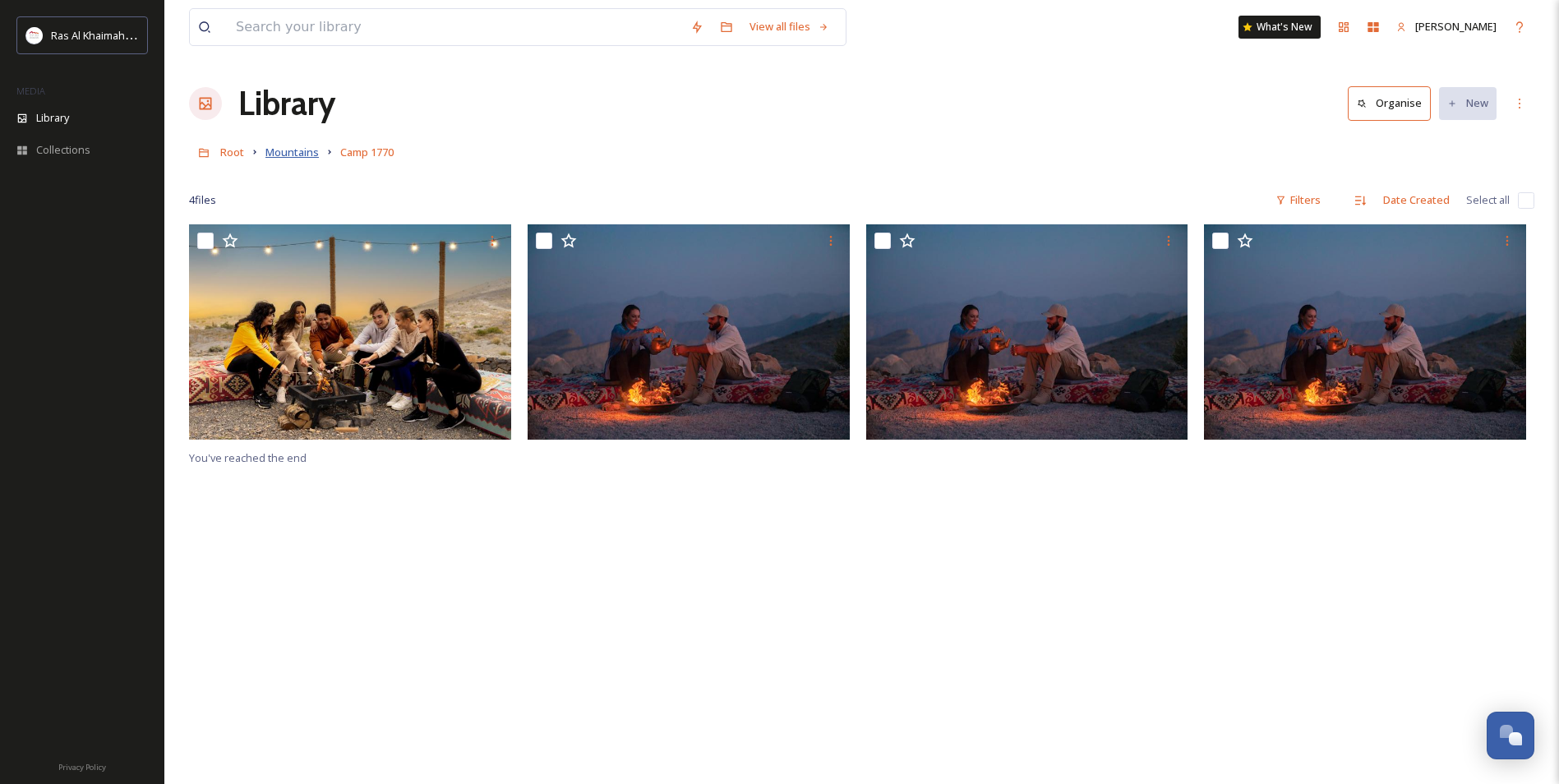
click at [272, 150] on span "Mountains" at bounding box center [291, 152] width 53 height 14
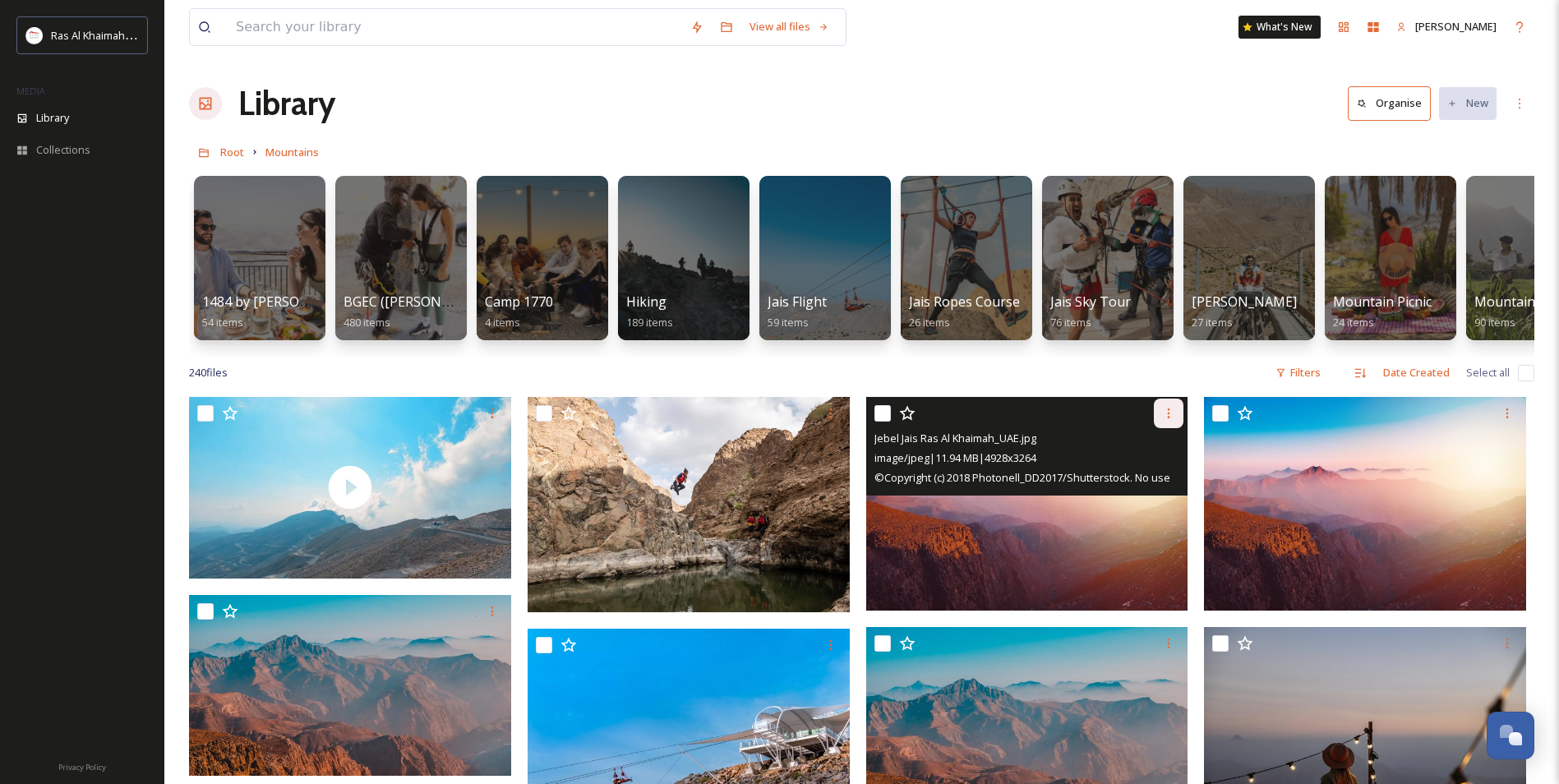
click at [1167, 420] on icon at bounding box center [1168, 413] width 14 height 14
click at [1173, 488] on span "Download" at bounding box center [1149, 481] width 51 height 15
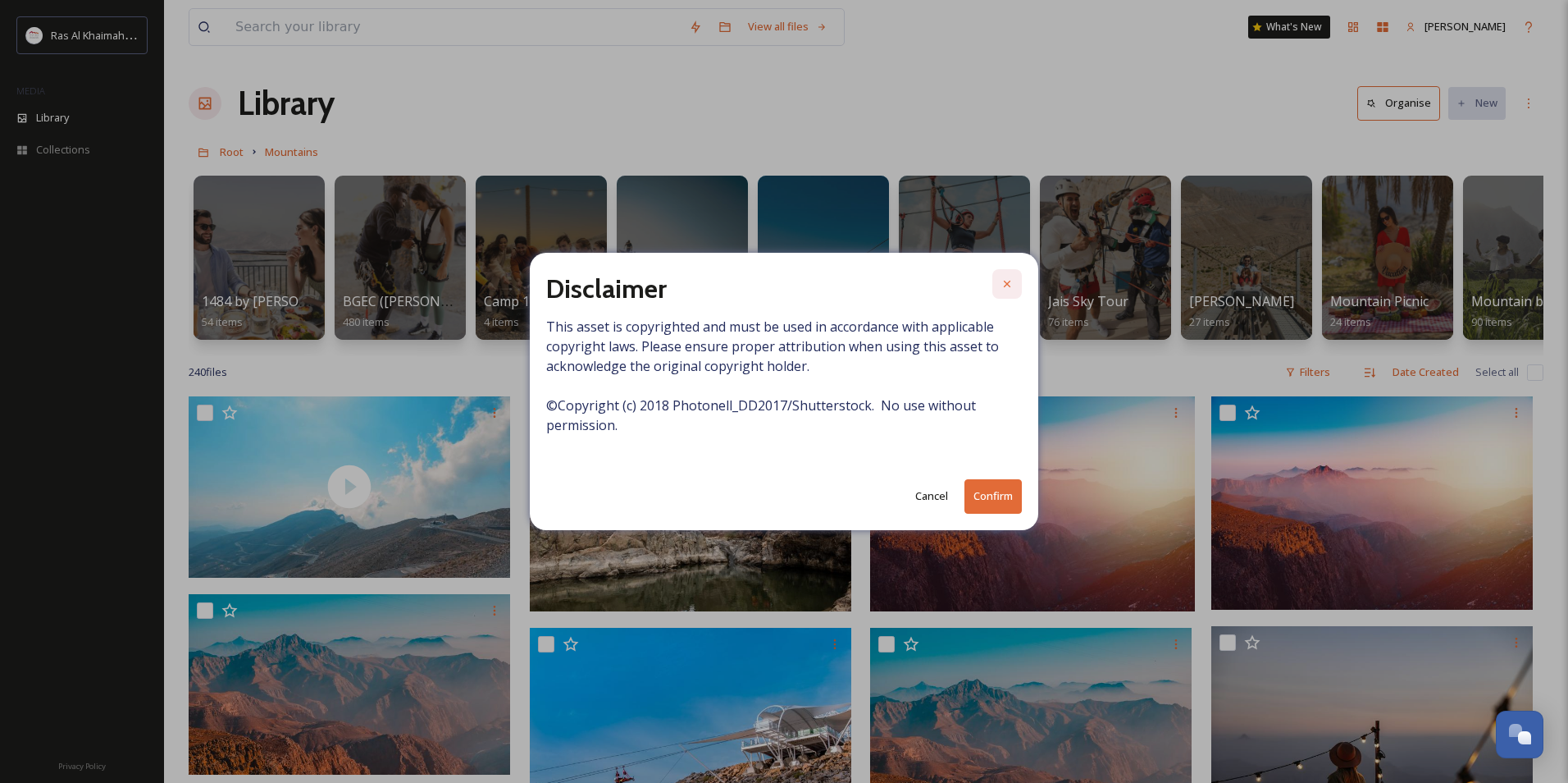
click at [1008, 278] on icon at bounding box center [1007, 284] width 14 height 14
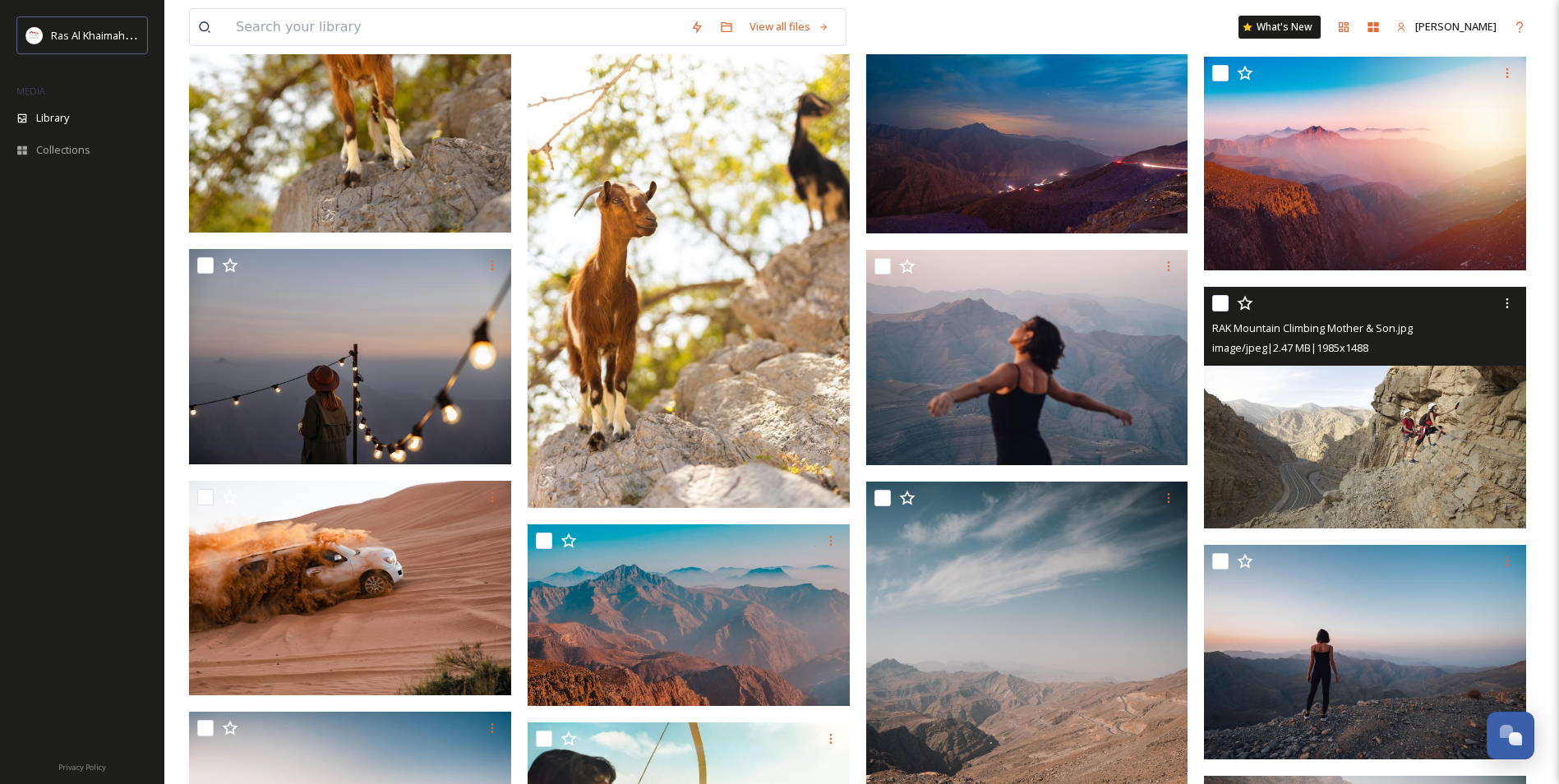
scroll to position [1561, 0]
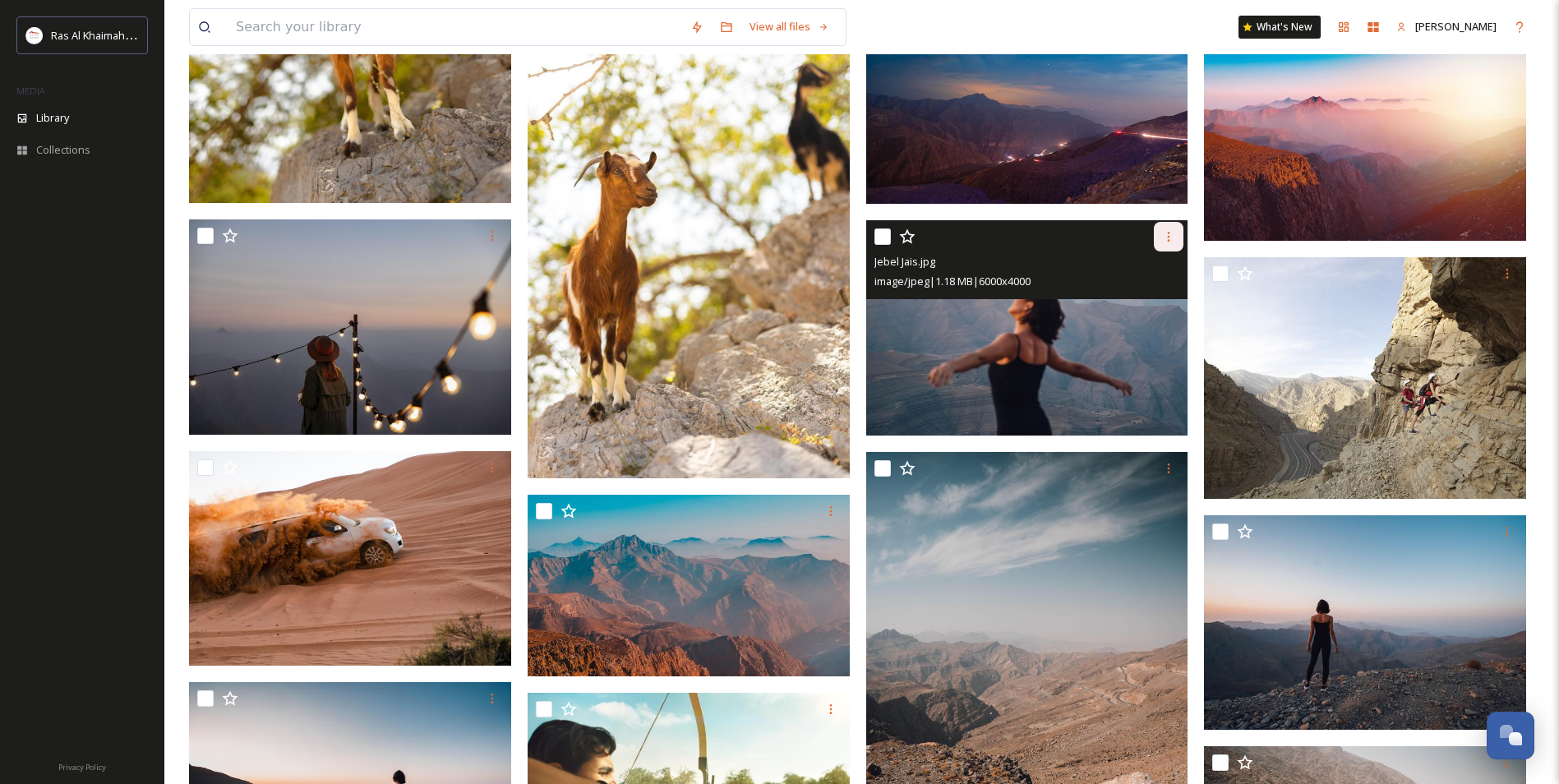
click at [1166, 244] on icon at bounding box center [1168, 236] width 14 height 14
click at [1168, 312] on span "Download" at bounding box center [1149, 304] width 51 height 15
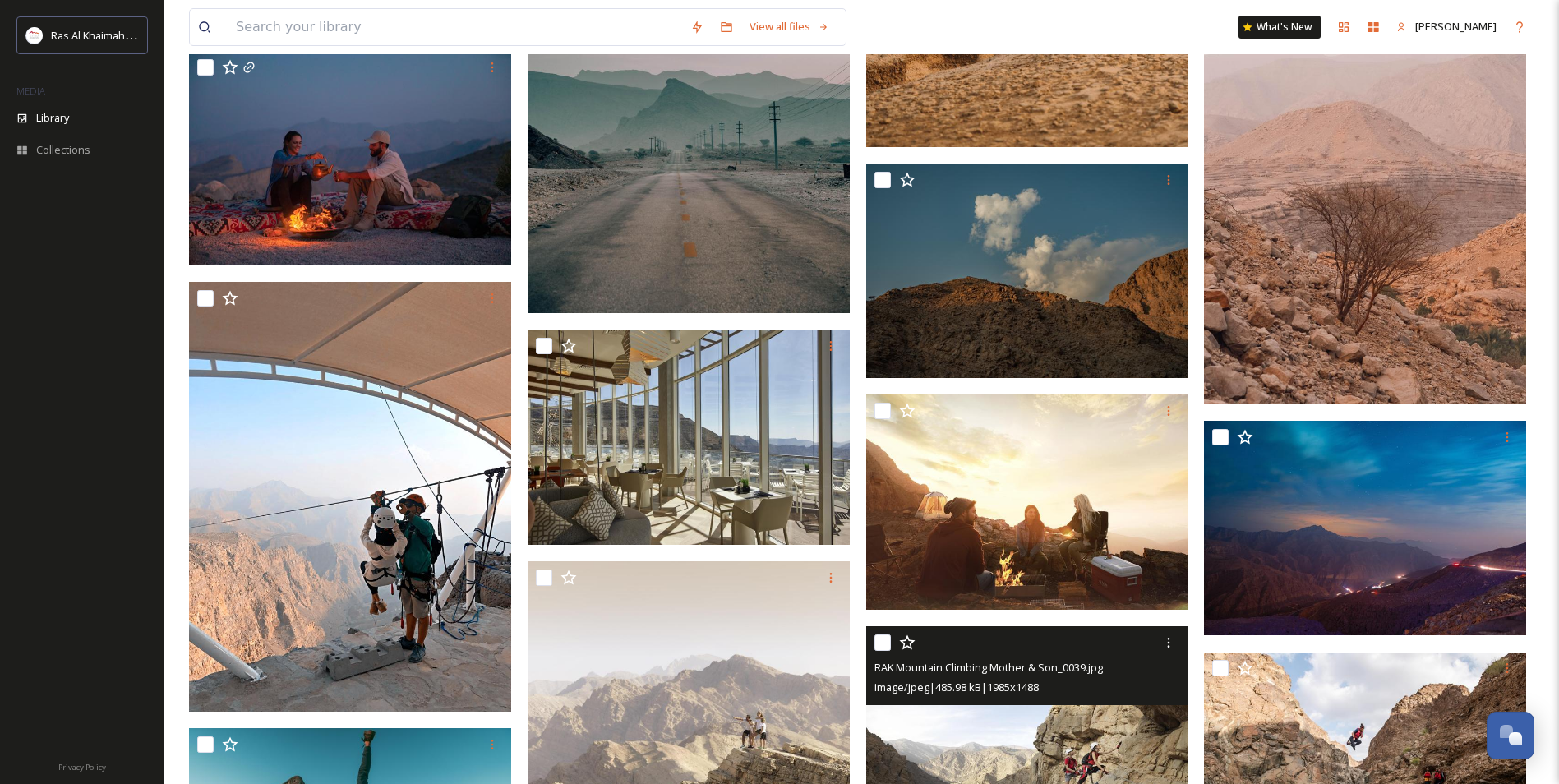
scroll to position [4109, 0]
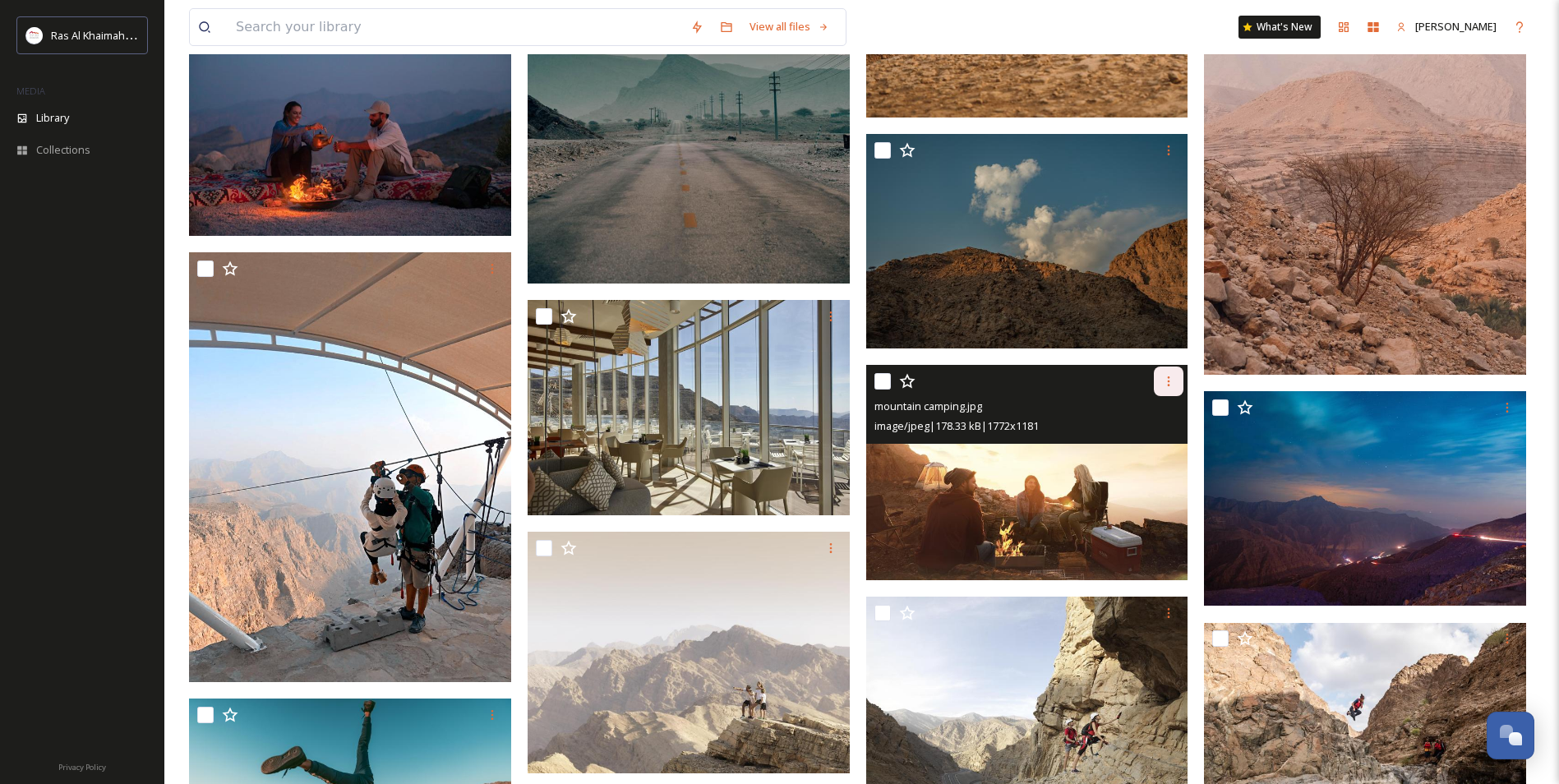
click at [1165, 396] on div at bounding box center [1168, 381] width 30 height 30
click at [1156, 457] on span "Download" at bounding box center [1149, 449] width 51 height 15
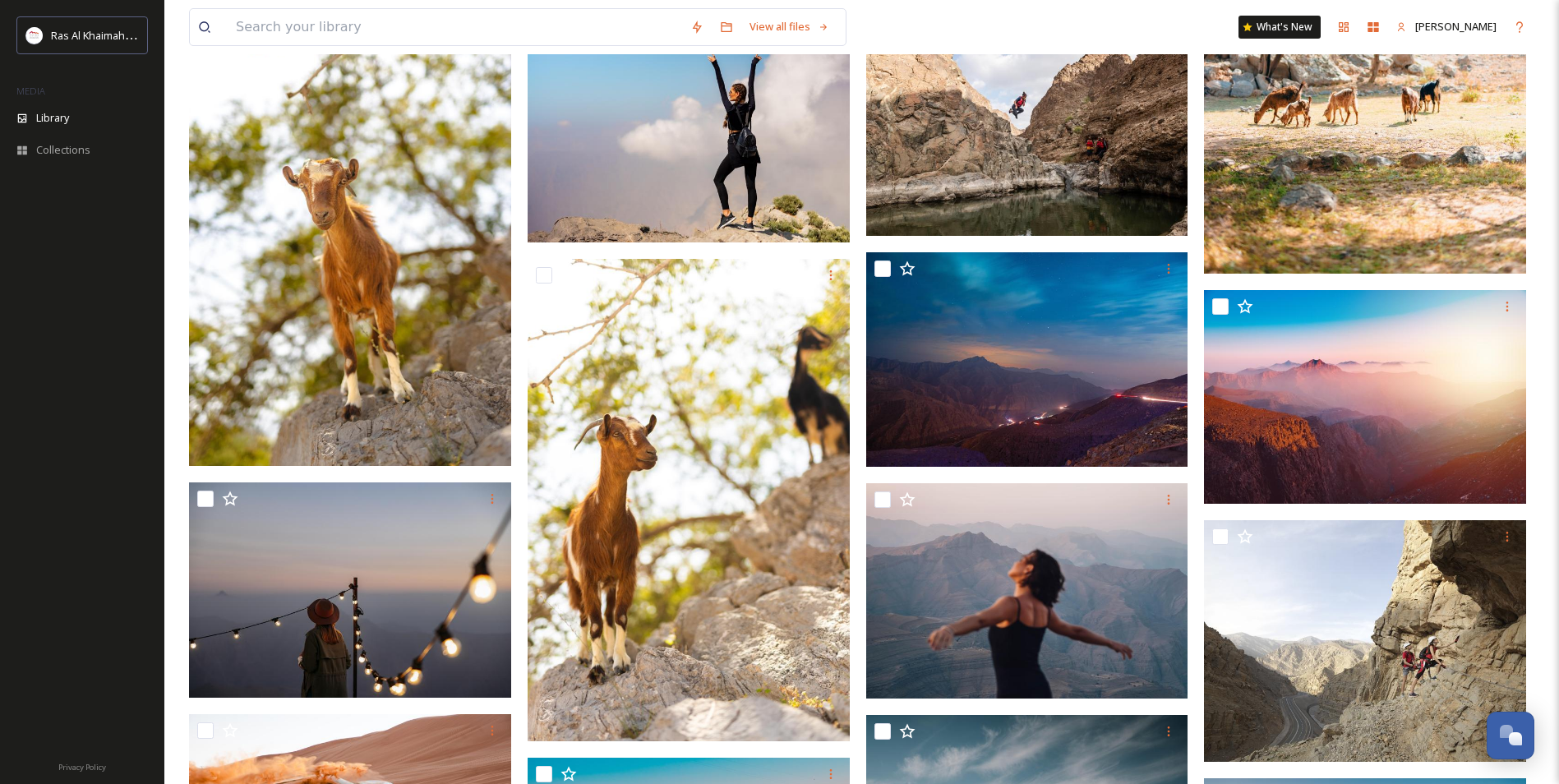
scroll to position [0, 0]
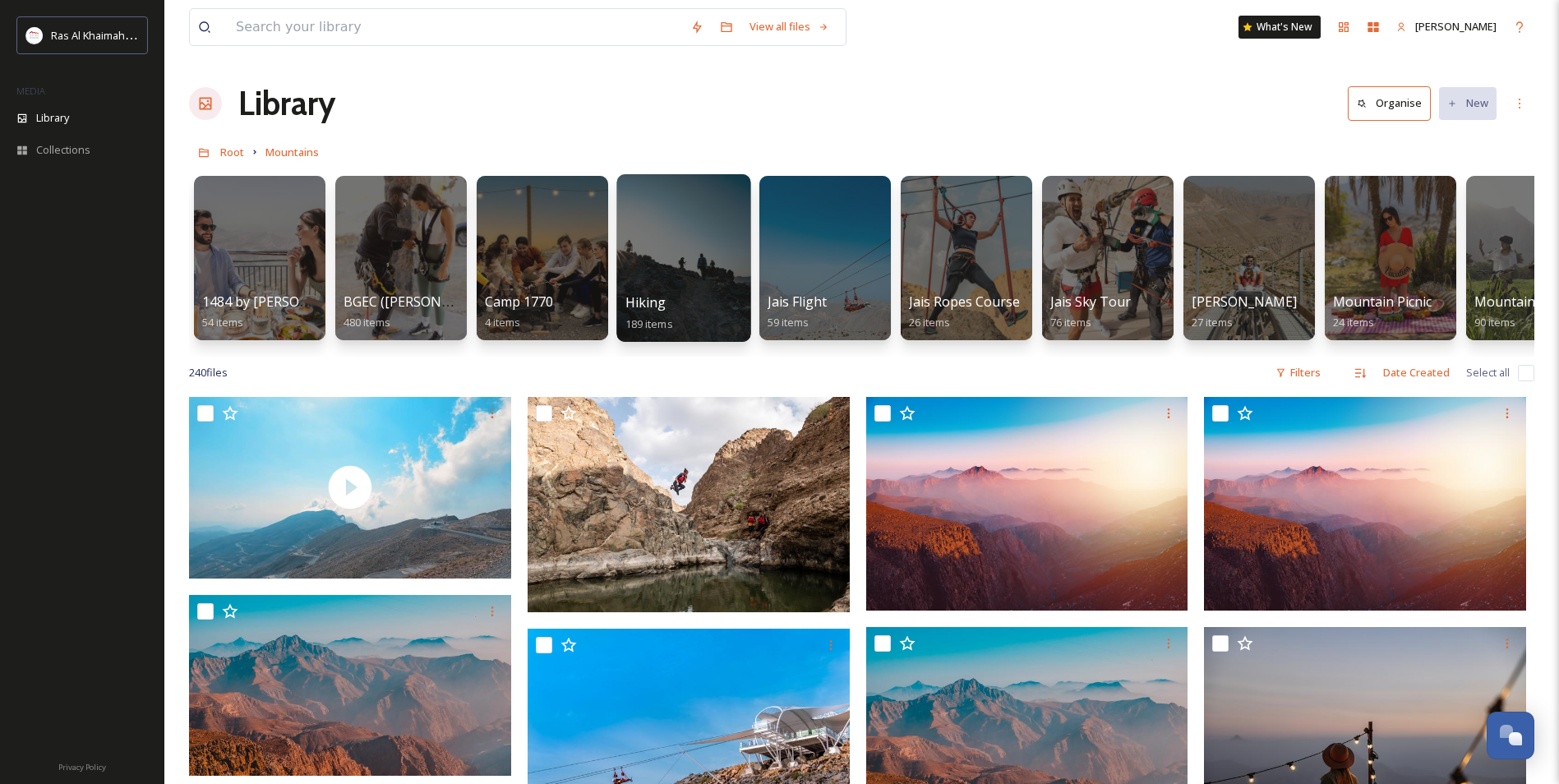
click at [661, 246] on div at bounding box center [683, 258] width 134 height 168
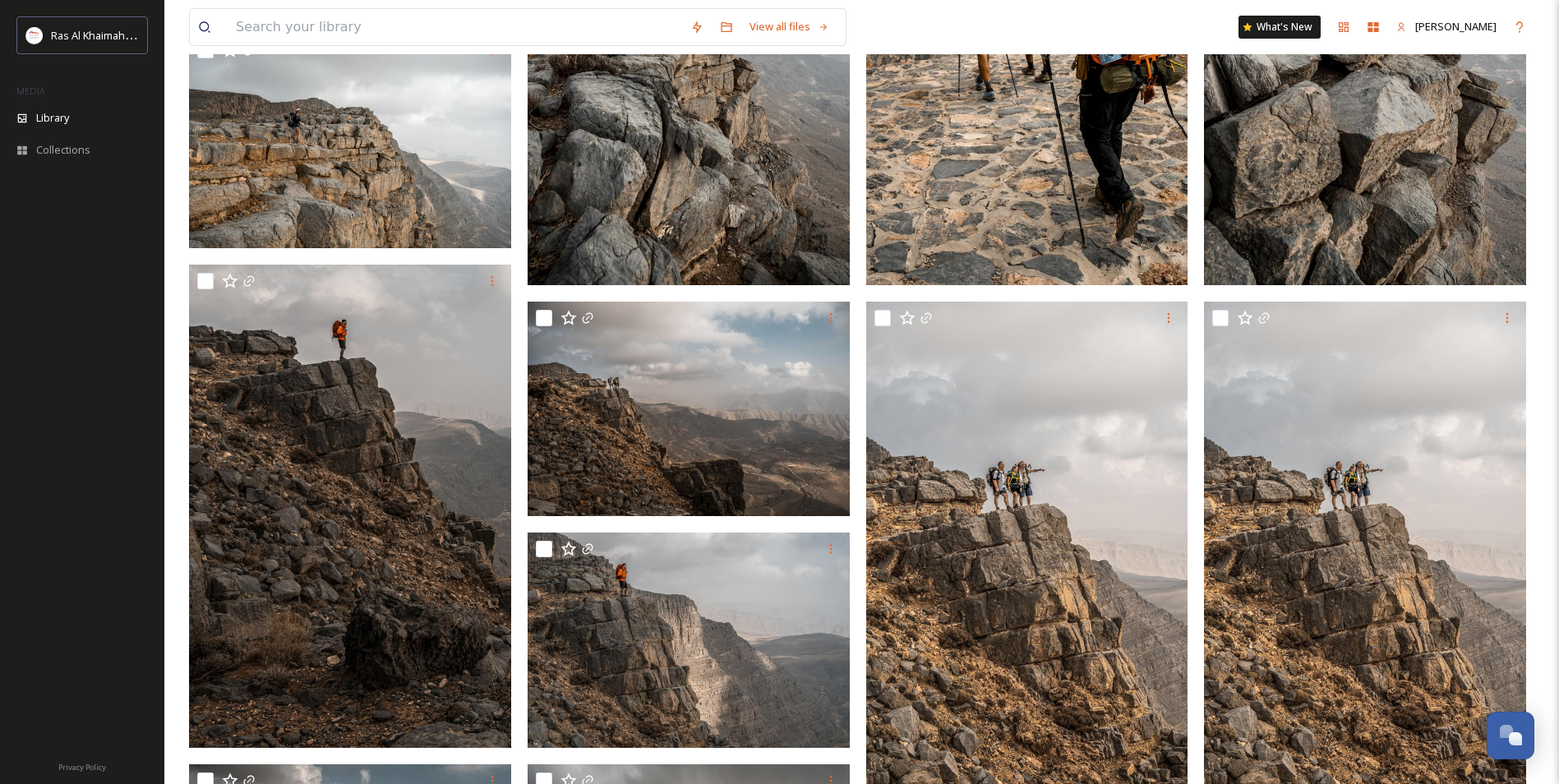
scroll to position [2261, 0]
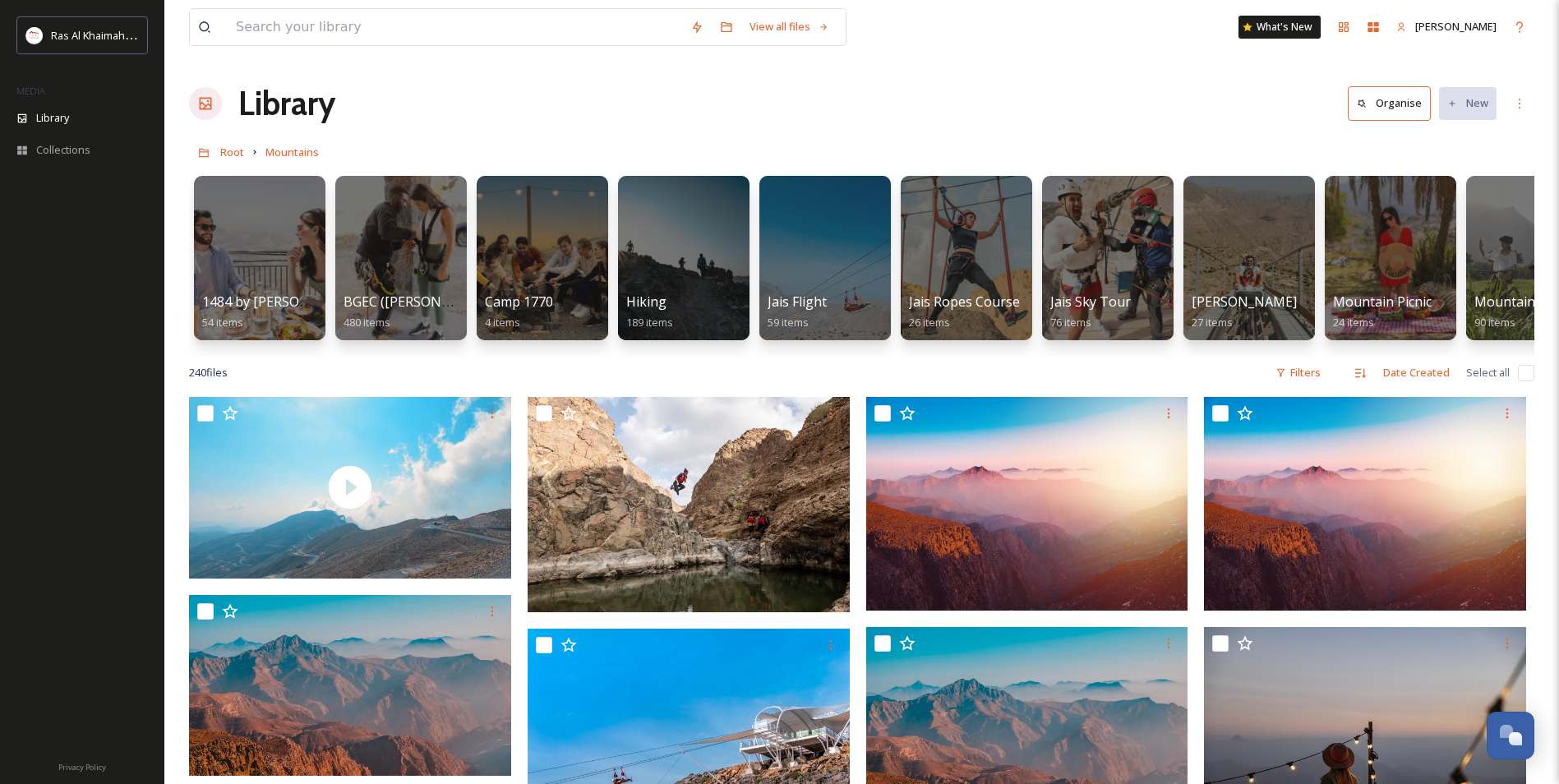
click at [248, 157] on icon at bounding box center [254, 152] width 14 height 14
click at [241, 157] on span "Root" at bounding box center [232, 152] width 23 height 14
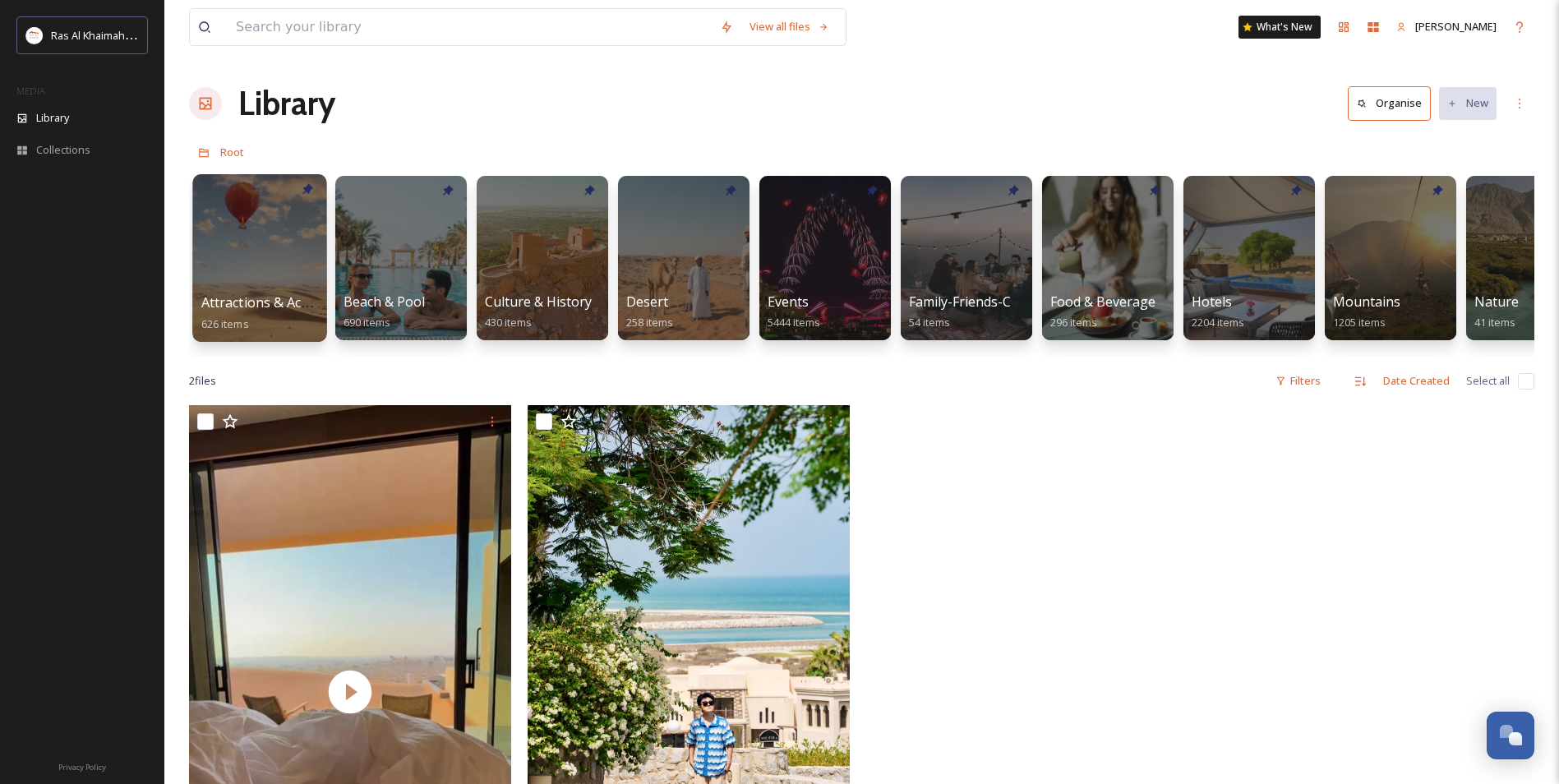
click at [268, 264] on div at bounding box center [259, 258] width 134 height 168
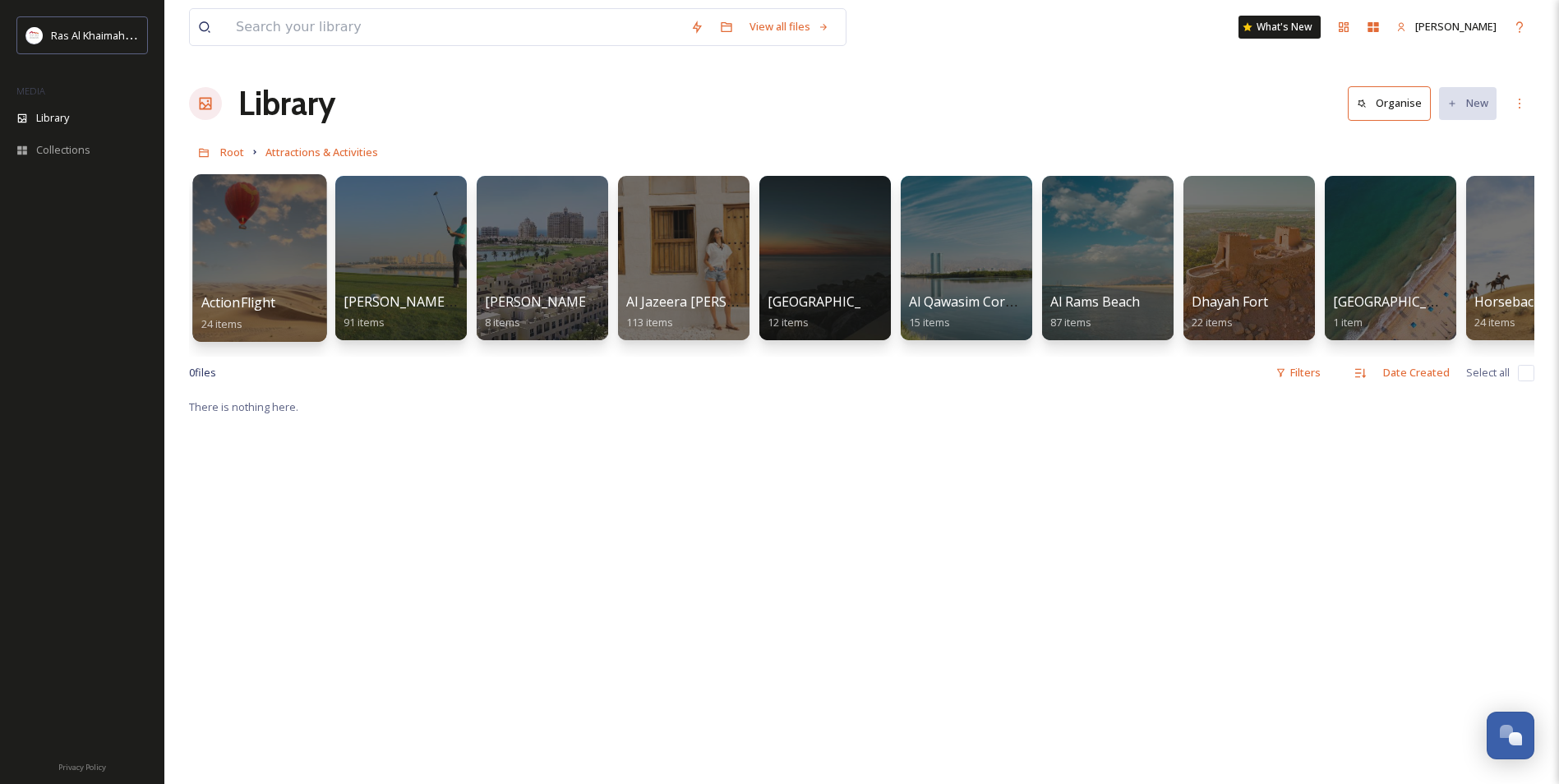
click at [234, 290] on div at bounding box center [259, 258] width 134 height 168
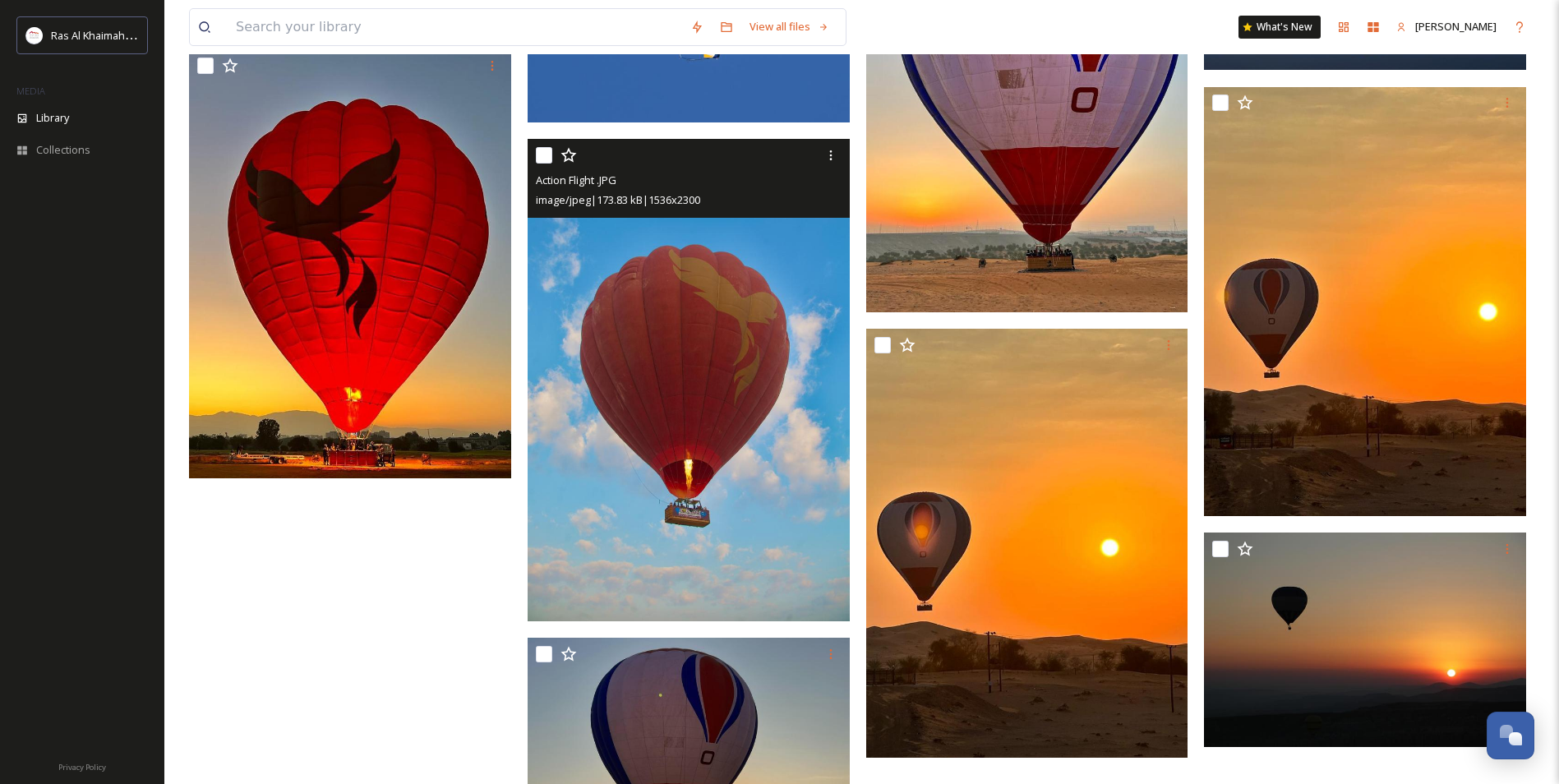
scroll to position [1561, 0]
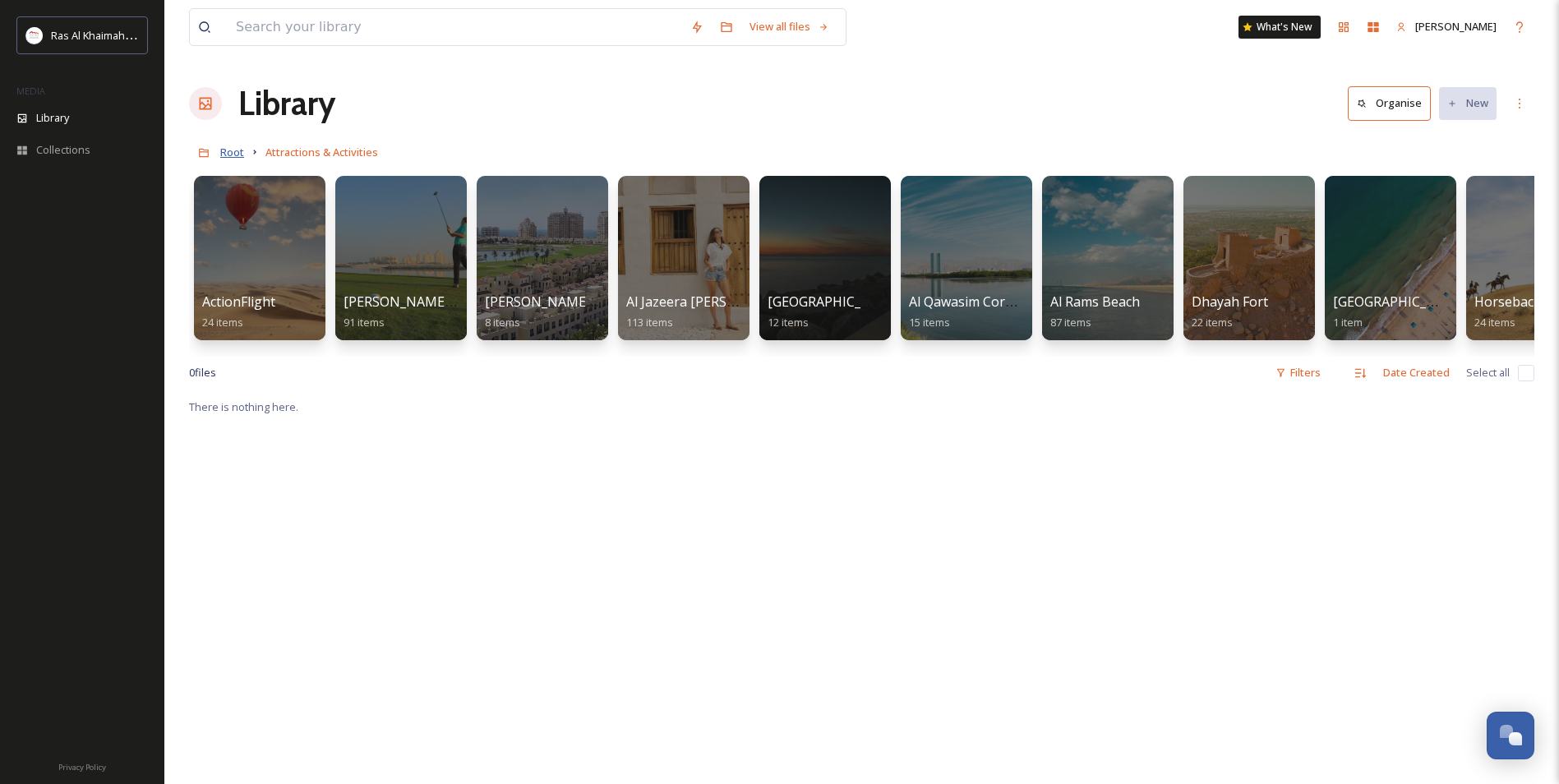
click at [230, 152] on span "Root" at bounding box center [232, 152] width 23 height 14
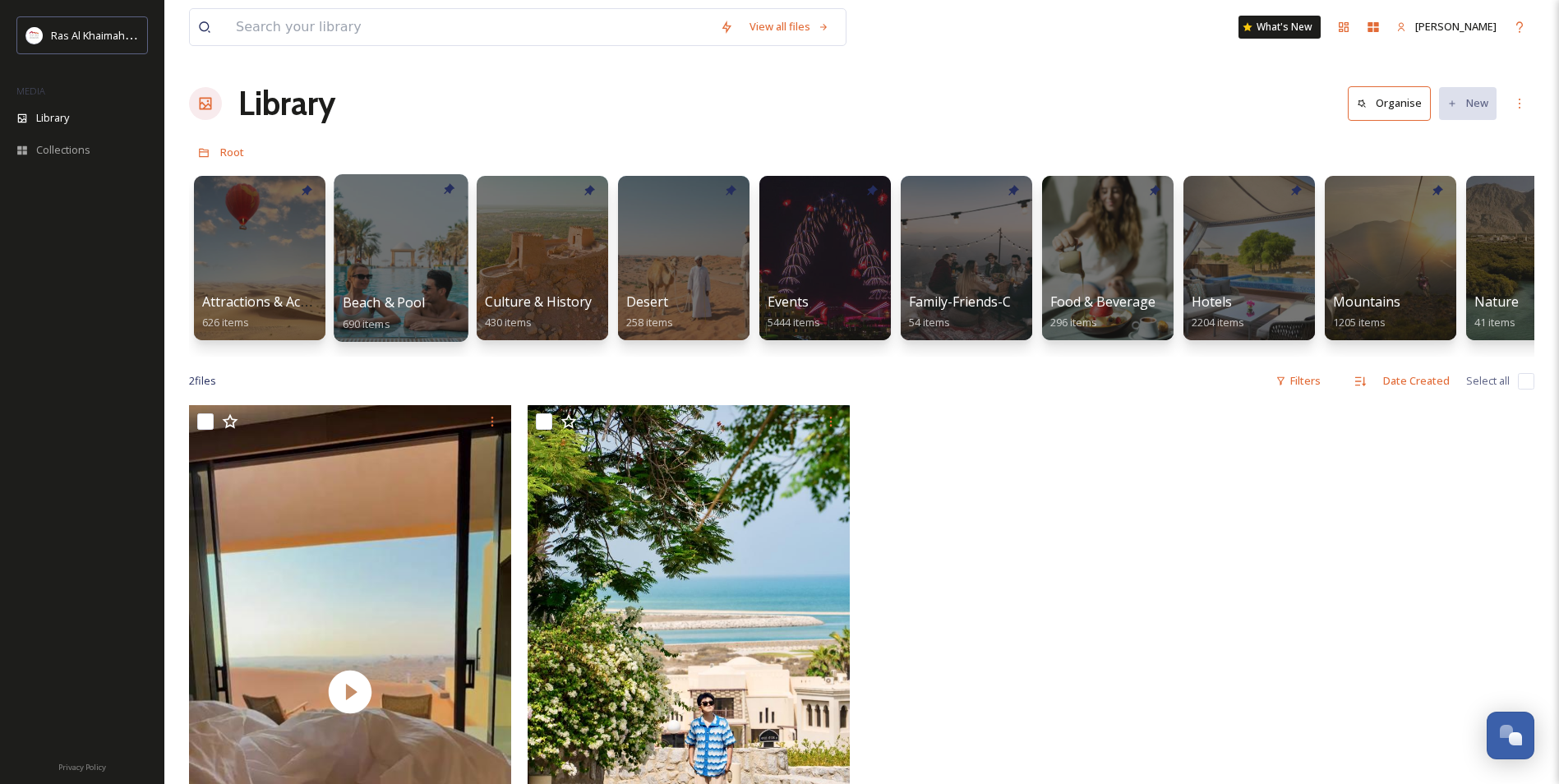
click at [411, 248] on div at bounding box center [401, 258] width 134 height 168
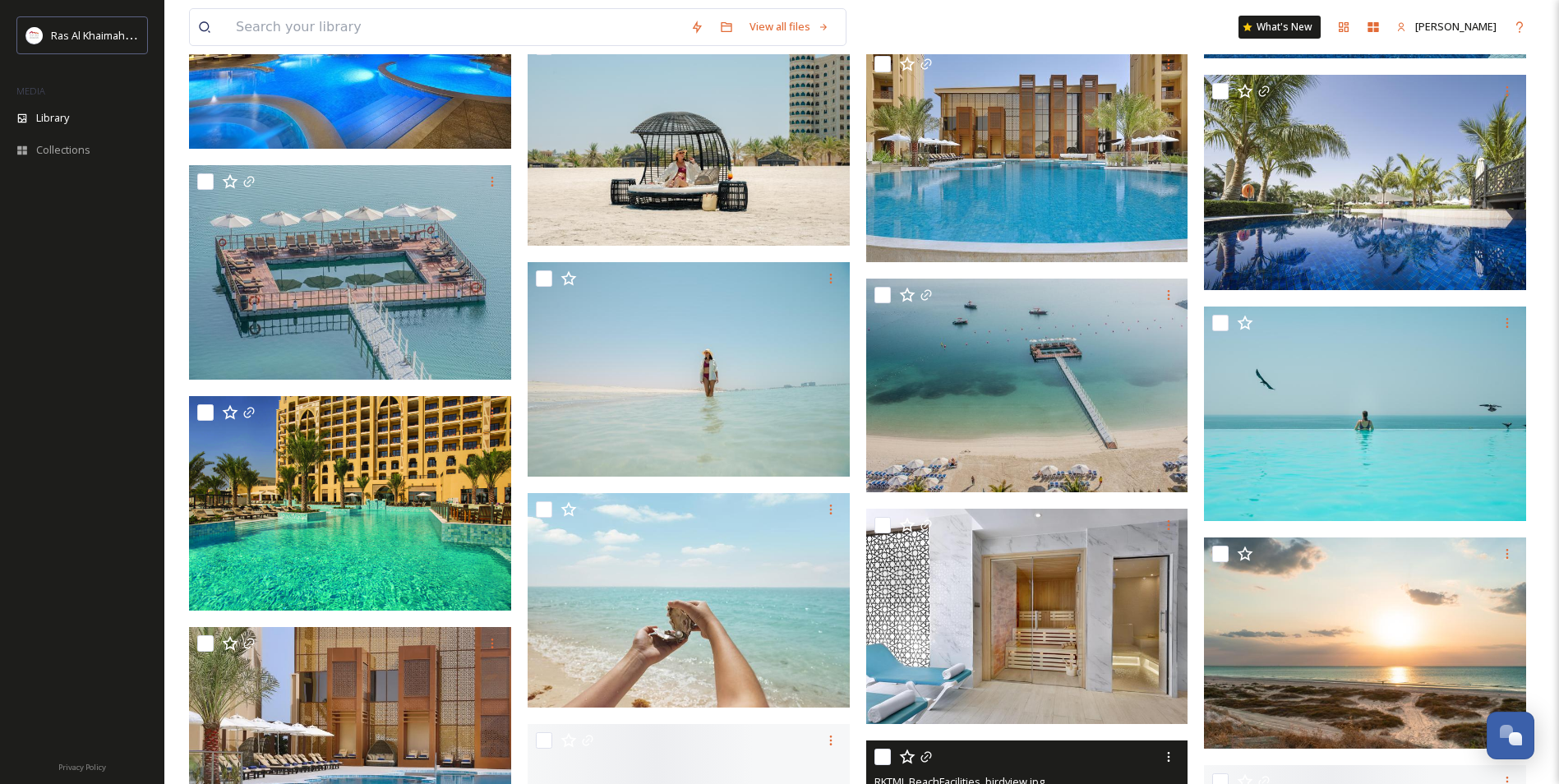
scroll to position [25636, 0]
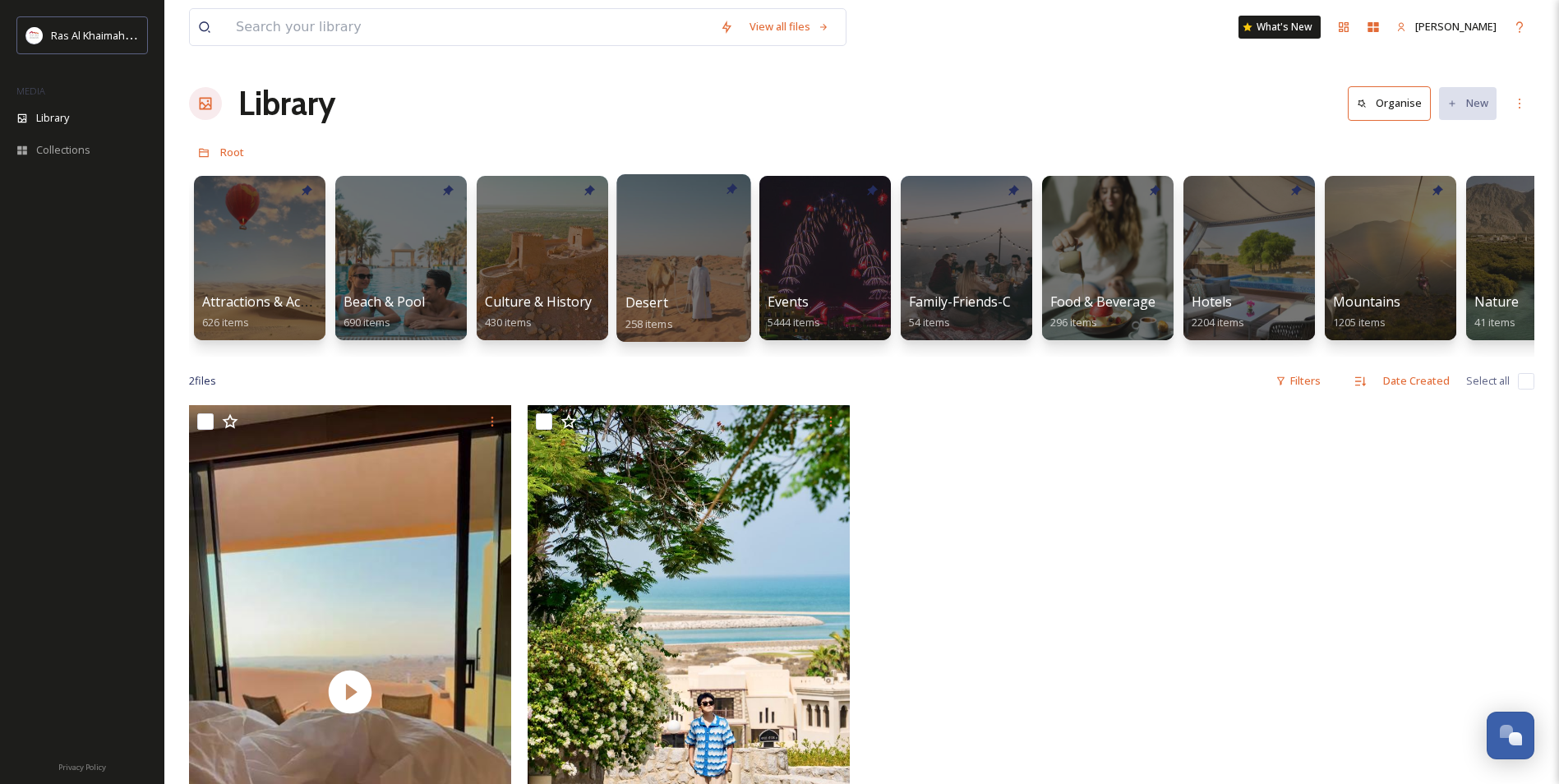
click at [678, 272] on div at bounding box center [683, 258] width 134 height 168
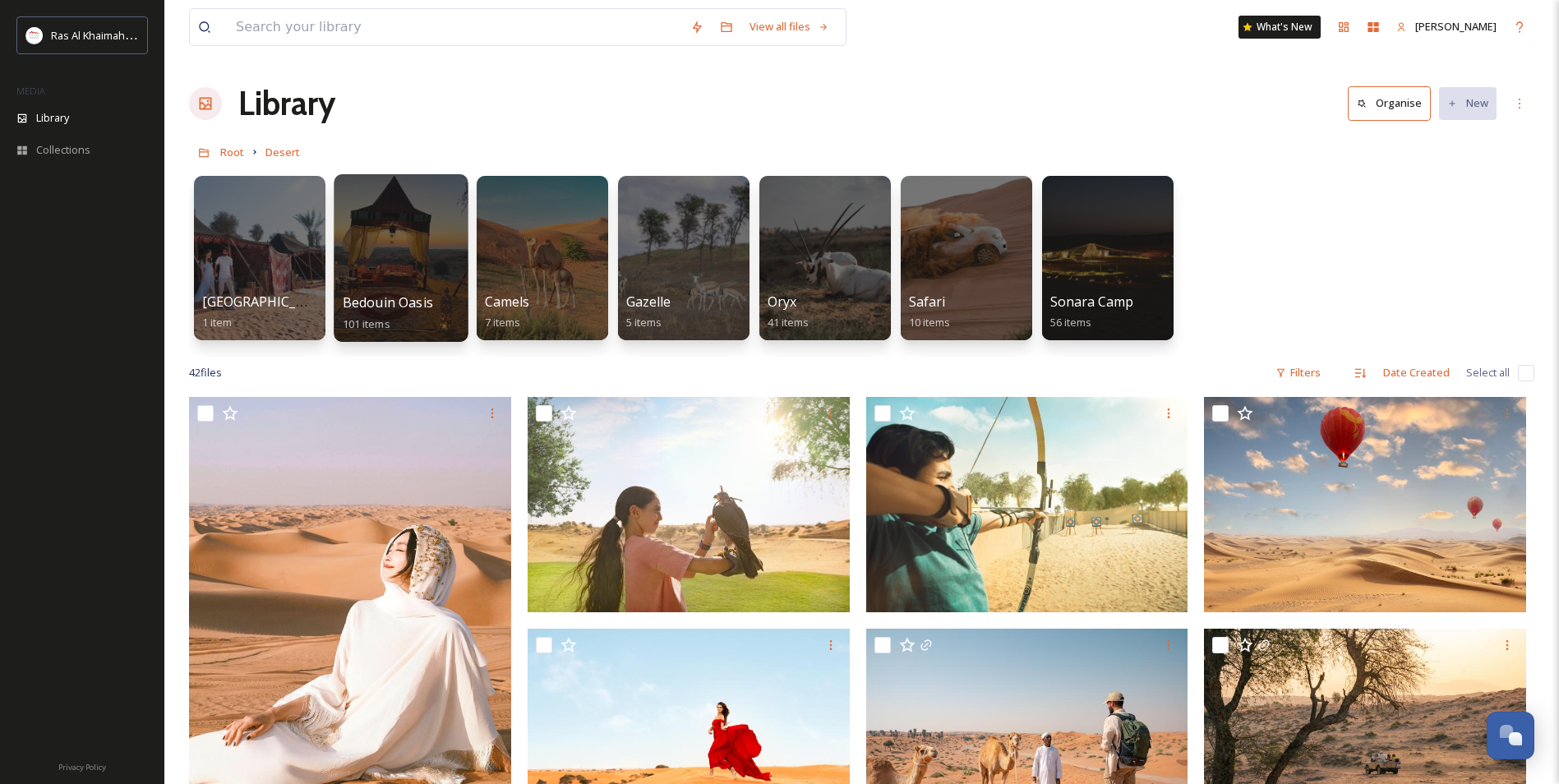
click at [382, 294] on span "Bedouin Oasis" at bounding box center [388, 302] width 90 height 18
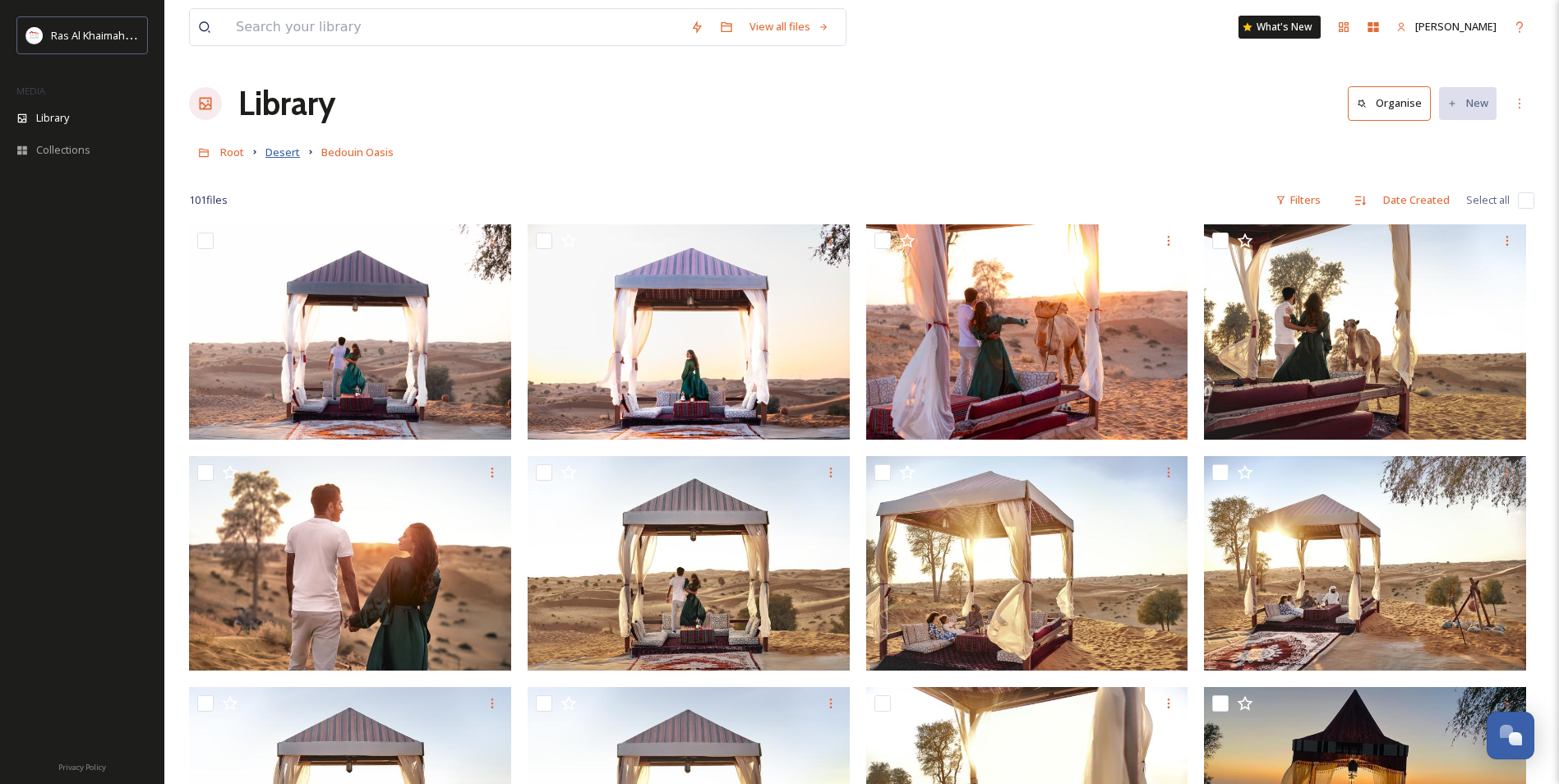
click at [276, 151] on span "Desert" at bounding box center [282, 152] width 34 height 14
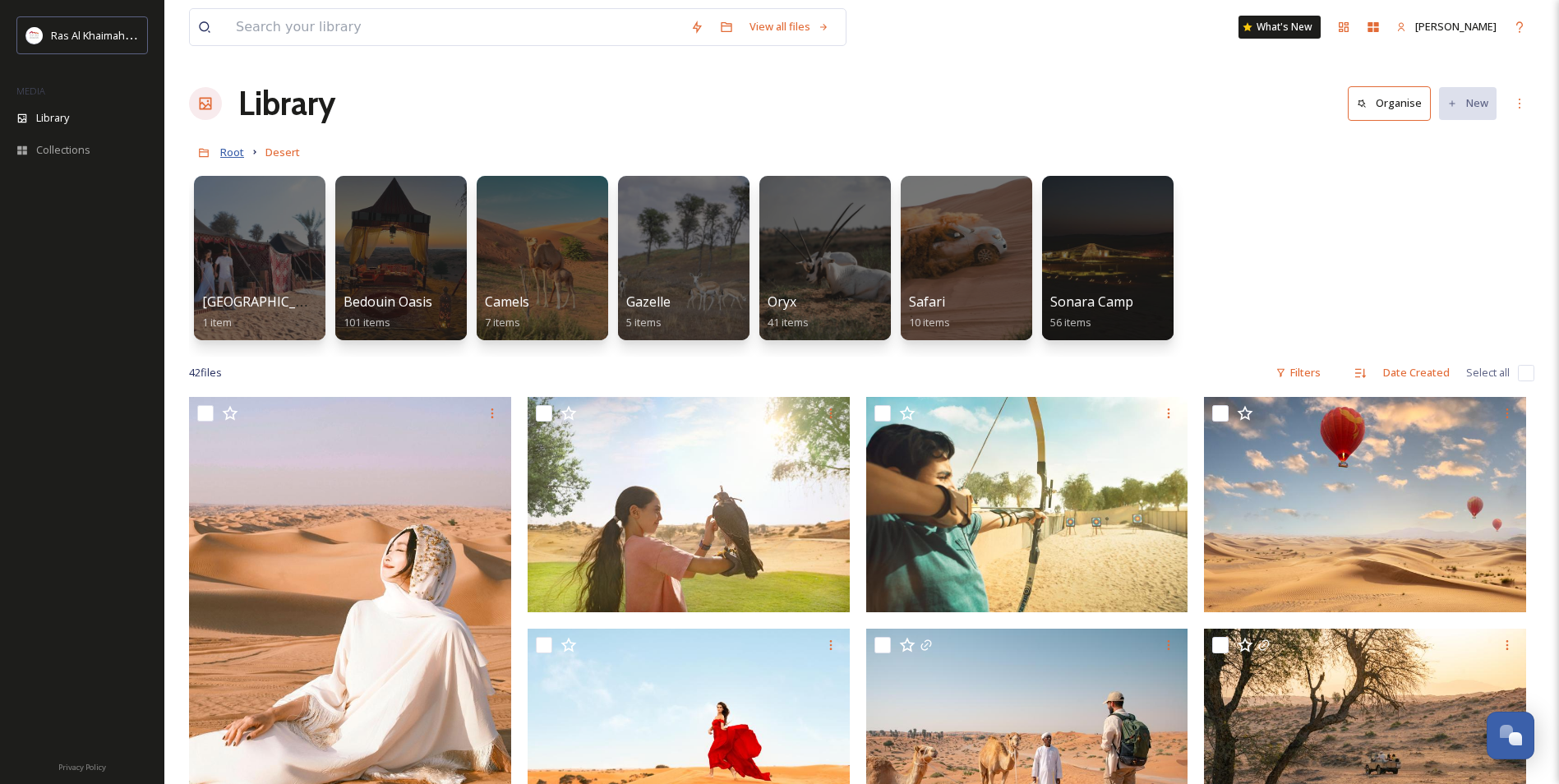
click at [237, 158] on span "Root" at bounding box center [232, 152] width 23 height 14
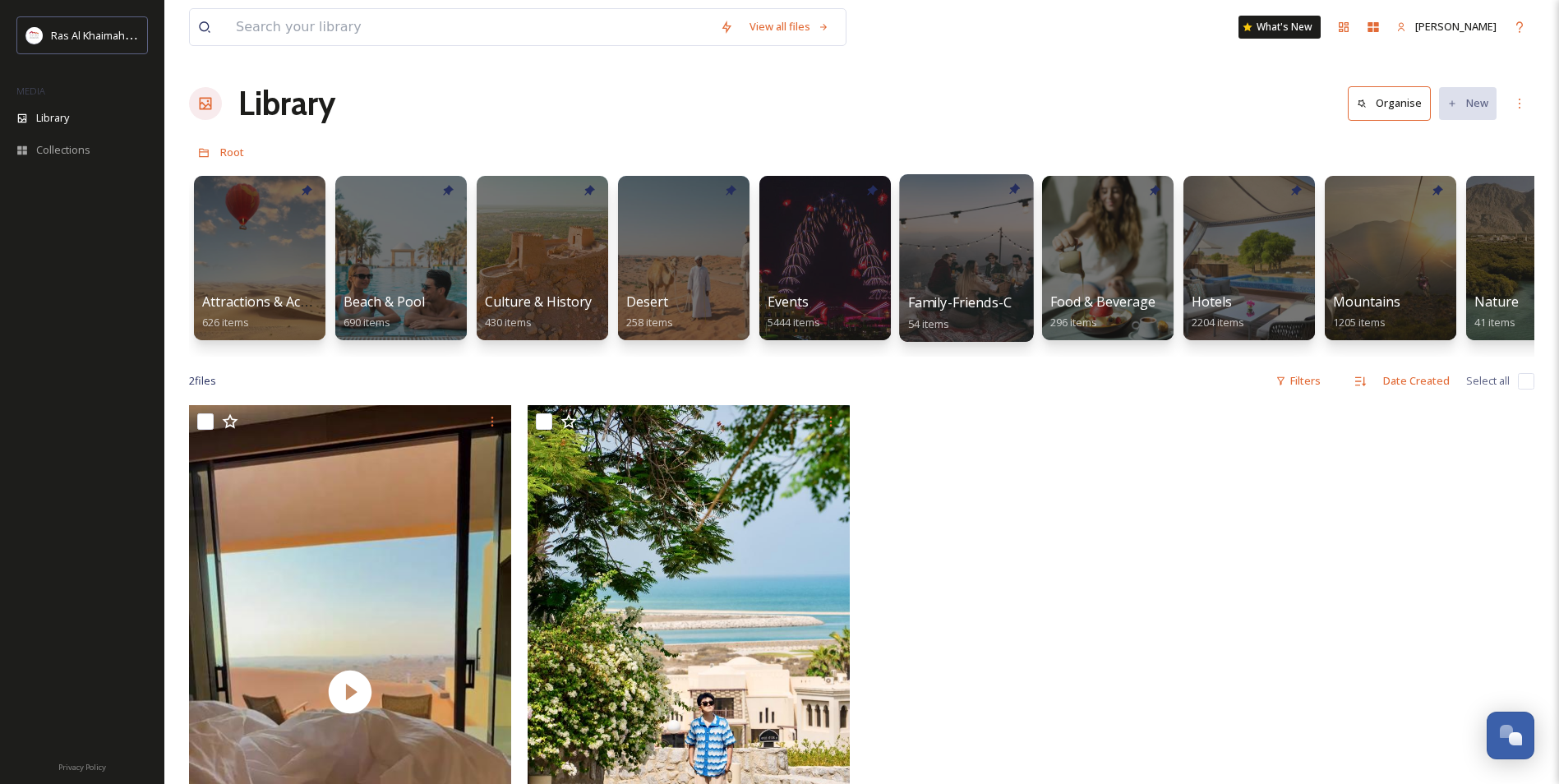
click at [959, 291] on div at bounding box center [965, 258] width 134 height 168
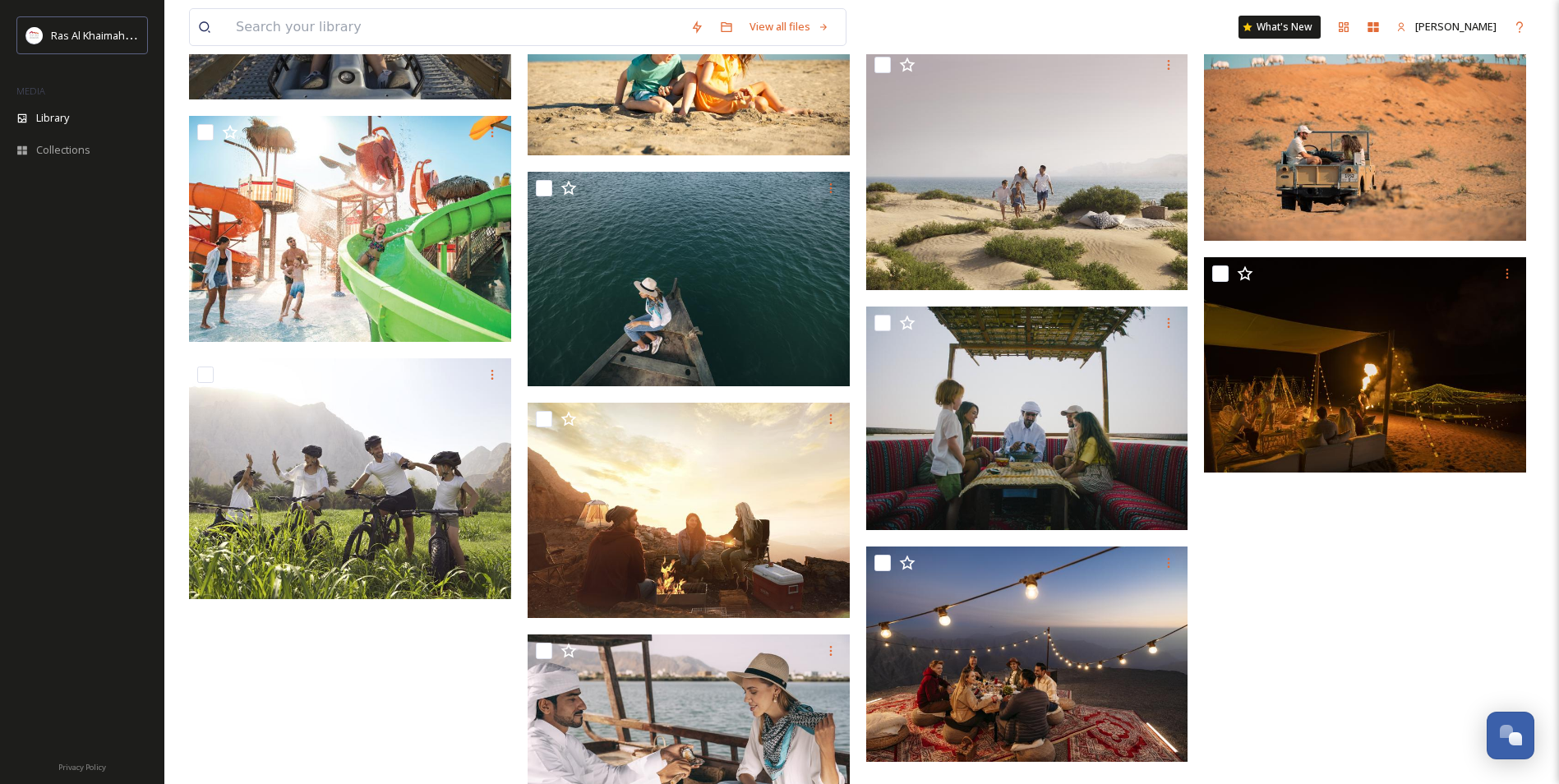
scroll to position [2906, 0]
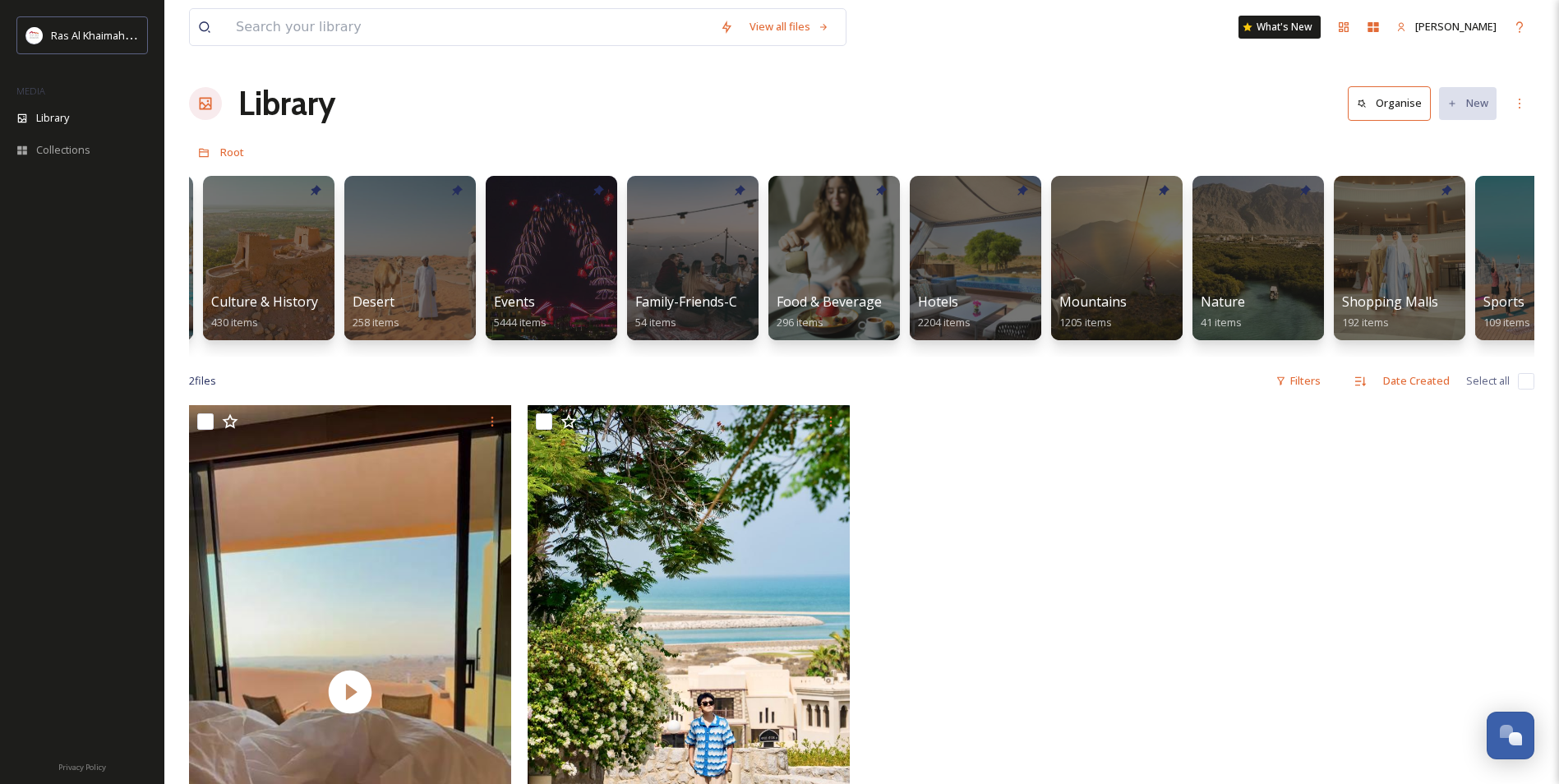
scroll to position [0, 279]
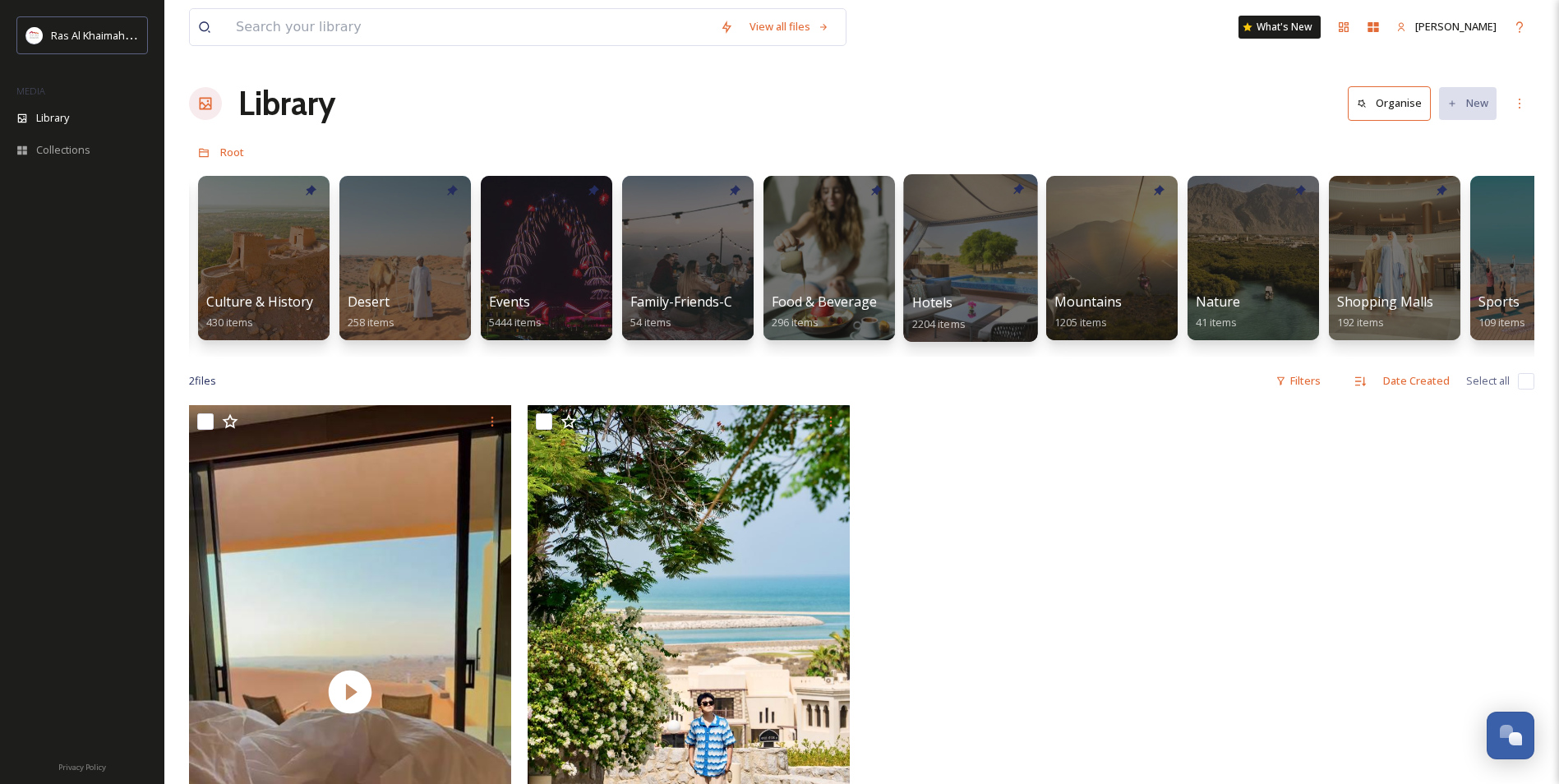
click at [967, 281] on div at bounding box center [970, 258] width 134 height 168
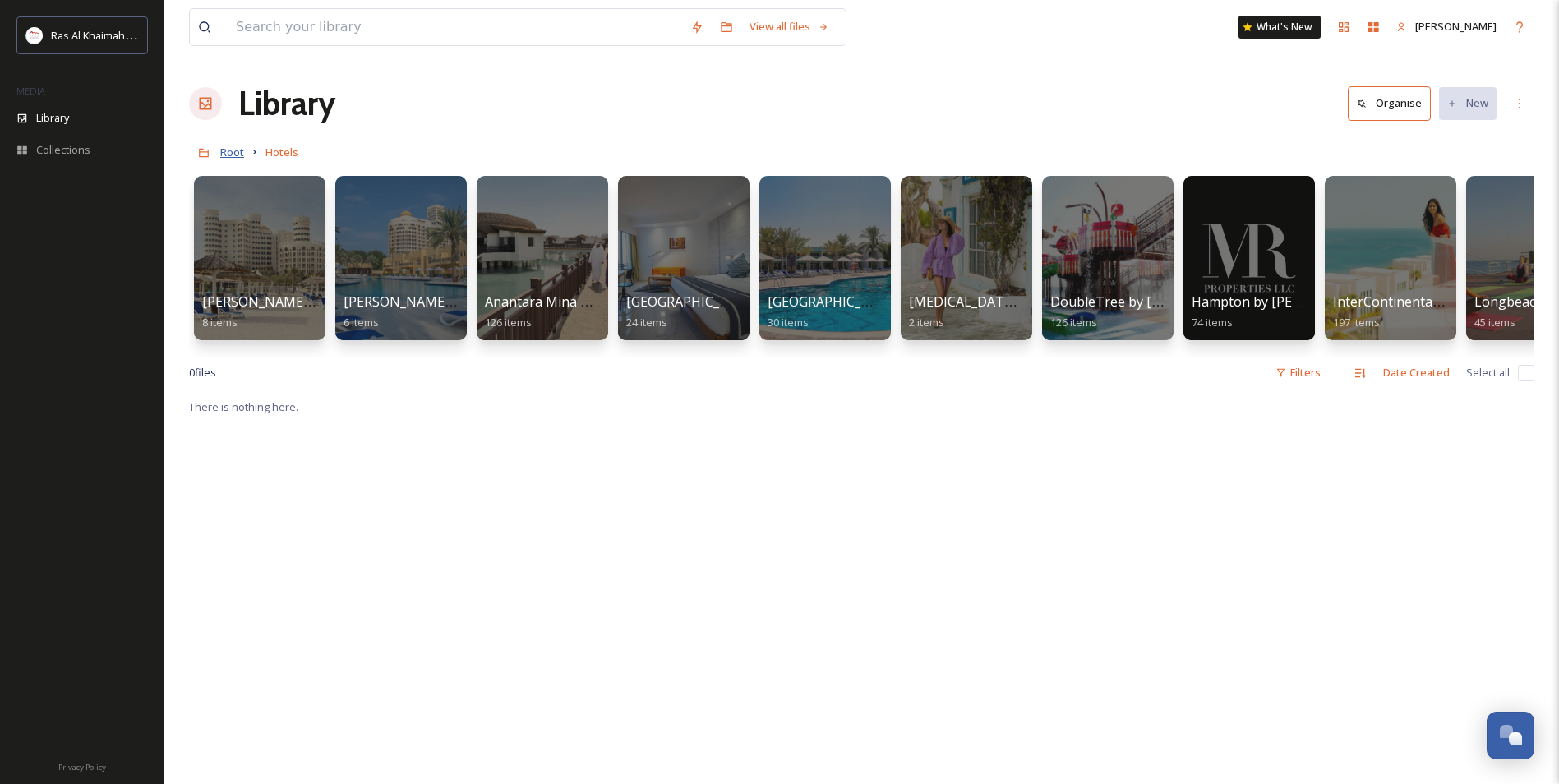
click at [233, 155] on span "Root" at bounding box center [232, 152] width 23 height 14
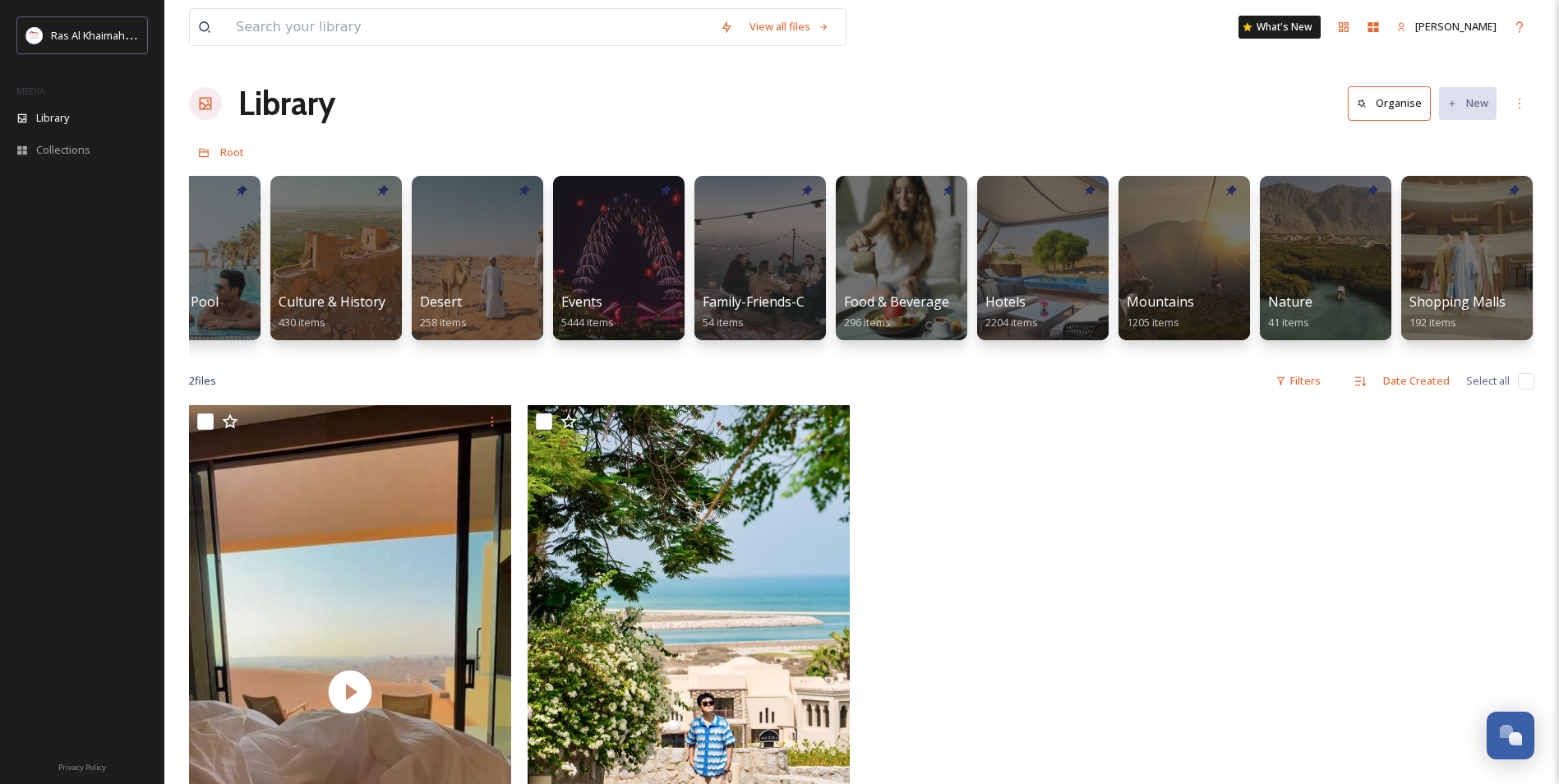
scroll to position [0, 726]
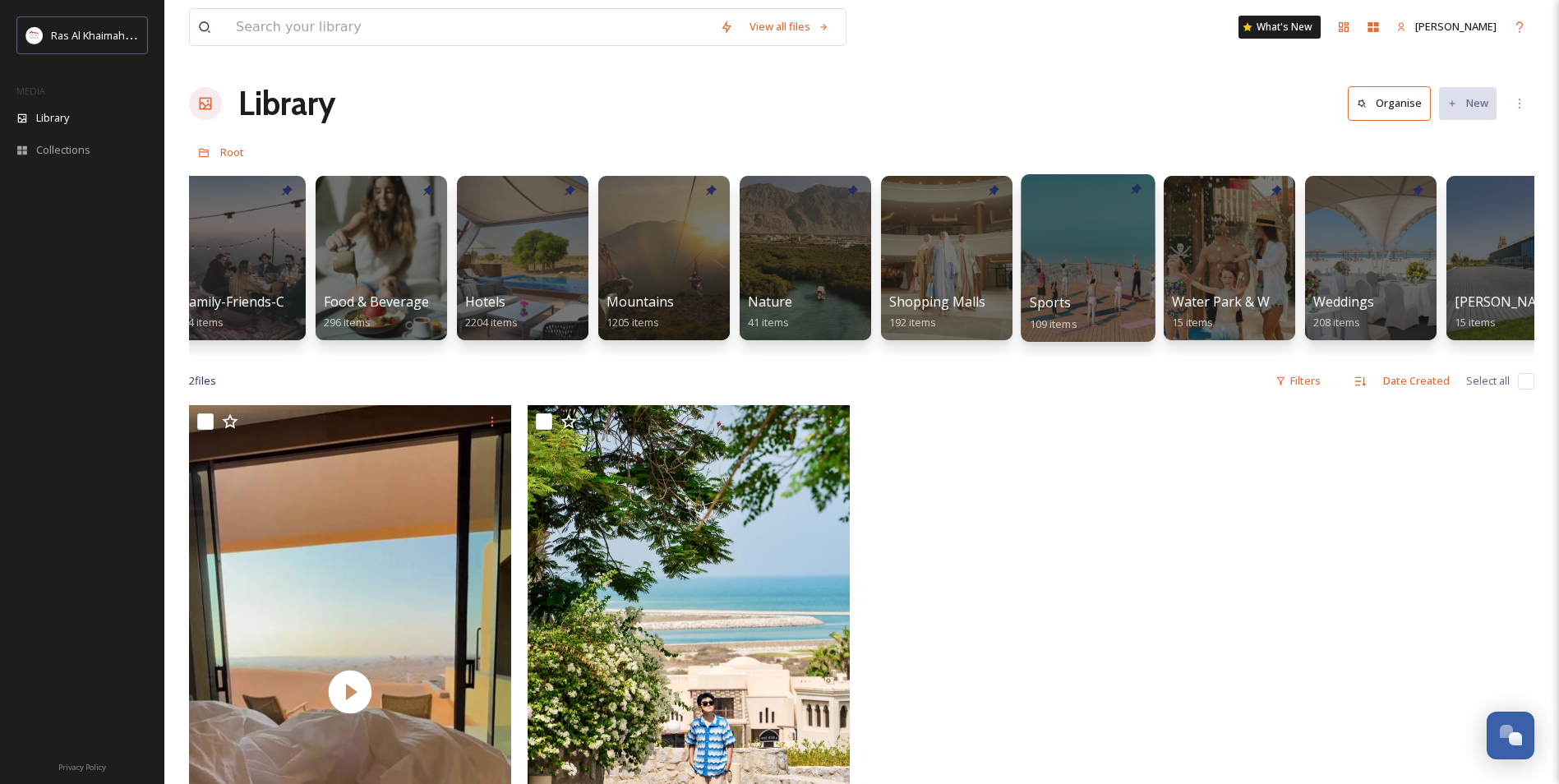
click at [1091, 268] on div at bounding box center [1087, 258] width 134 height 168
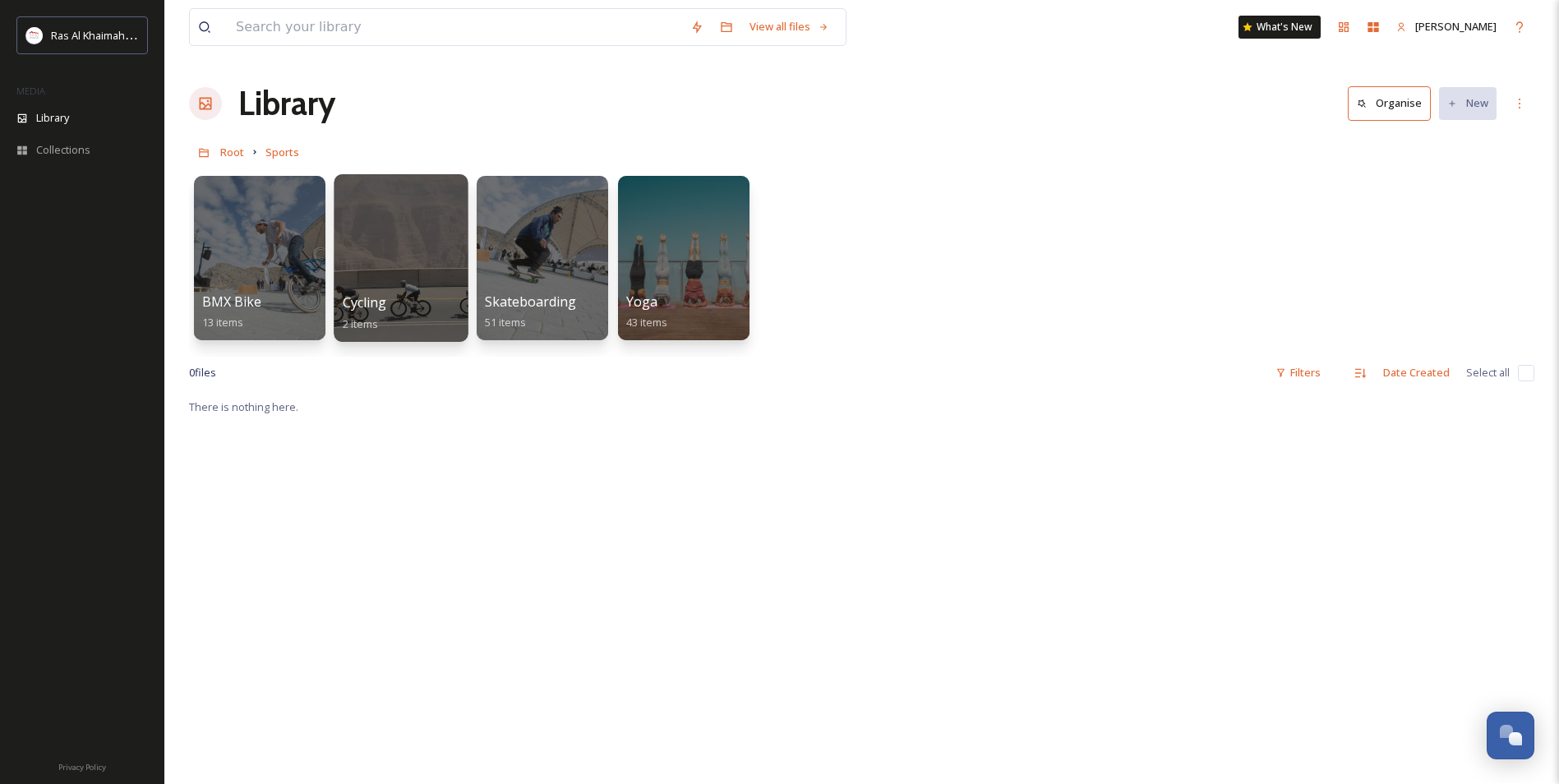
click at [401, 289] on div at bounding box center [401, 258] width 134 height 168
click at [551, 244] on div at bounding box center [541, 258] width 134 height 168
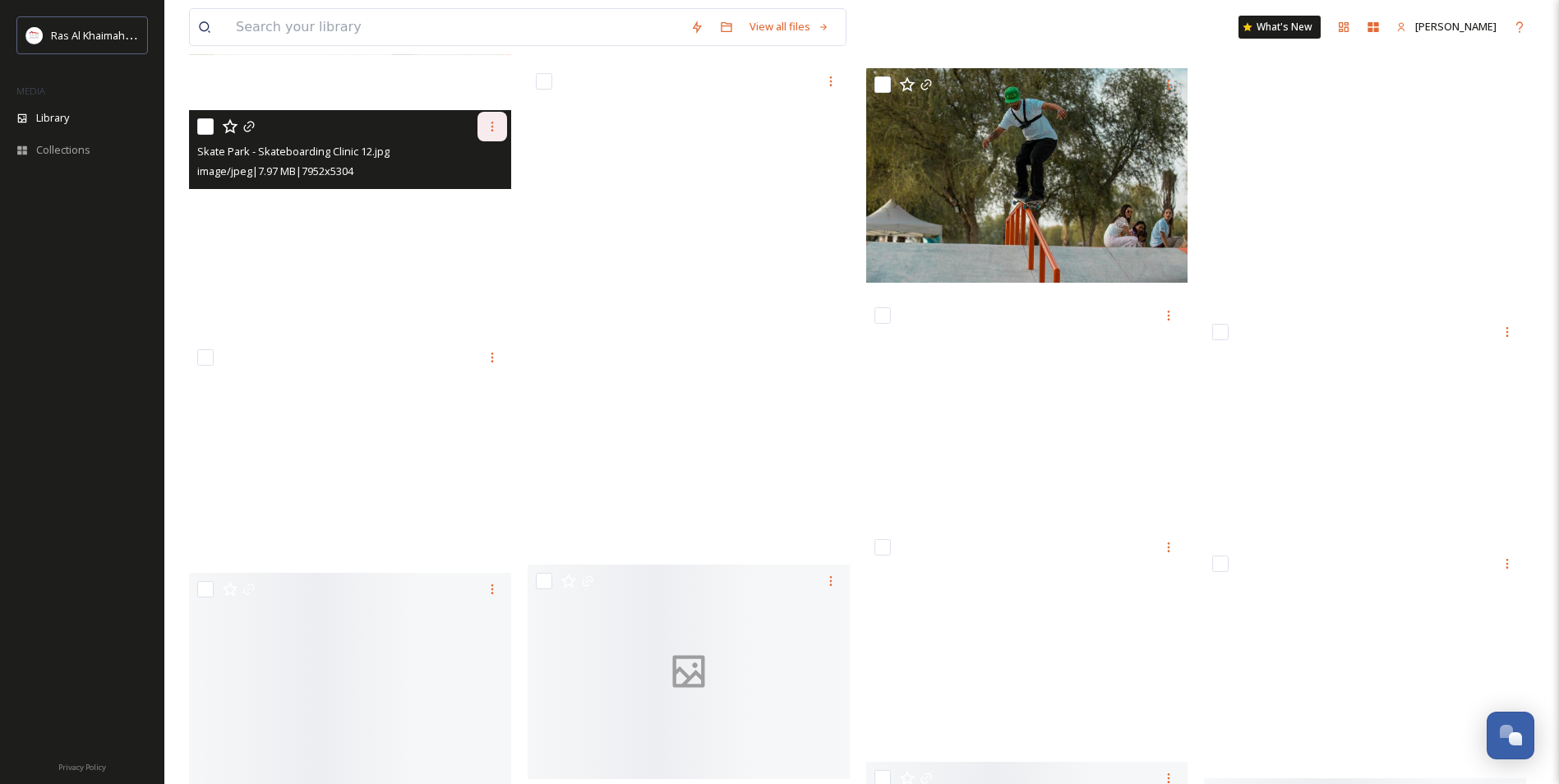
scroll to position [2383, 0]
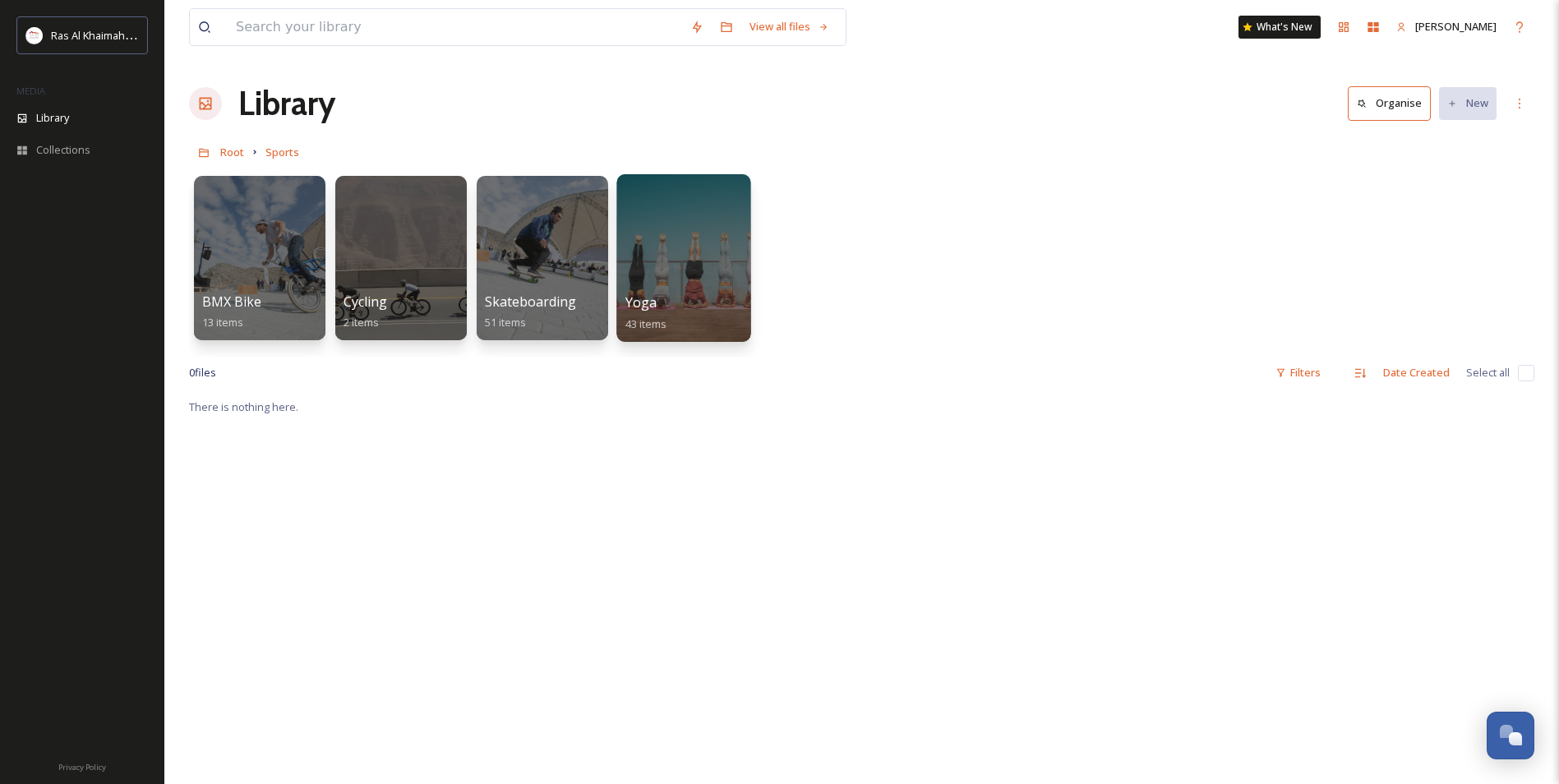
click at [685, 259] on div at bounding box center [683, 258] width 134 height 168
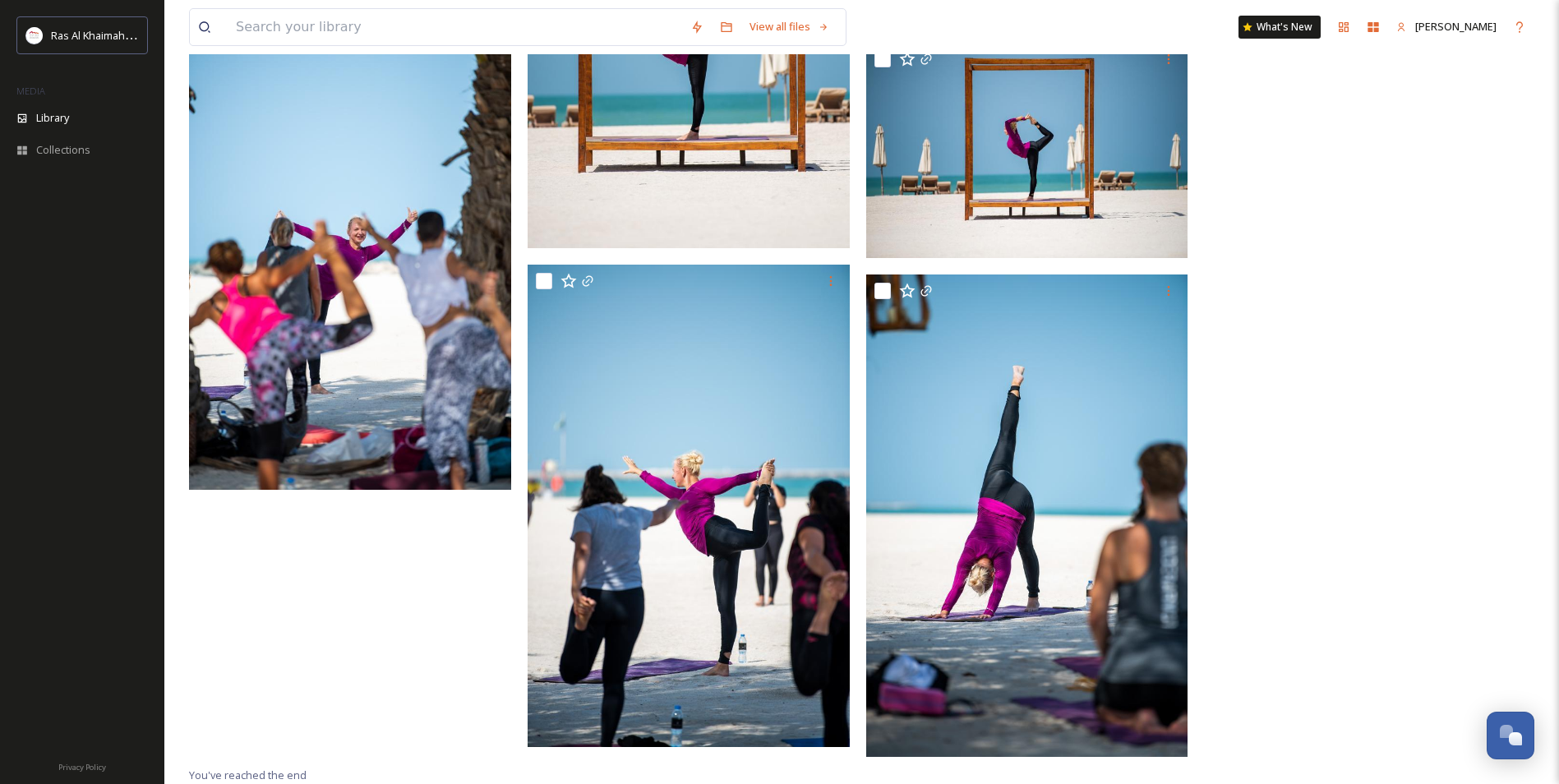
scroll to position [3550, 0]
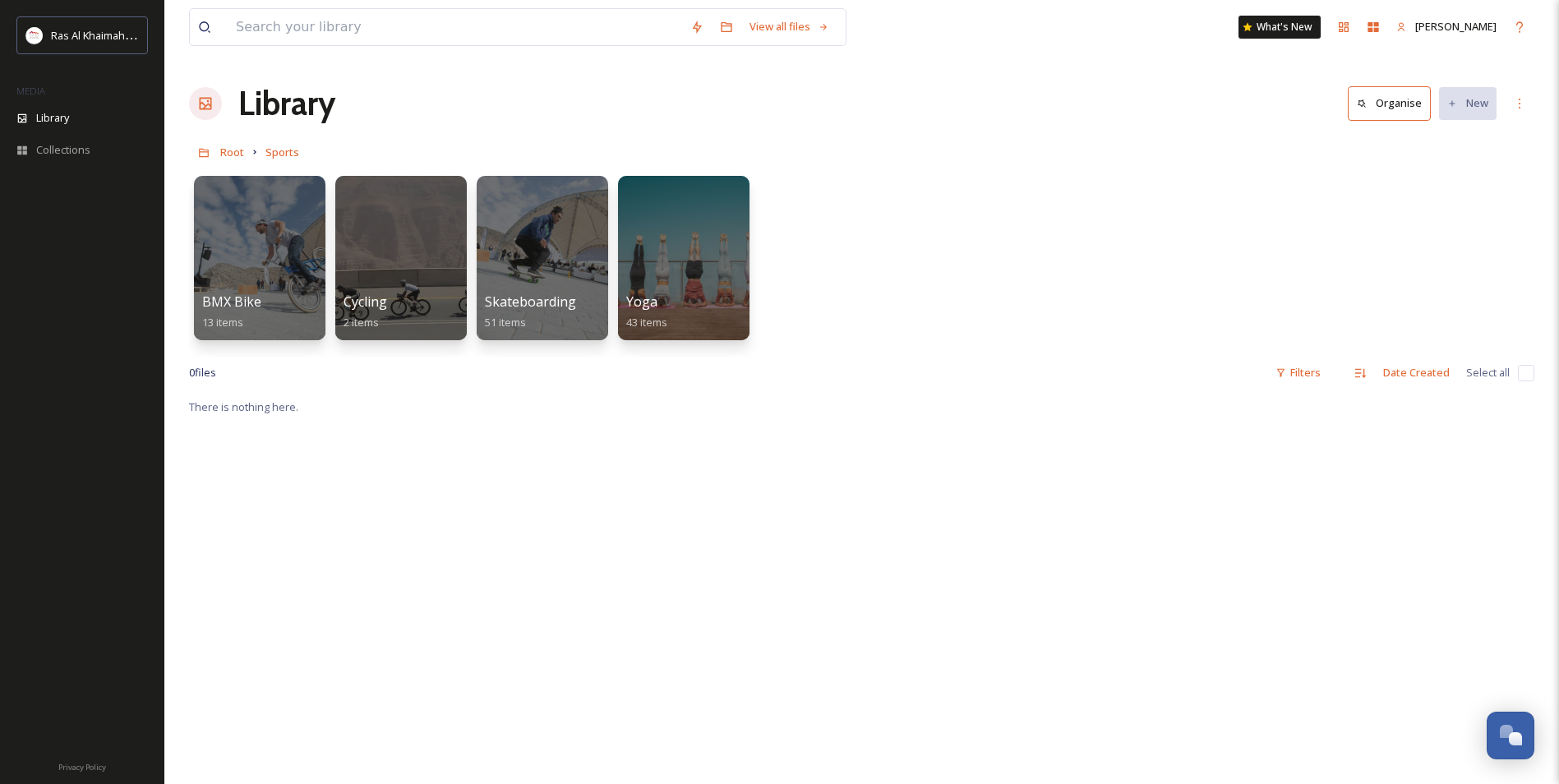
click at [244, 152] on div "Root Sports" at bounding box center [861, 152] width 1345 height 32
click at [241, 154] on span "Root" at bounding box center [232, 152] width 23 height 14
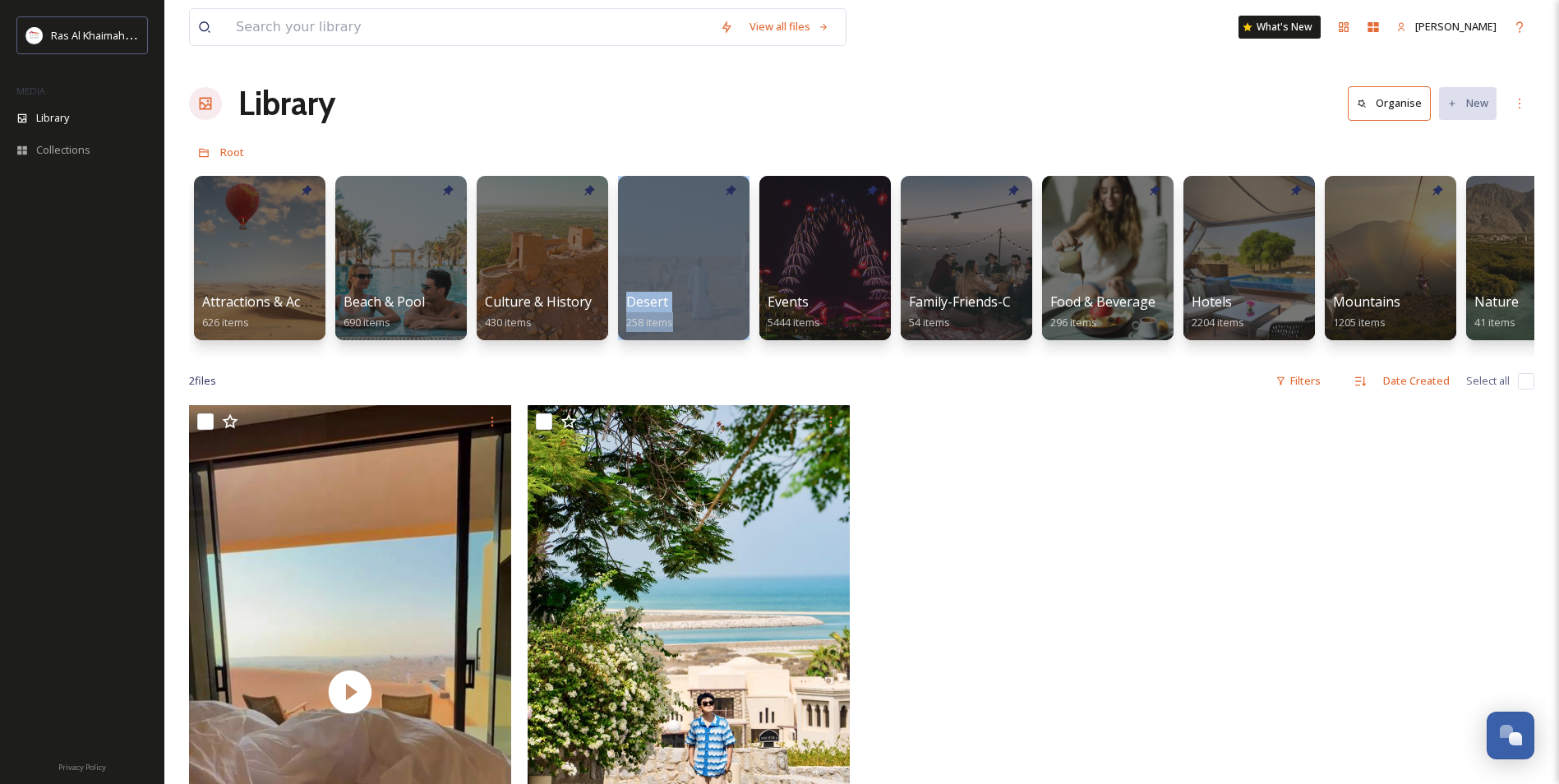
drag, startPoint x: 586, startPoint y: 369, endPoint x: 723, endPoint y: 361, distance: 137.2
click at [723, 361] on div "View all files What's New [PERSON_NAME] Library Organise New Root Your Selectio…" at bounding box center [862, 595] width 1395 height 1189
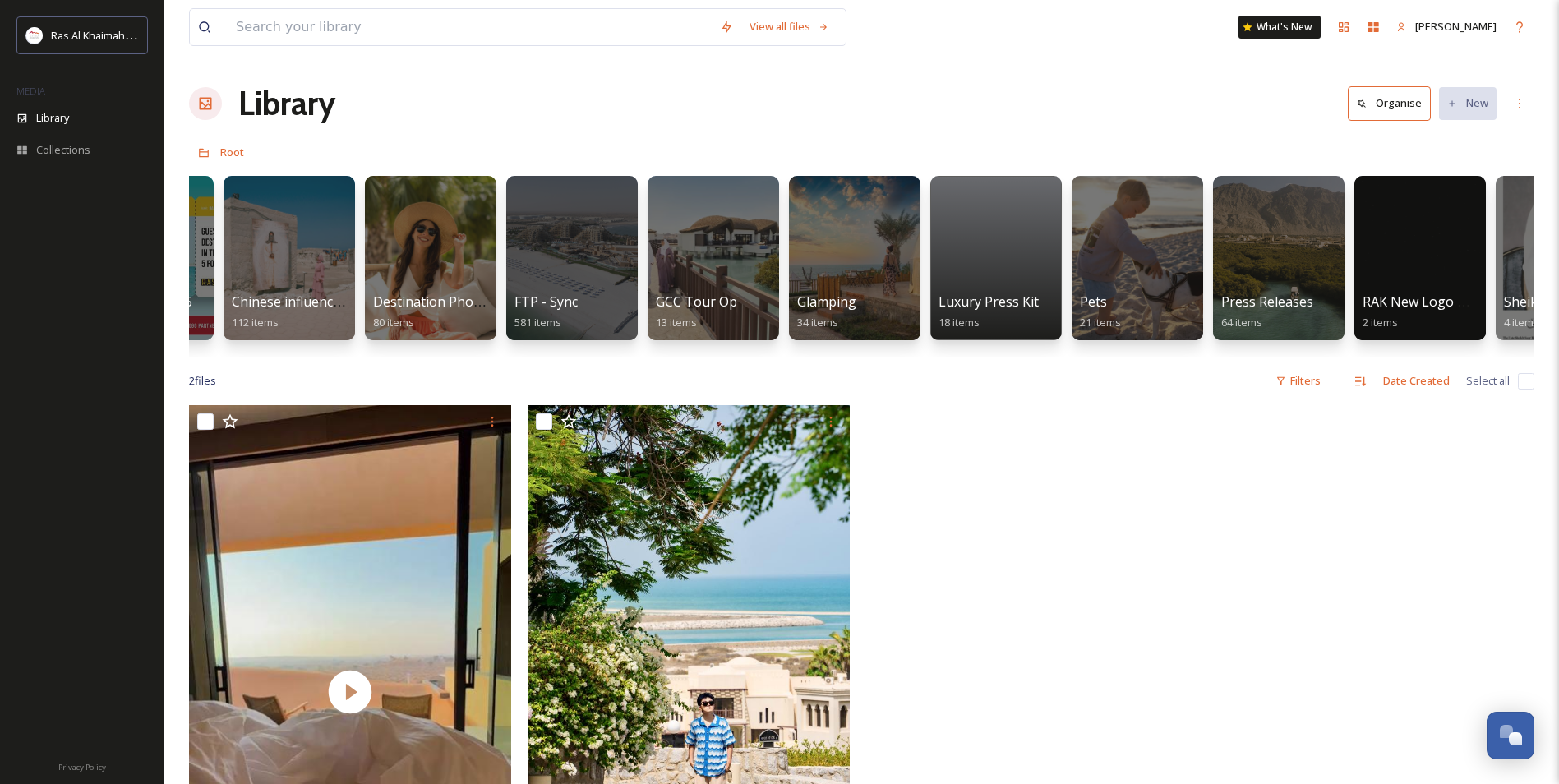
scroll to position [0, 2490]
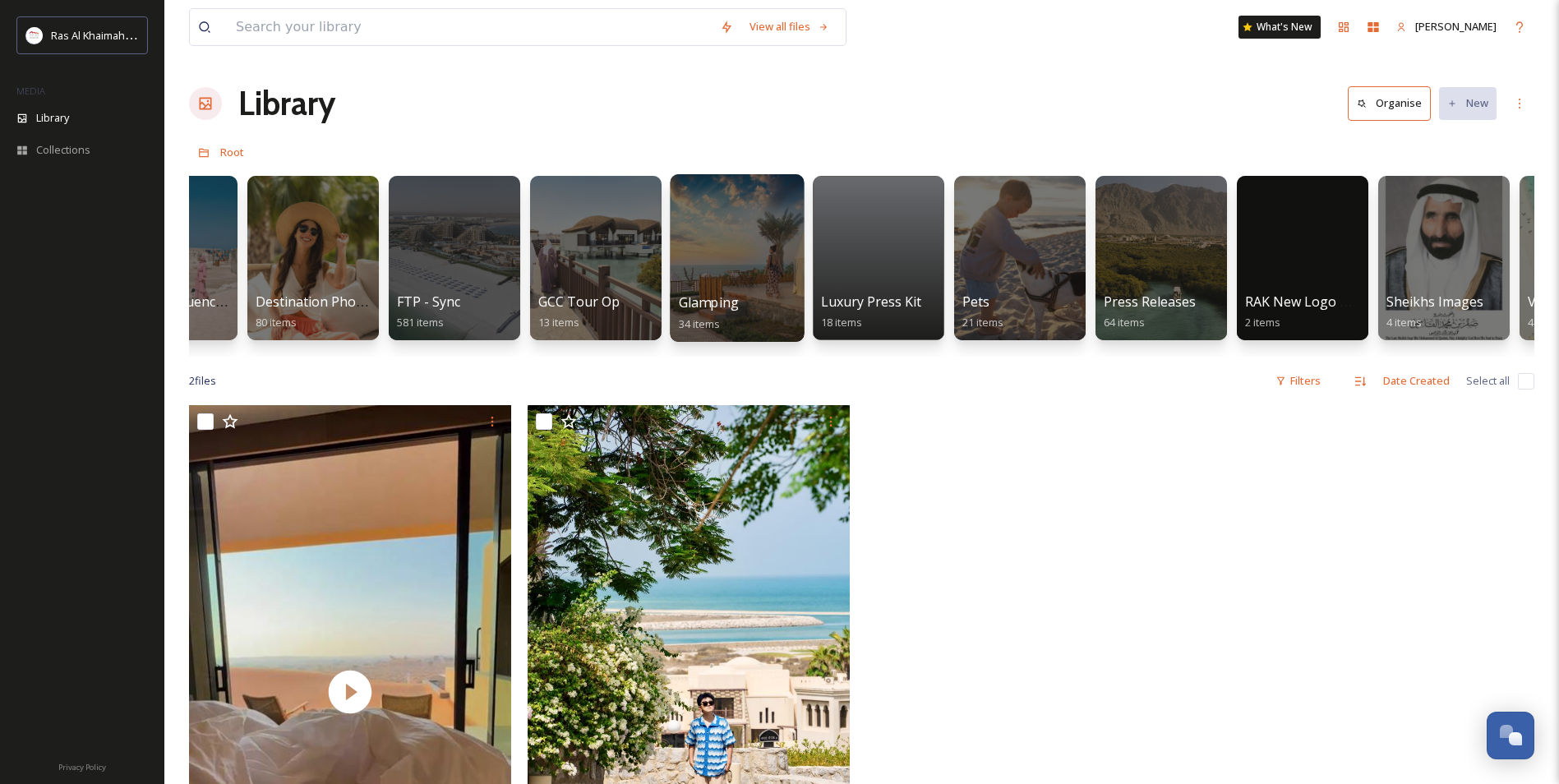
click at [750, 262] on div at bounding box center [736, 258] width 134 height 168
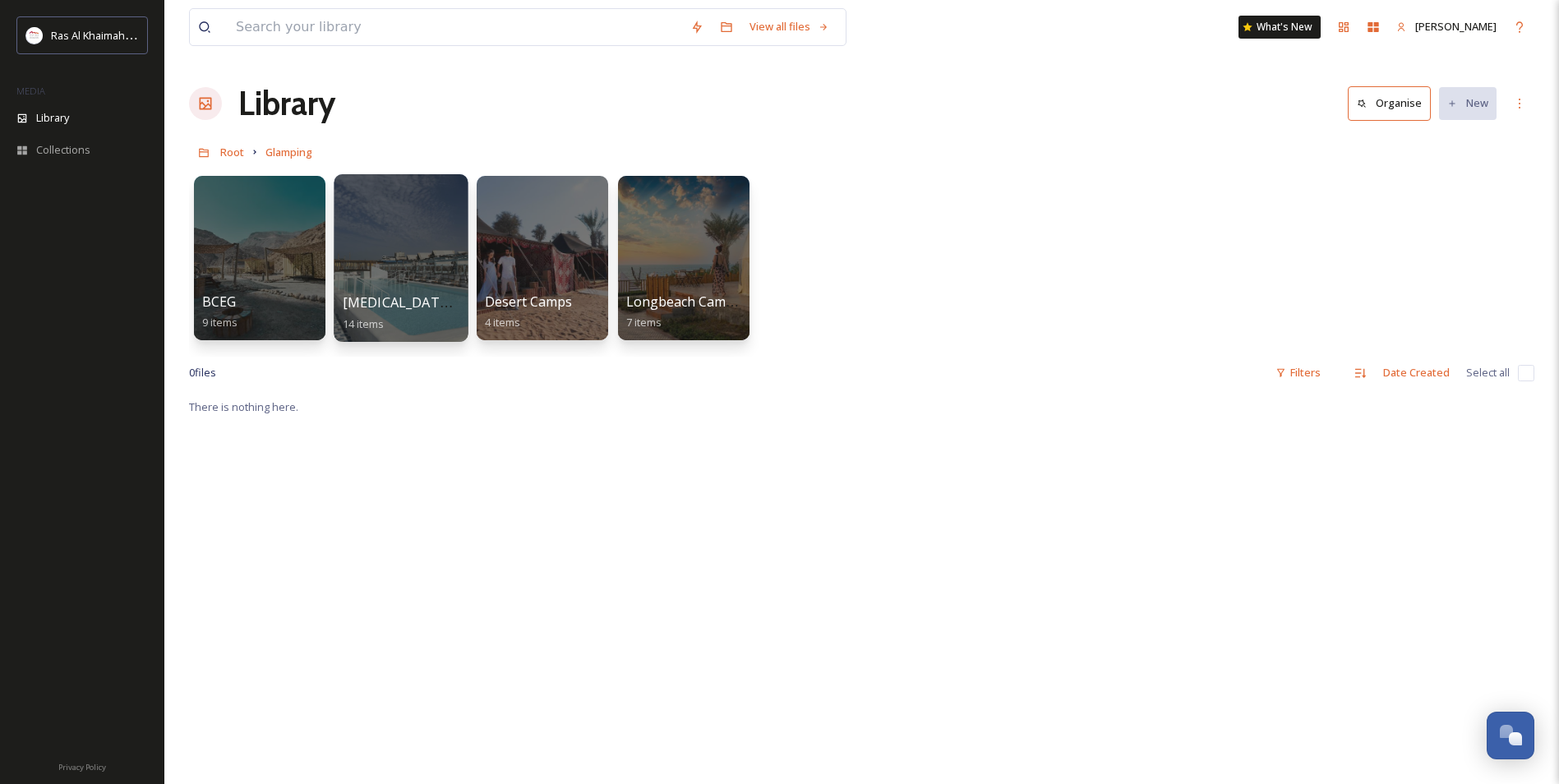
click at [401, 267] on div at bounding box center [401, 258] width 134 height 168
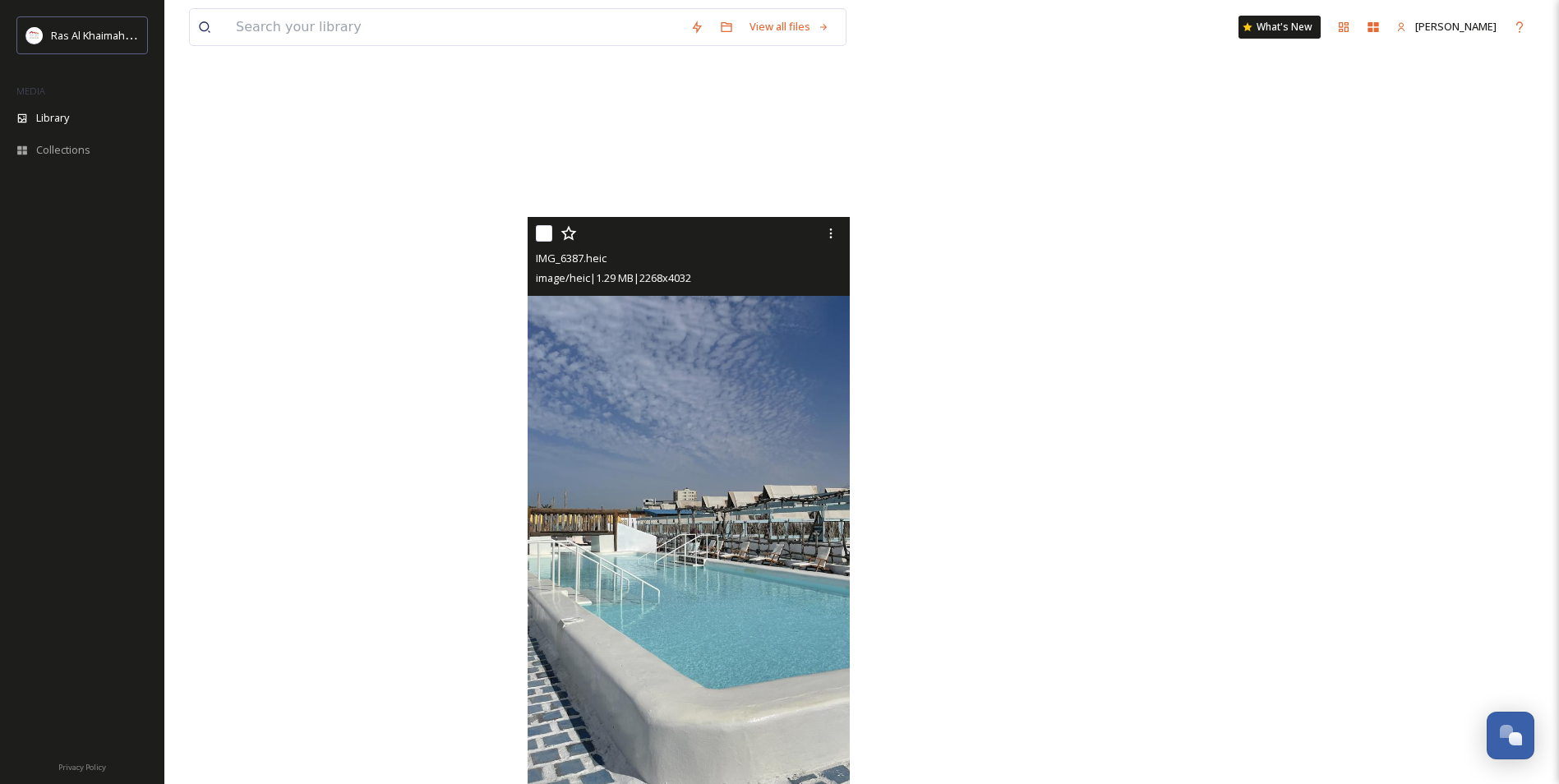
scroll to position [1433, 0]
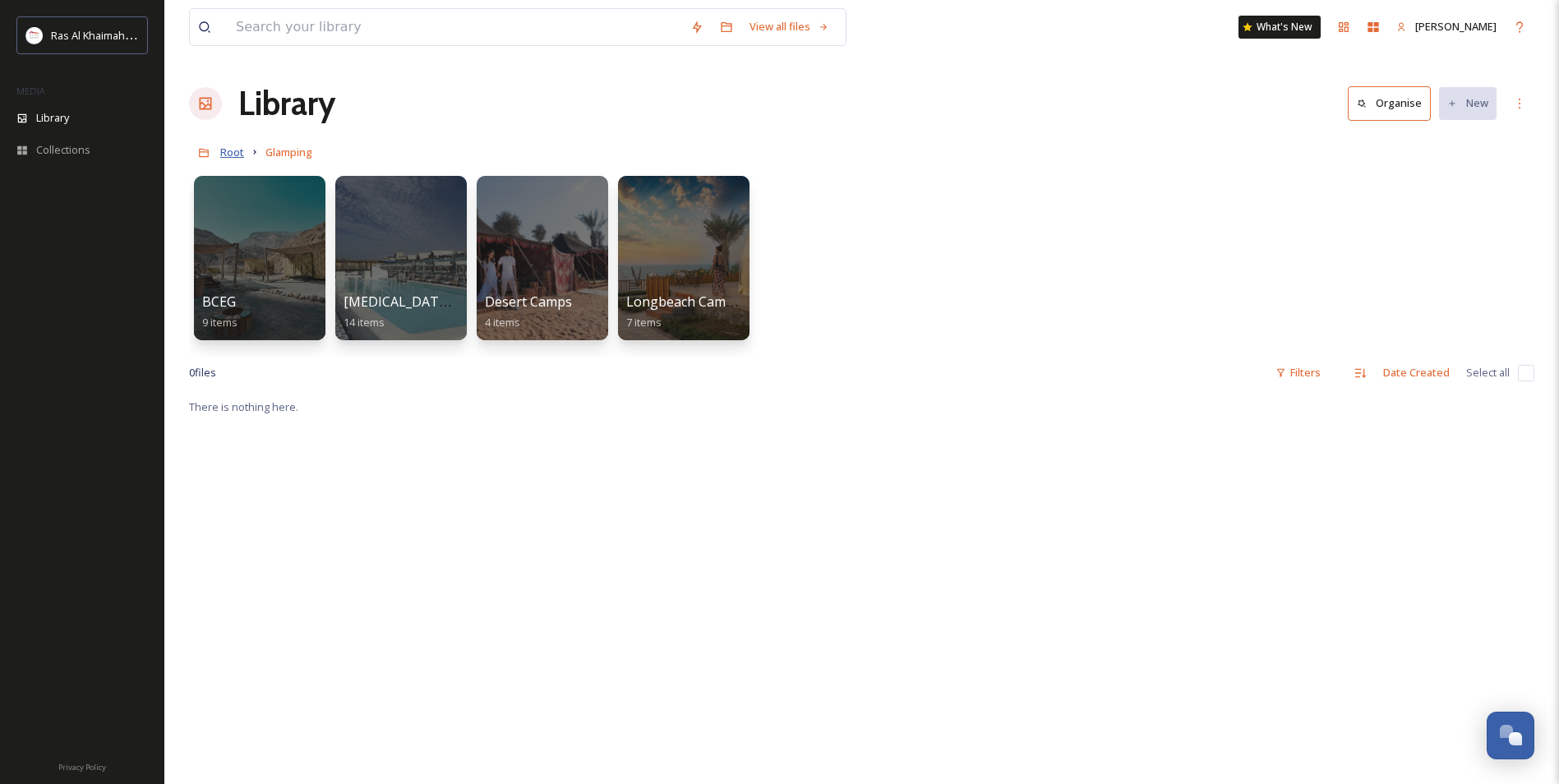
click at [242, 148] on span "Root" at bounding box center [232, 152] width 23 height 14
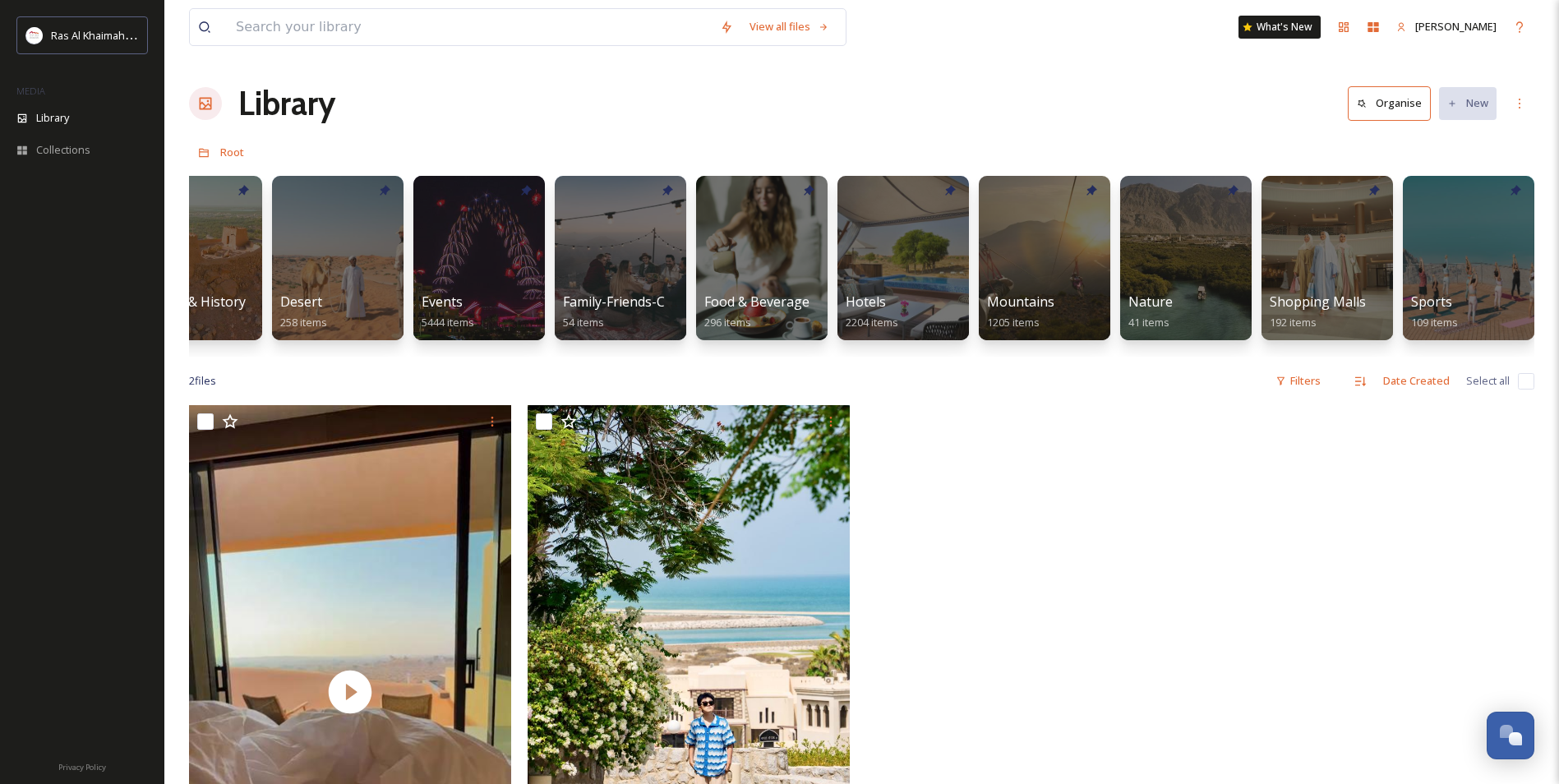
scroll to position [0, 351]
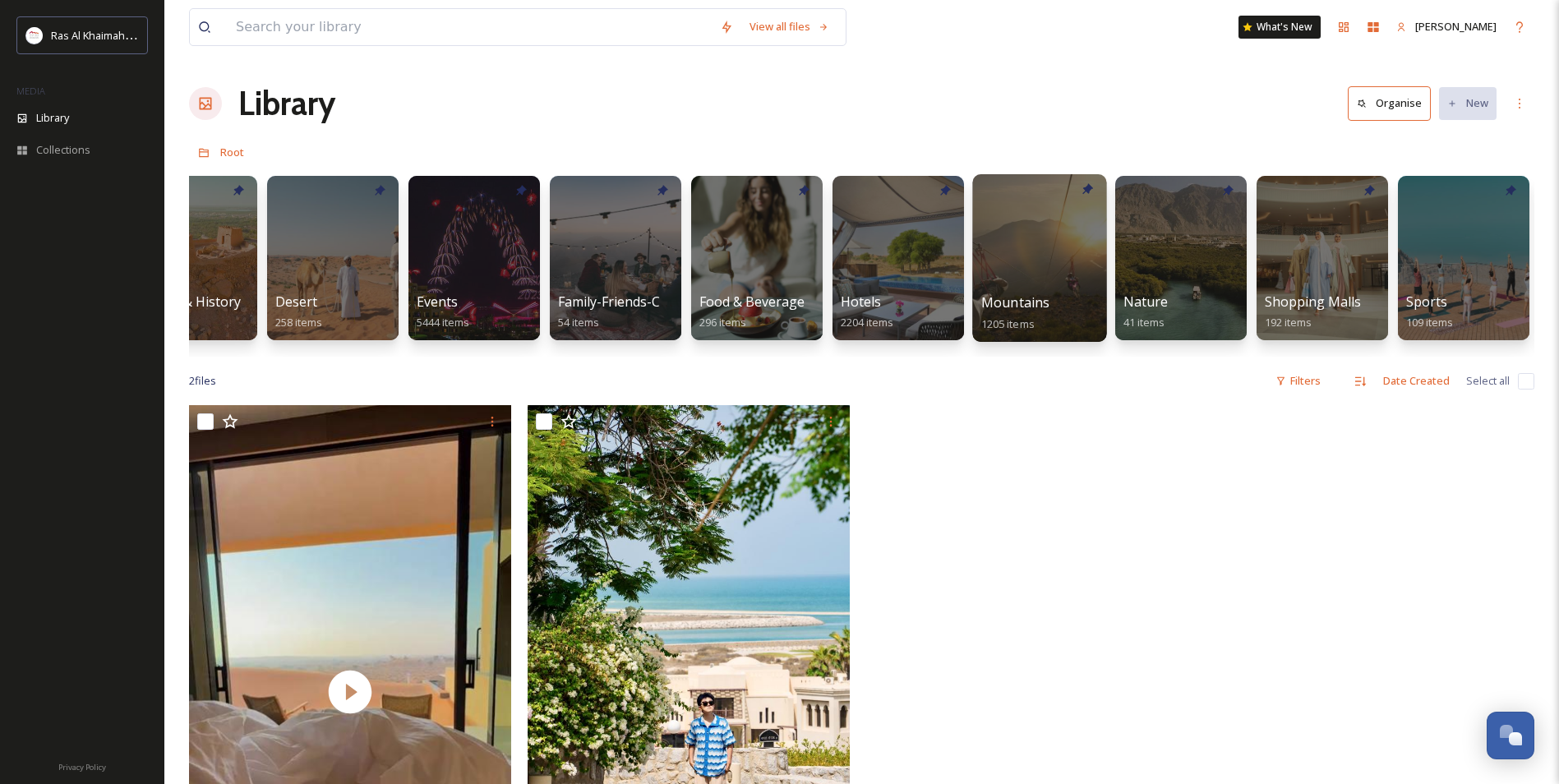
click at [1083, 199] on div at bounding box center [1038, 258] width 134 height 168
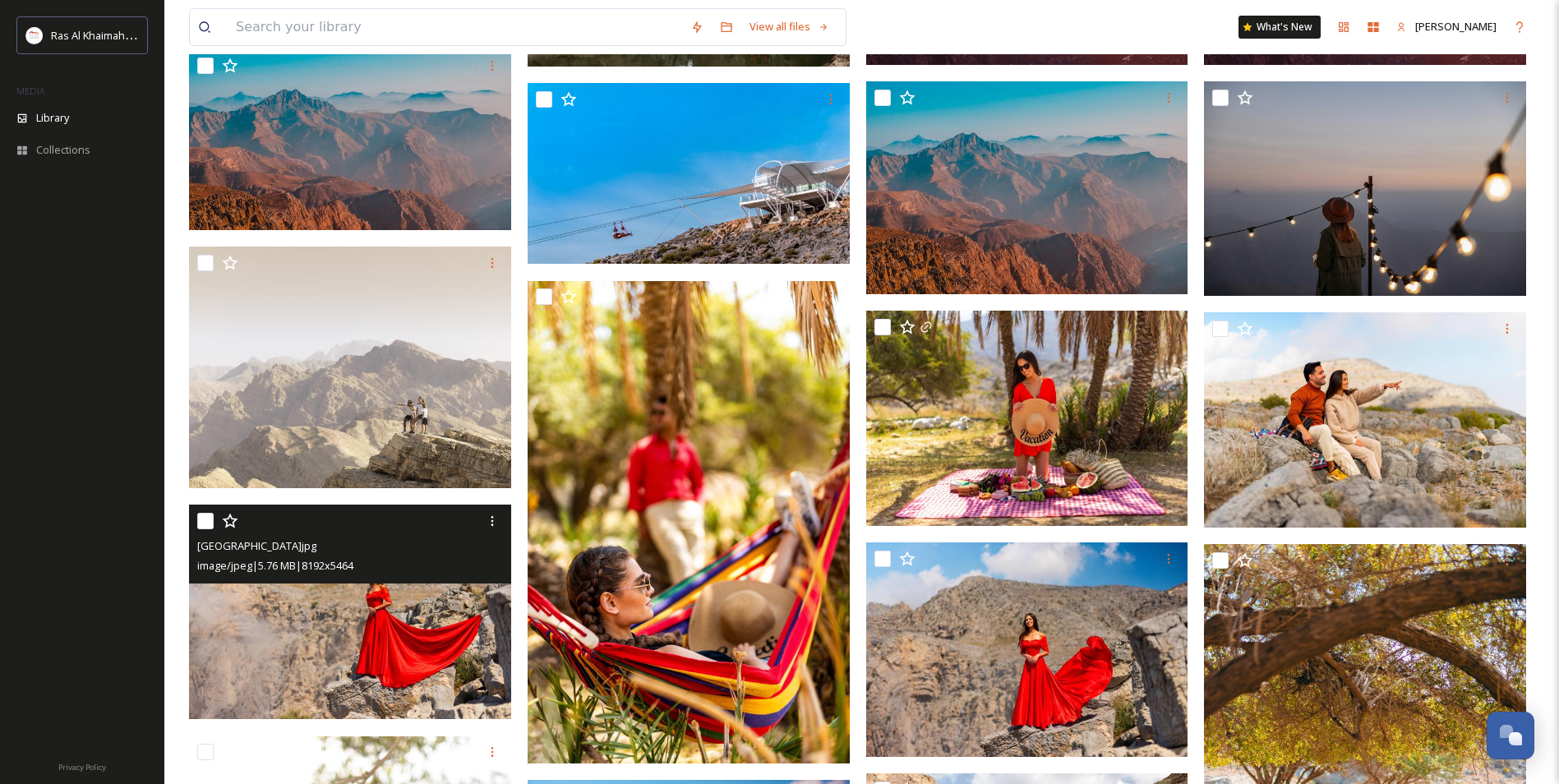
scroll to position [410, 0]
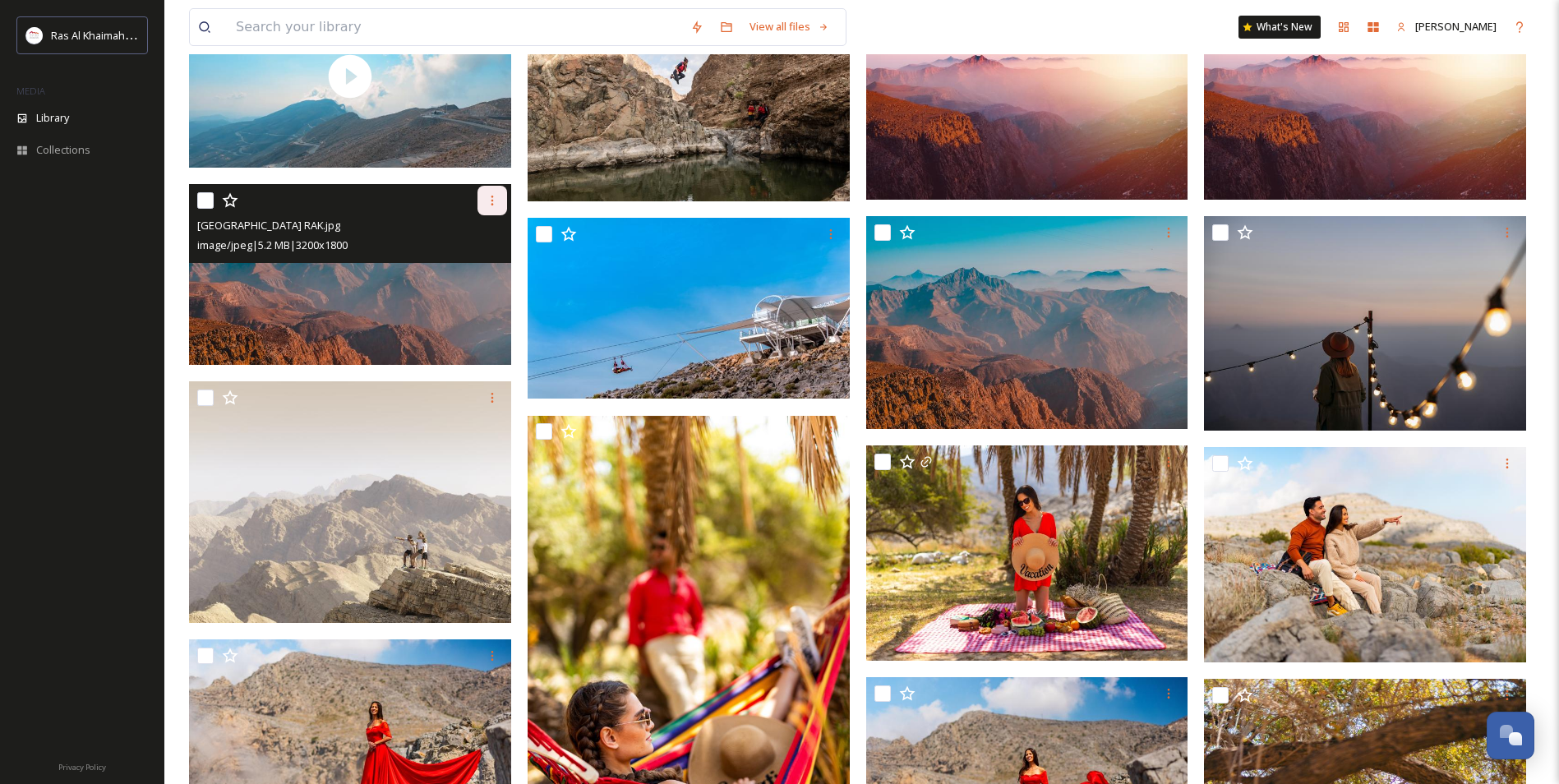
click at [490, 208] on icon at bounding box center [492, 200] width 14 height 14
click at [461, 272] on span "Download" at bounding box center [473, 268] width 51 height 15
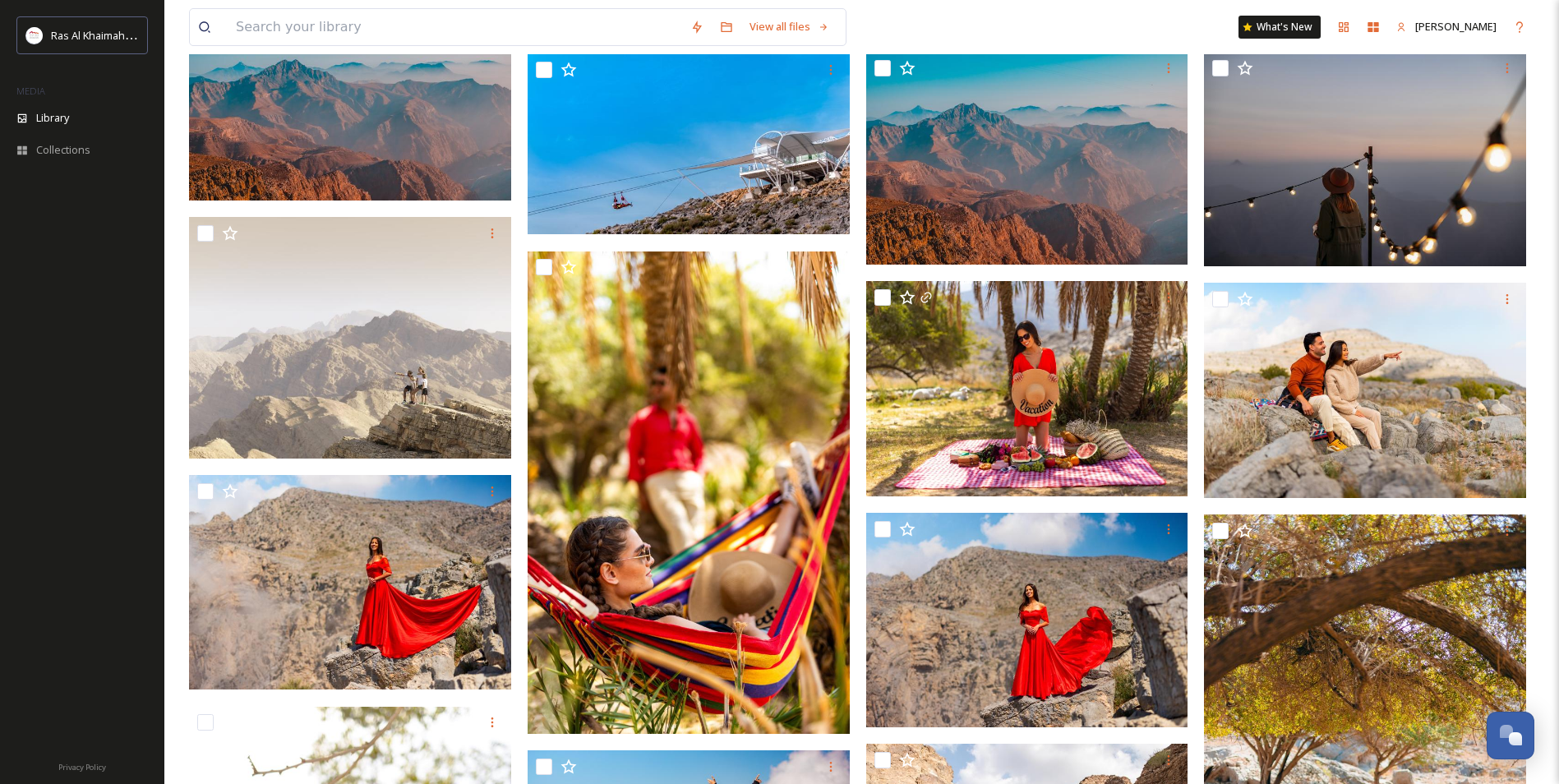
scroll to position [0, 0]
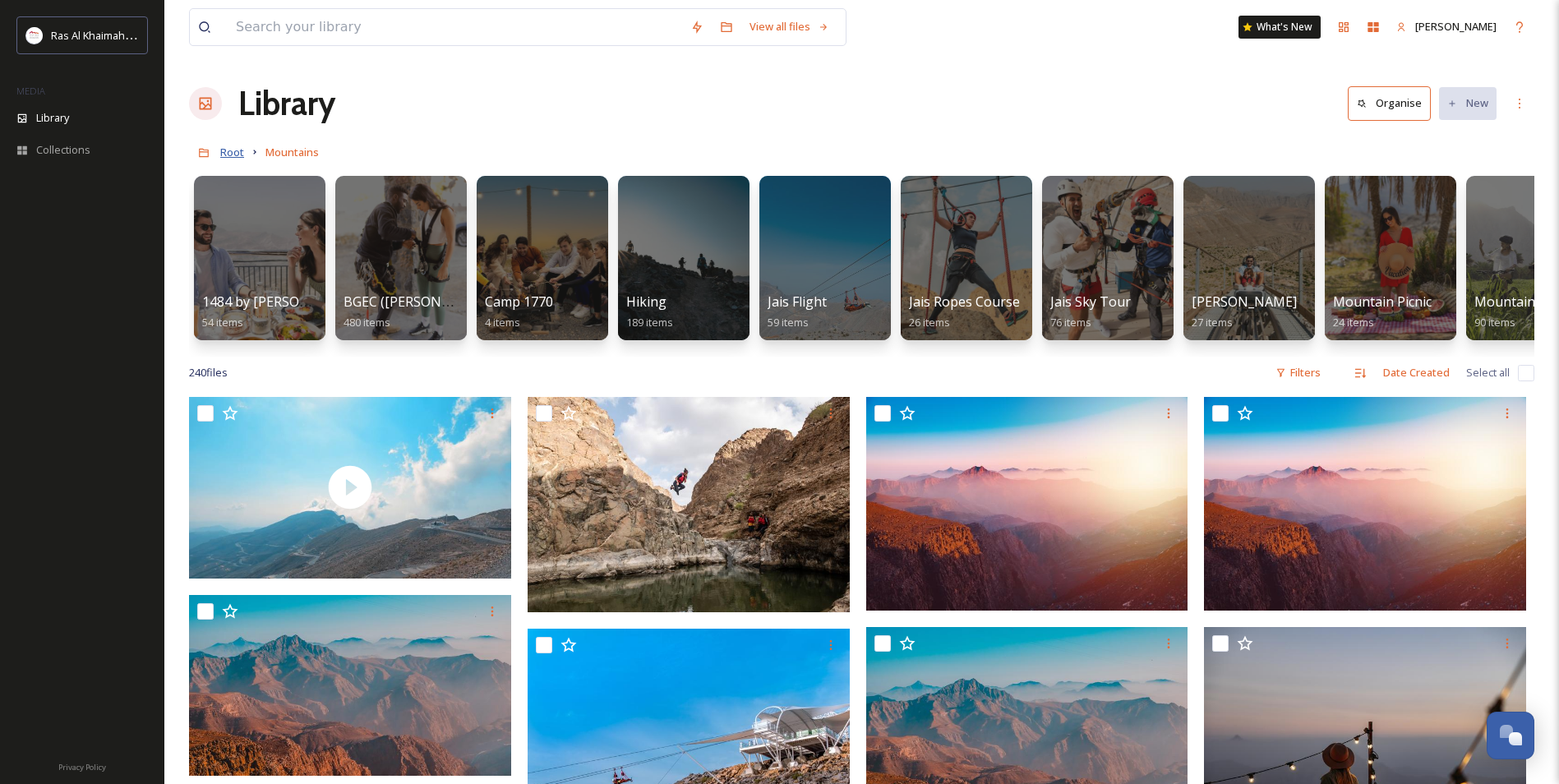
click at [243, 158] on span "Root" at bounding box center [232, 152] width 23 height 14
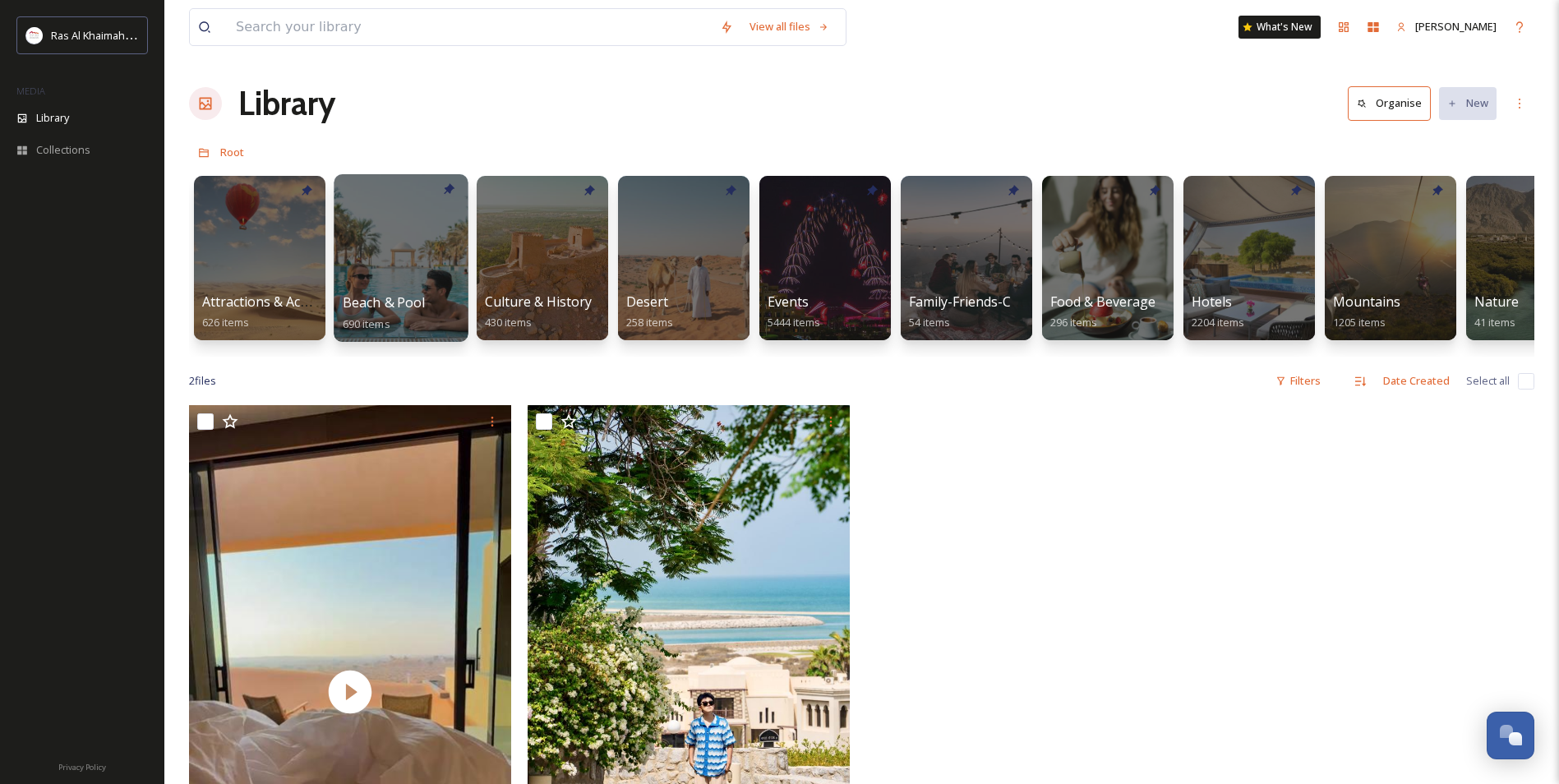
click at [403, 263] on div at bounding box center [401, 258] width 134 height 168
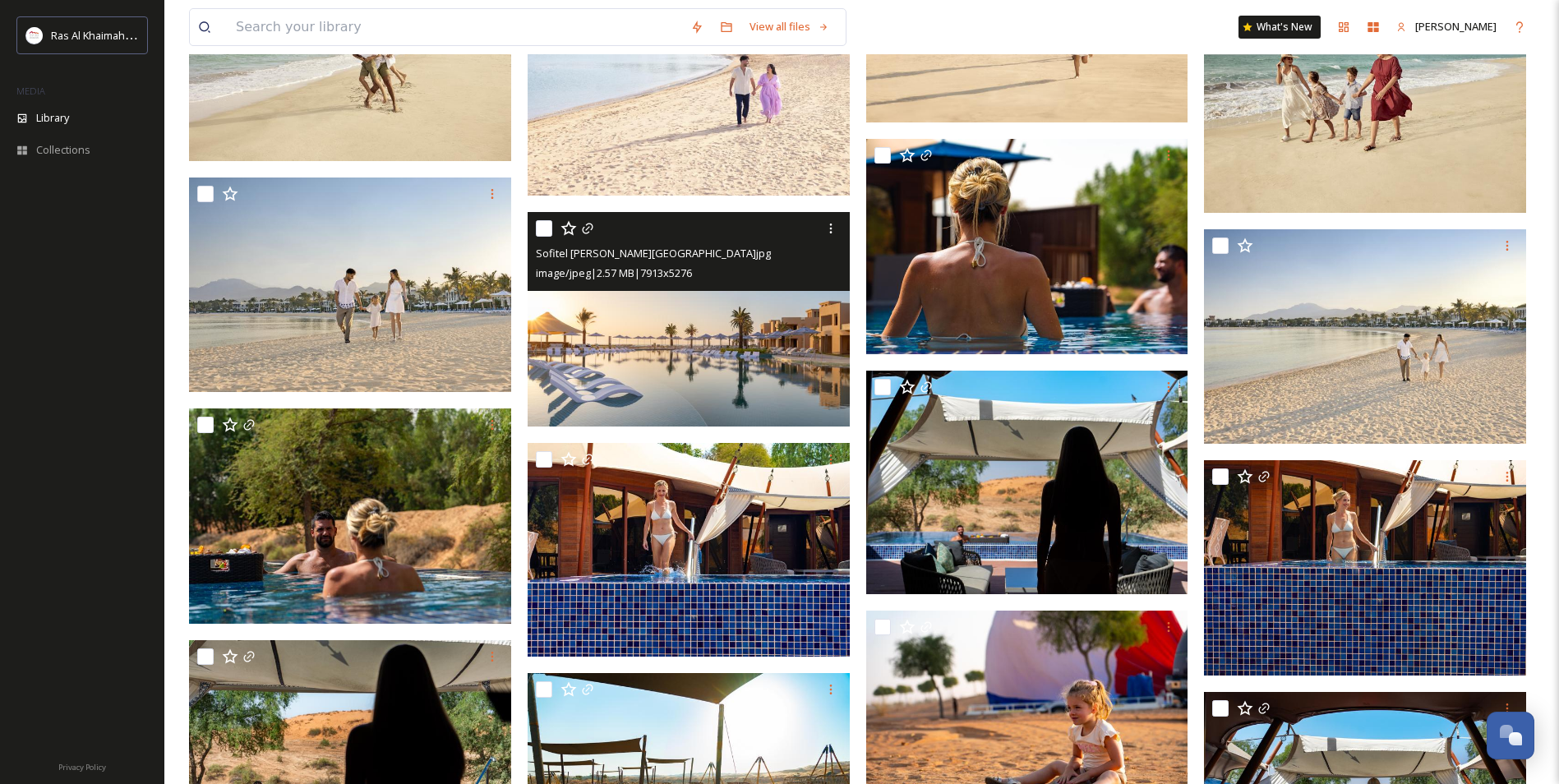
scroll to position [410, 0]
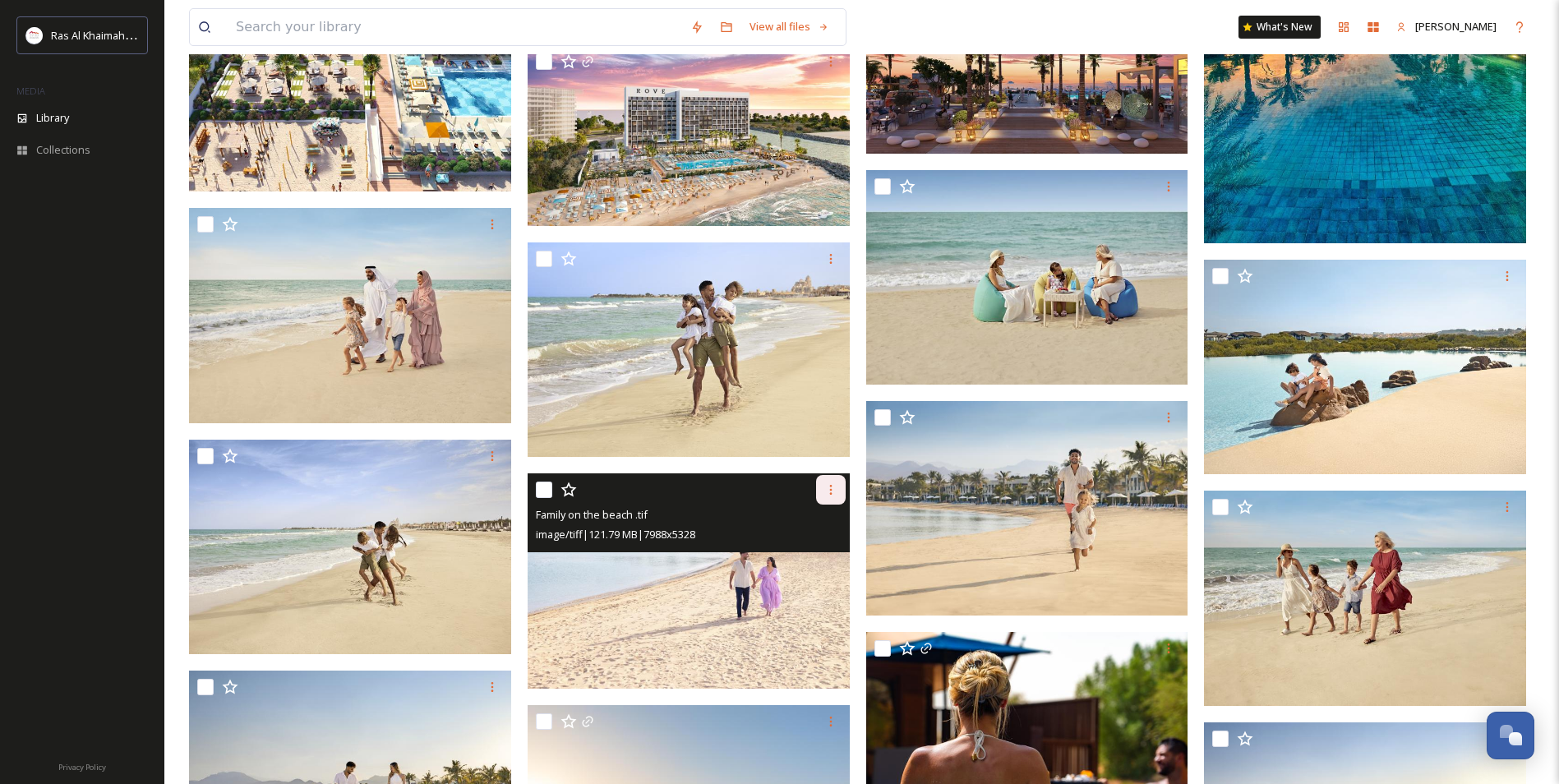
click at [841, 484] on div at bounding box center [830, 489] width 30 height 30
click at [816, 556] on span "Download" at bounding box center [812, 558] width 51 height 15
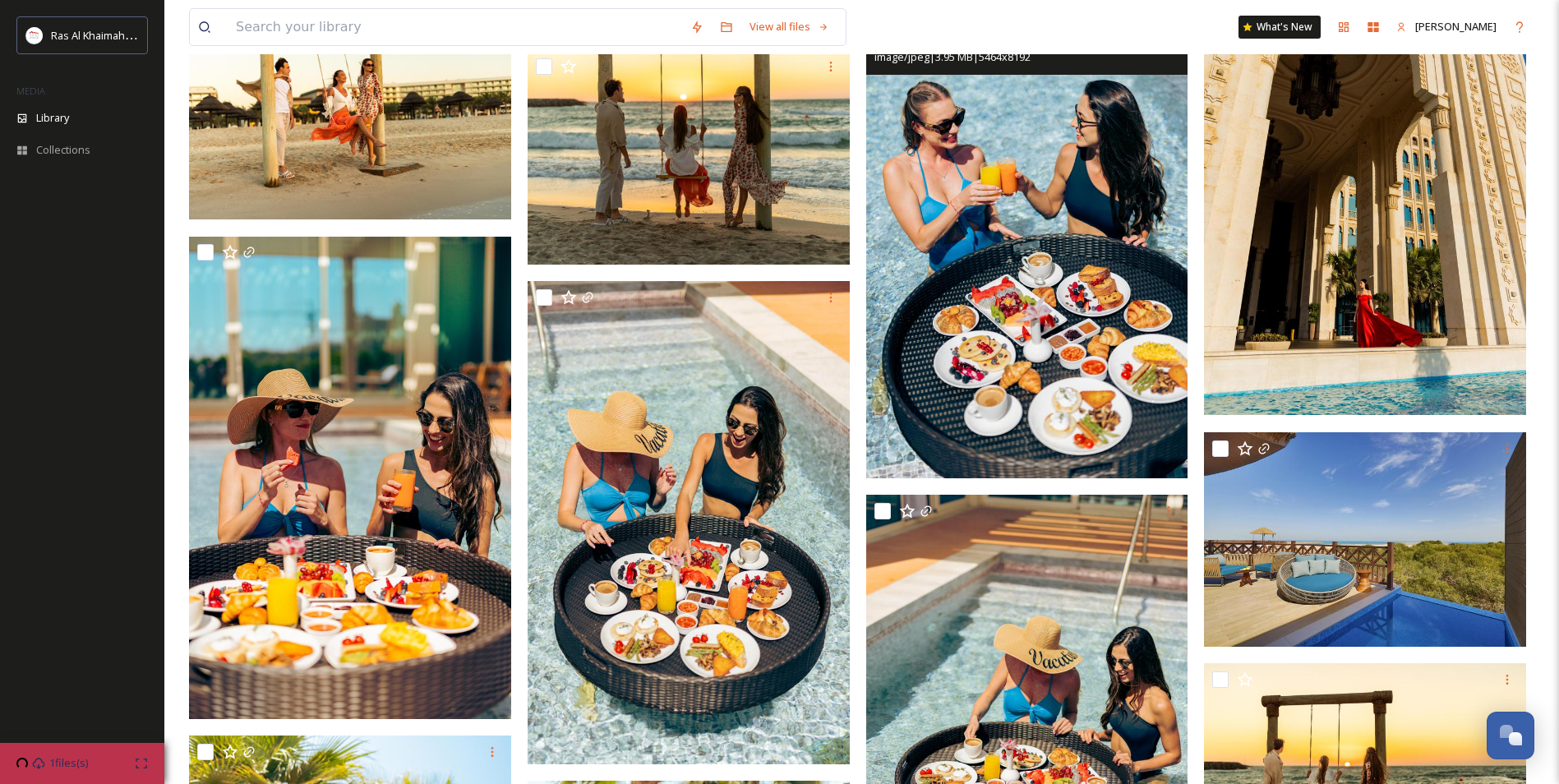
scroll to position [5751, 0]
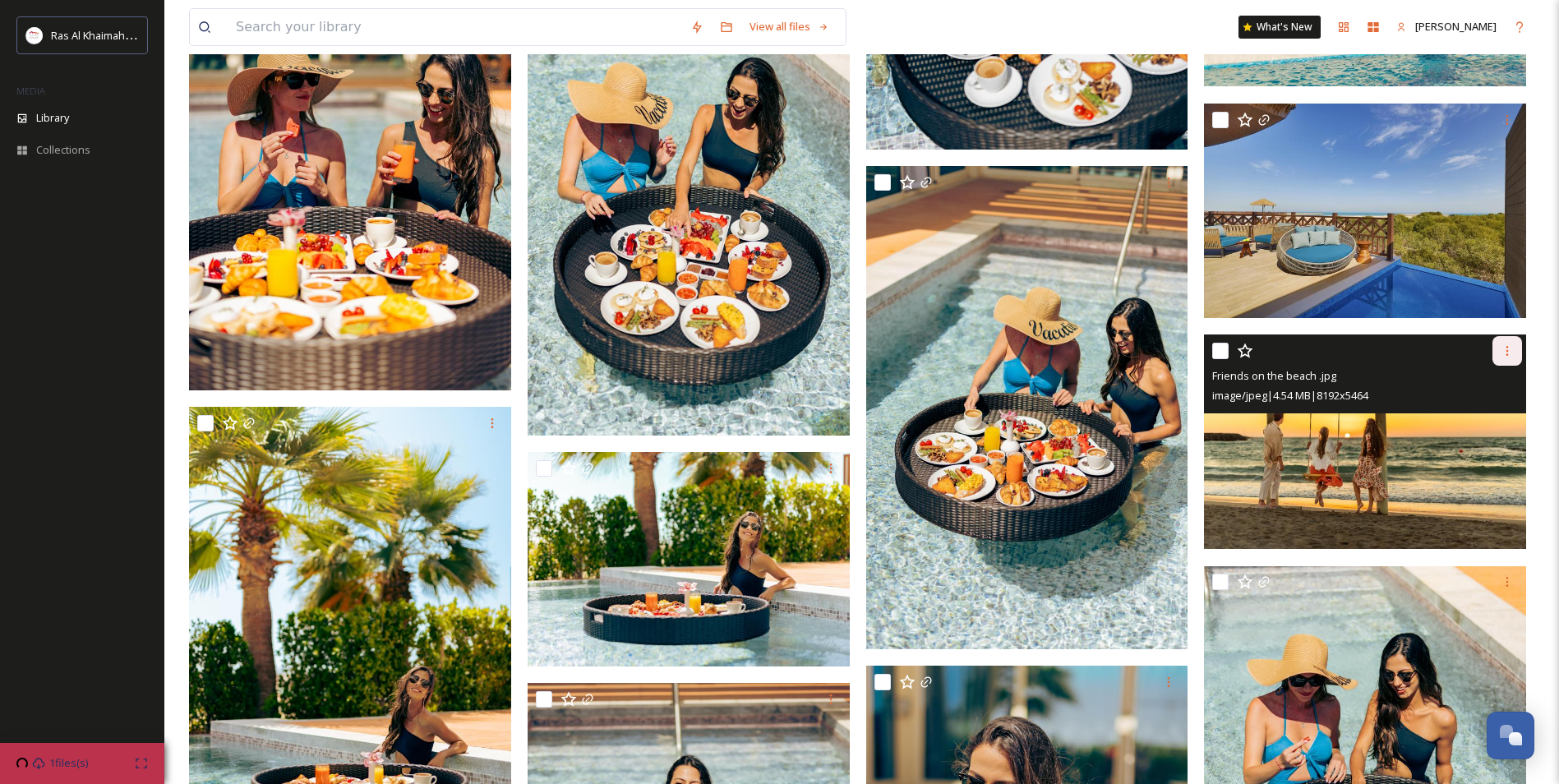
click at [1516, 363] on div at bounding box center [1507, 350] width 30 height 30
click at [1517, 410] on div "Download" at bounding box center [1488, 419] width 67 height 32
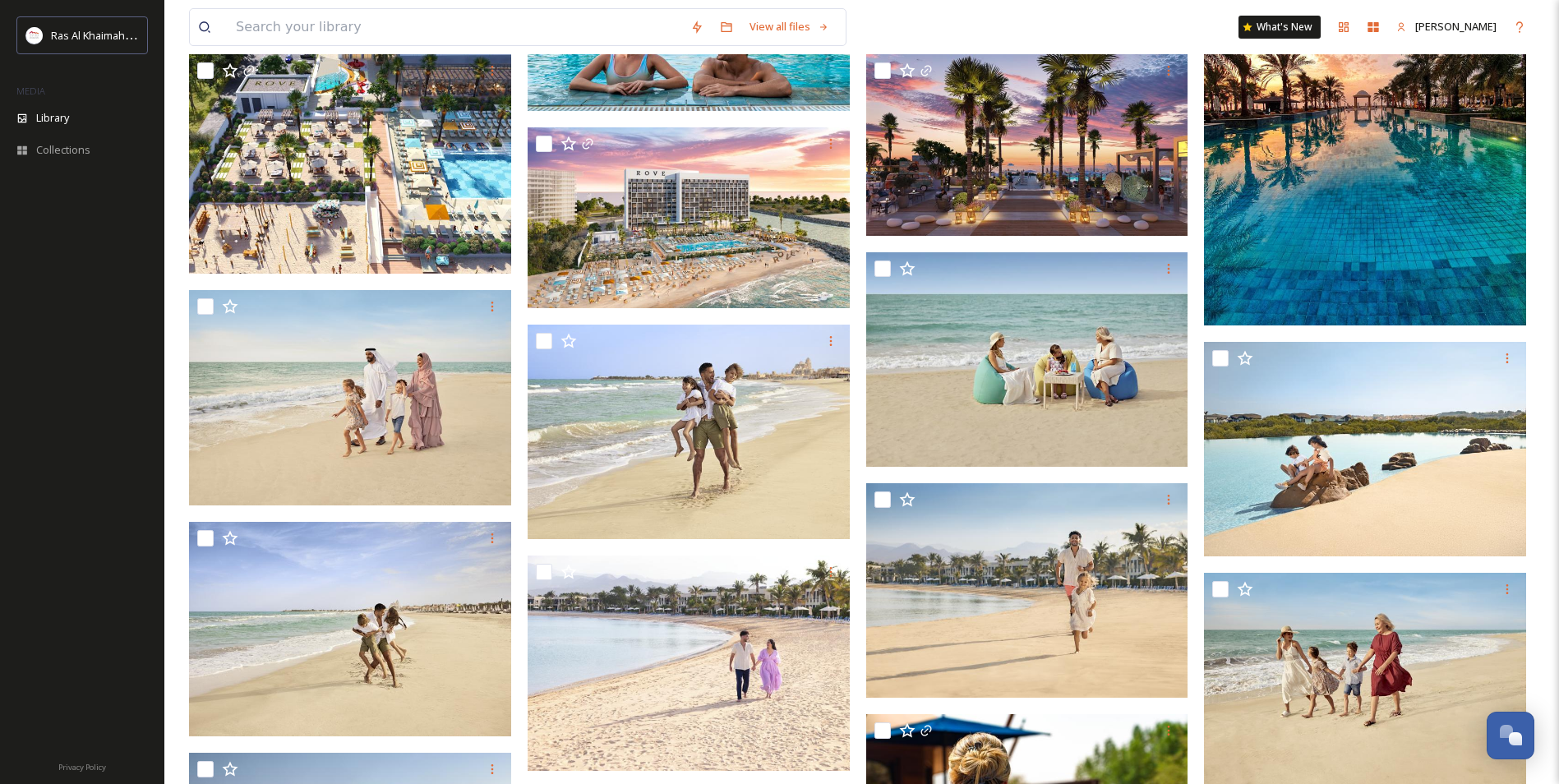
scroll to position [0, 0]
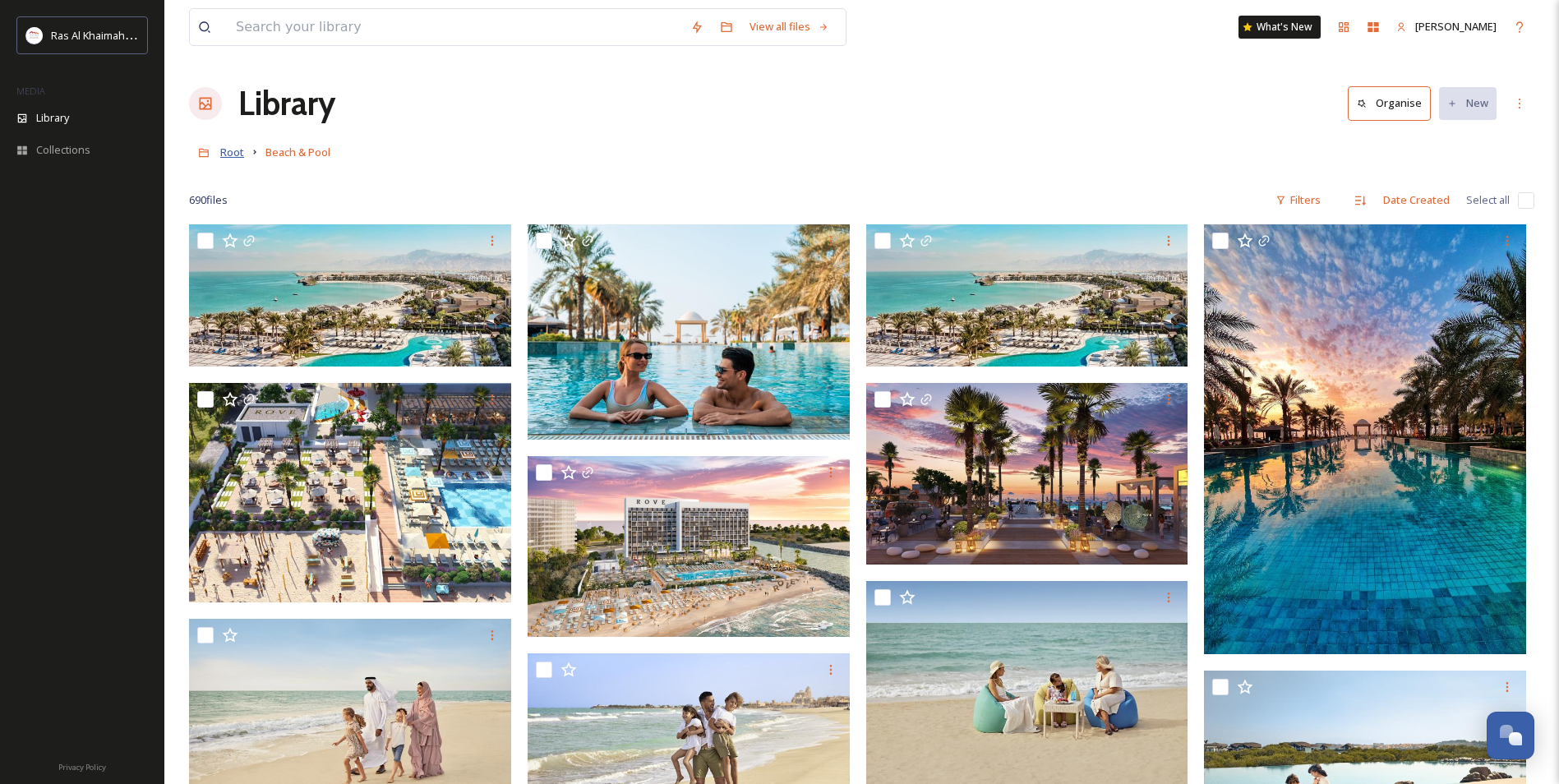
click at [240, 159] on span "Root" at bounding box center [232, 152] width 23 height 14
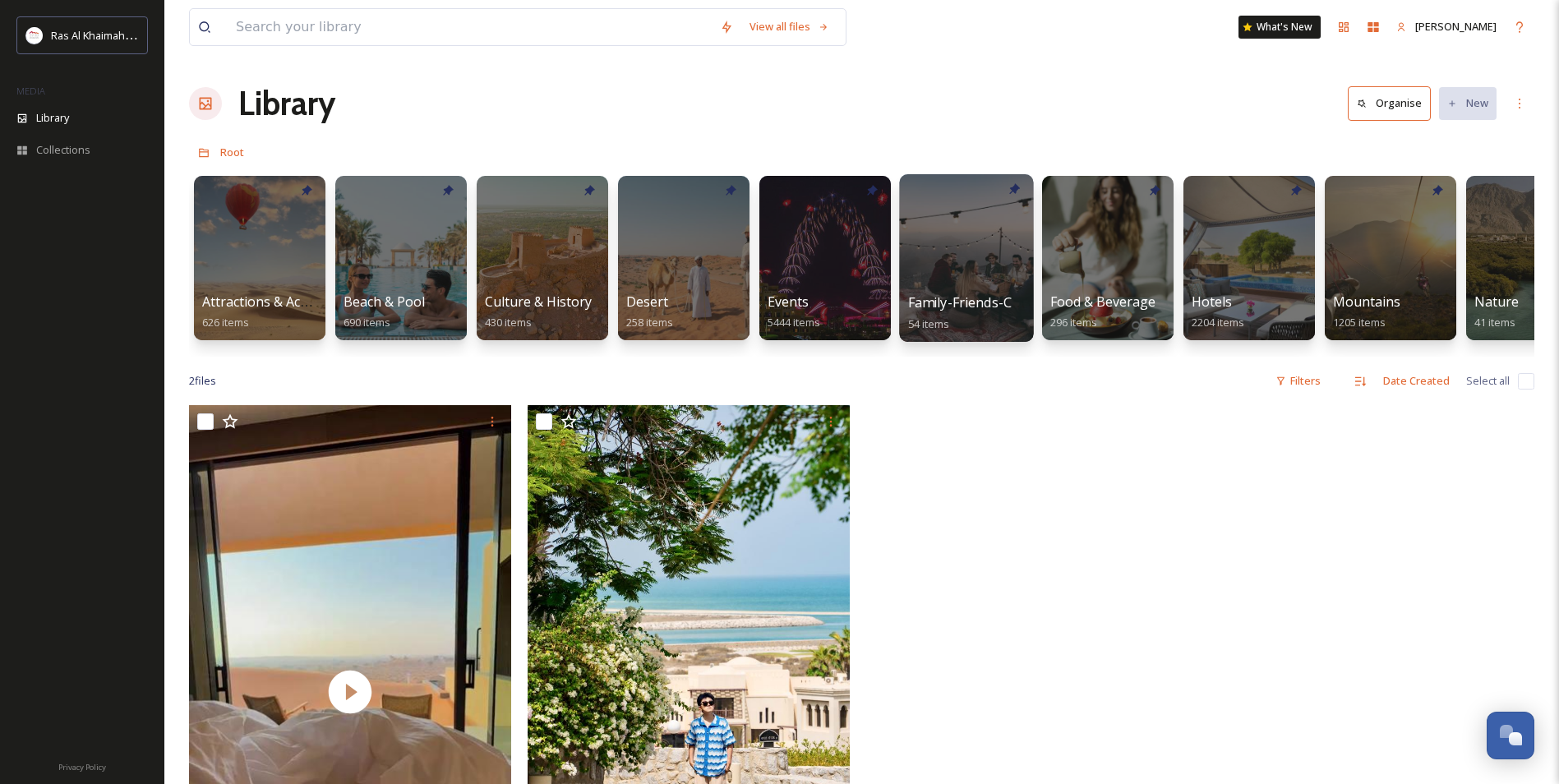
click at [969, 295] on span "Family-Friends-Couple-Solo" at bounding box center [993, 302] width 172 height 18
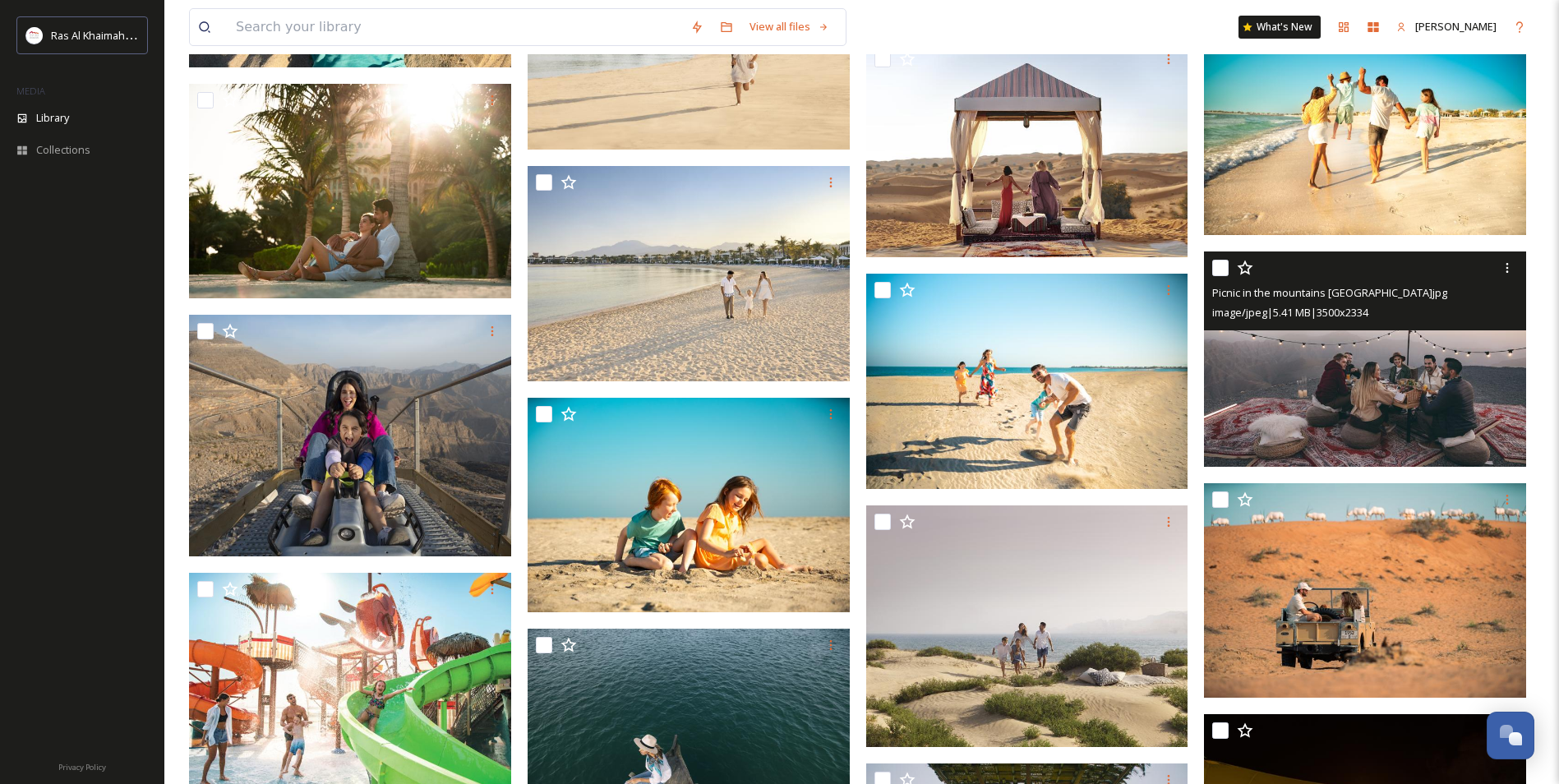
scroll to position [2547, 0]
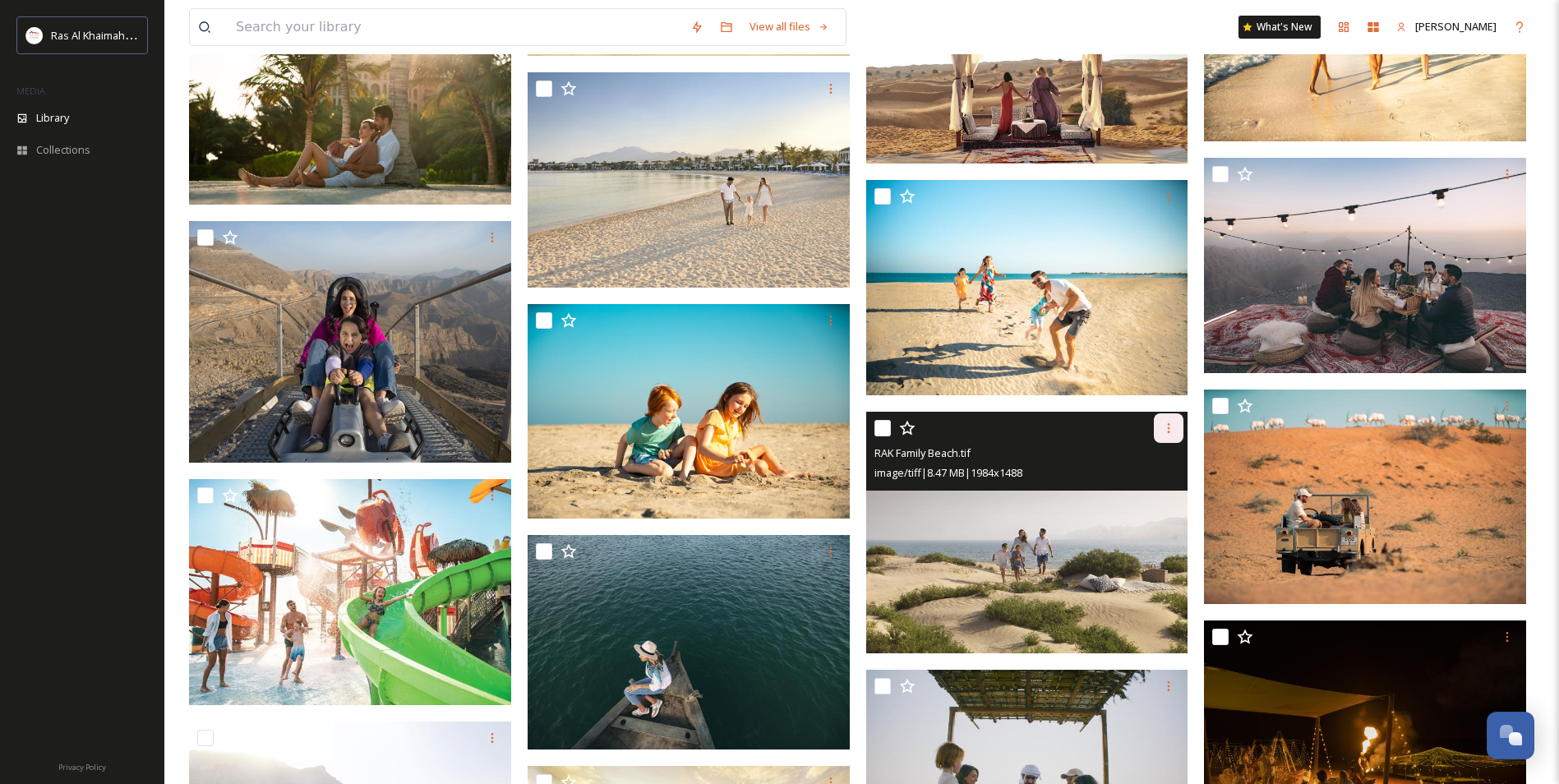
click at [1169, 430] on icon at bounding box center [1168, 428] width 14 height 14
click at [1136, 502] on span "Download" at bounding box center [1149, 495] width 51 height 15
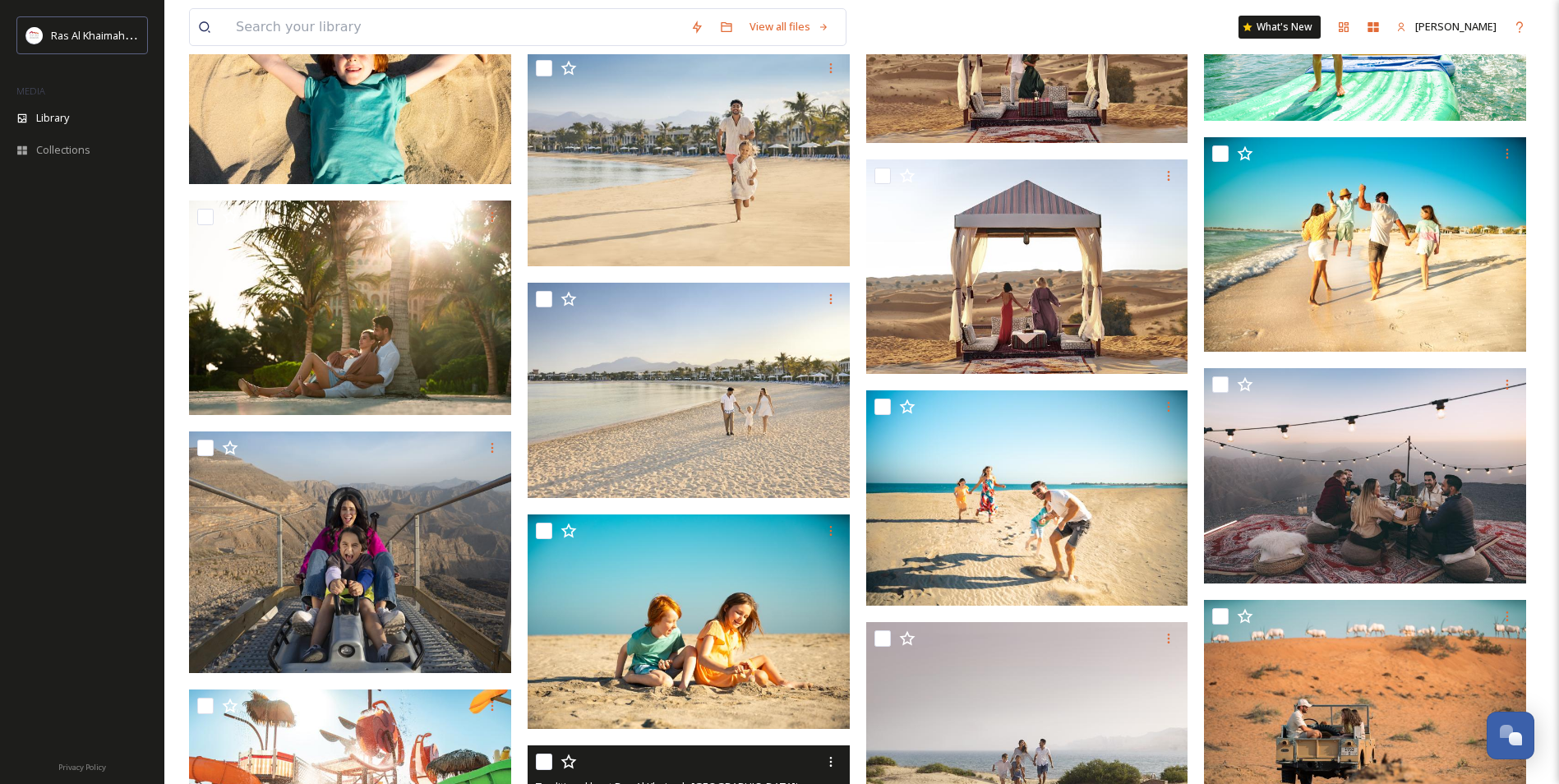
scroll to position [2136, 0]
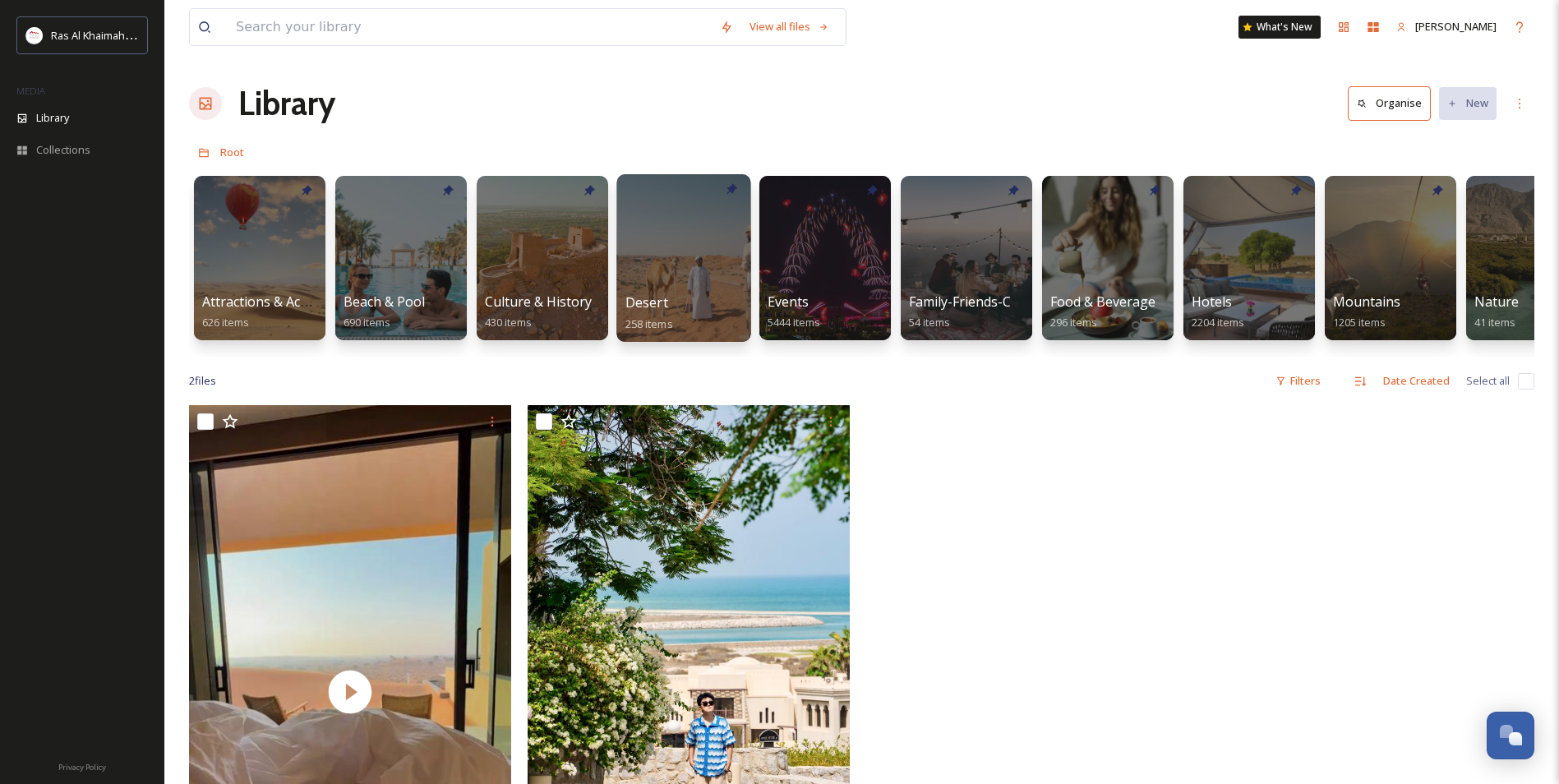
click at [658, 291] on div at bounding box center [683, 258] width 134 height 168
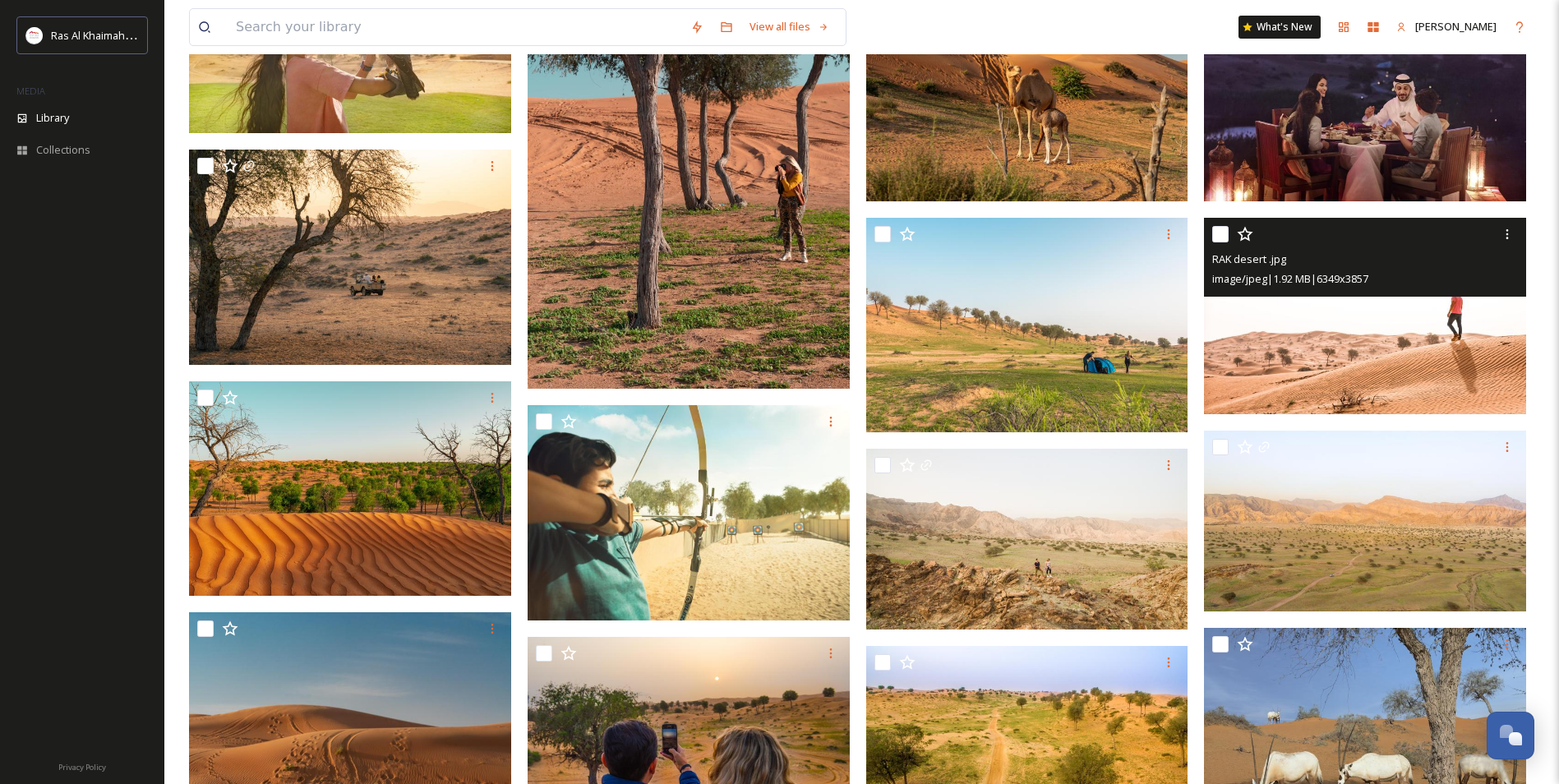
scroll to position [1726, 0]
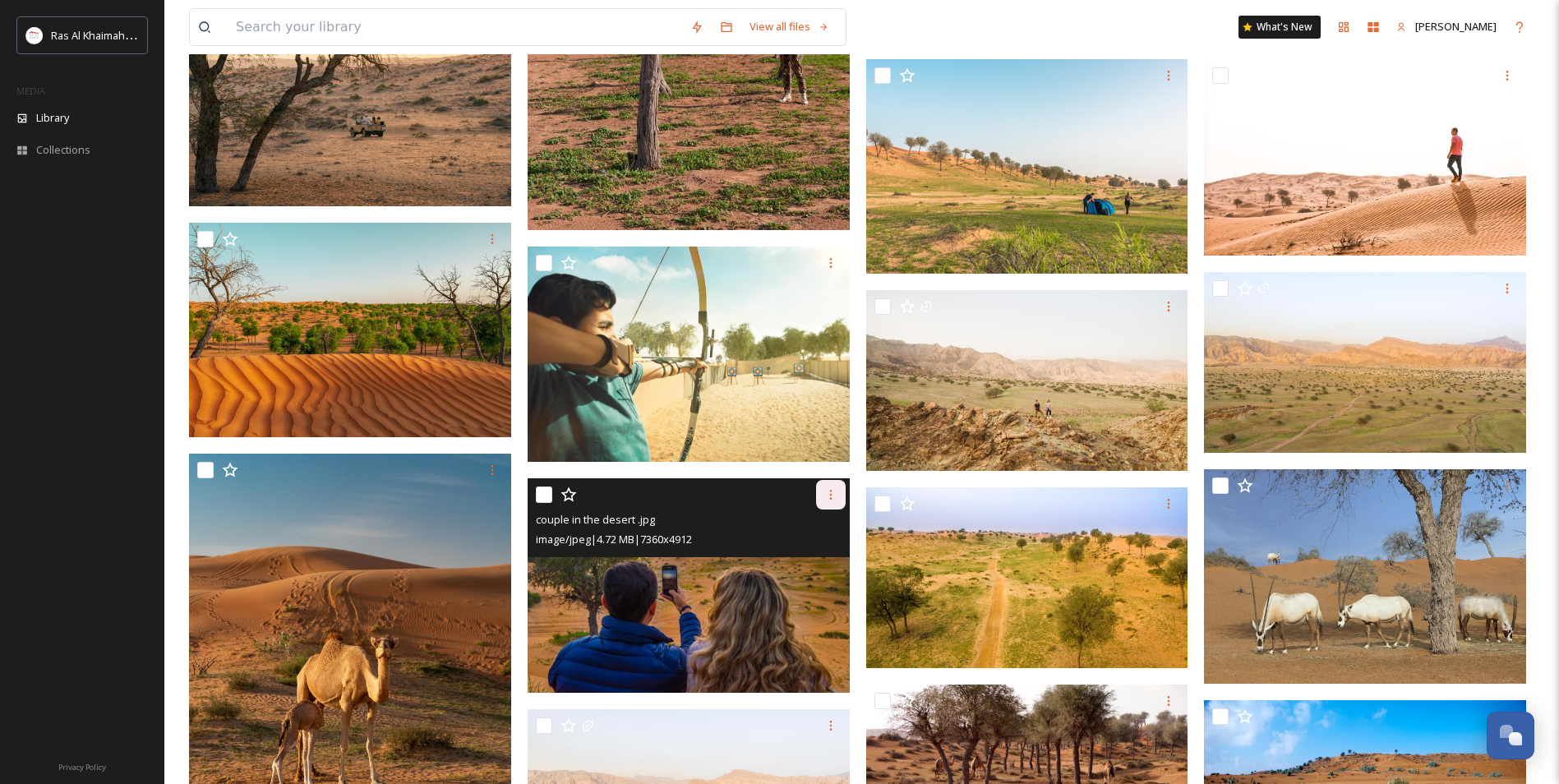
click at [829, 503] on div at bounding box center [830, 494] width 30 height 30
click at [830, 557] on span "Download" at bounding box center [812, 562] width 51 height 15
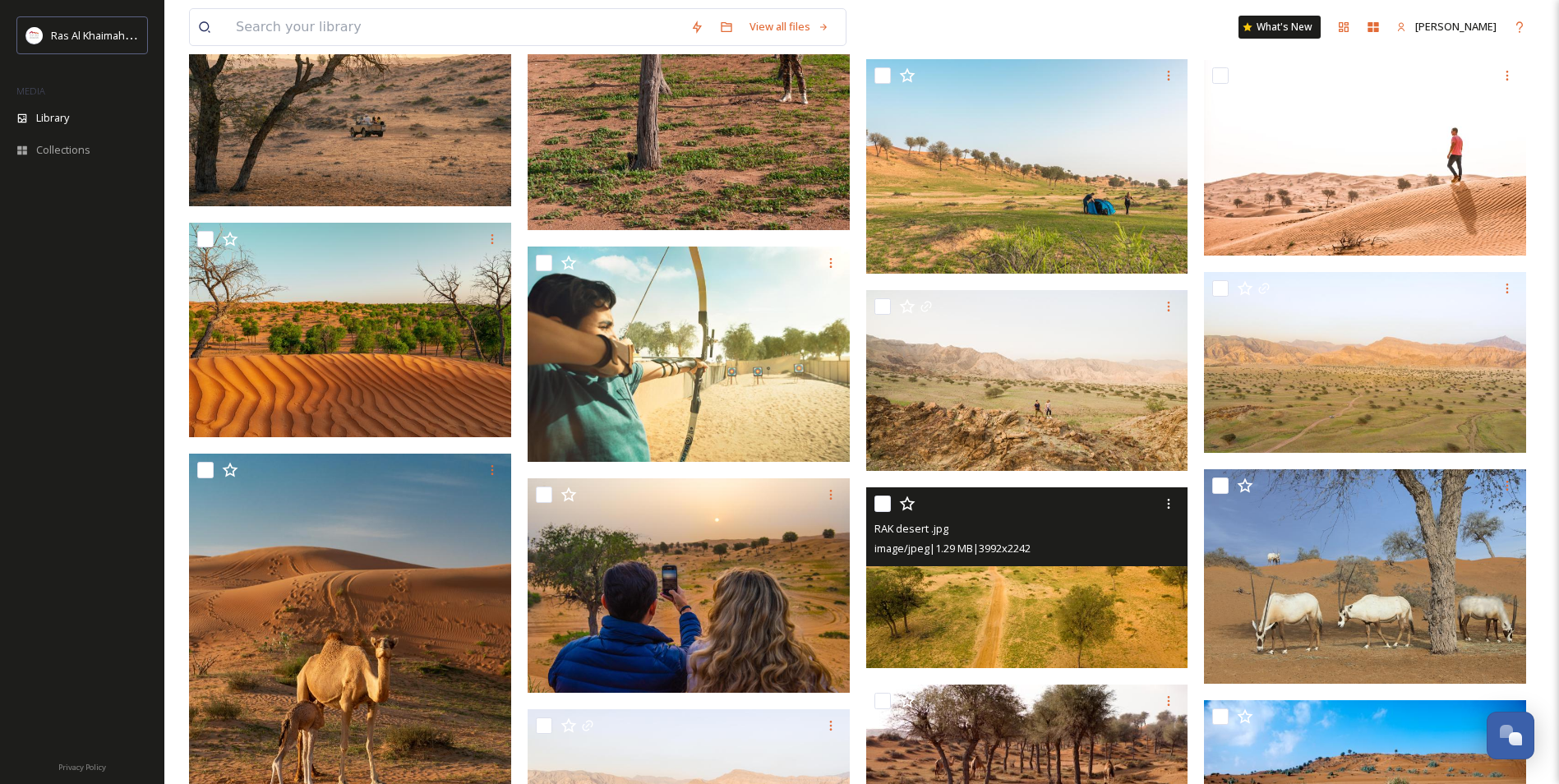
scroll to position [1972, 0]
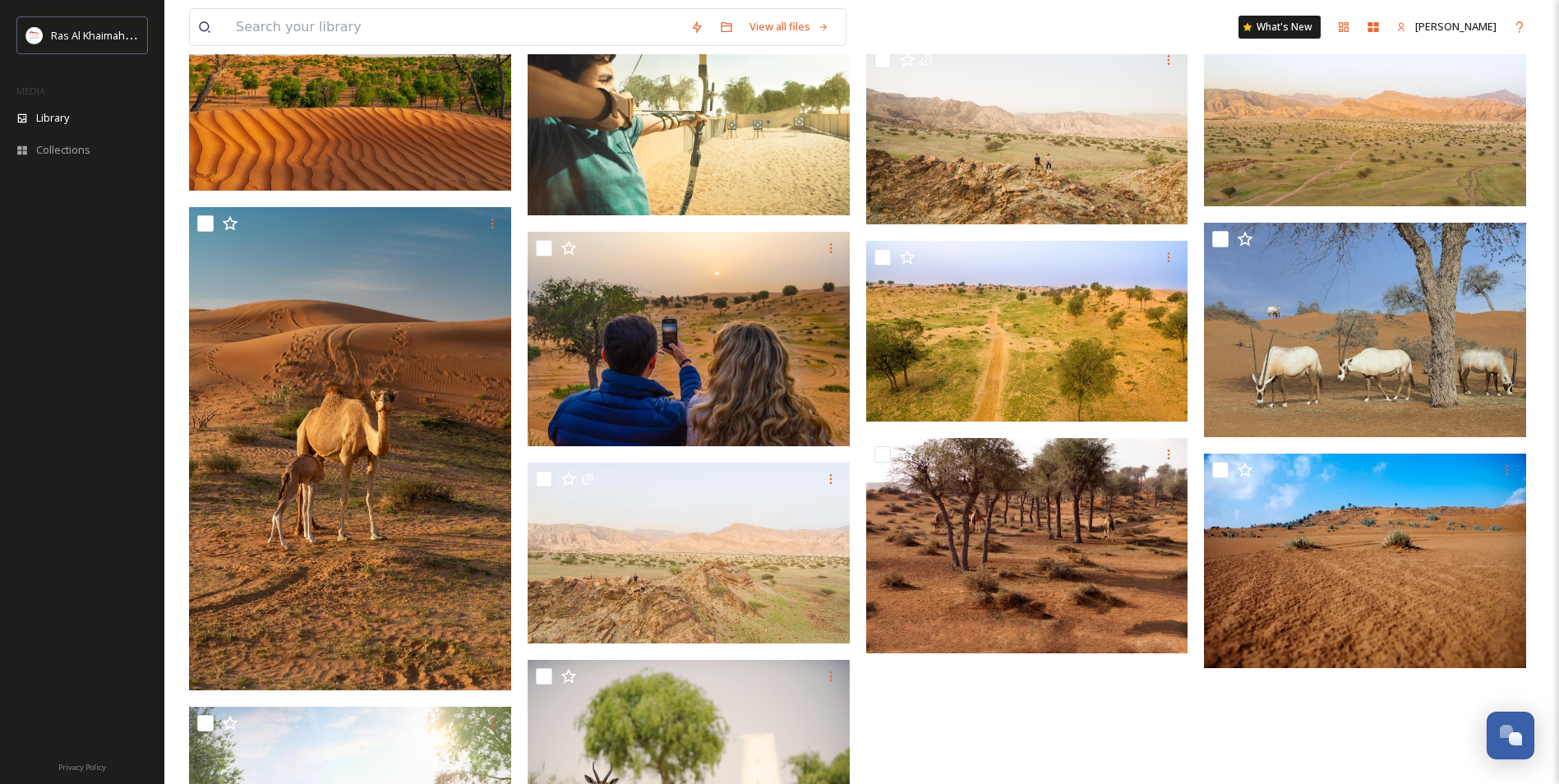
click at [1131, 731] on div at bounding box center [1031, 143] width 330 height 3436
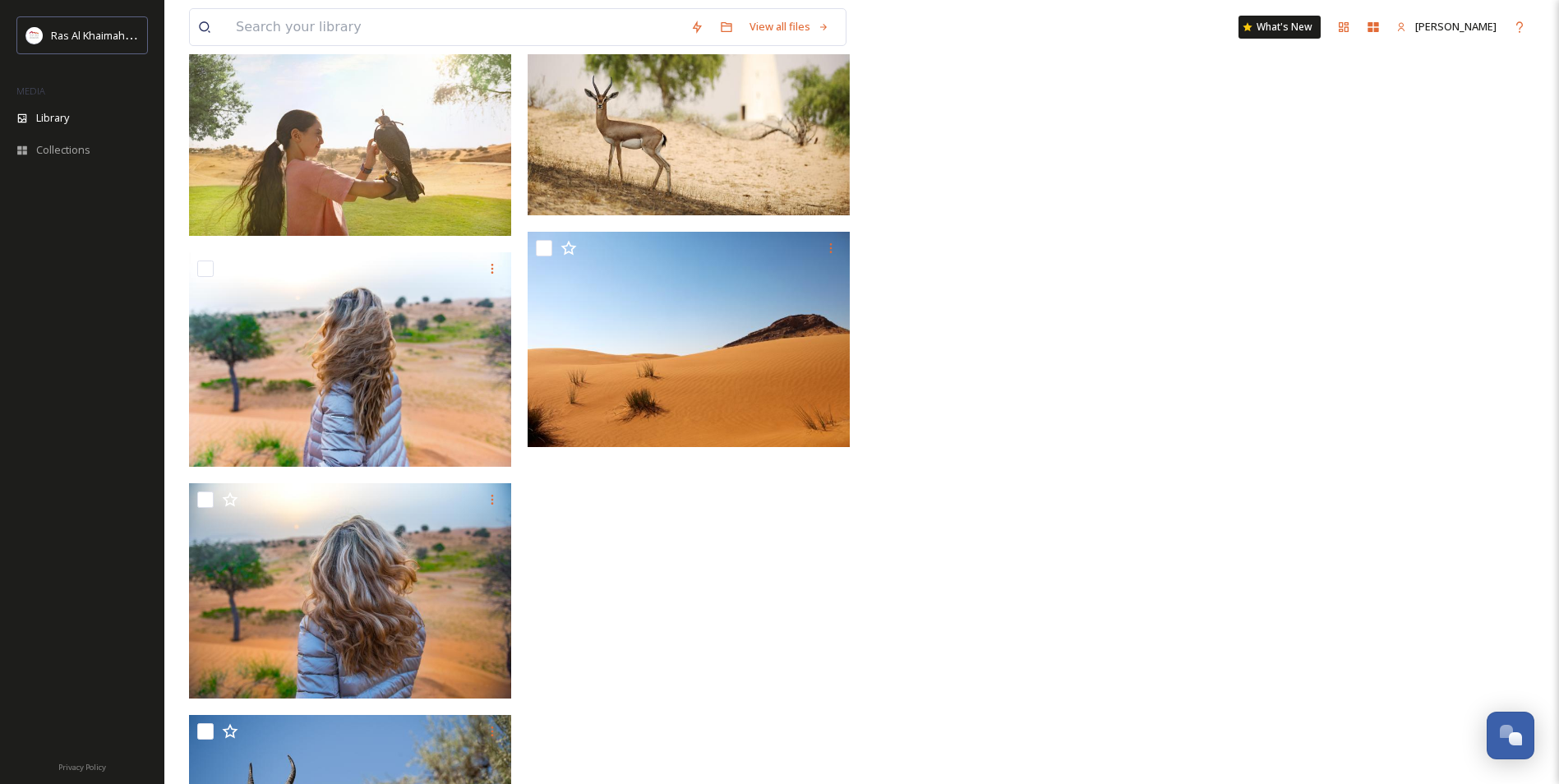
scroll to position [2247, 0]
